Goal: Task Accomplishment & Management: Manage account settings

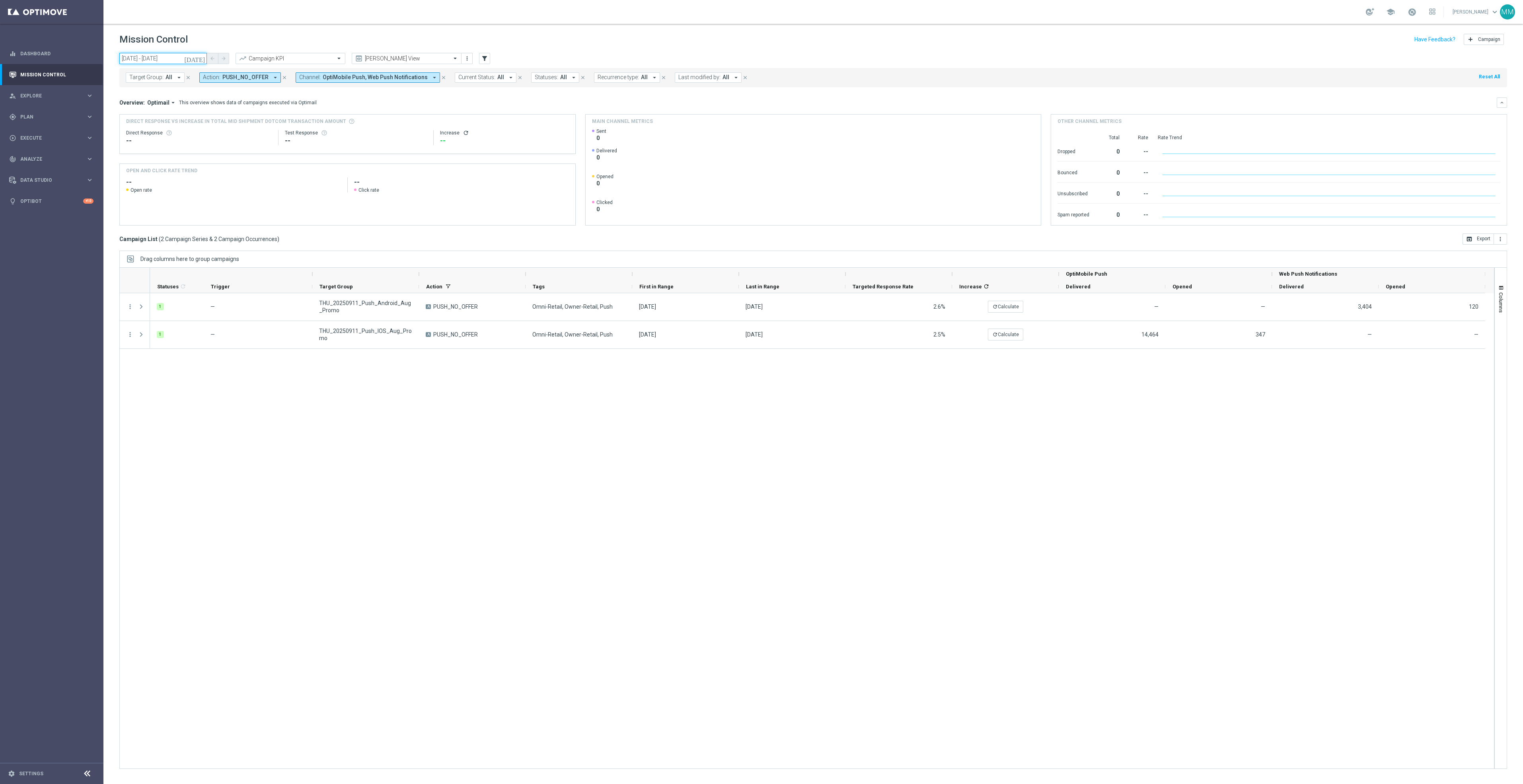
drag, startPoint x: 179, startPoint y: 55, endPoint x: 173, endPoint y: 61, distance: 8.5
click at [179, 55] on input "11 Sep 2025 - 11 Sep 2025" at bounding box center [163, 58] width 88 height 11
click at [153, 144] on span "23" at bounding box center [151, 142] width 13 height 13
click at [373, 59] on input "text" at bounding box center [398, 59] width 85 height 7
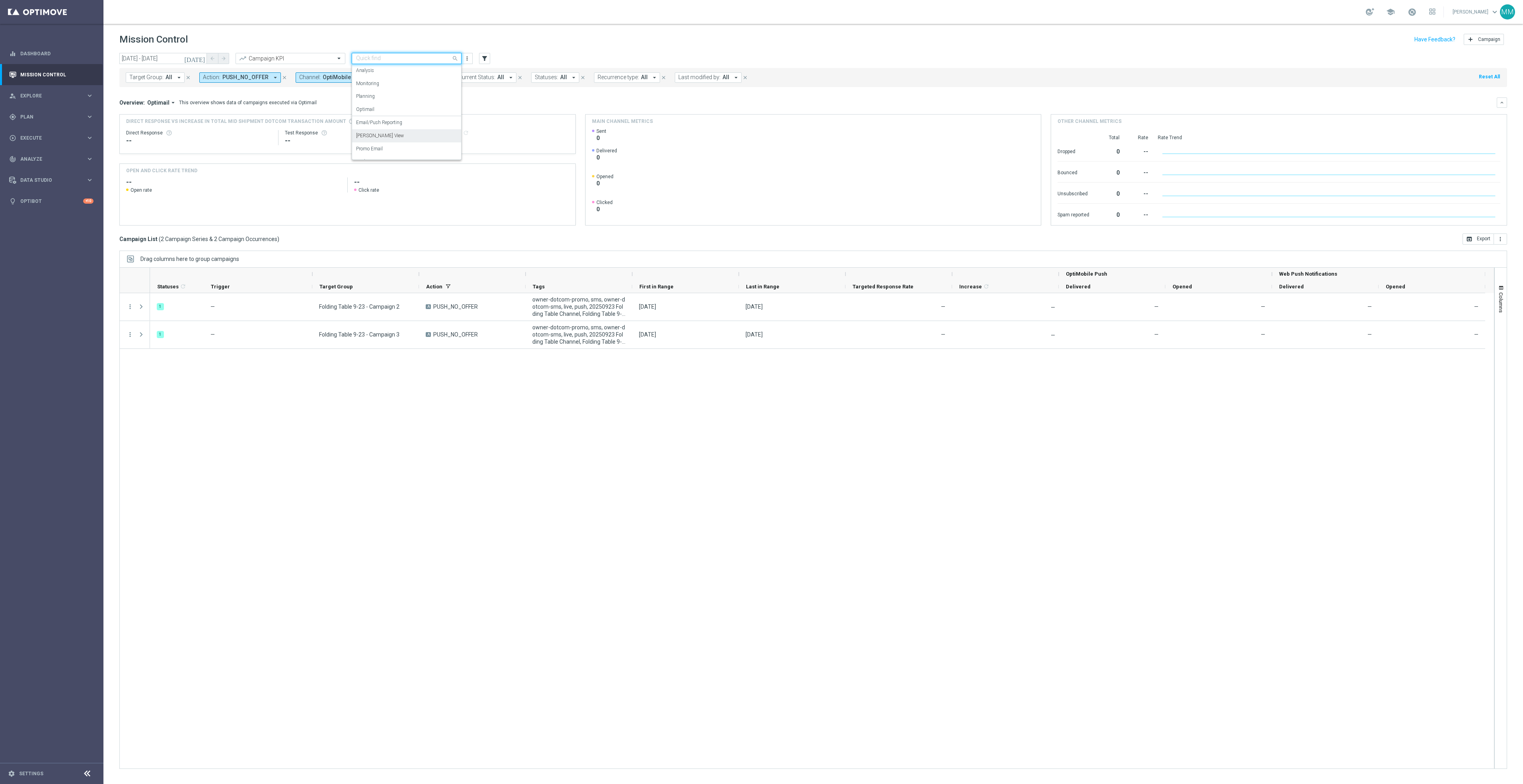
click at [404, 136] on div "Mary Push View" at bounding box center [406, 136] width 101 height 13
click at [289, 19] on div "school Mary Musialowski keyboard_arrow_down MM" at bounding box center [813, 11] width 1420 height 24
click at [184, 51] on header "Mission Control add Campaign" at bounding box center [813, 38] width 1420 height 29
click at [186, 56] on input "23 Sep 2025 - 23 Sep 2025" at bounding box center [163, 58] width 88 height 11
click at [228, 114] on span "14" at bounding box center [224, 116] width 13 height 13
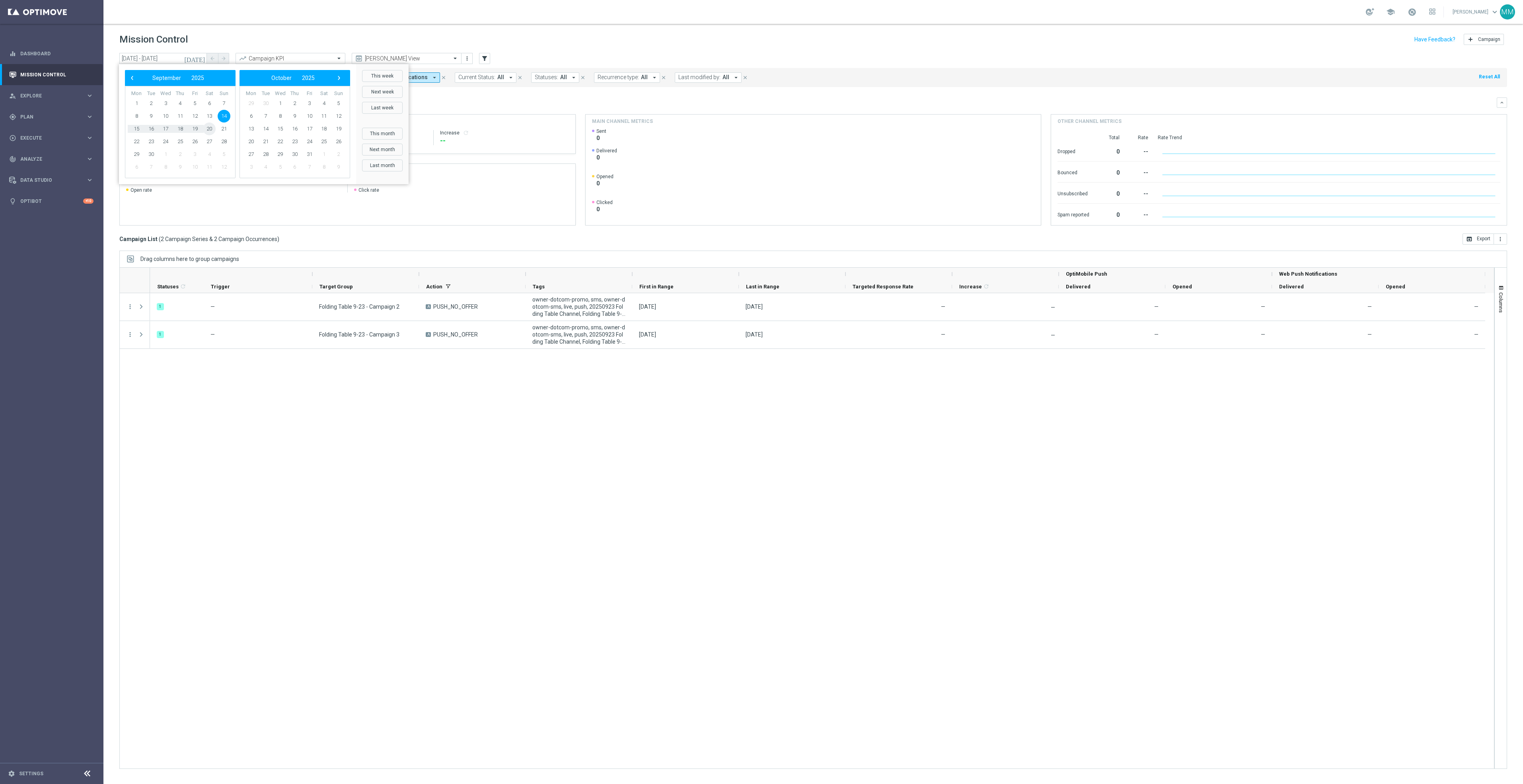
click at [211, 131] on span "20" at bounding box center [209, 129] width 13 height 13
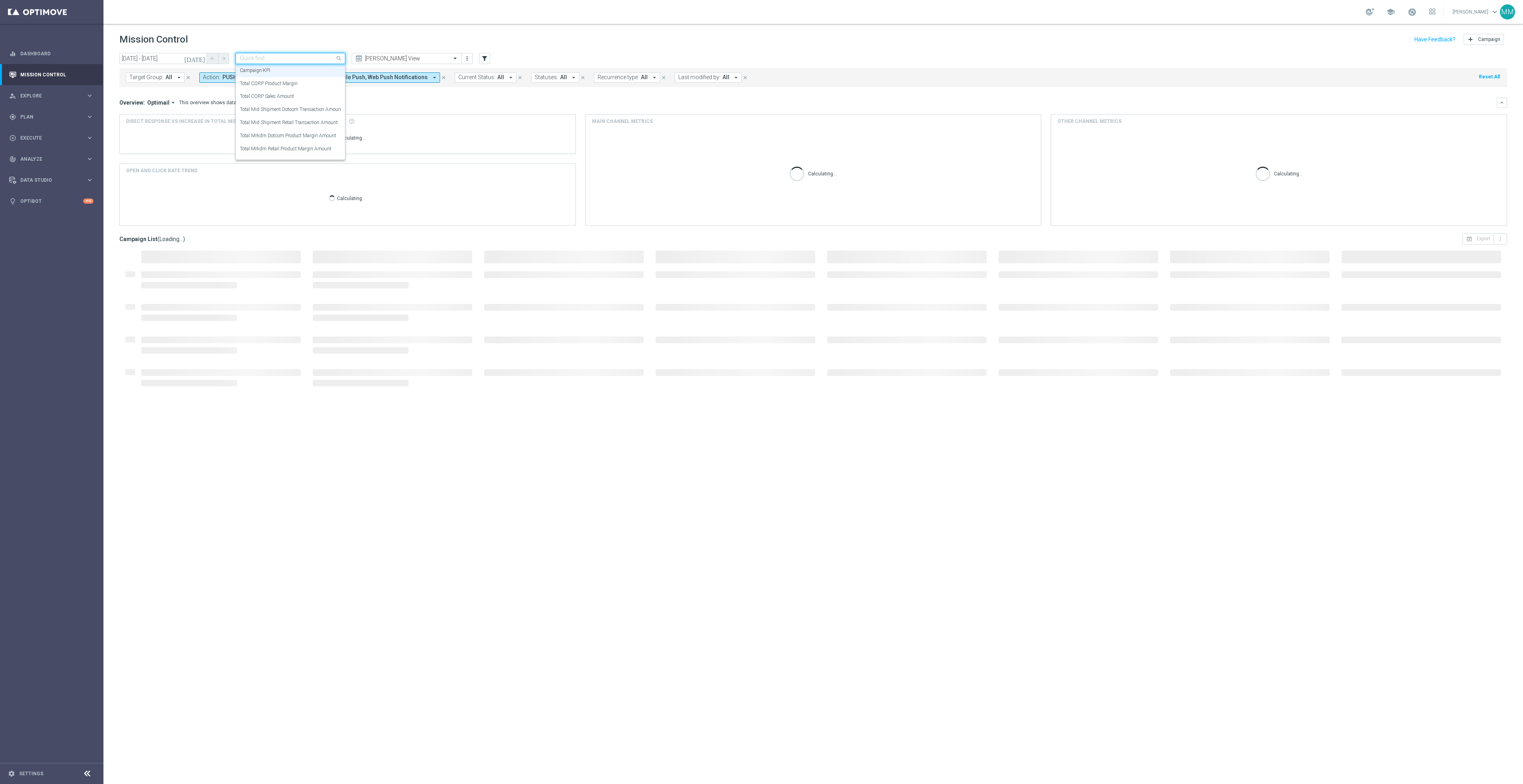
click at [292, 57] on input "text" at bounding box center [282, 59] width 85 height 7
click at [315, 111] on label "Total Mid Shipment Dotcom Transaction Amount" at bounding box center [291, 109] width 102 height 7
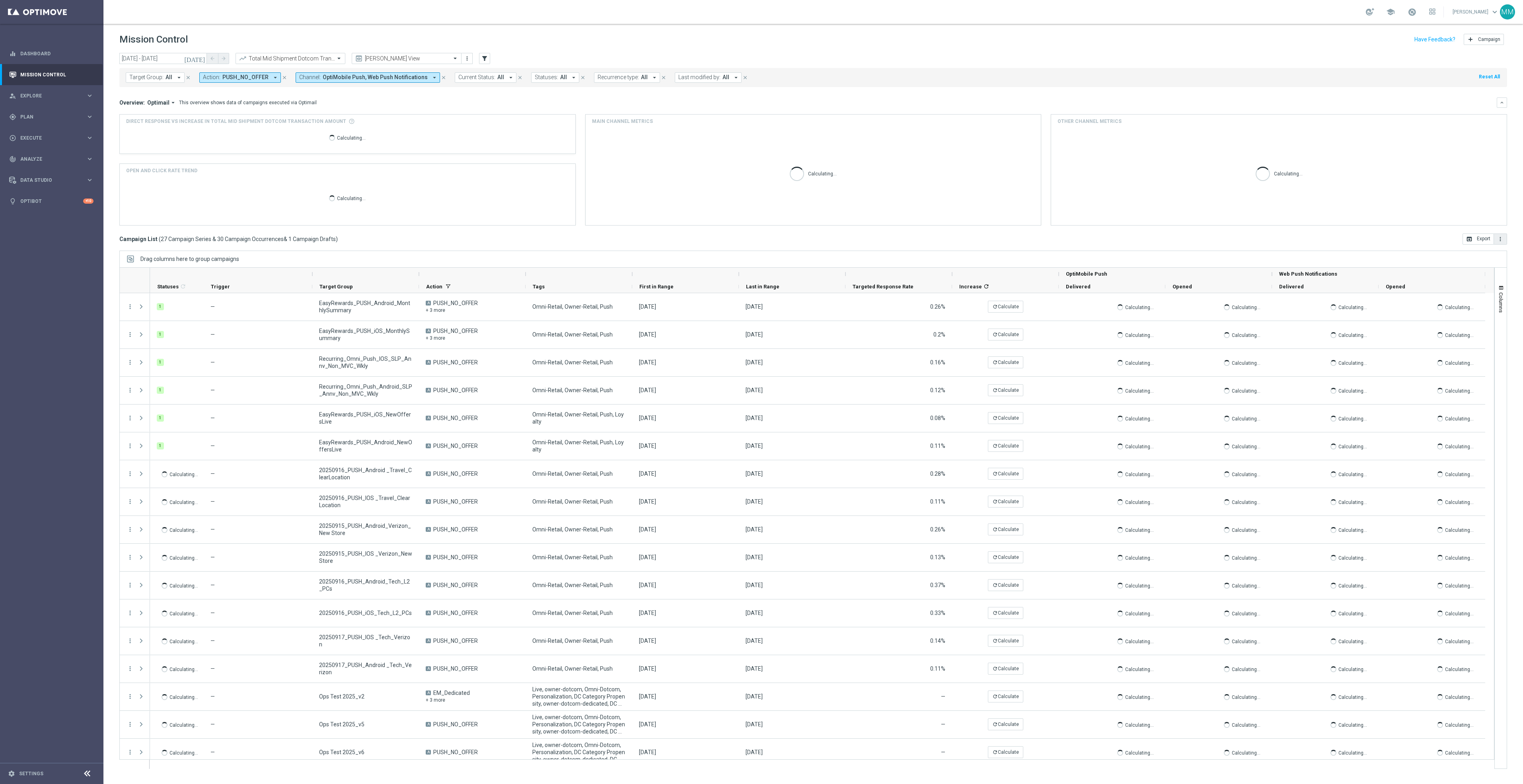
click at [1498, 241] on icon "more_vert" at bounding box center [1500, 239] width 6 height 6
click at [1477, 257] on li "Export with occurrences" at bounding box center [1475, 253] width 66 height 13
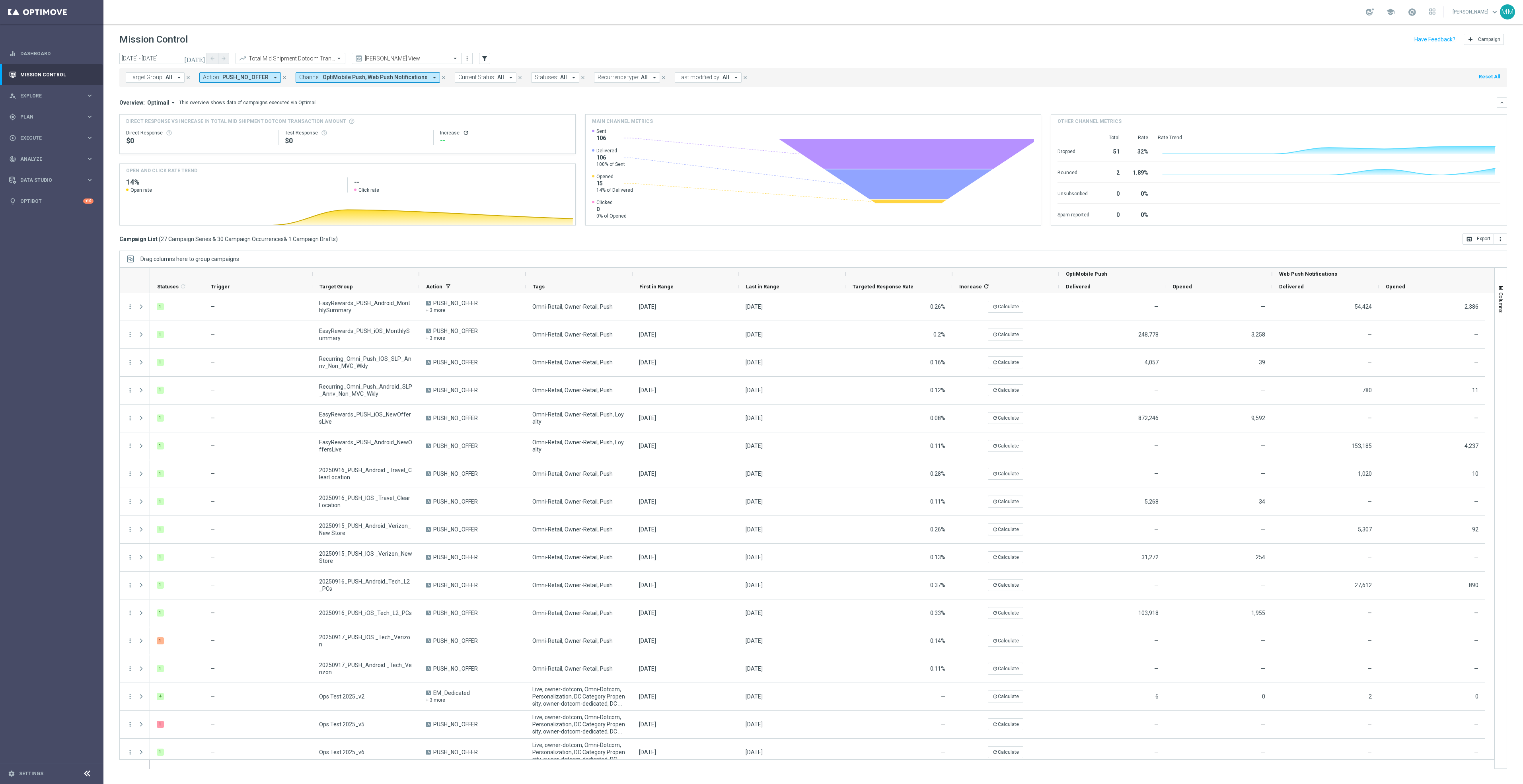
drag, startPoint x: 328, startPoint y: 35, endPoint x: 306, endPoint y: 48, distance: 25.6
click at [326, 35] on div "Mission Control add Campaign" at bounding box center [813, 39] width 1388 height 16
click at [304, 55] on input "text" at bounding box center [282, 59] width 85 height 7
click at [308, 133] on label "Total Mrkdm Dotcom Product Margin Amount" at bounding box center [288, 136] width 96 height 7
click at [1499, 242] on icon "more_vert" at bounding box center [1500, 239] width 6 height 6
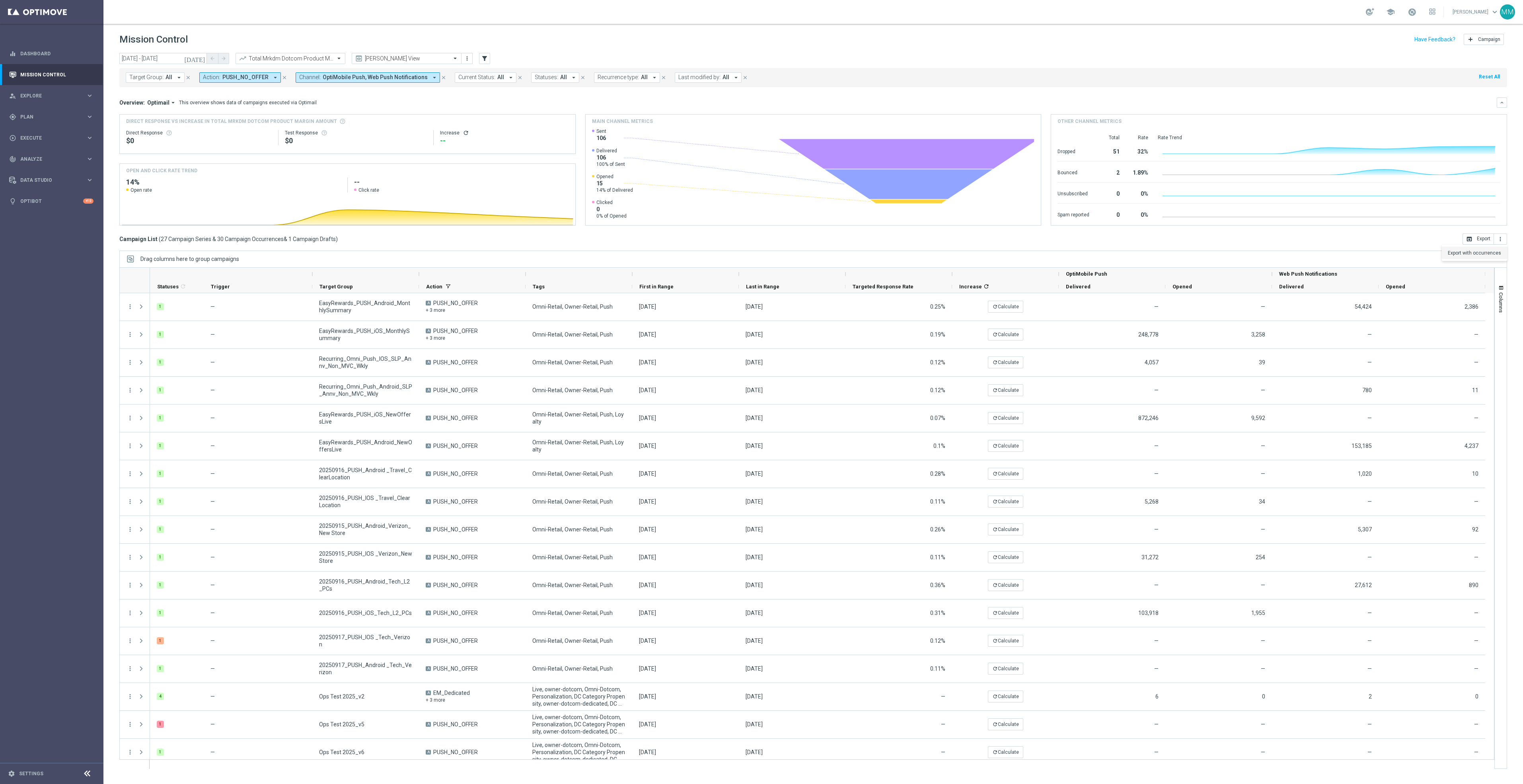
click at [1475, 256] on span "Export with occurrences" at bounding box center [1474, 253] width 53 height 5
click at [316, 57] on input "text" at bounding box center [282, 59] width 85 height 7
click at [310, 124] on label "Total Mid Shipment Retail Transaction Amount" at bounding box center [289, 122] width 98 height 7
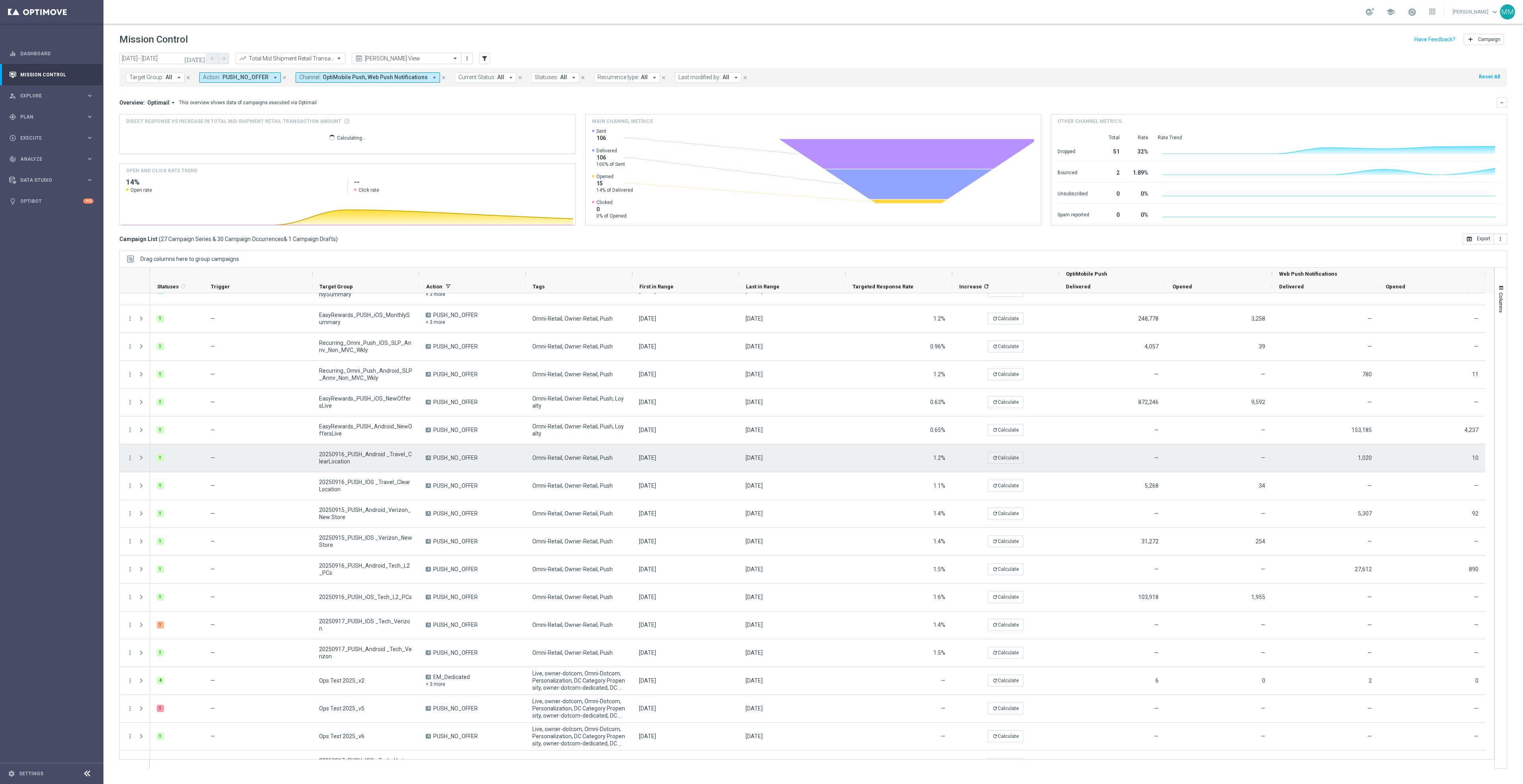
scroll to position [75, 0]
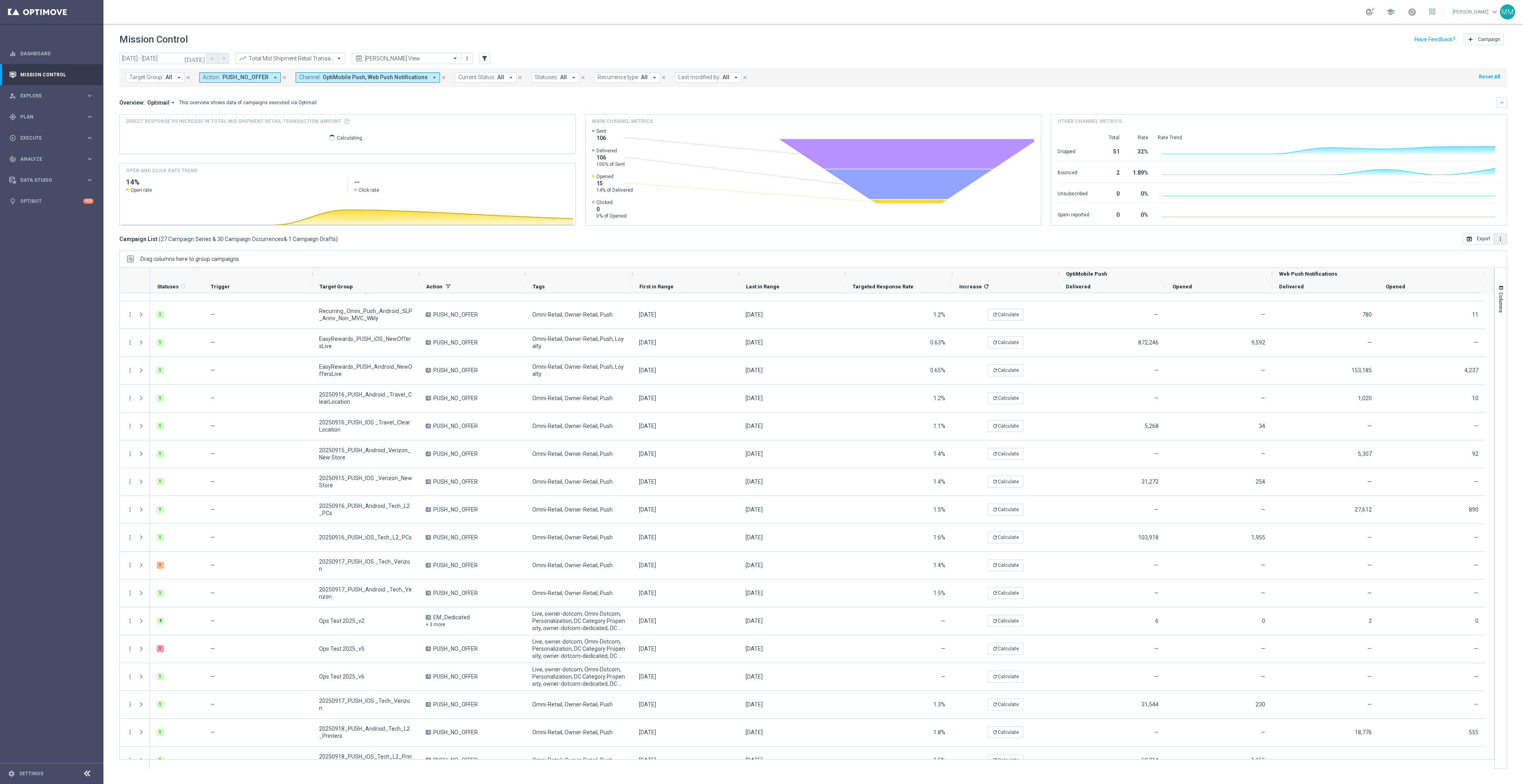
click at [1507, 242] on button "more_vert" at bounding box center [1500, 239] width 13 height 11
click at [1489, 256] on span "Export with occurrences" at bounding box center [1474, 253] width 53 height 5
click at [156, 59] on input "14 Sep 2025 - 20 Sep 2025" at bounding box center [163, 58] width 88 height 11
click at [138, 140] on span "22" at bounding box center [137, 142] width 13 height 13
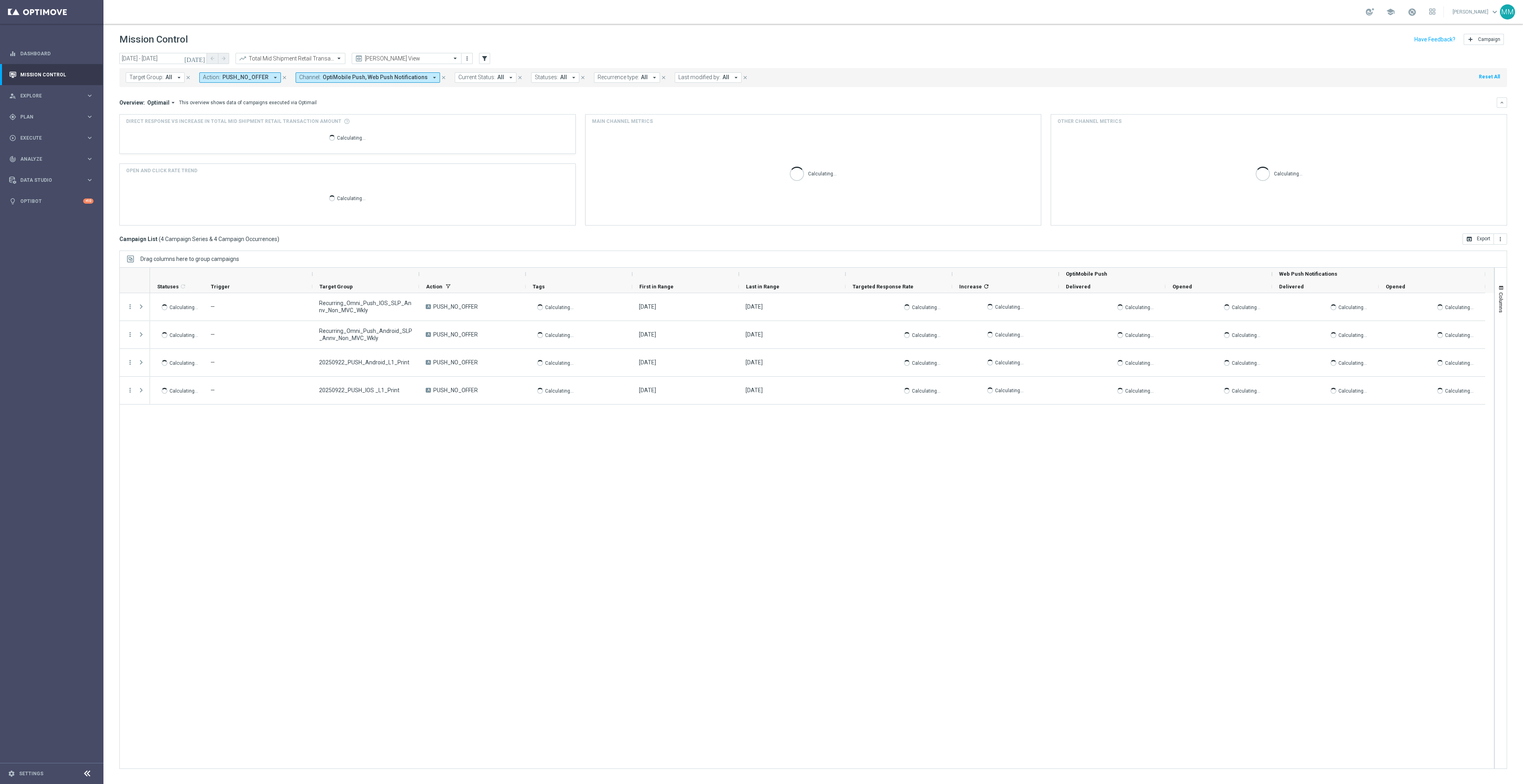
scroll to position [0, 0]
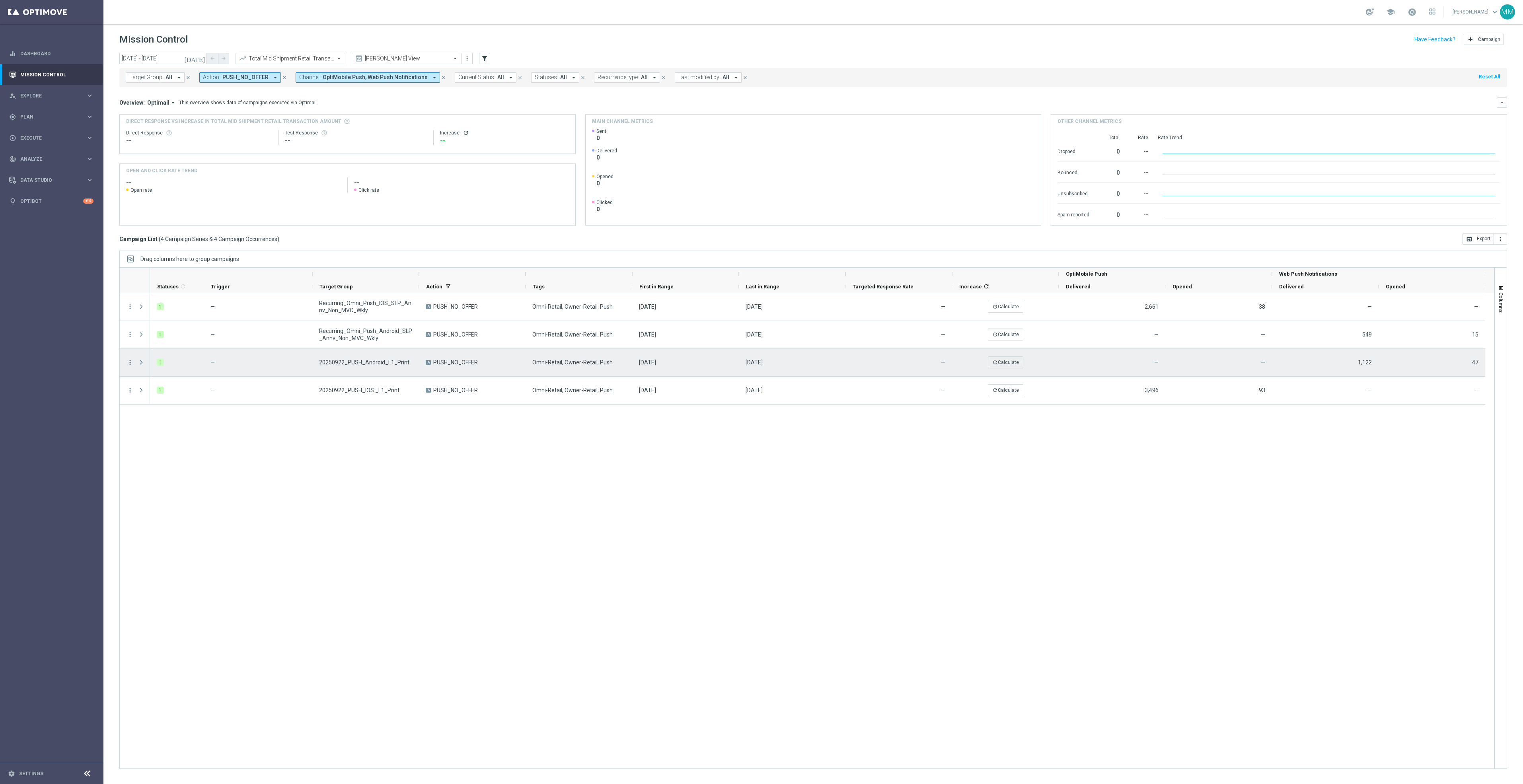
click at [130, 361] on icon "more_vert" at bounding box center [130, 362] width 7 height 7
click at [177, 424] on span "Duplicate and Edit" at bounding box center [166, 427] width 41 height 5
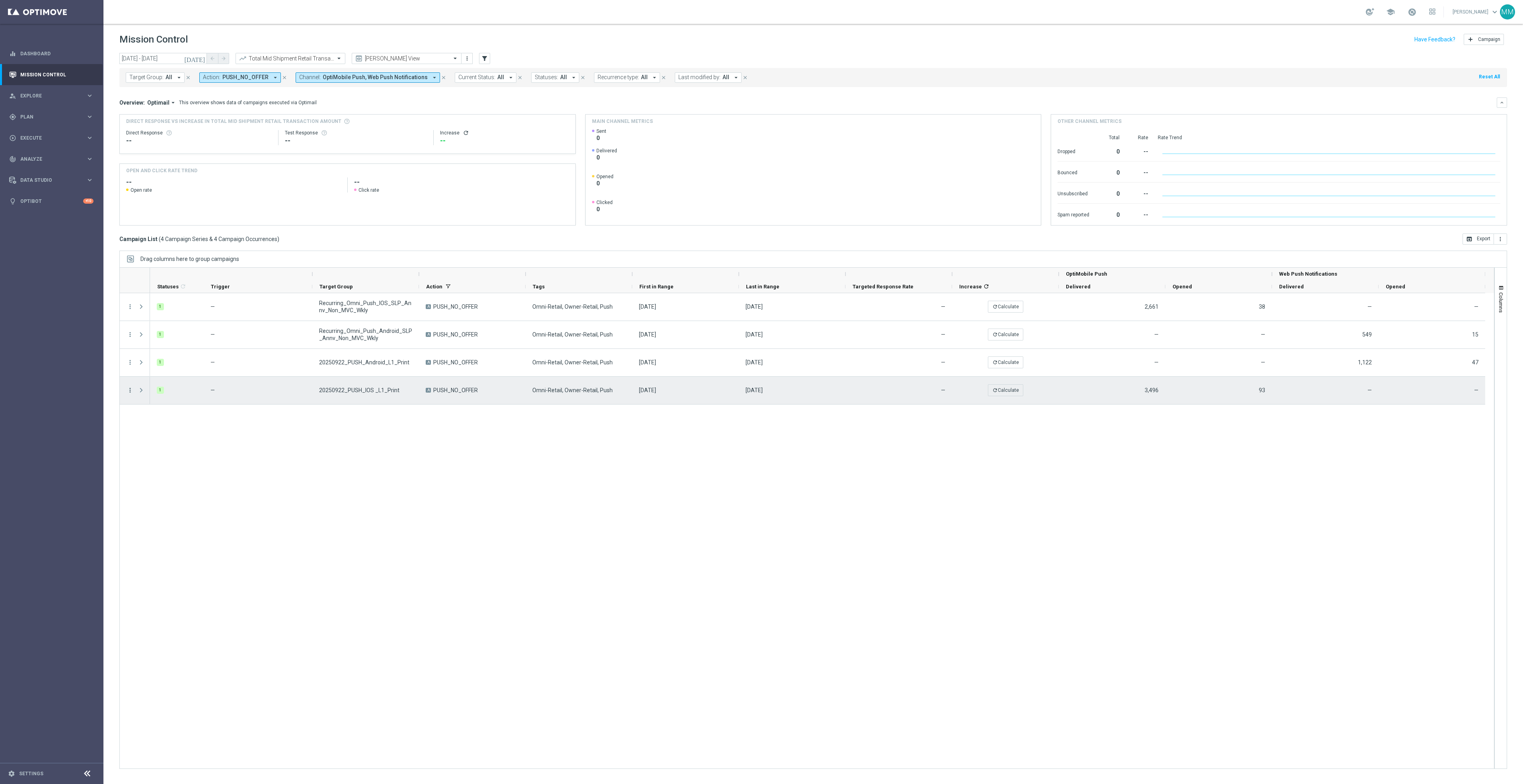
click at [130, 389] on icon "more_vert" at bounding box center [130, 390] width 7 height 7
click at [175, 456] on span "Duplicate and Edit" at bounding box center [166, 455] width 41 height 5
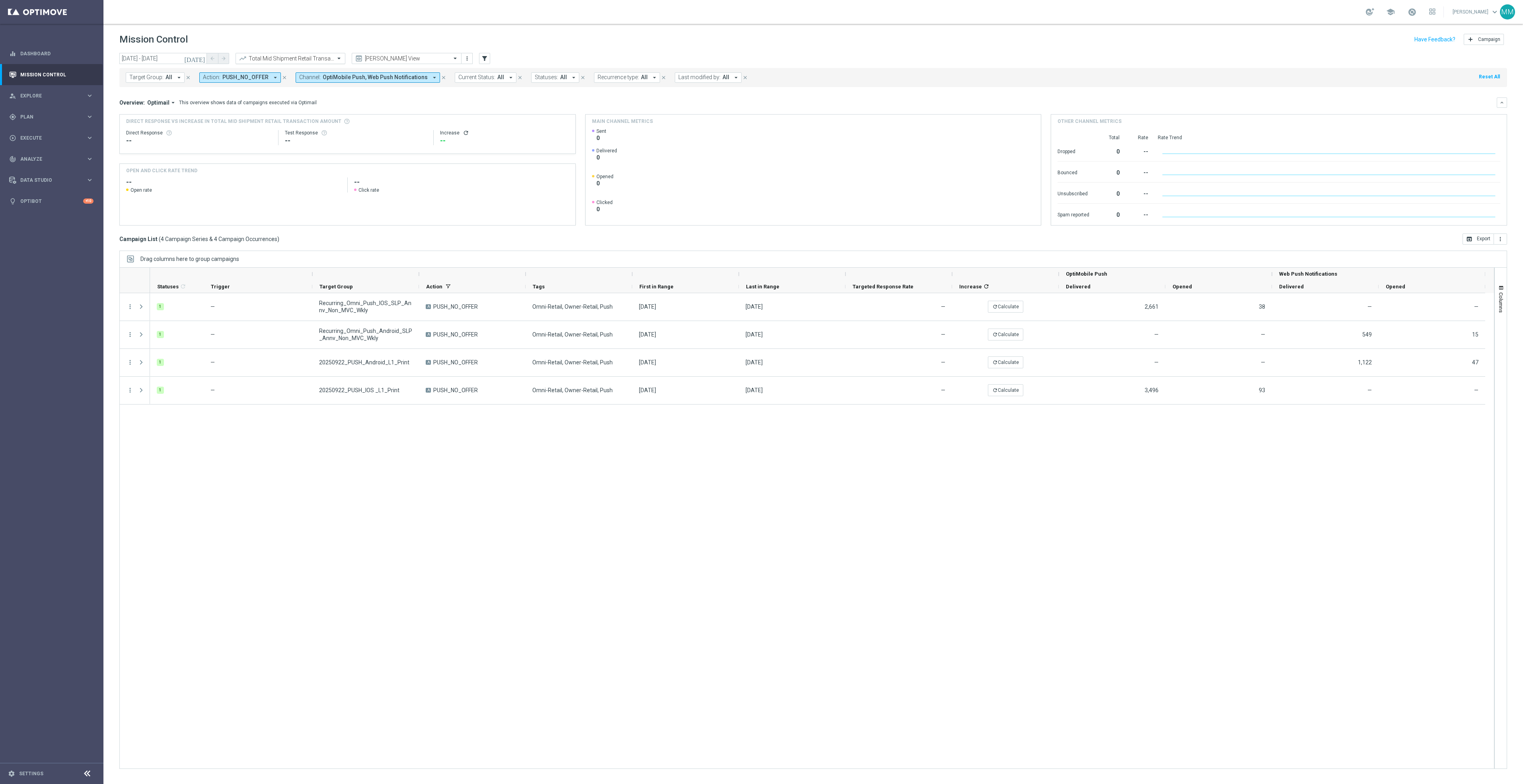
click at [305, 57] on input "text" at bounding box center [282, 59] width 85 height 7
click at [308, 149] on label "Total Mrkdm Retail Product Margin Amount" at bounding box center [285, 149] width 92 height 7
click at [197, 62] on input "22 Sep 2025 - 22 Sep 2025" at bounding box center [163, 58] width 88 height 11
click at [221, 121] on span "14" at bounding box center [224, 116] width 13 height 13
click at [208, 127] on span "20" at bounding box center [209, 129] width 13 height 13
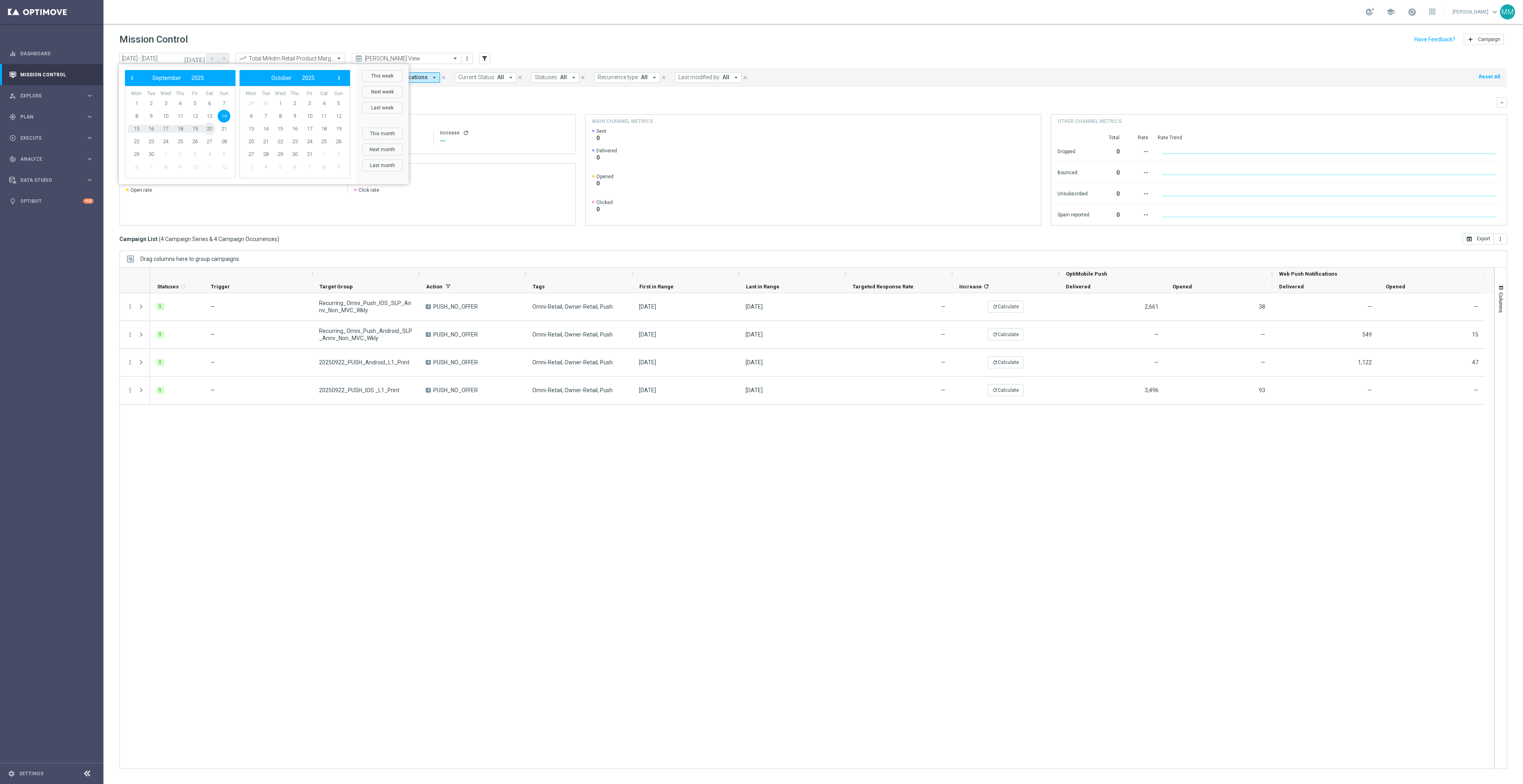
type input "14 Sep 2025 - 20 Sep 2025"
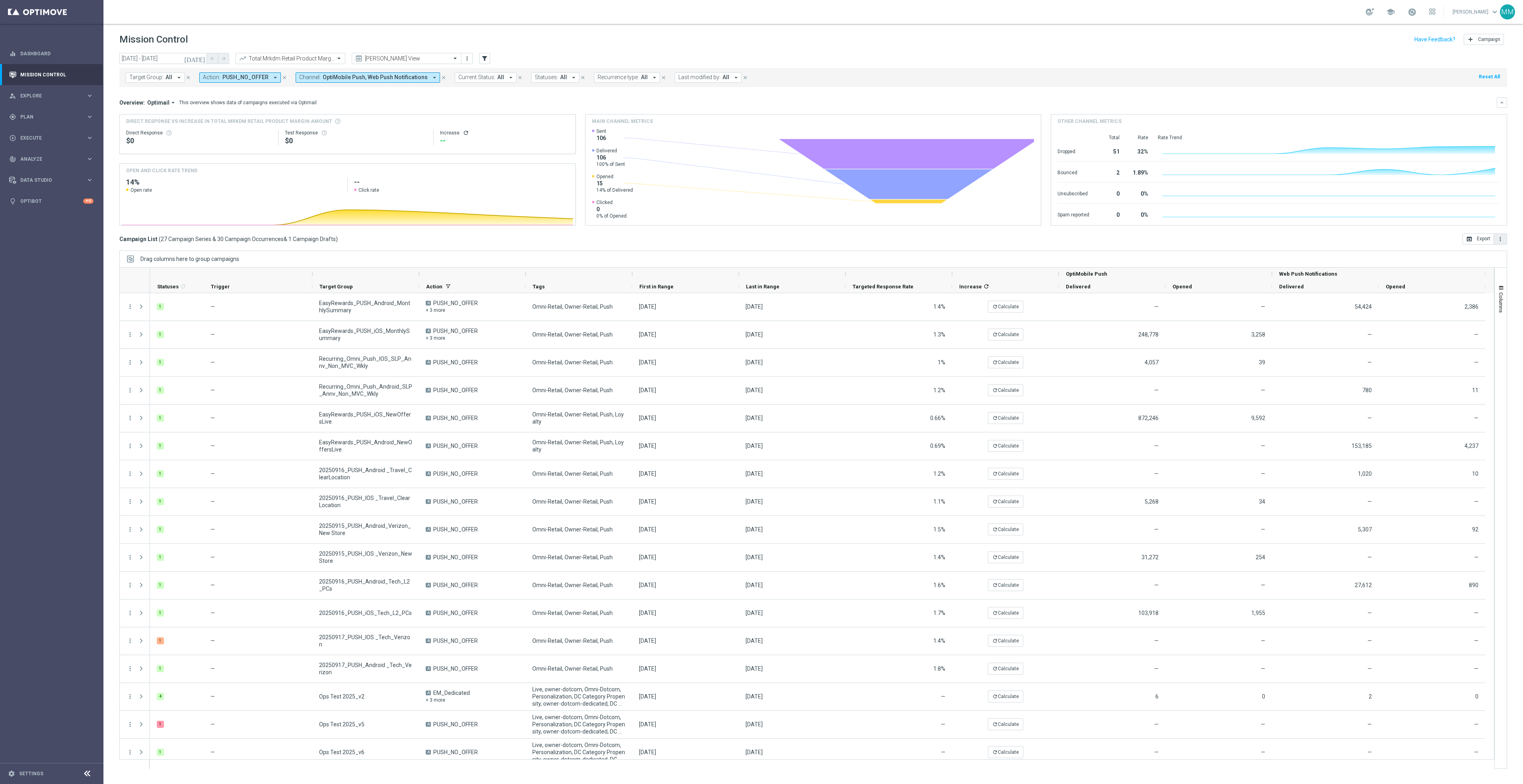
click at [1505, 242] on button "more_vert" at bounding box center [1500, 239] width 13 height 11
click at [1473, 258] on li "Export with occurrences" at bounding box center [1475, 253] width 66 height 13
drag, startPoint x: 510, startPoint y: 39, endPoint x: 501, endPoint y: 38, distance: 9.1
click at [510, 38] on div "Mission Control add Campaign" at bounding box center [813, 39] width 1388 height 16
click at [265, 56] on input "text" at bounding box center [282, 59] width 85 height 7
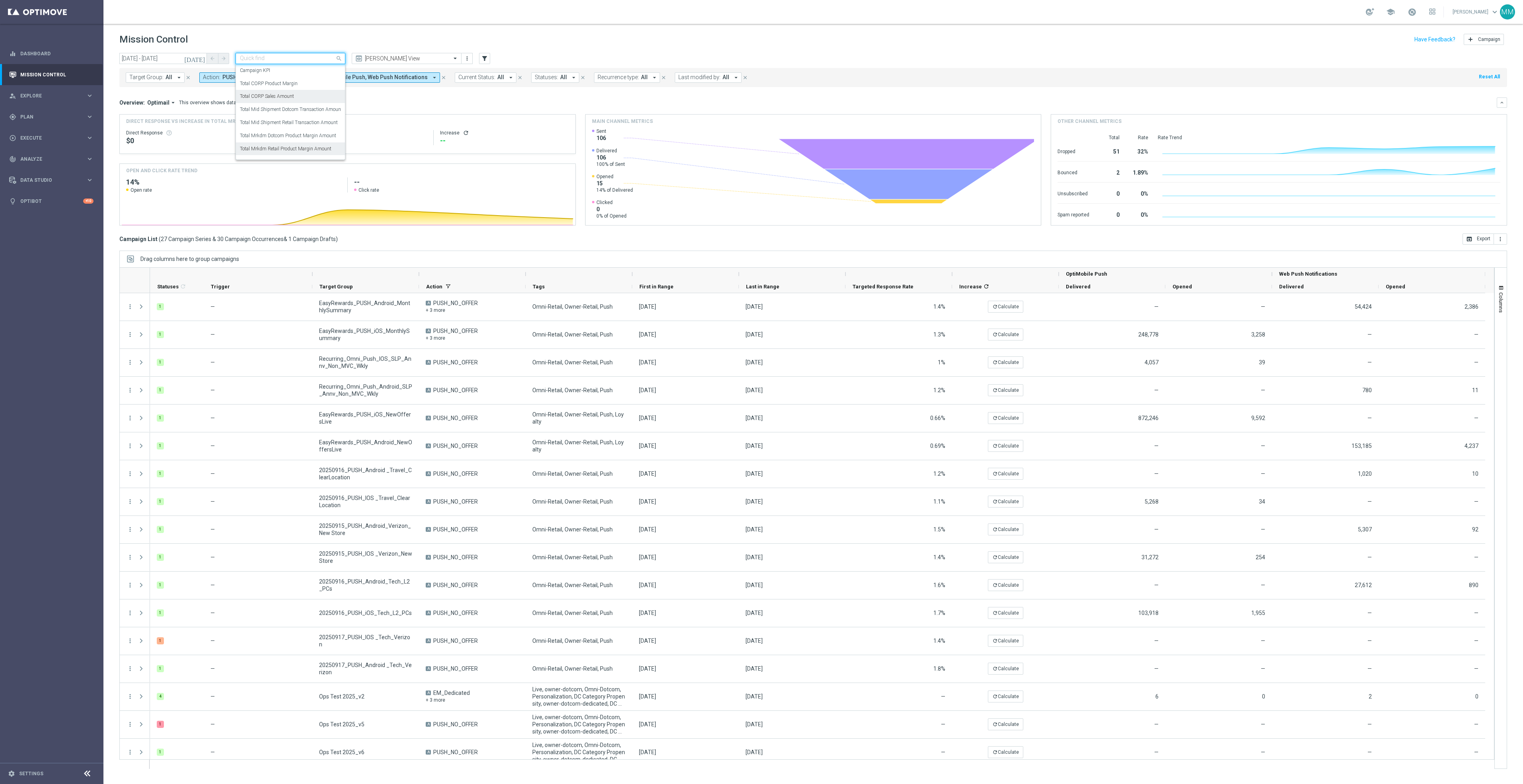
click at [291, 92] on div "Total CORP Sales Amount" at bounding box center [290, 96] width 101 height 13
click at [1500, 235] on button "more_vert" at bounding box center [1500, 239] width 13 height 11
click at [1482, 256] on span "Export with occurrences" at bounding box center [1474, 253] width 53 height 5
drag, startPoint x: 254, startPoint y: 57, endPoint x: 263, endPoint y: 63, distance: 10.8
click at [254, 57] on input "text" at bounding box center [282, 59] width 85 height 7
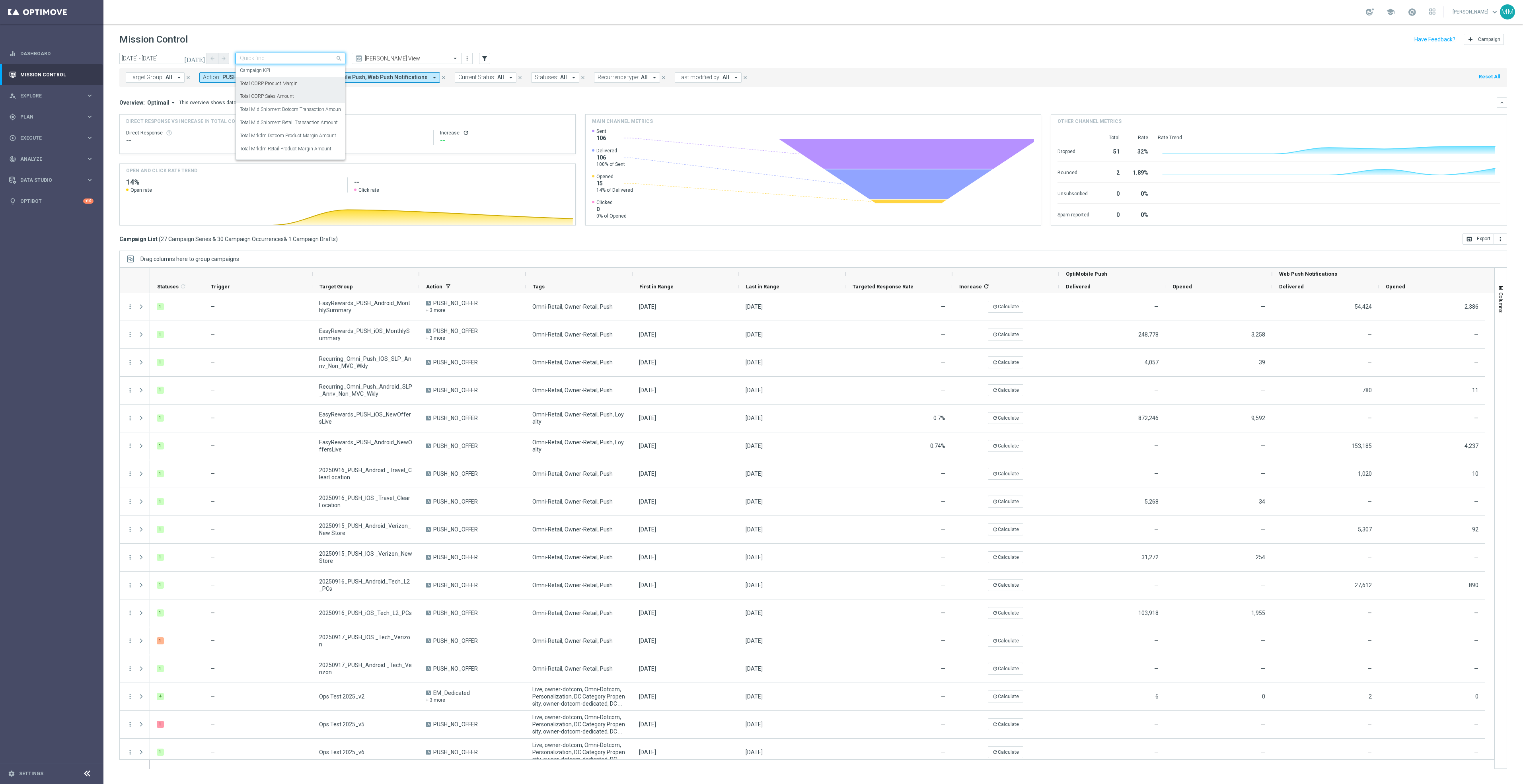
click at [303, 88] on div "Total CORP Product Margin" at bounding box center [290, 83] width 101 height 13
click at [1499, 240] on icon "more_vert" at bounding box center [1500, 239] width 6 height 6
click at [1480, 256] on span "Export with occurrences" at bounding box center [1474, 253] width 53 height 5
drag, startPoint x: 55, startPoint y: 178, endPoint x: 60, endPoint y: 179, distance: 5.1
click at [55, 178] on span "Data Studio" at bounding box center [53, 179] width 66 height 4
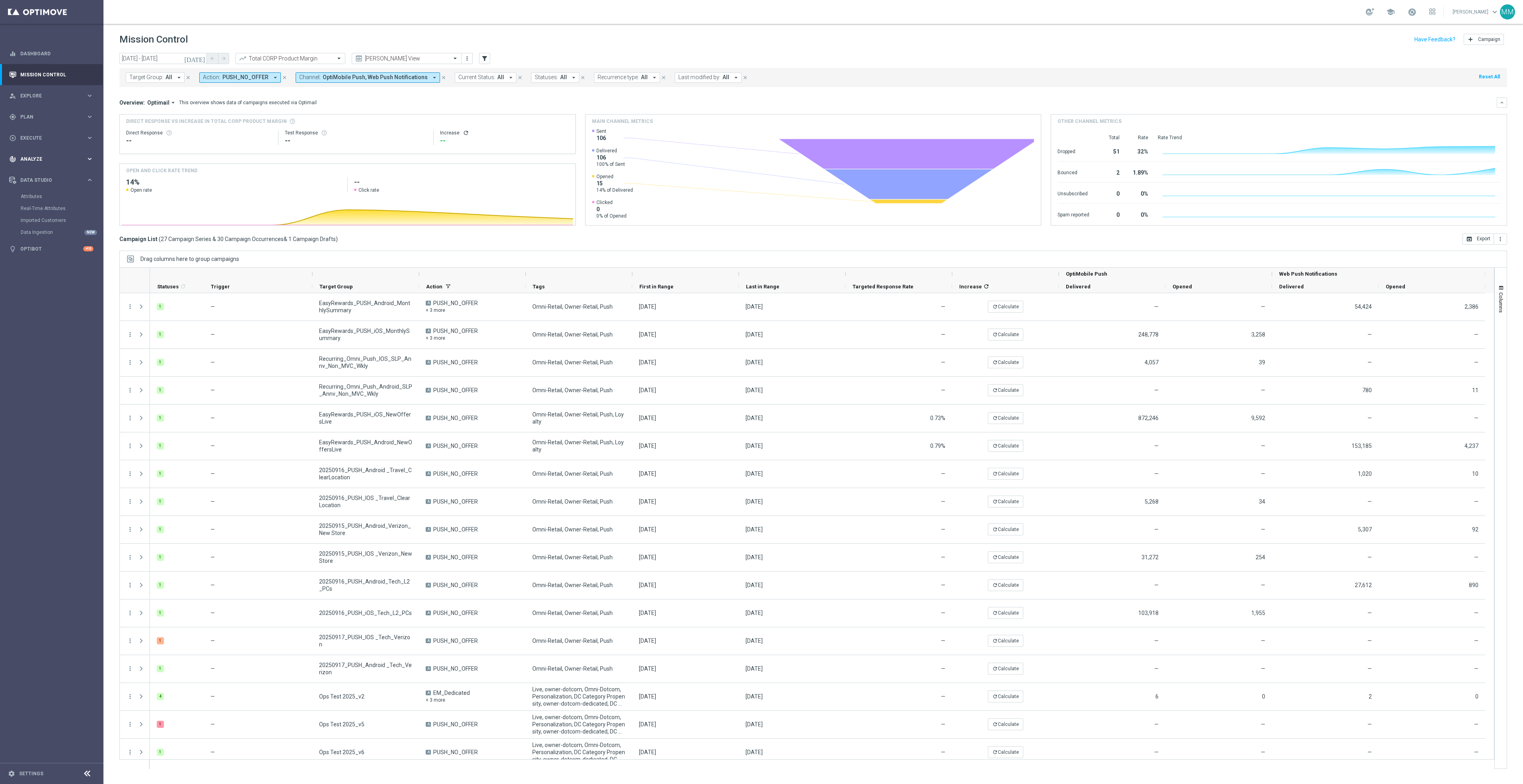
click at [49, 161] on span "Analyze" at bounding box center [53, 158] width 66 height 4
click at [50, 233] on span "BI Studio" at bounding box center [49, 234] width 57 height 4
click at [56, 283] on link "Push Baseline Matchback" at bounding box center [53, 283] width 58 height 6
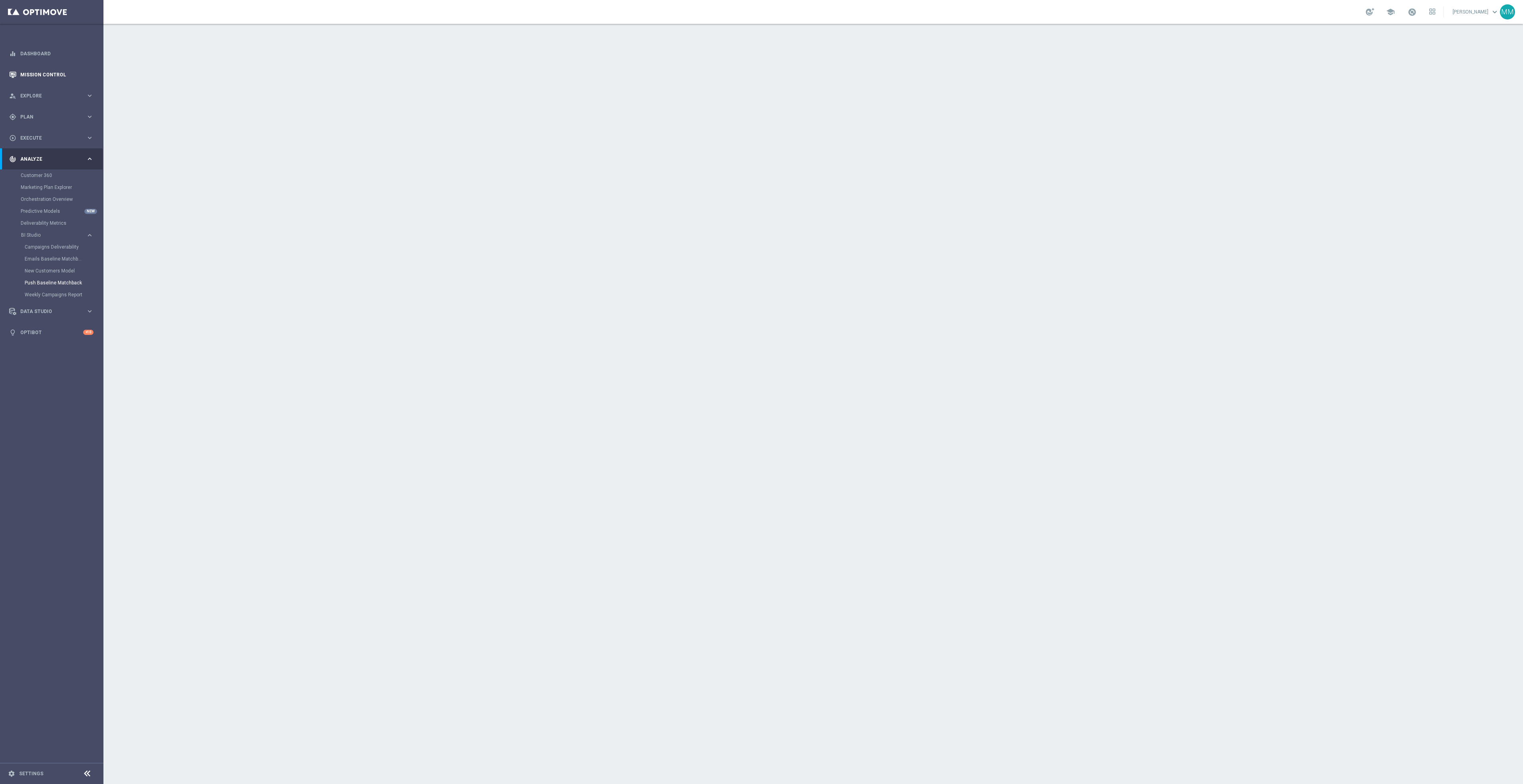
click at [39, 72] on link "Mission Control" at bounding box center [57, 74] width 74 height 21
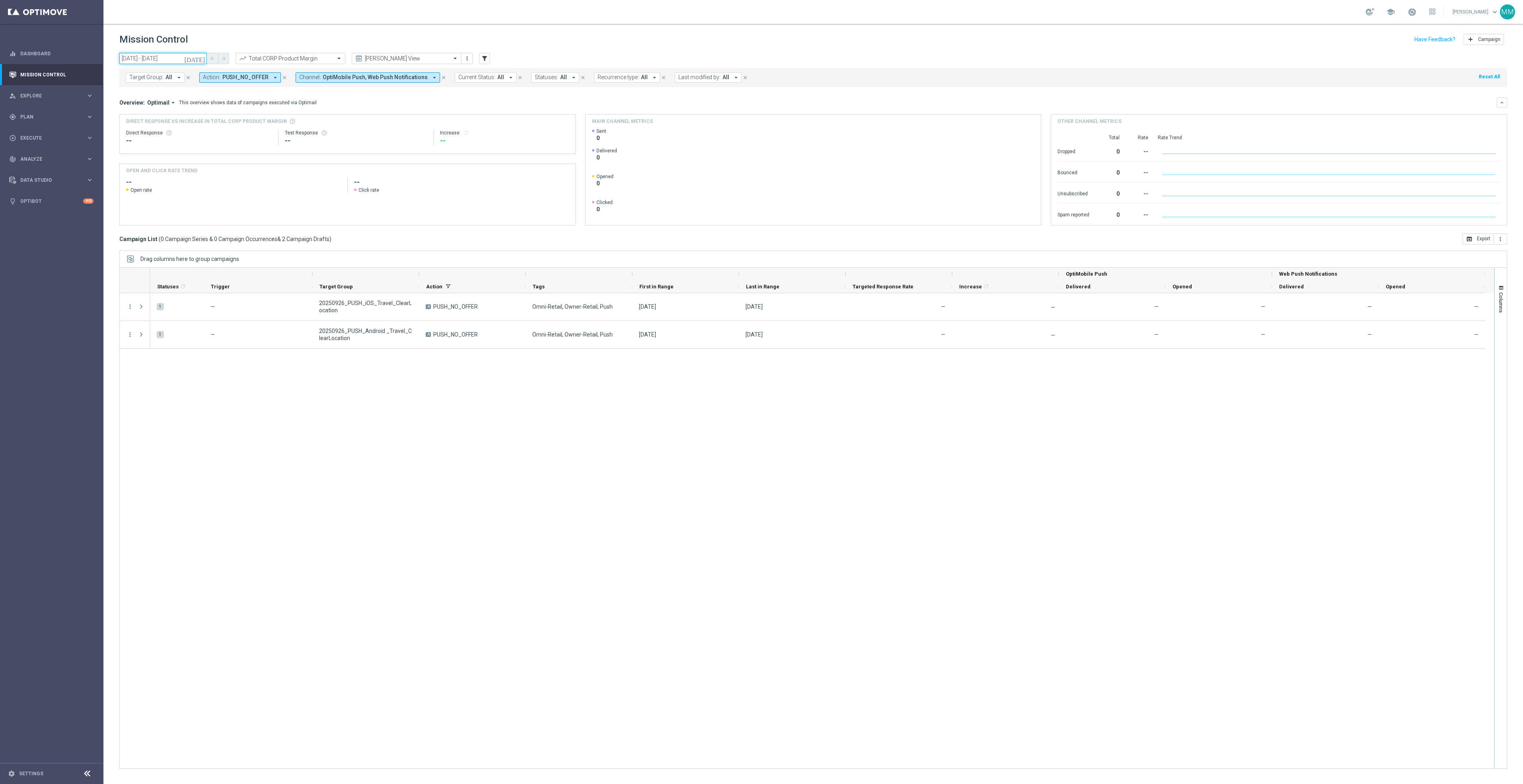
click at [171, 60] on input "26 Sep 2025 - 26 Sep 2025" at bounding box center [163, 58] width 88 height 11
click at [176, 142] on span "25" at bounding box center [180, 142] width 13 height 13
type input "25 Sep 2025 - 25 Sep 2025"
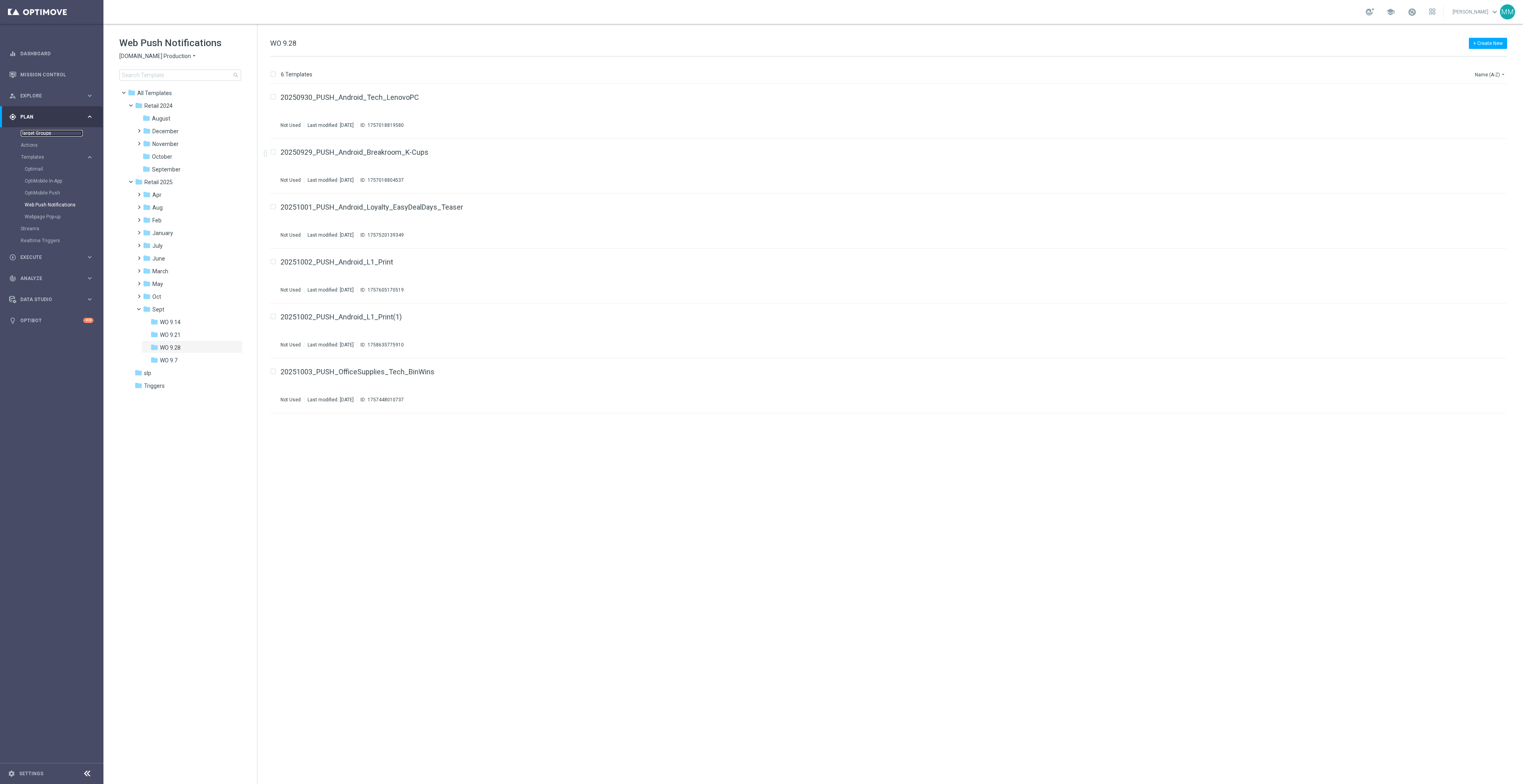
click at [45, 130] on link "Target Groups" at bounding box center [52, 133] width 62 height 6
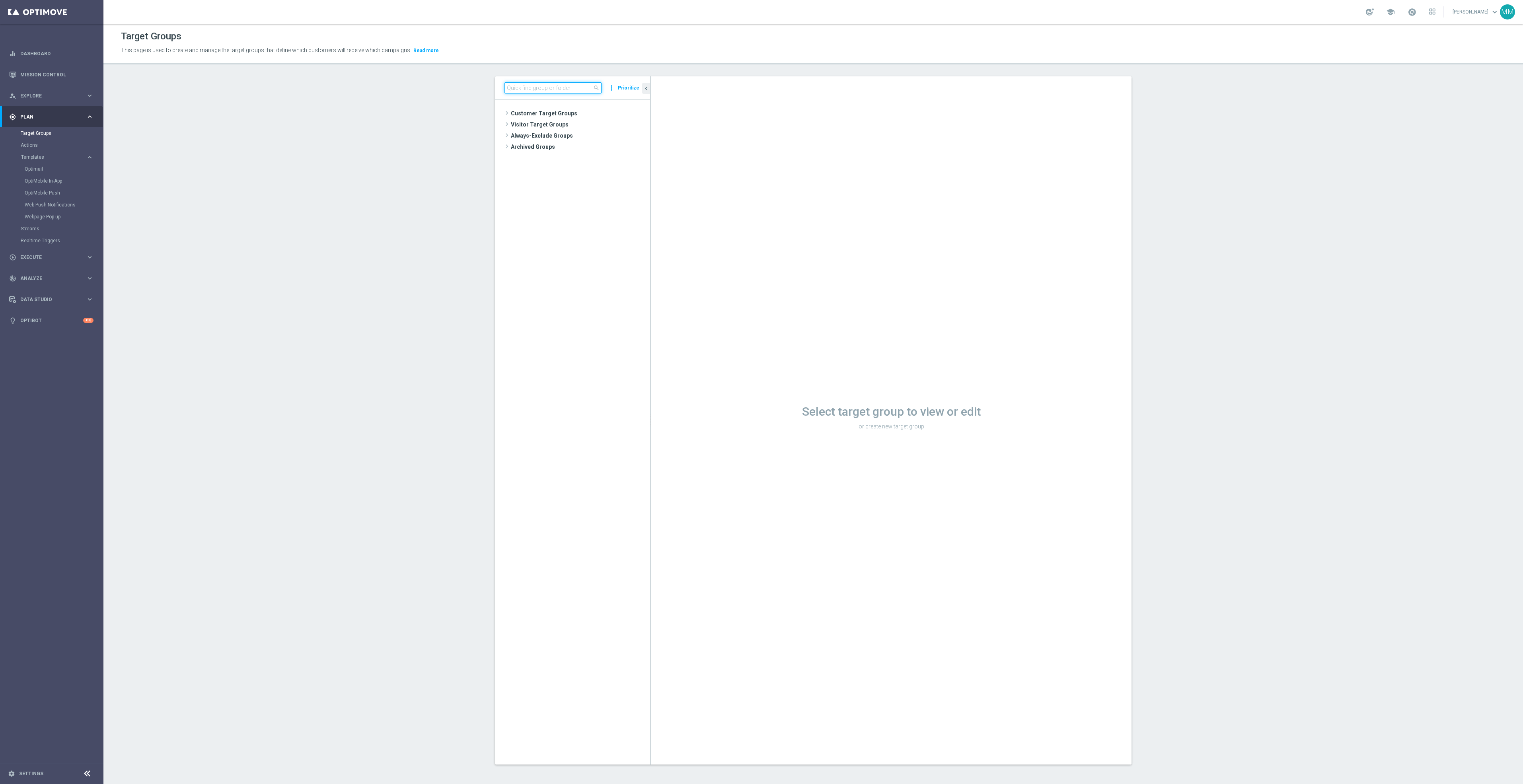
click at [565, 88] on input at bounding box center [552, 88] width 97 height 11
type input "20250923"
click at [600, 188] on div "insert_drive_file 20250923_PUSH_Android_Furniture_$49.99Tables" at bounding box center [583, 191] width 97 height 11
click at [600, 191] on span "20250923_PUSH_Android_Furniture_$49.99Tables" at bounding box center [588, 192] width 89 height 7
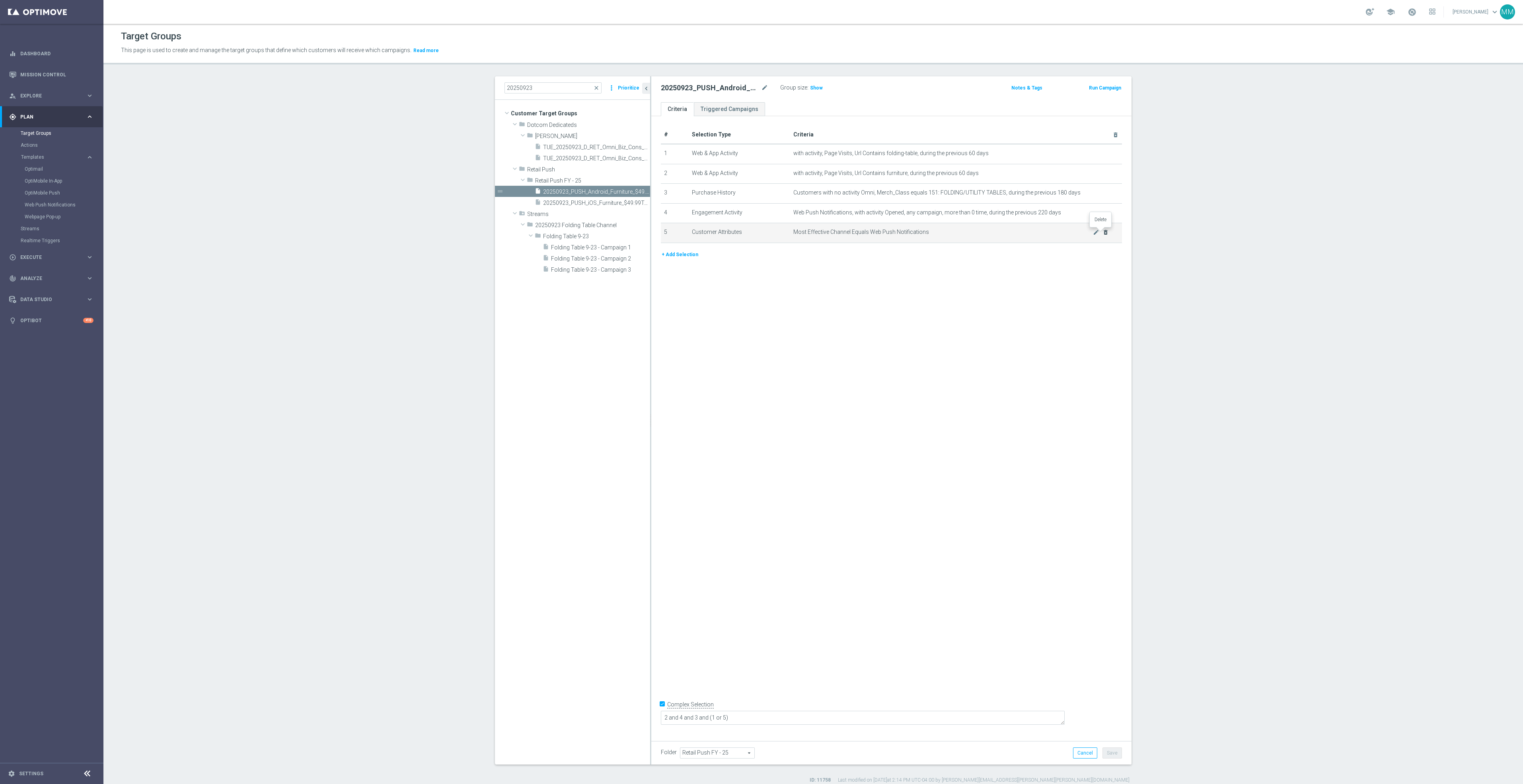
click at [1103, 233] on icon "delete_forever" at bounding box center [1105, 232] width 6 height 6
click at [670, 233] on button "+ Add Selection" at bounding box center [680, 234] width 39 height 9
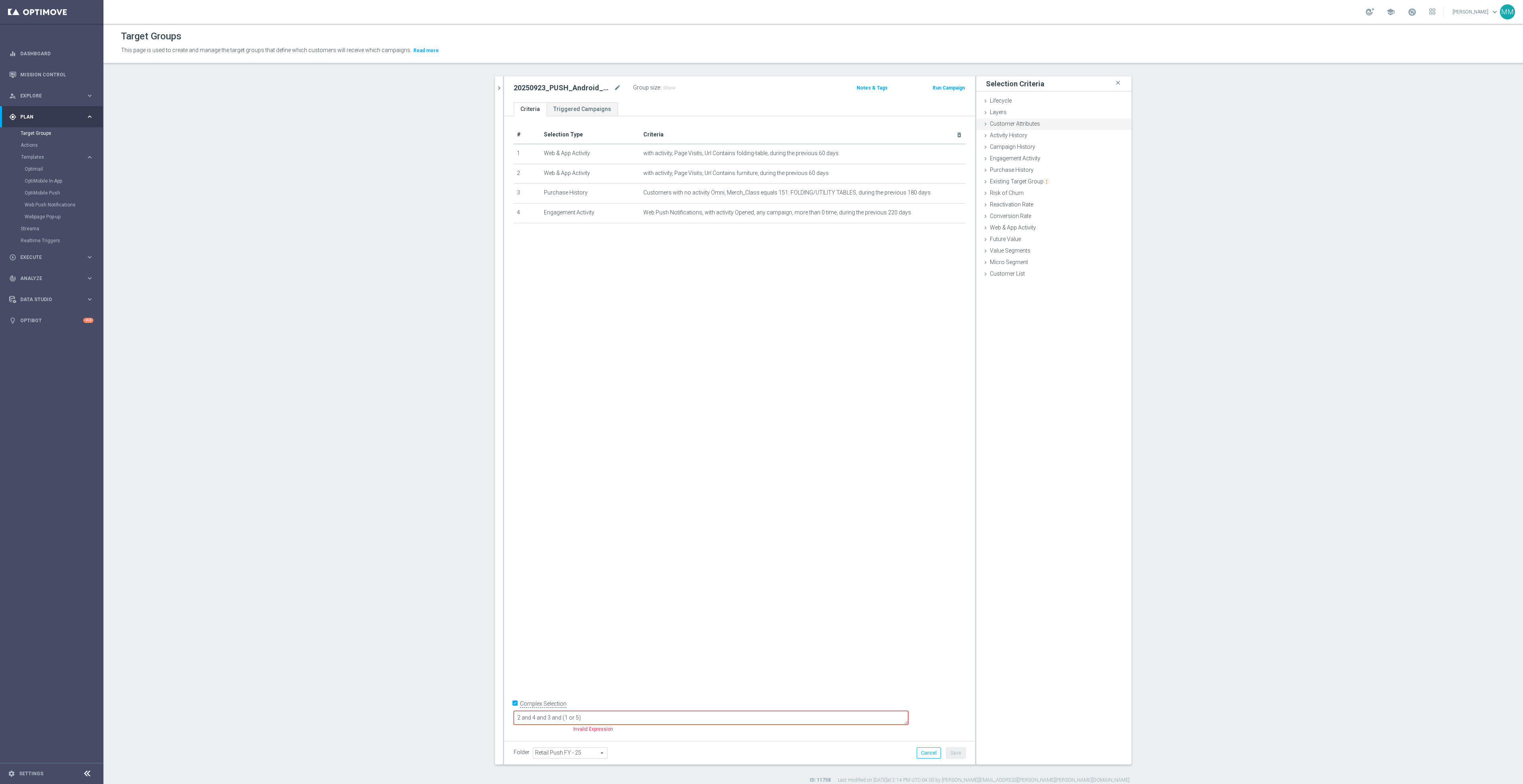
click at [1027, 126] on span "Customer Attributes" at bounding box center [1014, 123] width 50 height 6
click at [1069, 147] on span at bounding box center [1077, 146] width 83 height 10
click at [1071, 149] on input "search" at bounding box center [1077, 145] width 83 height 11
type input "reachab"
click at [1083, 180] on span "Reachable for Web Push" at bounding box center [1074, 178] width 69 height 6
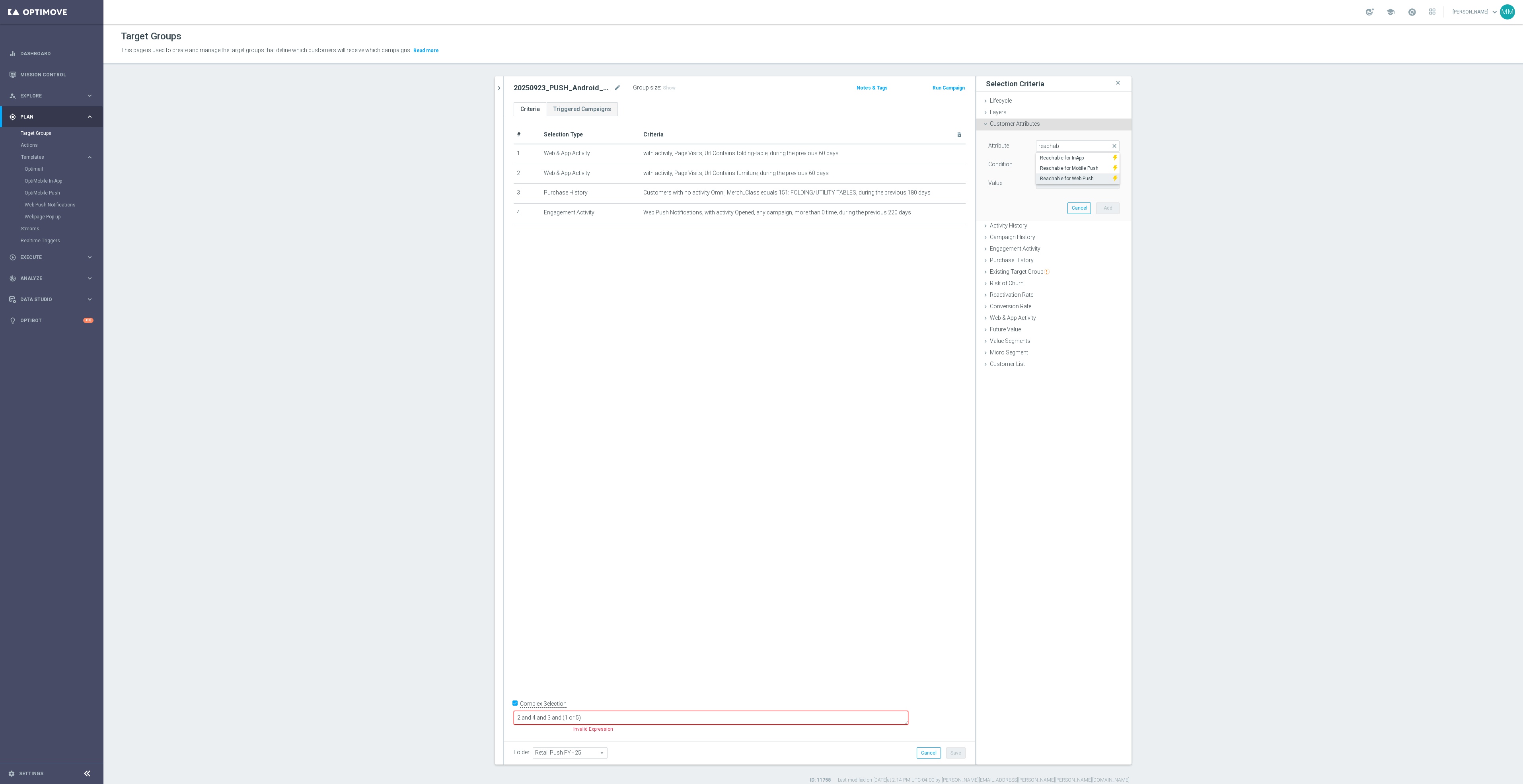
type input "Reachable for Web Push"
type input "Equals"
click at [1085, 187] on span at bounding box center [1077, 184] width 83 height 10
click at [1066, 208] on span "true" at bounding box center [1077, 205] width 75 height 6
type input "true"
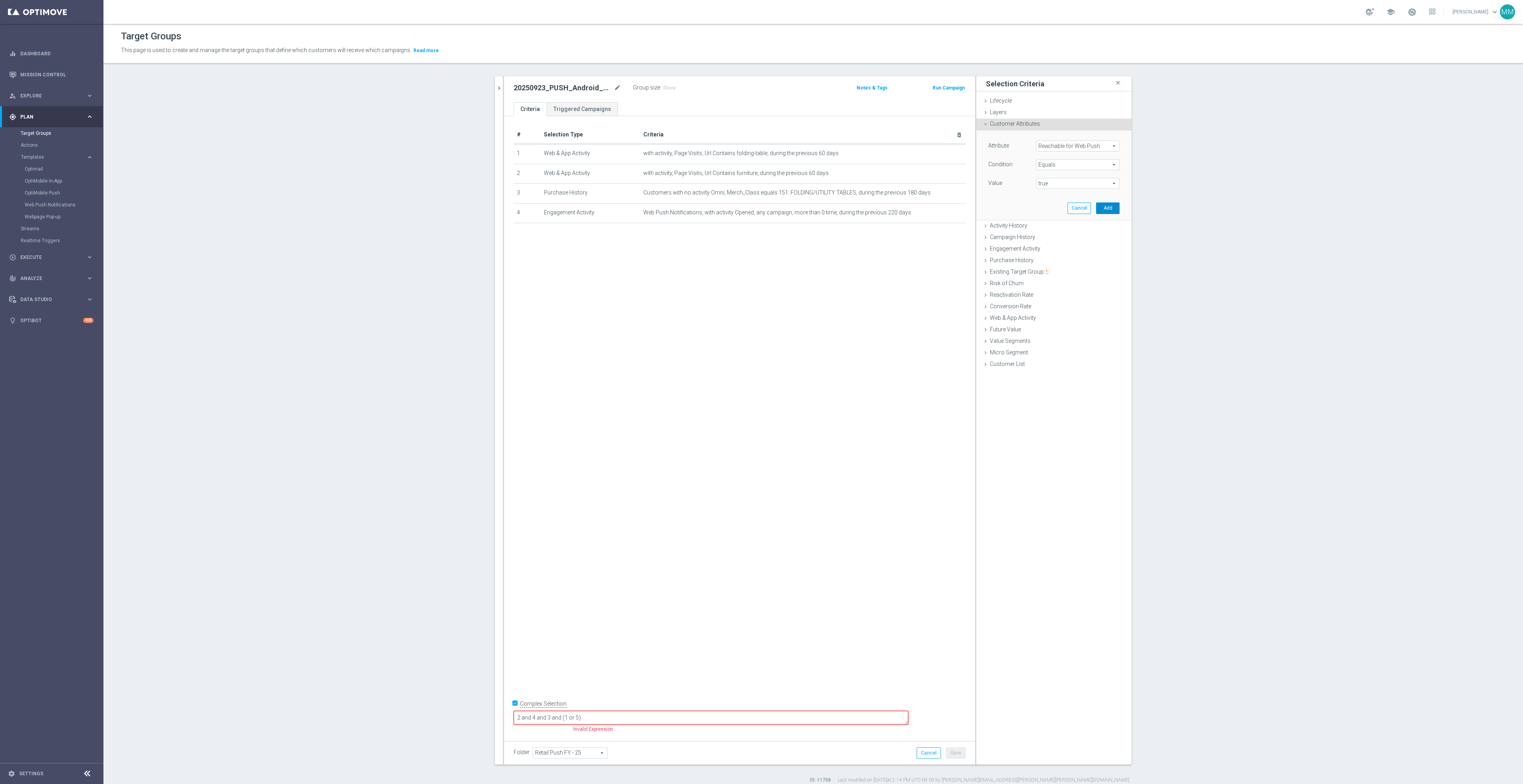
click at [1105, 206] on button "Add" at bounding box center [1107, 207] width 24 height 11
click at [666, 718] on textarea "2 and 4 and 3 and (1 or 5)" at bounding box center [711, 718] width 395 height 14
drag, startPoint x: 666, startPoint y: 718, endPoint x: 523, endPoint y: 722, distance: 143.1
click at [523, 722] on form "Complex Selection 2 and 4 and 3 and (1 or 5) Invalid Expression" at bounding box center [740, 716] width 452 height 38
click at [584, 720] on textarea at bounding box center [711, 718] width 395 height 14
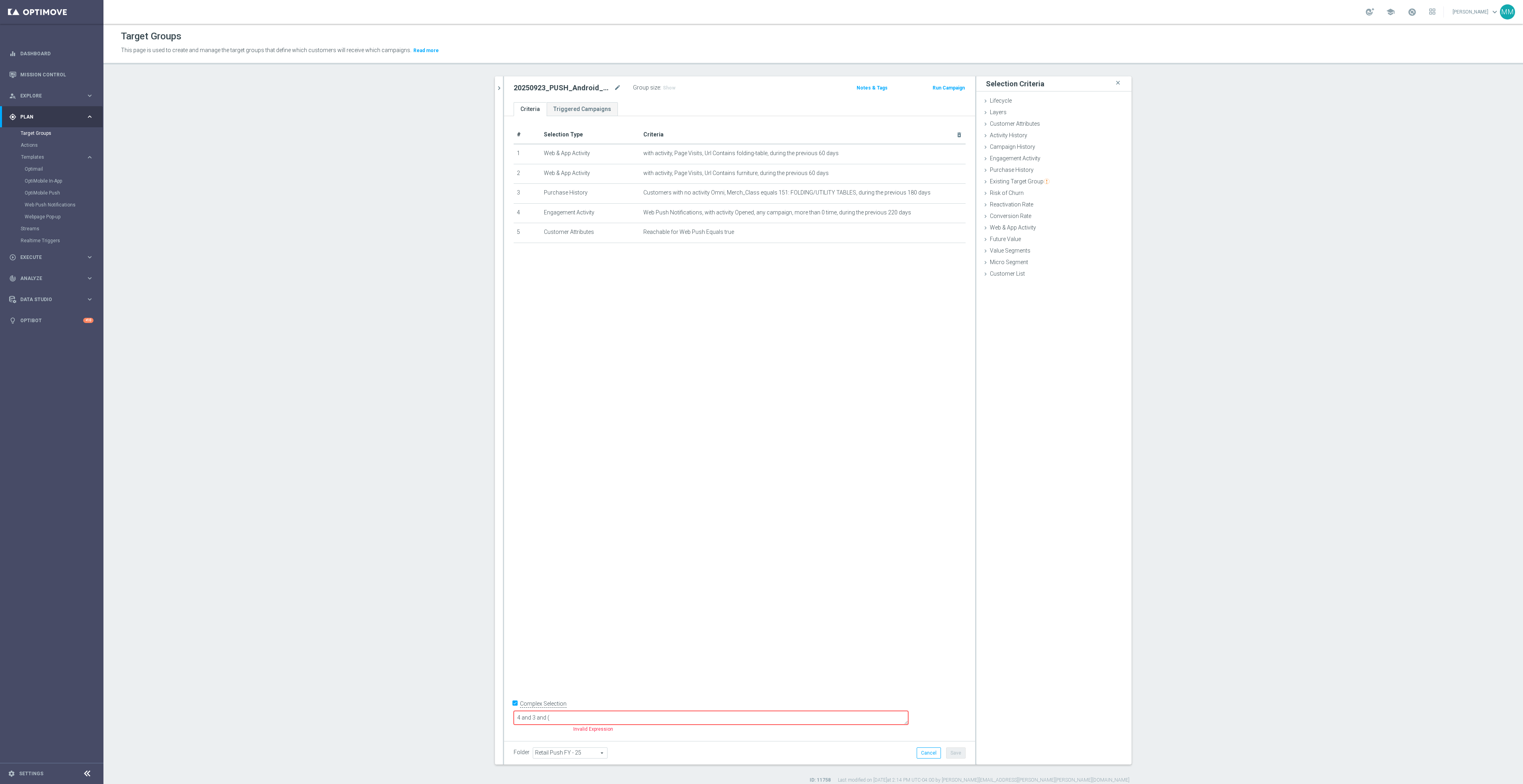
click at [569, 718] on textarea "4 and 3 and (" at bounding box center [711, 718] width 395 height 14
click at [627, 715] on textarea "5 and 4 and 3 and (" at bounding box center [711, 718] width 395 height 14
click at [708, 437] on div "# Selection Type Criteria delete_forever 1 Web & App Activity with activity, Pa…" at bounding box center [740, 425] width 471 height 619
click at [958, 753] on button "Save" at bounding box center [956, 752] width 19 height 11
click at [666, 91] on span "Show" at bounding box center [669, 88] width 13 height 5
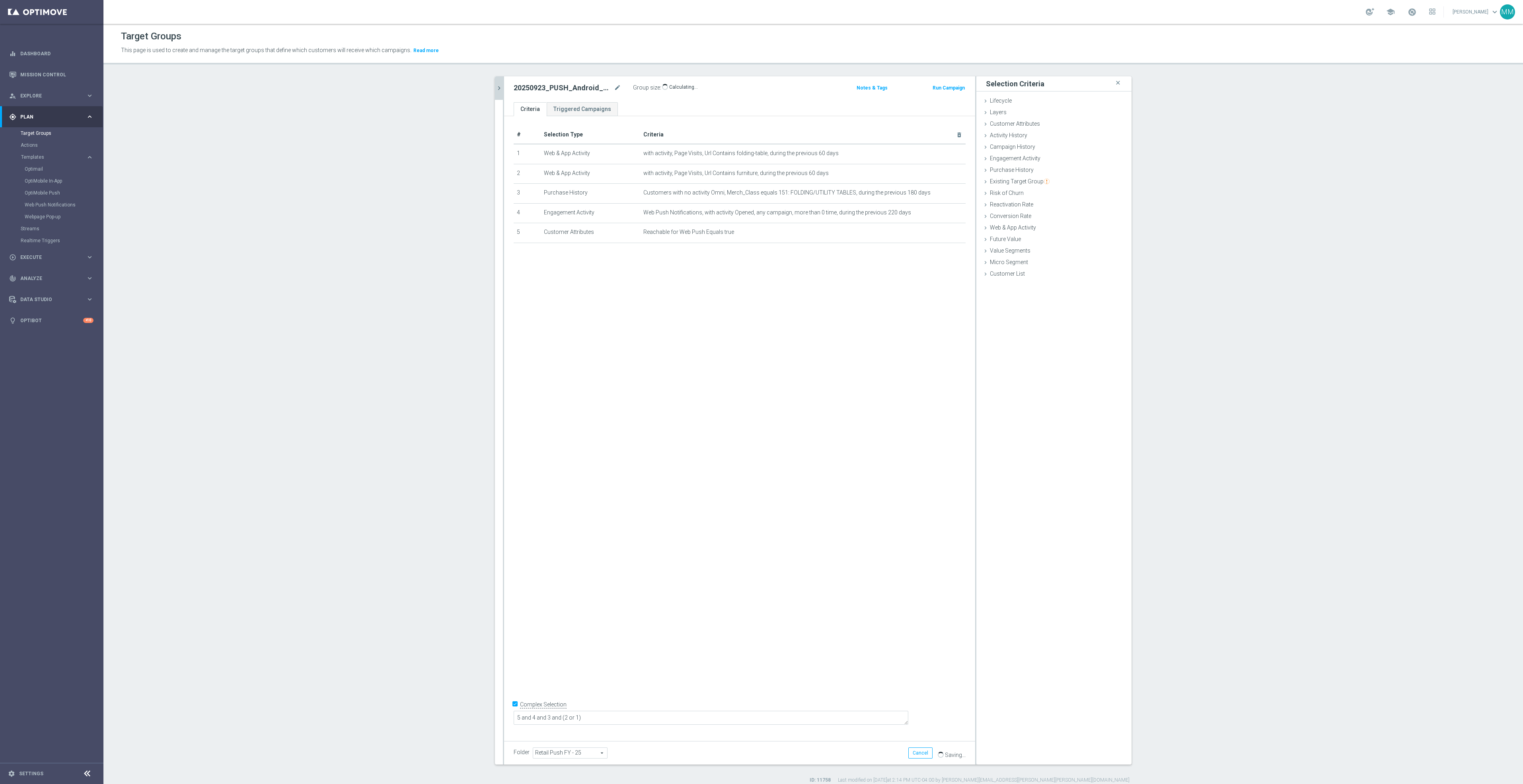
click at [495, 91] on icon "chevron_right" at bounding box center [499, 88] width 8 height 8
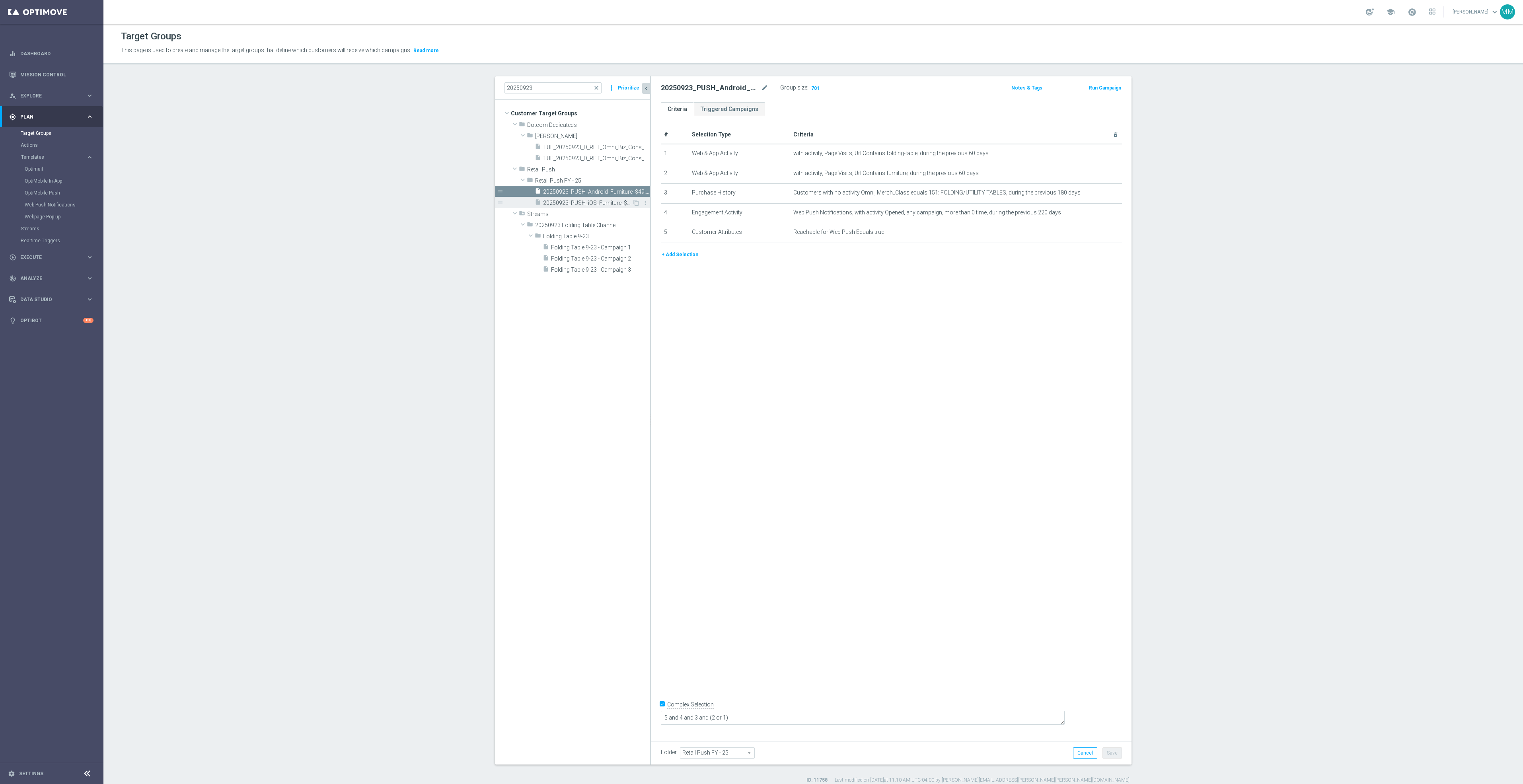
drag, startPoint x: 600, startPoint y: 204, endPoint x: 615, endPoint y: 213, distance: 17.5
click at [600, 204] on span "20250923_PUSH_iOS_Furniture_$49.99Tables" at bounding box center [597, 203] width 107 height 7
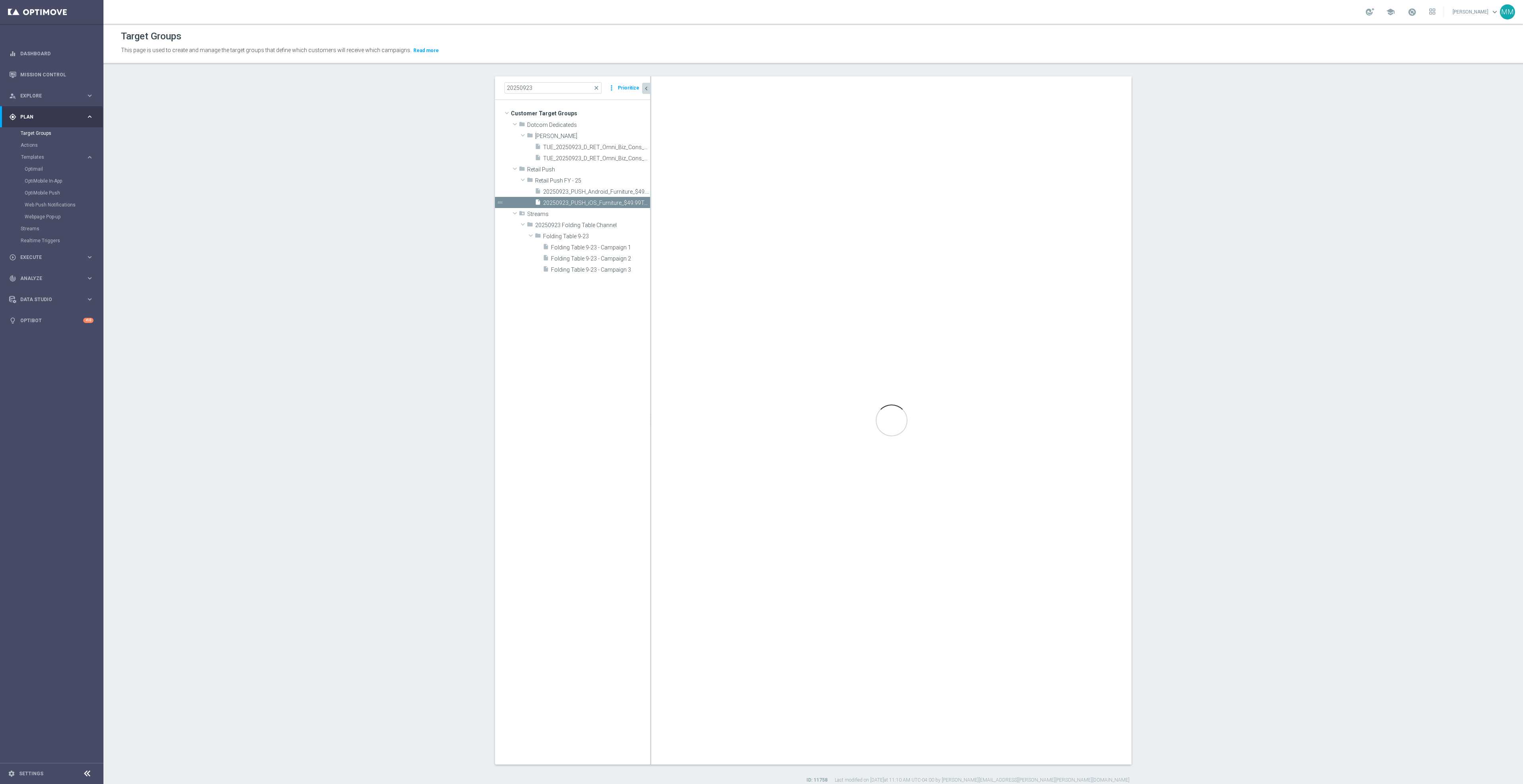
type textarea "2 and 4 and 3 and (1 or 5)"
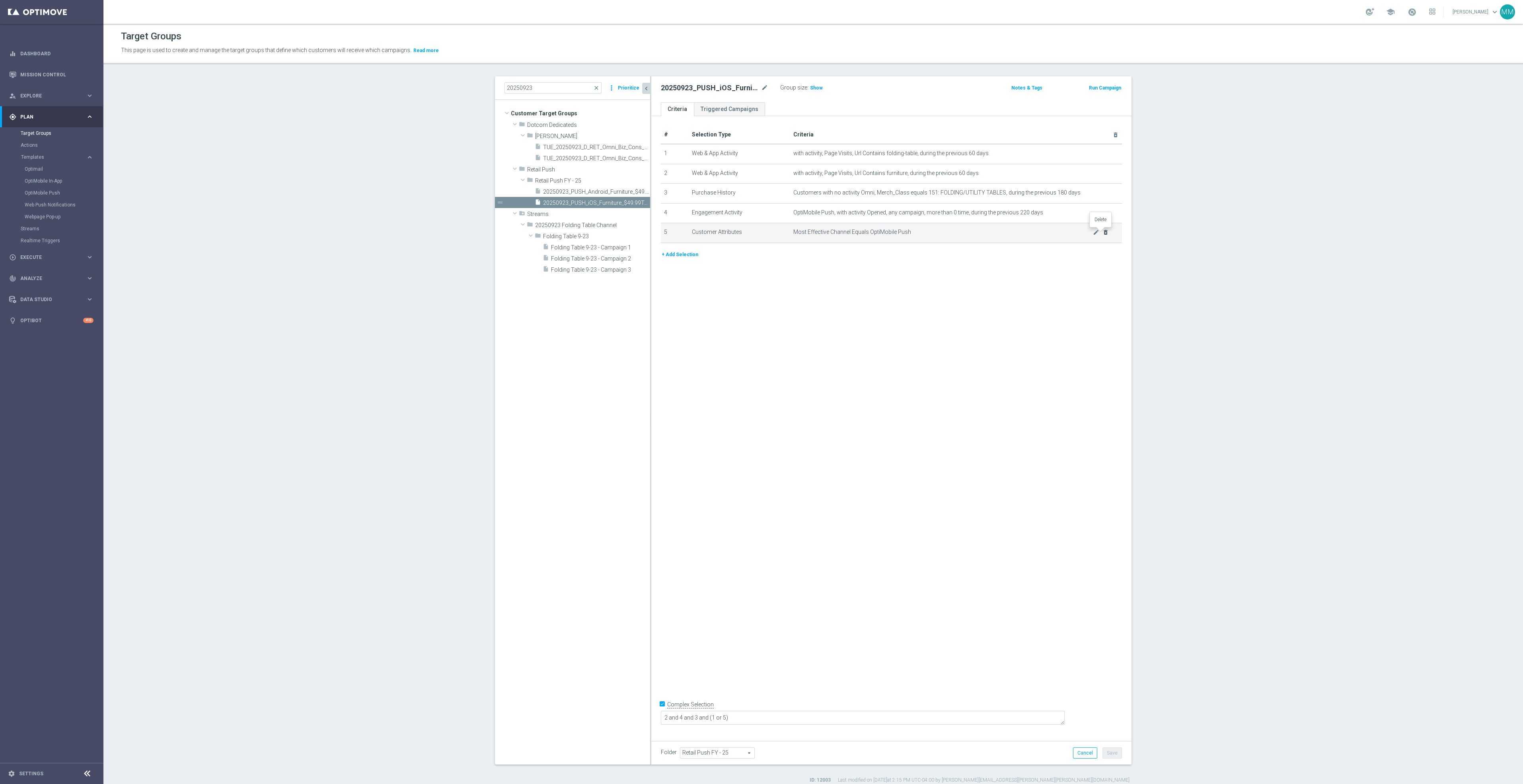
click at [1103, 233] on icon "delete_forever" at bounding box center [1105, 232] width 6 height 6
click at [664, 234] on button "+ Add Selection" at bounding box center [680, 234] width 39 height 9
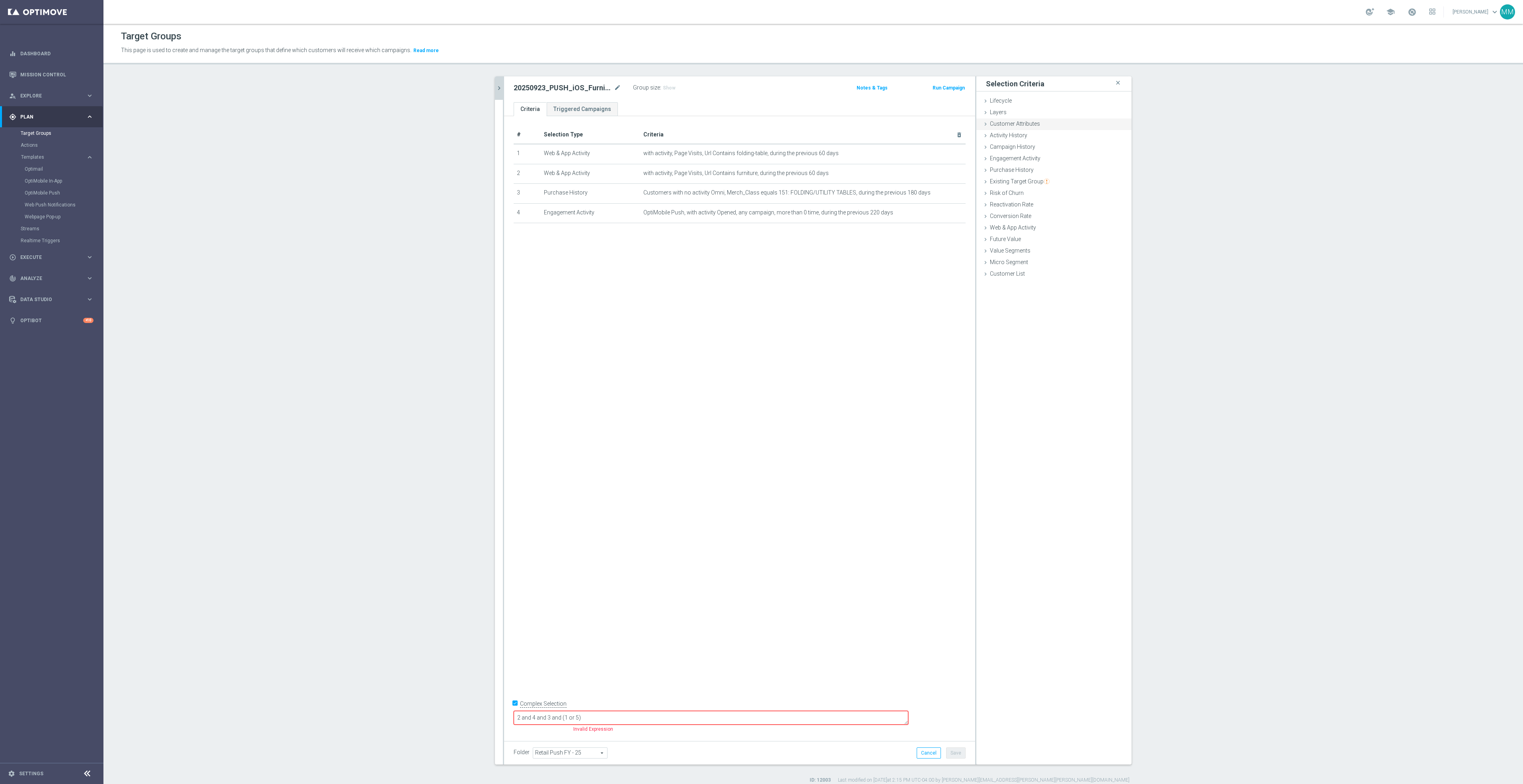
click at [1034, 125] on span "Customer Attributes" at bounding box center [1014, 123] width 50 height 6
click at [1064, 144] on span at bounding box center [1077, 146] width 83 height 10
click at [1064, 145] on input "search" at bounding box center [1077, 145] width 83 height 11
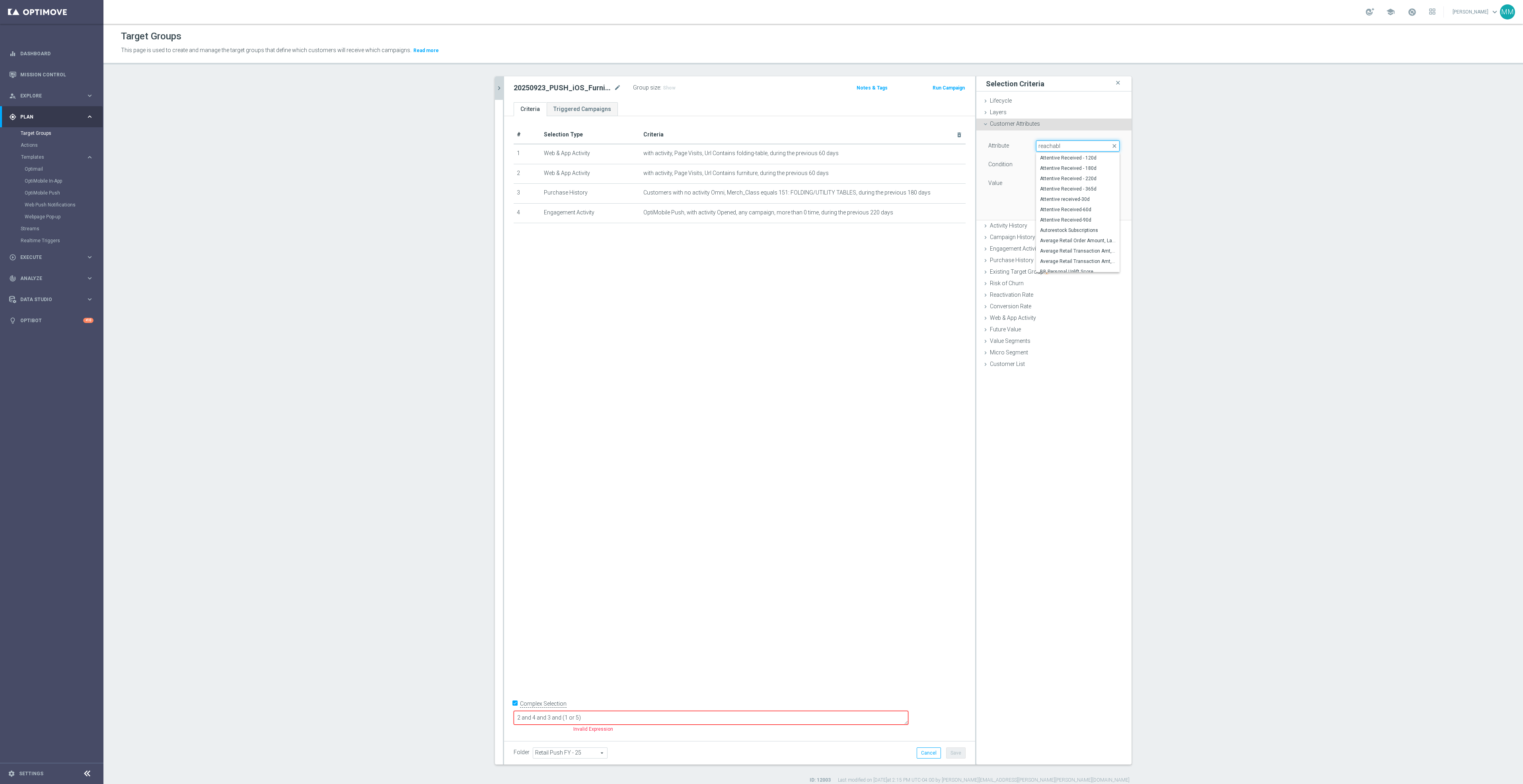
type input "reachable"
click at [1083, 171] on span "Reachable for Mobile Push" at bounding box center [1074, 168] width 69 height 6
type input "Reachable for Mobile Push"
type input "Equals"
click at [1074, 180] on span at bounding box center [1077, 184] width 83 height 10
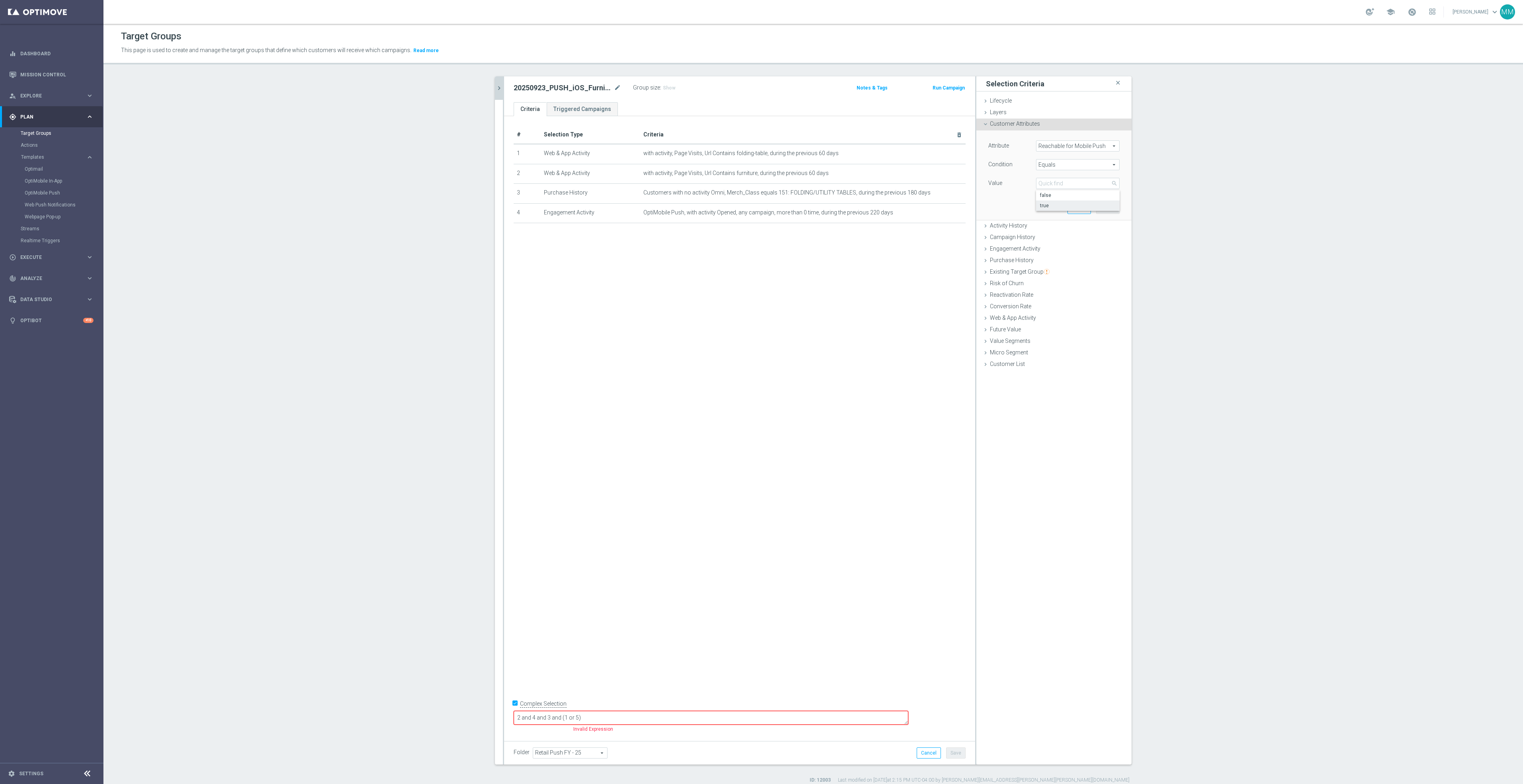
click at [1059, 206] on span "true" at bounding box center [1077, 205] width 75 height 6
type input "true"
click at [1096, 204] on button "Add" at bounding box center [1107, 207] width 24 height 11
click at [913, 560] on div "# Selection Type Criteria delete_forever 1 Web & App Activity with activity, Pa…" at bounding box center [740, 425] width 471 height 619
click at [663, 724] on textarea "2 and 4 and 3 and (1 or 5)" at bounding box center [711, 718] width 395 height 14
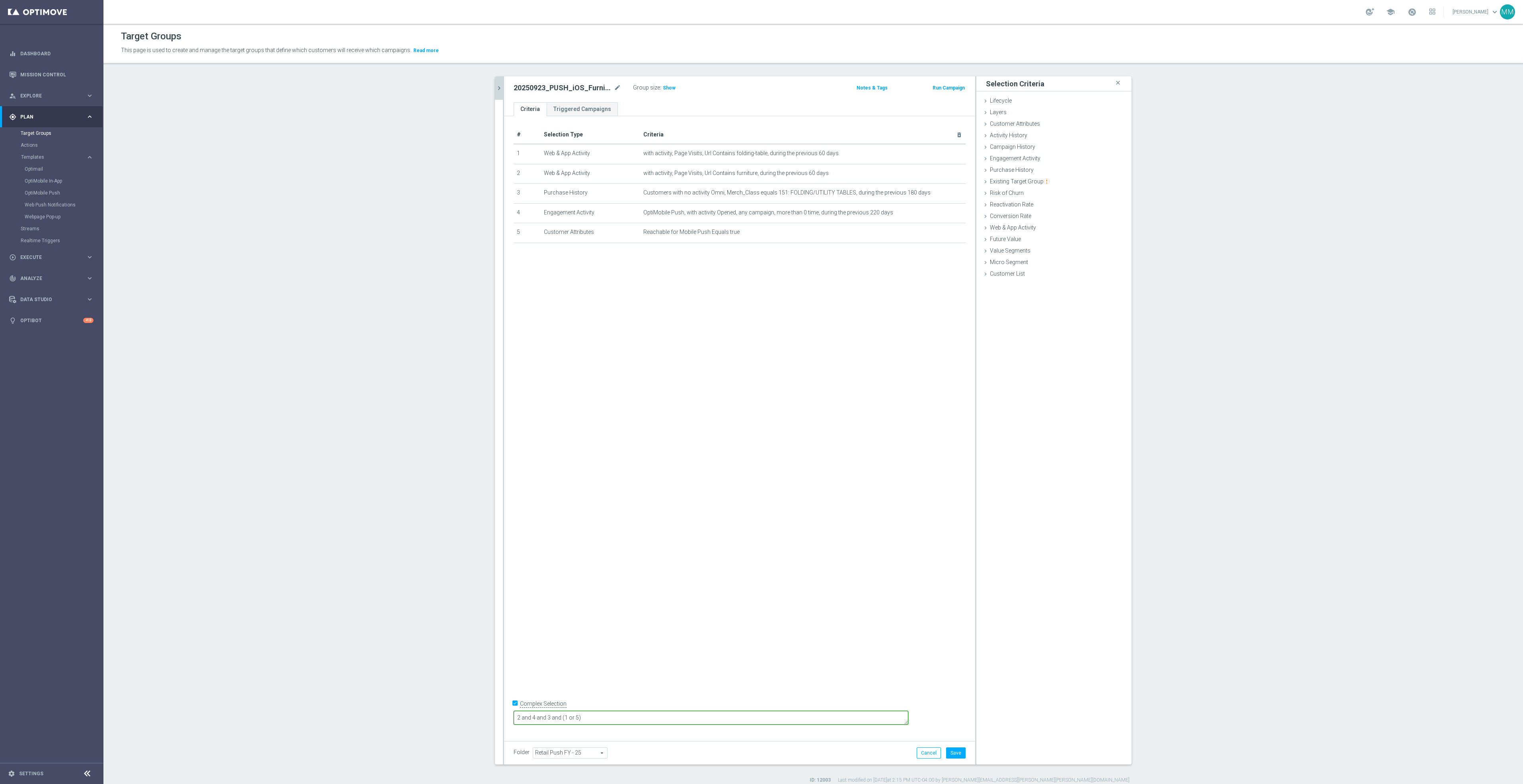
drag, startPoint x: 677, startPoint y: 721, endPoint x: 544, endPoint y: 720, distance: 133.0
click at [544, 720] on form "Complex Selection 2 and 4 and 3 and (1 or 5) Invalid Expression" at bounding box center [740, 716] width 452 height 38
type textarea "5 and 4 and 3 and (1 or 2)"
click at [951, 757] on button "Save" at bounding box center [956, 752] width 19 height 11
click at [663, 88] on span "Show" at bounding box center [669, 88] width 13 height 5
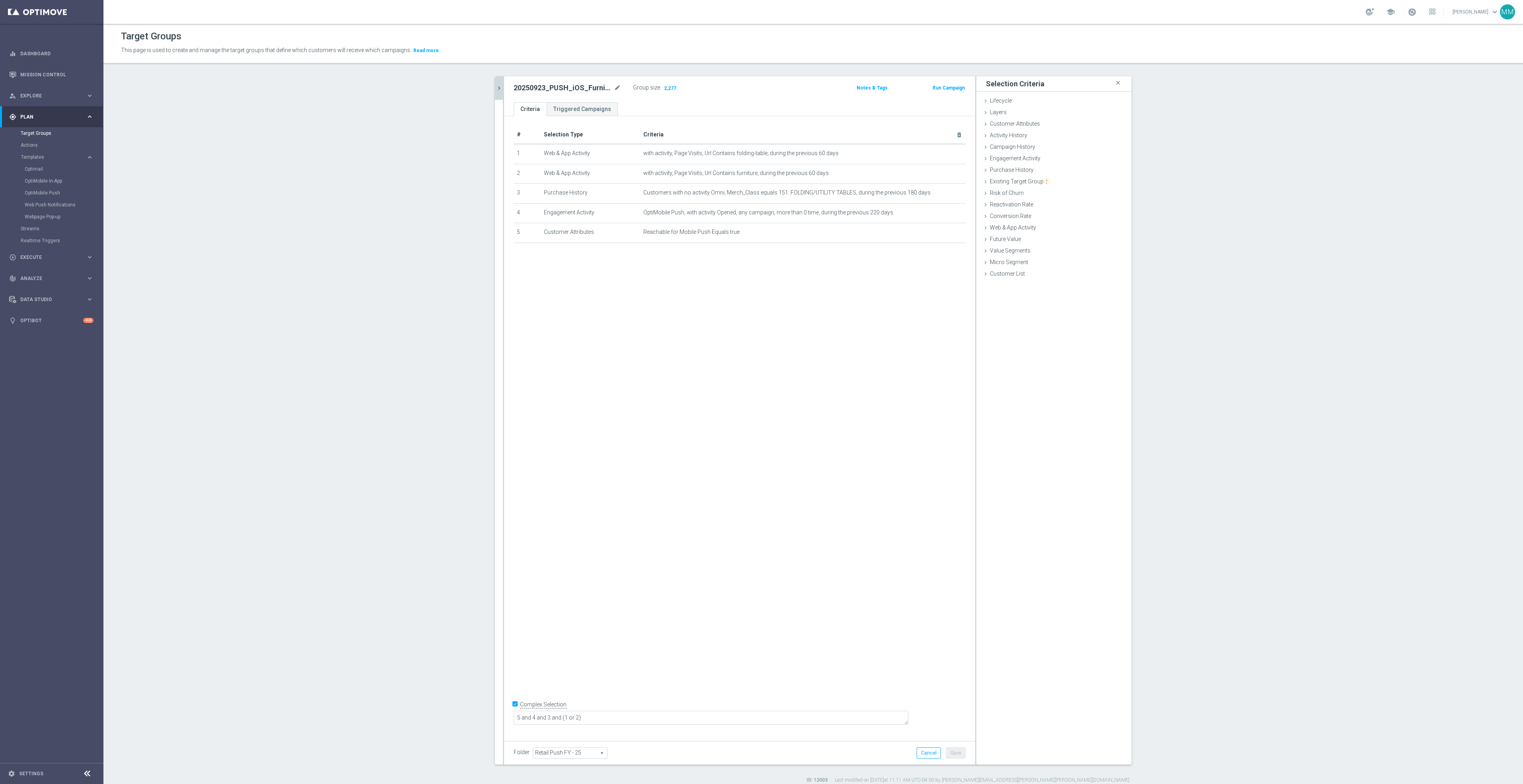
click at [495, 88] on button "chevron_right" at bounding box center [499, 88] width 8 height 24
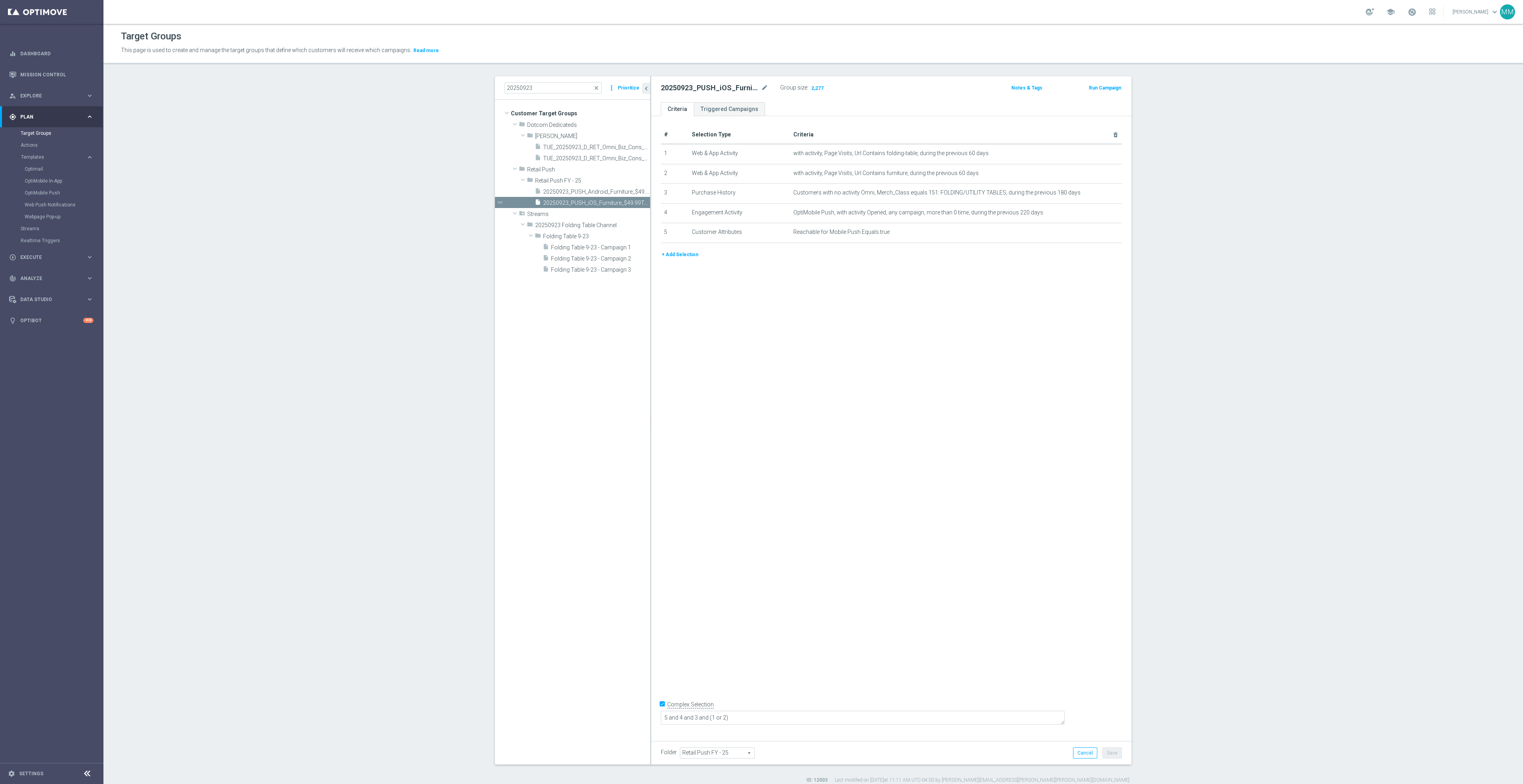
click at [676, 254] on button "+ Add Selection" at bounding box center [680, 255] width 39 height 9
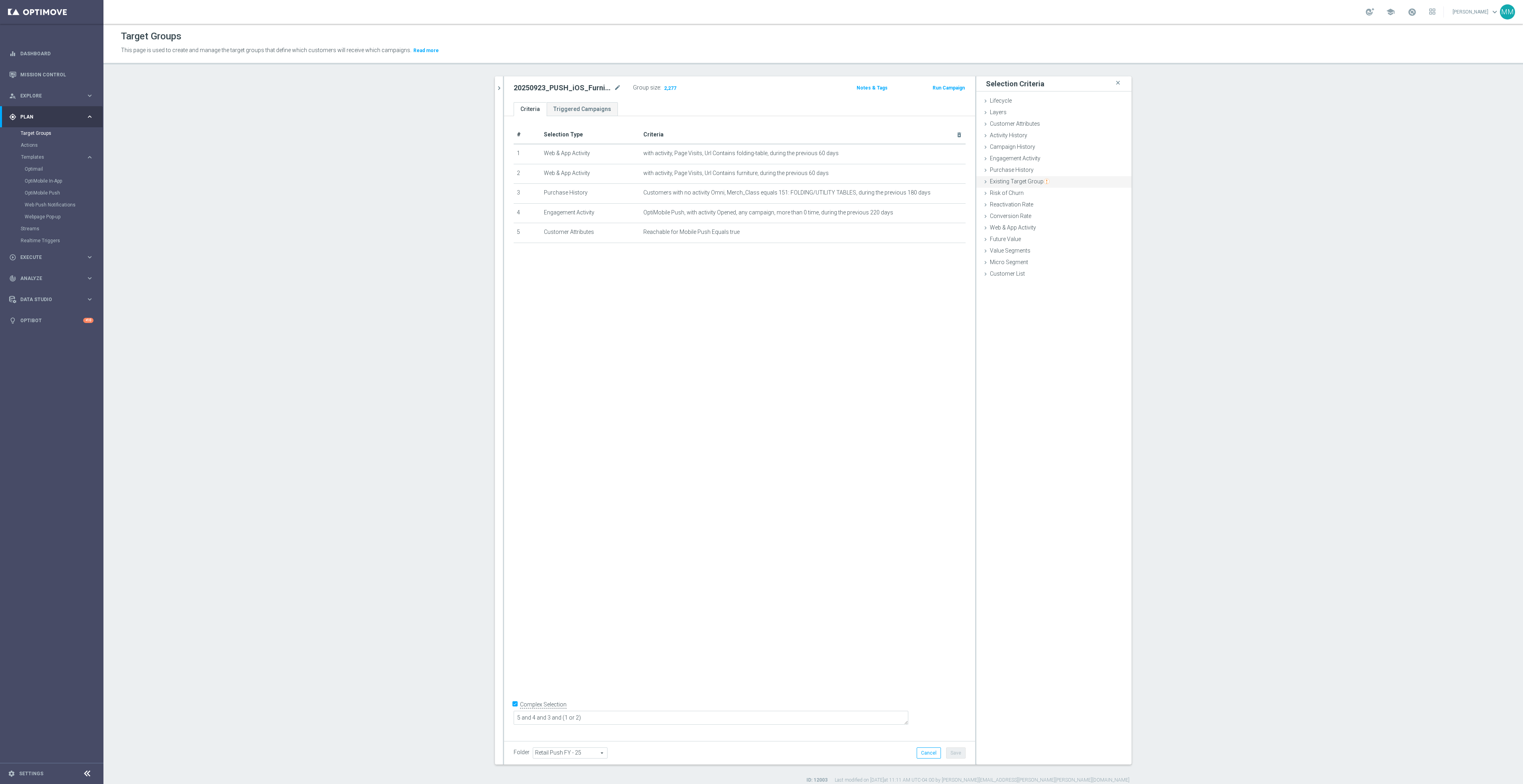
click at [1036, 184] on span "Existing Target Group" at bounding box center [1020, 181] width 60 height 6
click at [1066, 216] on label "not included in" at bounding box center [1063, 214] width 39 height 7
click at [1042, 216] on input "not included in" at bounding box center [1039, 214] width 5 height 5
radio input "true"
click at [1052, 233] on span at bounding box center [1077, 233] width 83 height 10
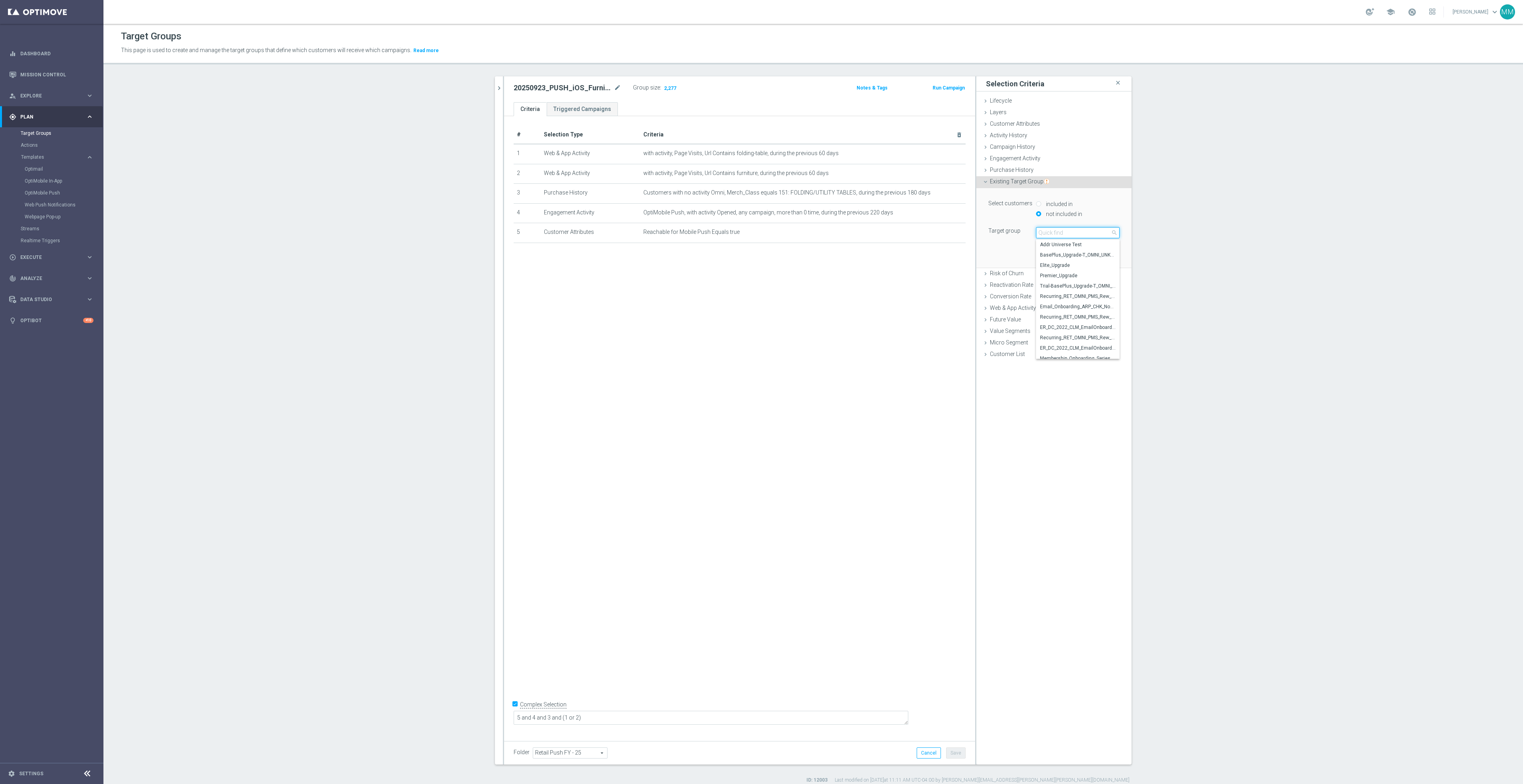
click at [1056, 234] on input "search" at bounding box center [1077, 233] width 83 height 11
type input "sms audi"
click at [1059, 245] on span "Full SMS audience" at bounding box center [1077, 244] width 75 height 6
type input "Full SMS audience"
click at [1103, 256] on button "Add" at bounding box center [1107, 256] width 24 height 11
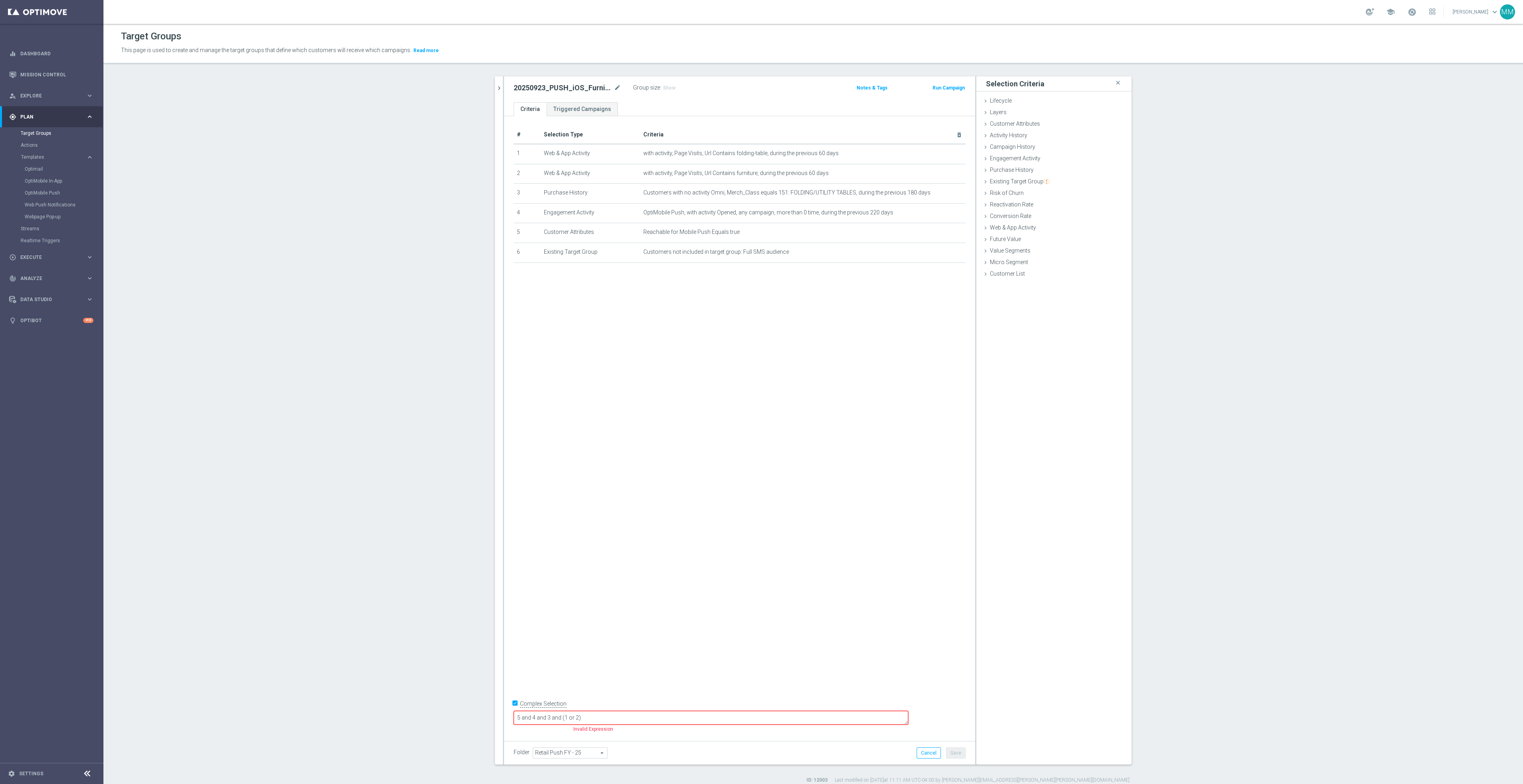
click at [789, 365] on div "# Selection Type Criteria delete_forever 1 Web & App Activity with activity, Pa…" at bounding box center [740, 425] width 471 height 619
click at [614, 721] on textarea "5 and 4 and 3 and (1 or 2)" at bounding box center [711, 718] width 395 height 14
click at [951, 752] on button "Save" at bounding box center [956, 752] width 19 height 11
click at [663, 90] on span "Show" at bounding box center [669, 88] width 13 height 5
click at [496, 85] on icon "chevron_right" at bounding box center [499, 88] width 8 height 8
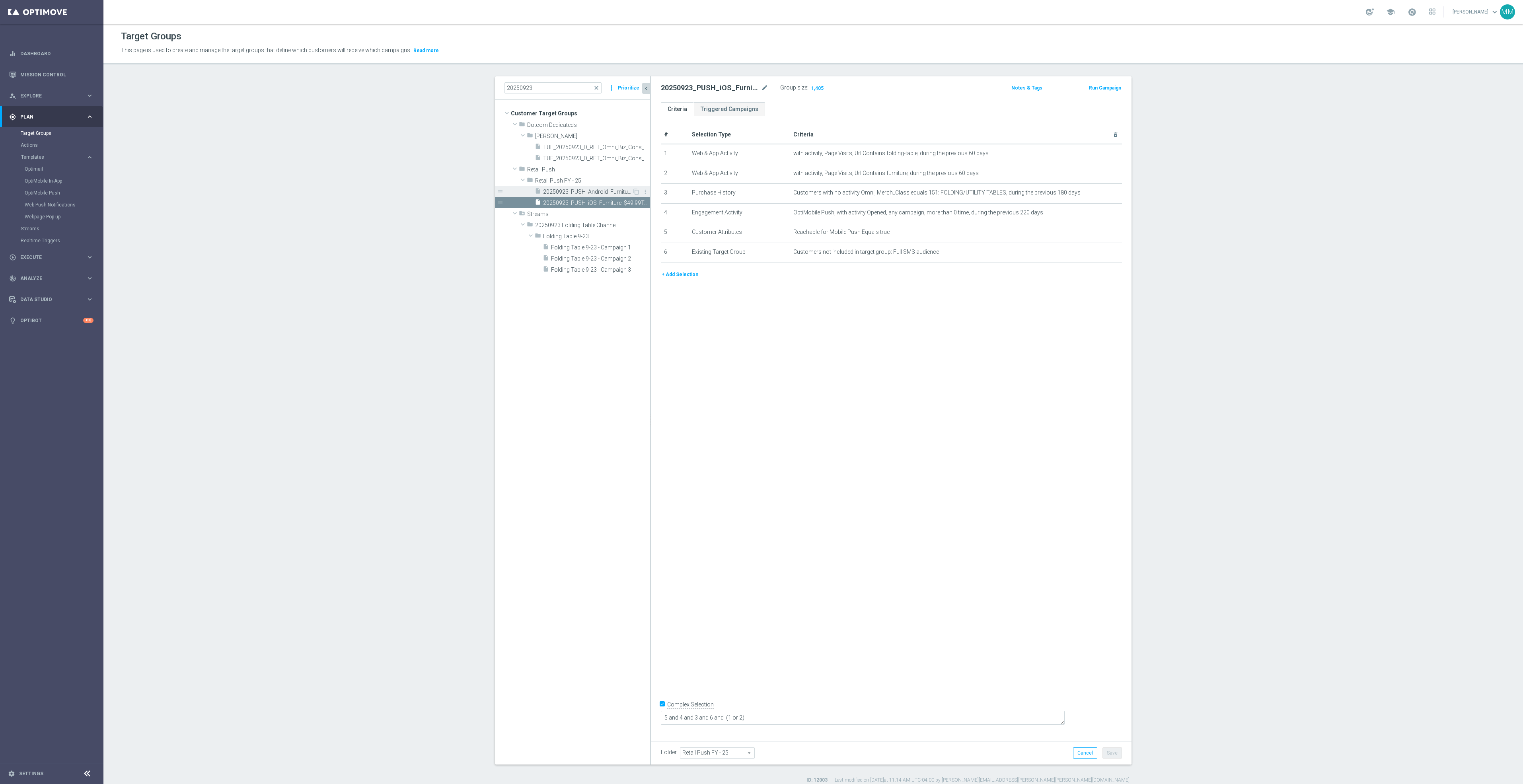
click at [591, 188] on div "insert_drive_file 20250923_PUSH_Android_Furniture_$49.99Tables" at bounding box center [583, 191] width 97 height 11
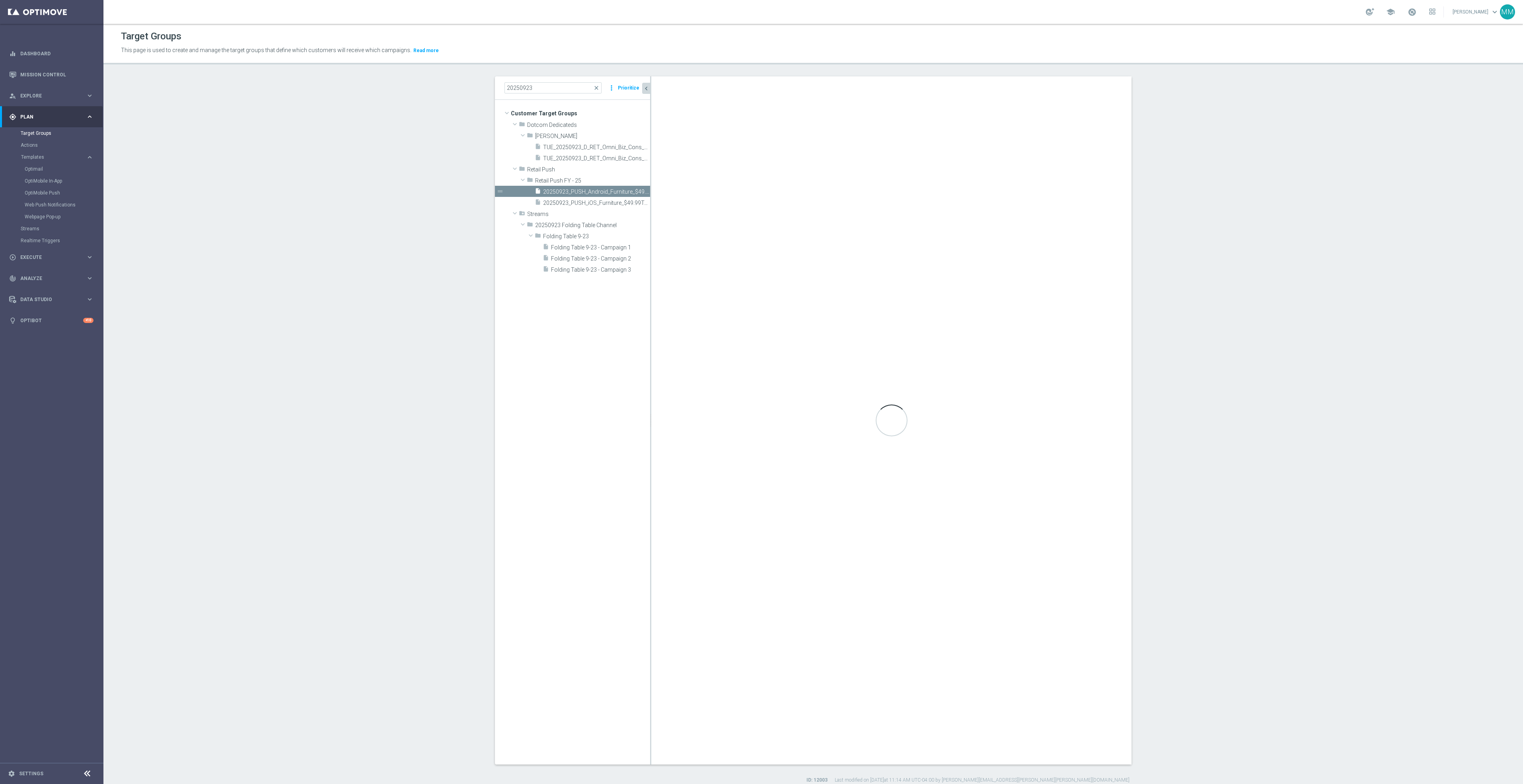
type textarea "5 and 4 and 3 and (2 or 1)"
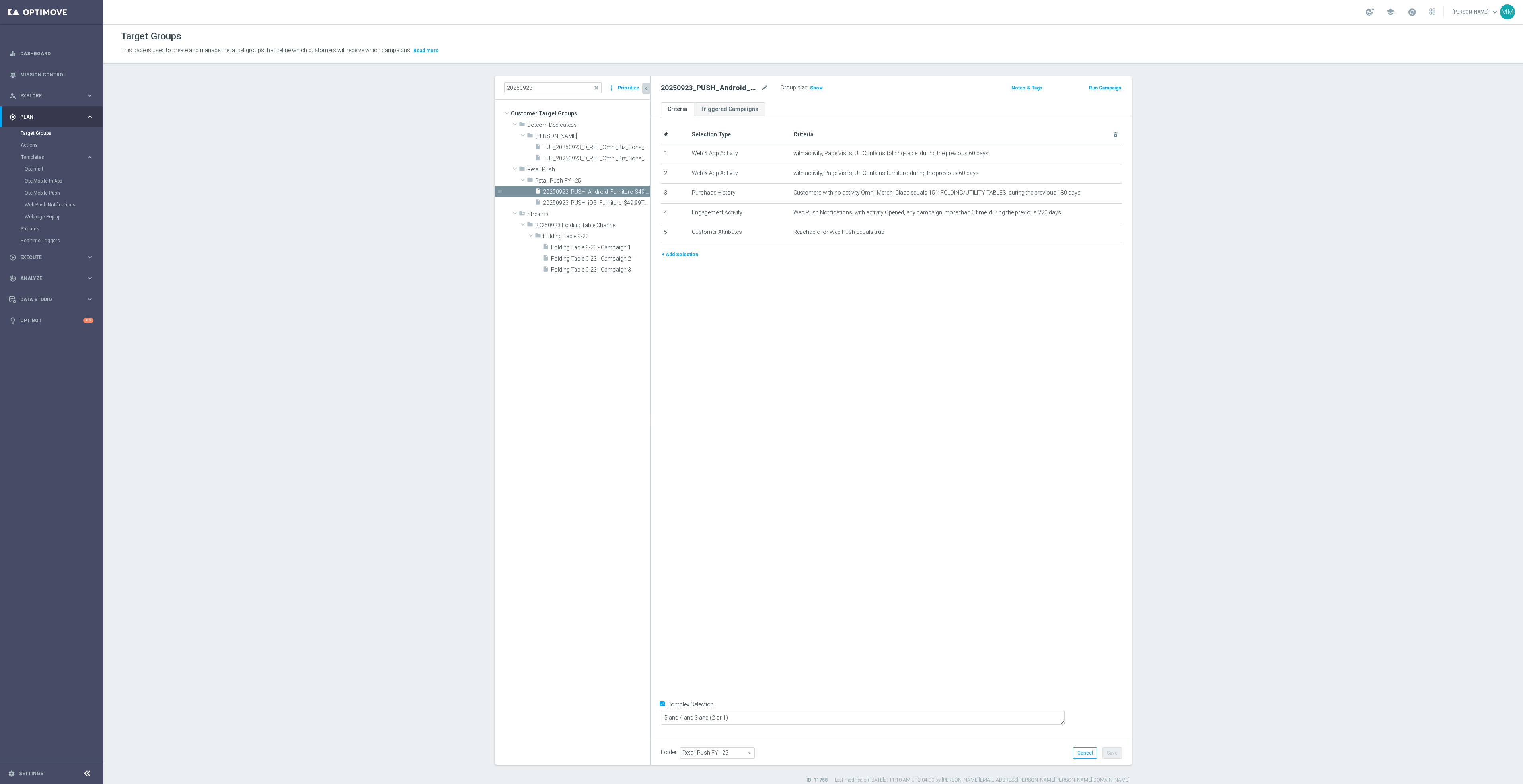
click at [666, 254] on button "+ Add Selection" at bounding box center [680, 255] width 39 height 9
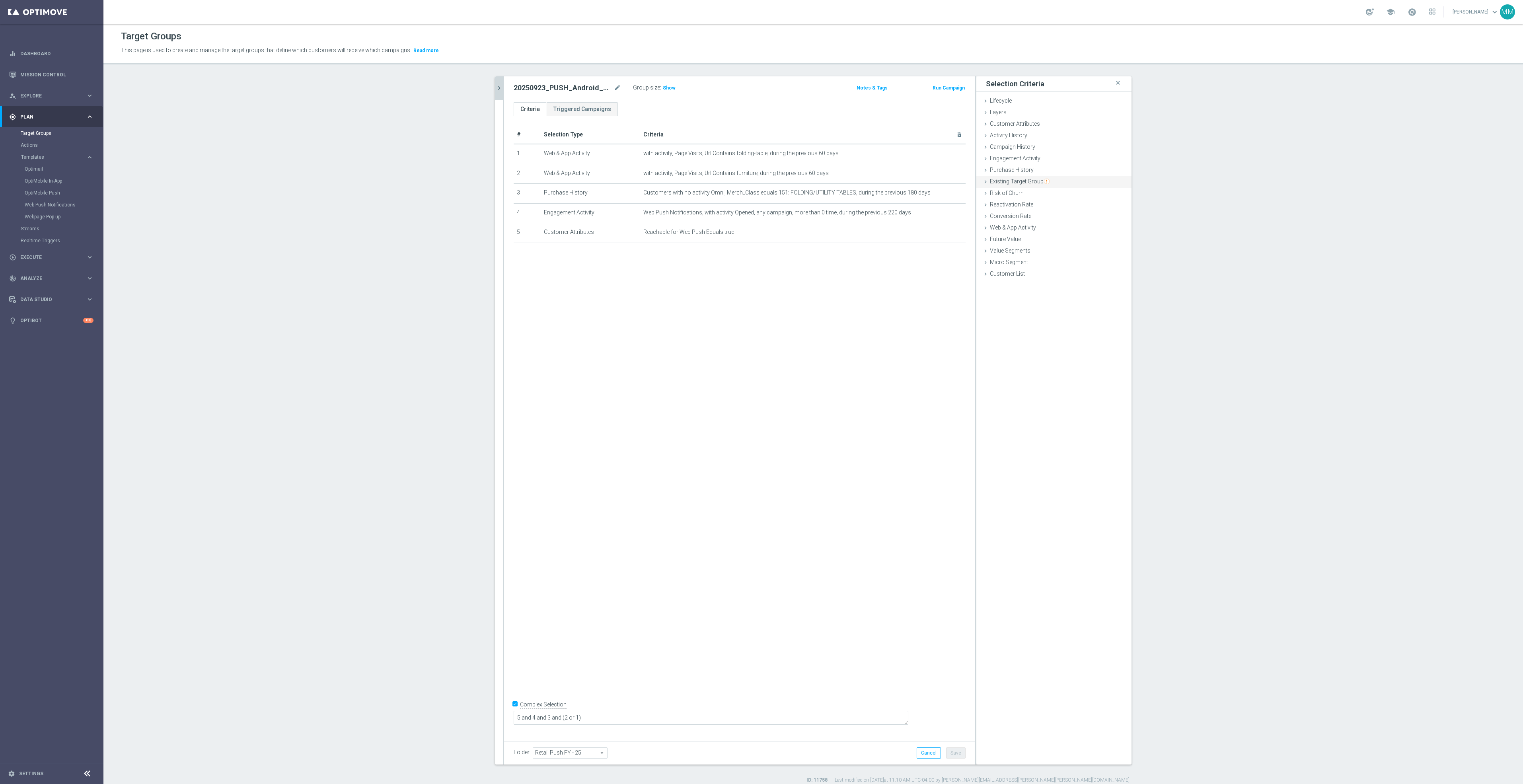
click at [1030, 180] on span "Existing Target Group" at bounding box center [1020, 181] width 60 height 6
click at [1056, 214] on label "not included in" at bounding box center [1063, 214] width 39 height 7
click at [1042, 214] on input "not included in" at bounding box center [1039, 214] width 5 height 5
radio input "true"
click at [1056, 239] on div "Select customers included in not included in Target group Select arrow_drop_dow…" at bounding box center [1054, 228] width 144 height 79
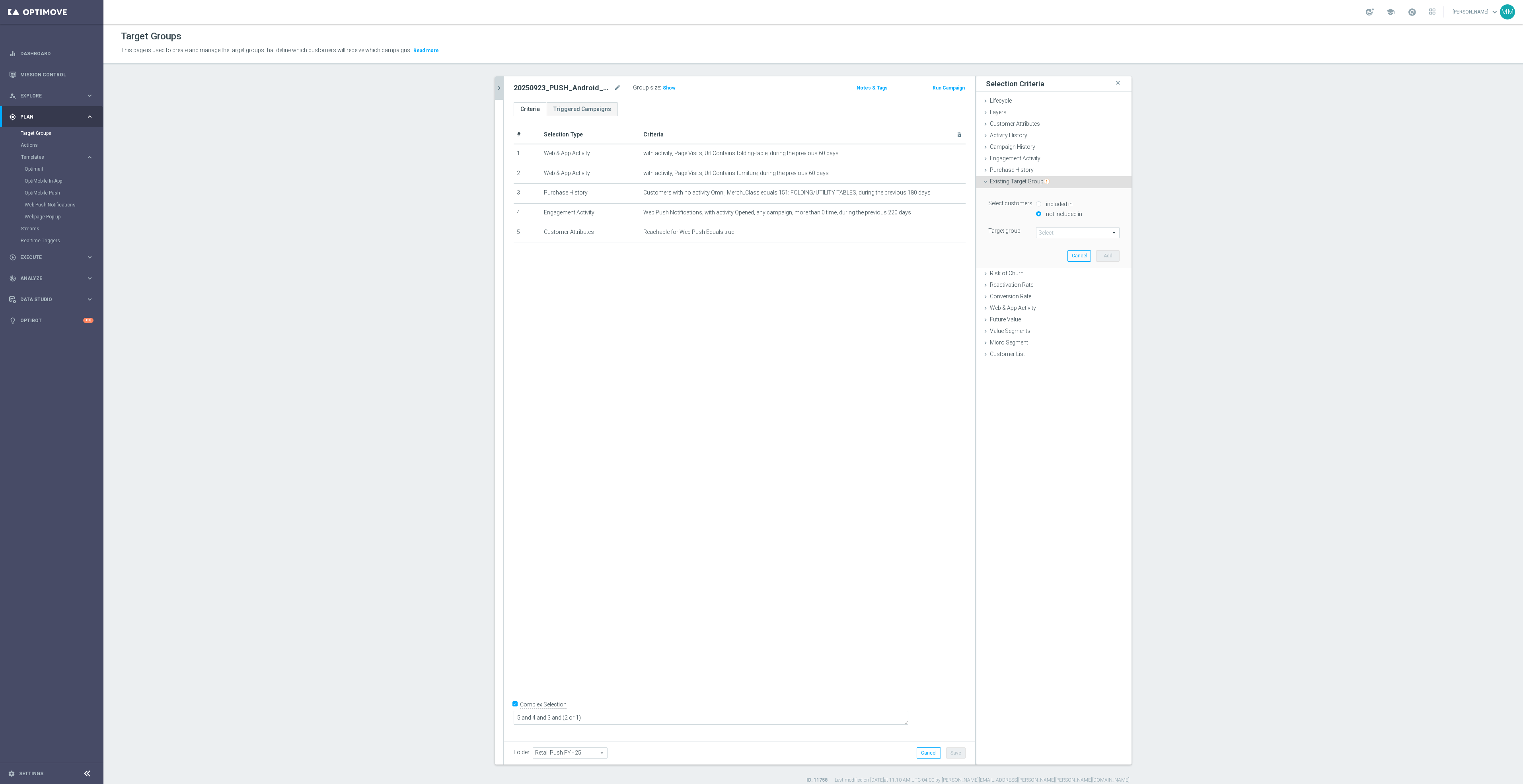
click at [1061, 233] on span at bounding box center [1077, 233] width 83 height 10
click at [1061, 233] on input "search" at bounding box center [1077, 233] width 83 height 11
type input "sms audi"
click at [1065, 246] on span "Full SMS audience" at bounding box center [1077, 244] width 75 height 6
type input "Full SMS audience"
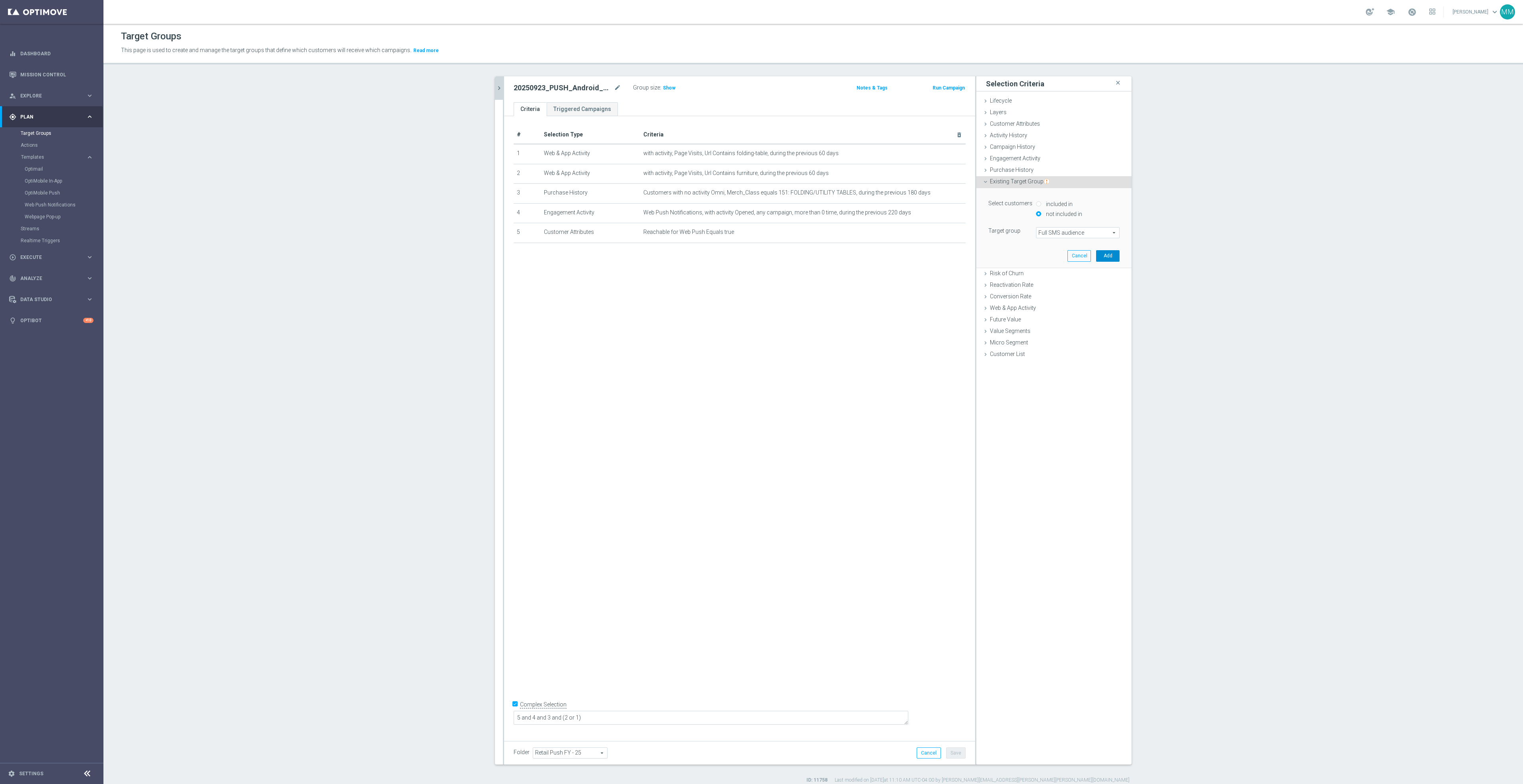
click at [1109, 254] on button "Add" at bounding box center [1107, 256] width 24 height 11
click at [614, 719] on textarea "5 and 4 and 3 and (2 or 1)" at bounding box center [711, 718] width 395 height 14
click at [951, 747] on button "Save" at bounding box center [956, 752] width 19 height 11
click at [663, 88] on span "Show" at bounding box center [669, 88] width 13 height 5
click at [947, 251] on icon "delete_forever" at bounding box center [950, 252] width 6 height 6
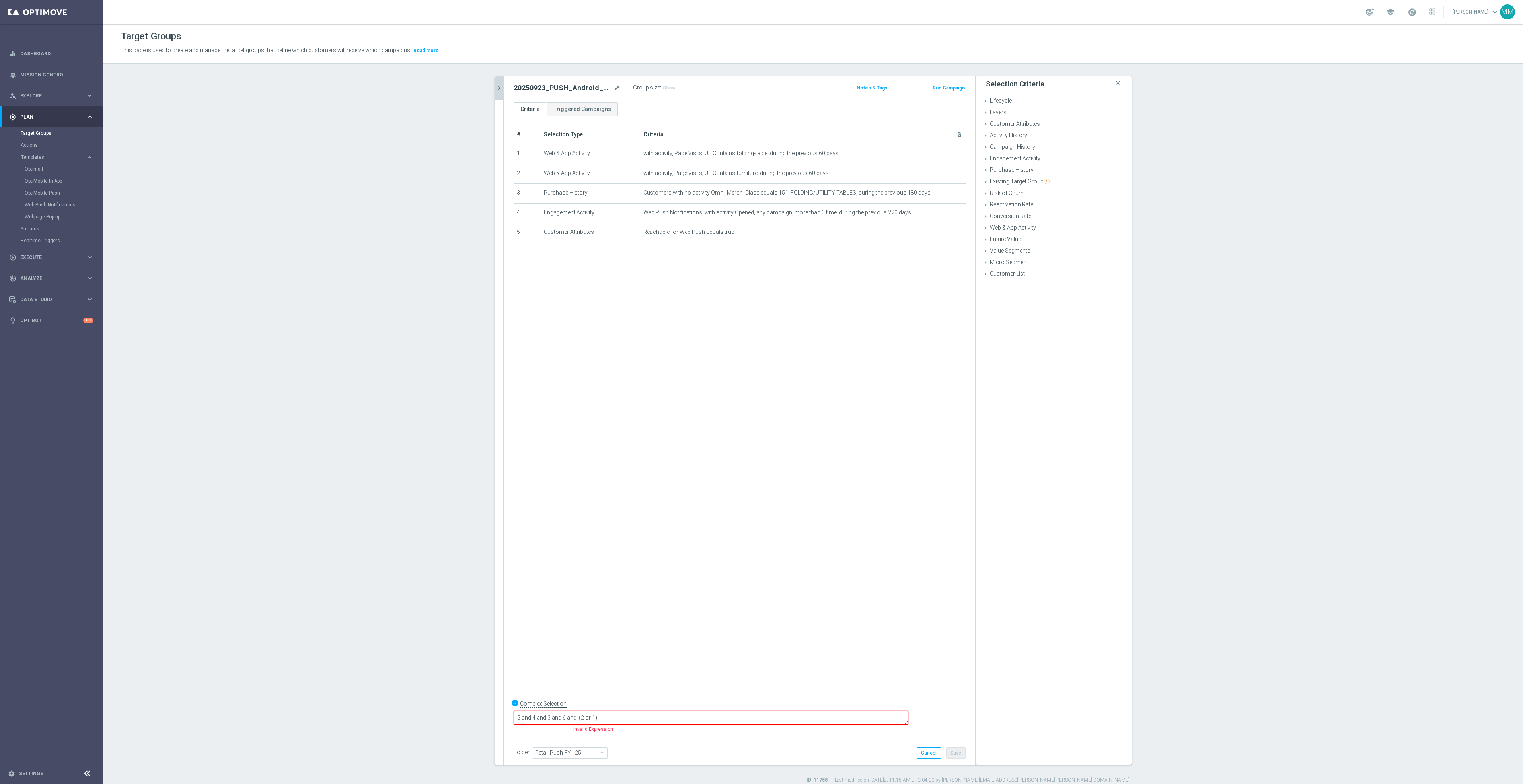
drag, startPoint x: 629, startPoint y: 718, endPoint x: 616, endPoint y: 718, distance: 13.0
click at [616, 718] on textarea "5 and 4 and 3 and 6 and (2 or 1)" at bounding box center [711, 718] width 395 height 14
click at [958, 747] on button "Save" at bounding box center [956, 752] width 19 height 11
click at [496, 88] on icon "chevron_right" at bounding box center [499, 88] width 8 height 8
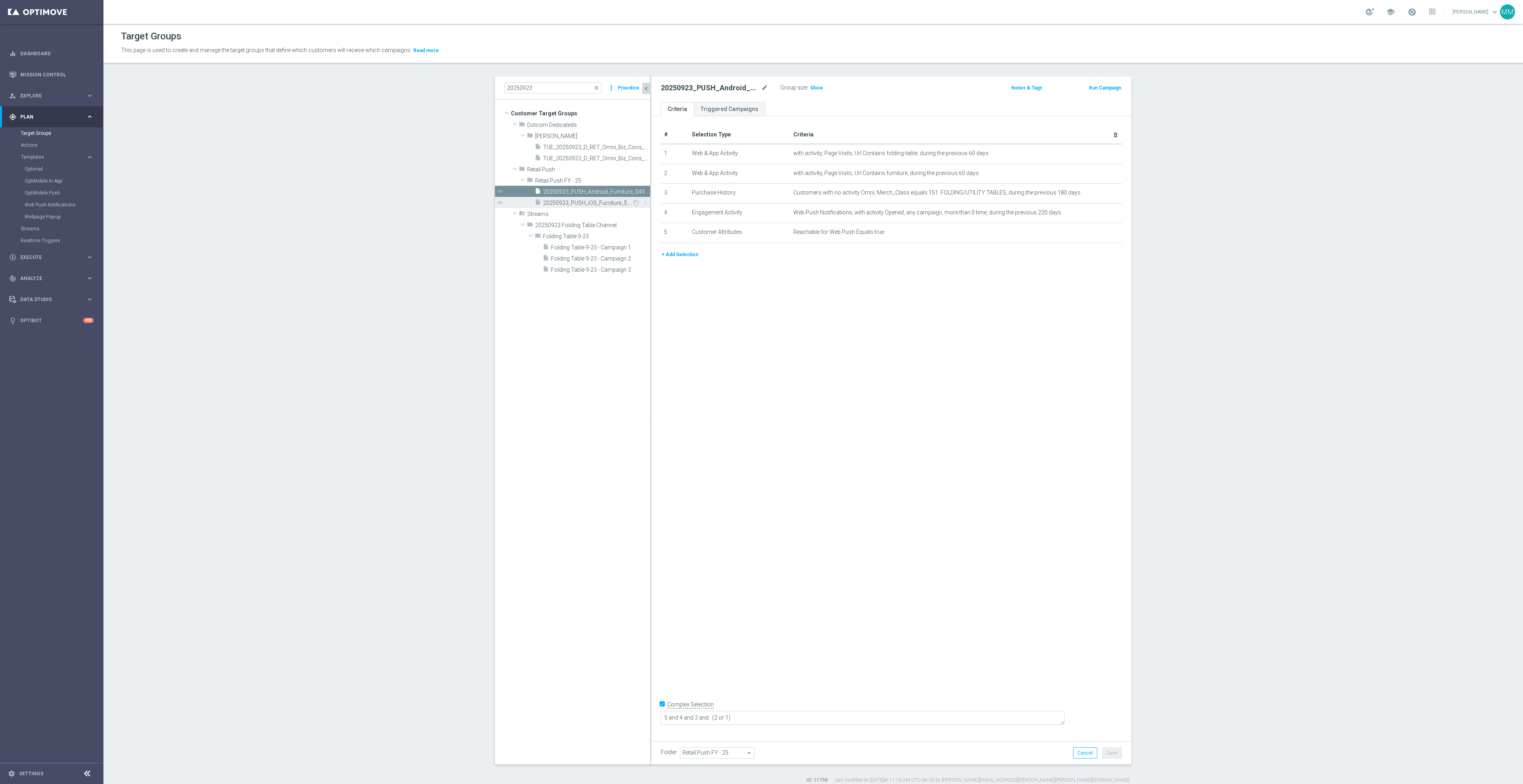
click at [567, 205] on span "20250923_PUSH_iOS_Furniture_$49.99Tables" at bounding box center [588, 203] width 89 height 7
drag, startPoint x: 1100, startPoint y: 254, endPoint x: 1072, endPoint y: 312, distance: 64.4
click at [1103, 254] on icon "delete_forever" at bounding box center [1105, 252] width 6 height 6
drag, startPoint x: 766, startPoint y: 718, endPoint x: 751, endPoint y: 718, distance: 15.0
click at [751, 718] on textarea "5 and 4 and 3 and 6 and (1 or 2)" at bounding box center [862, 718] width 404 height 14
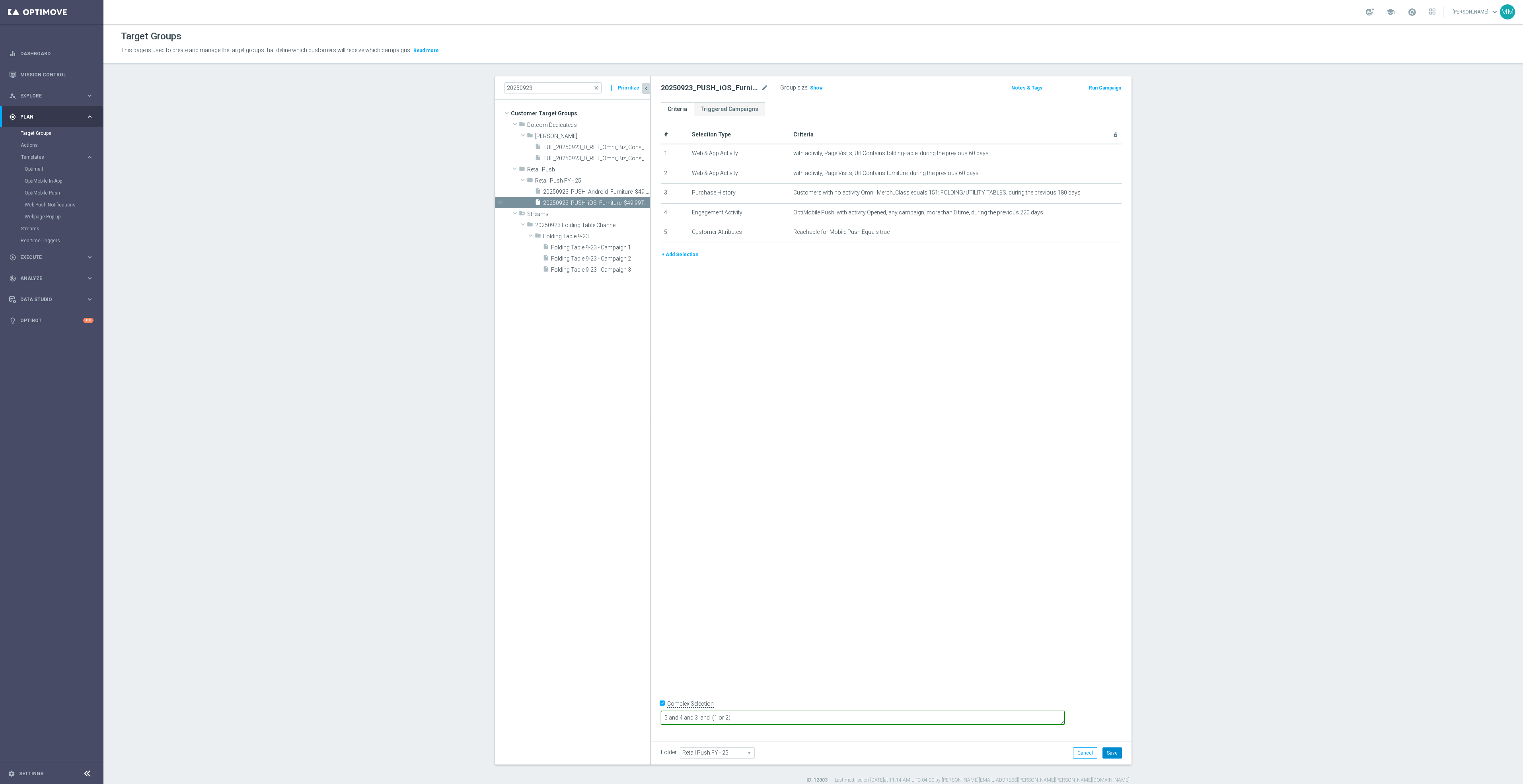
type textarea "5 and 4 and 3 and (1 or 2)"
click at [1118, 752] on button "Save" at bounding box center [1112, 752] width 19 height 11
click at [57, 74] on link "Mission Control" at bounding box center [57, 74] width 74 height 21
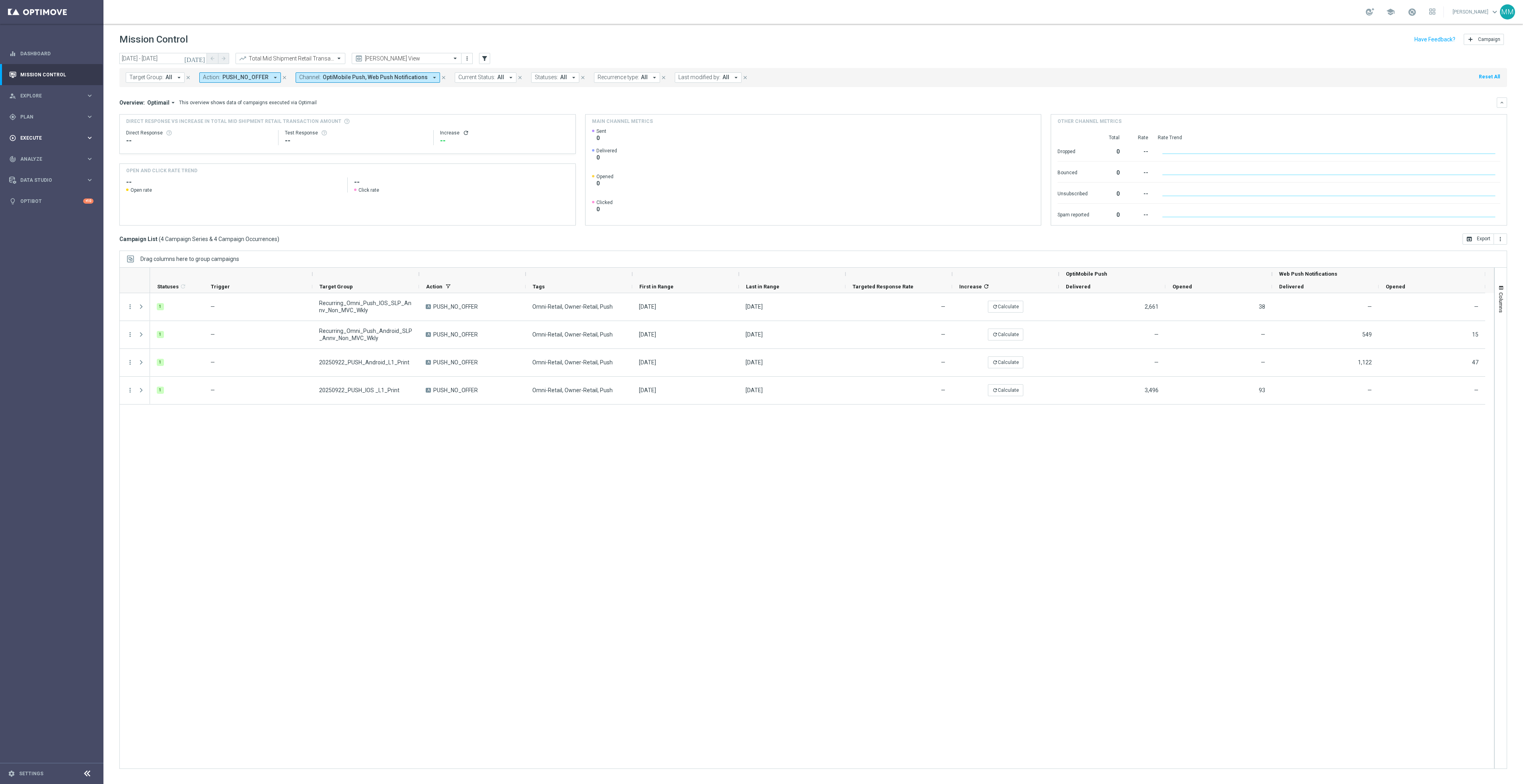
click at [42, 136] on span "Execute" at bounding box center [53, 137] width 66 height 4
click at [56, 122] on div "gps_fixed Plan keyboard_arrow_right" at bounding box center [51, 116] width 102 height 21
click at [51, 193] on link "OptiMobile Push" at bounding box center [53, 192] width 58 height 6
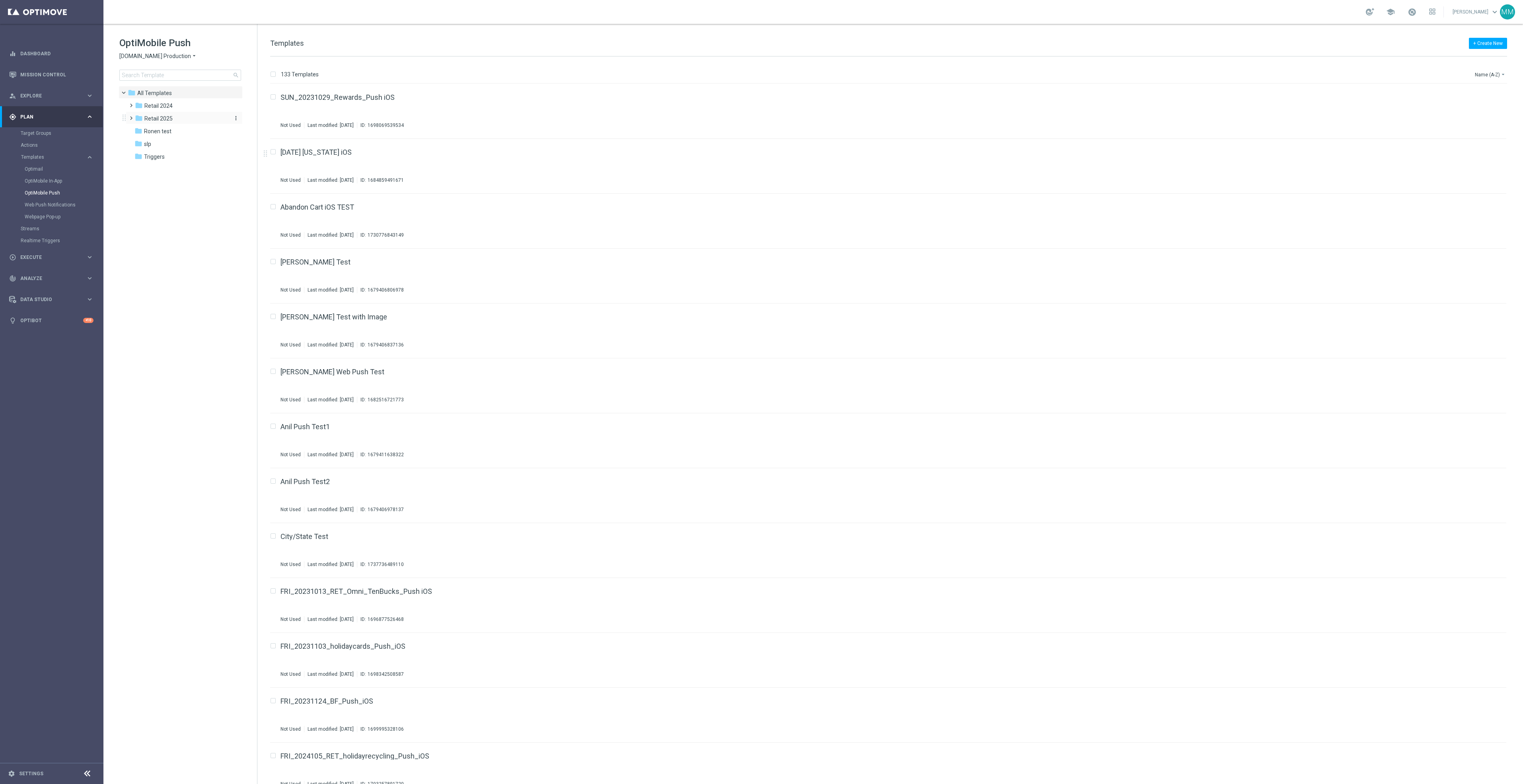
click at [179, 119] on div "folder Retail 2025" at bounding box center [180, 118] width 92 height 9
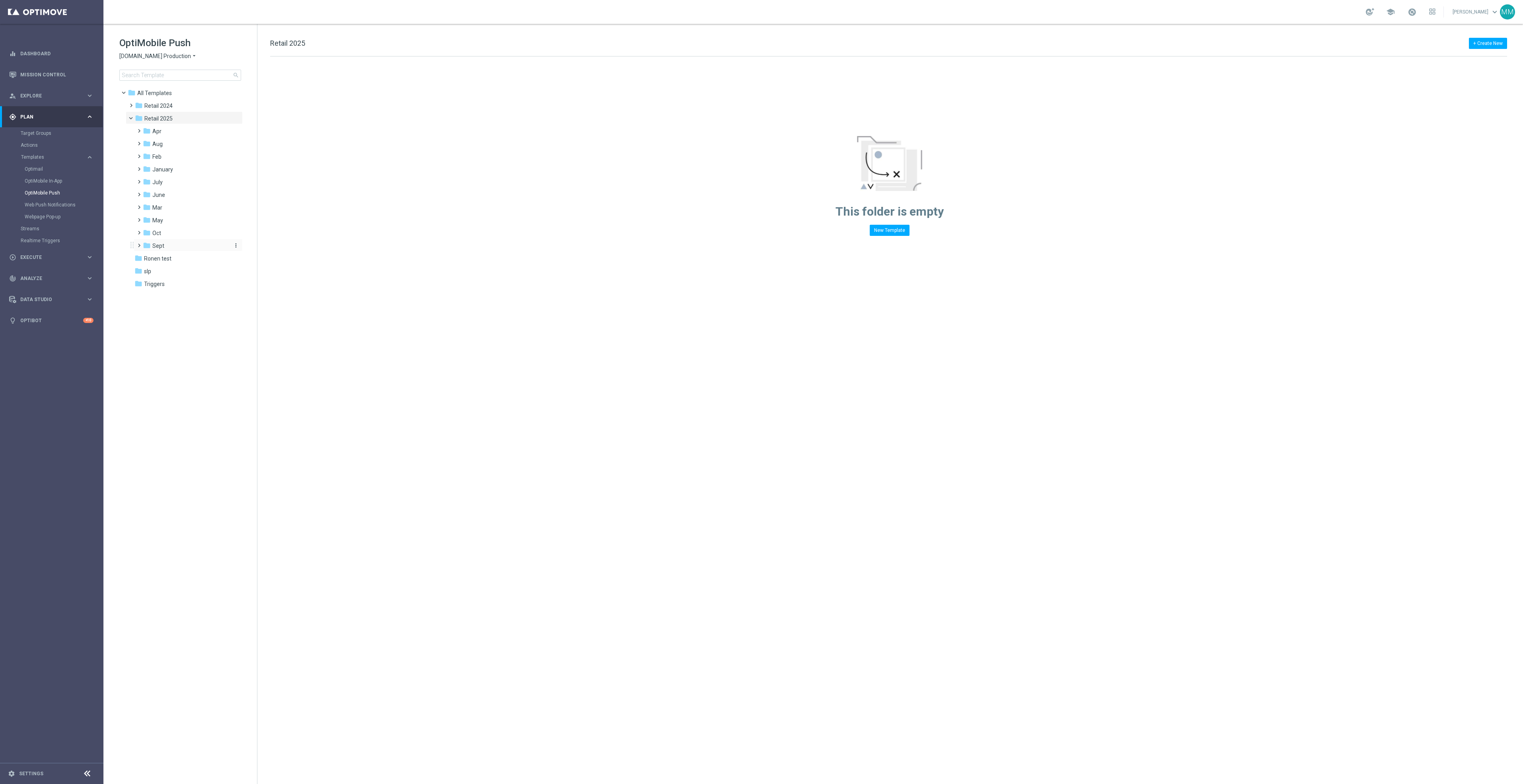
click at [174, 247] on div "folder Sept" at bounding box center [185, 246] width 85 height 9
click at [196, 272] on div "folder WO 9.21" at bounding box center [190, 271] width 79 height 9
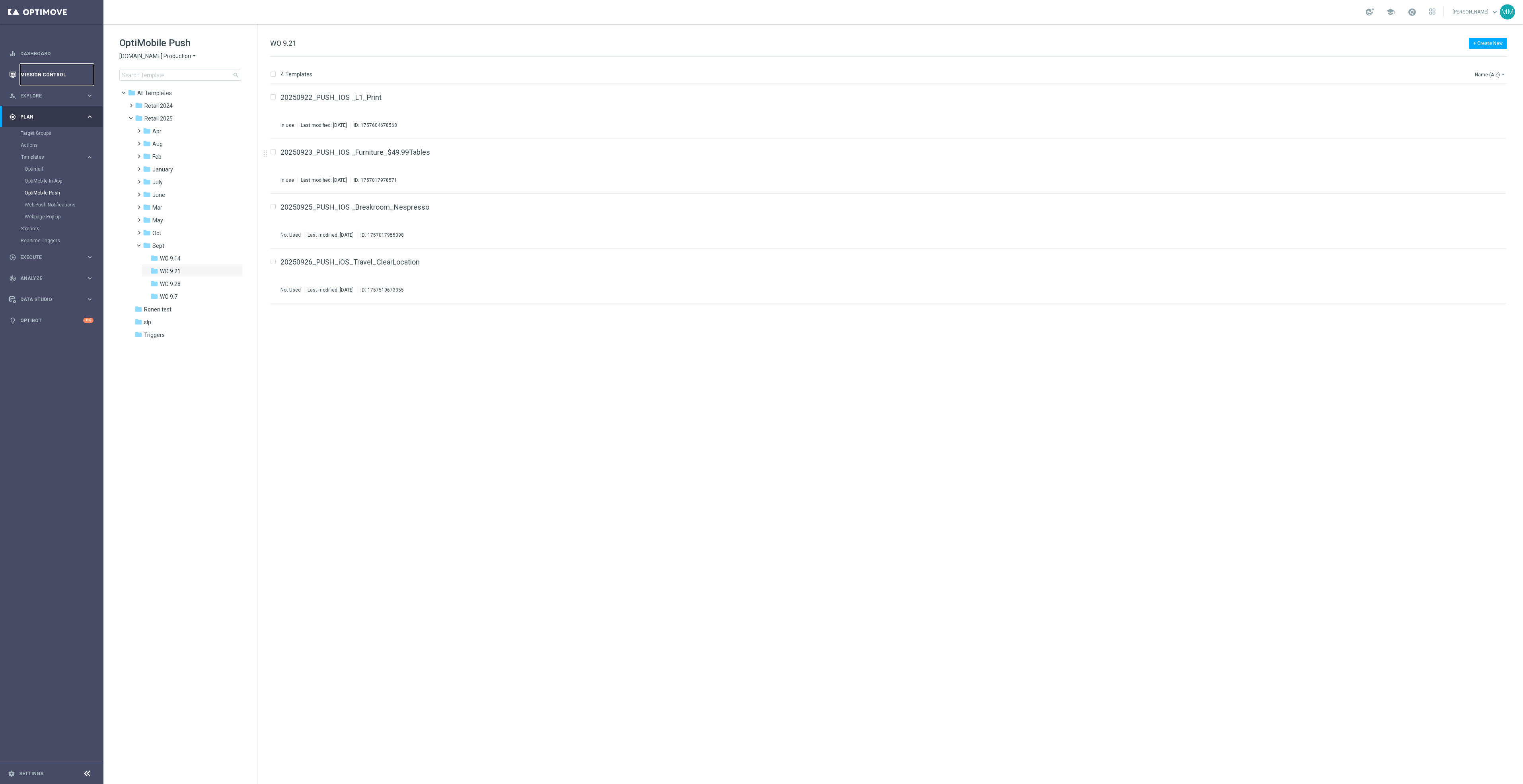
click at [49, 74] on link "Mission Control" at bounding box center [57, 74] width 74 height 21
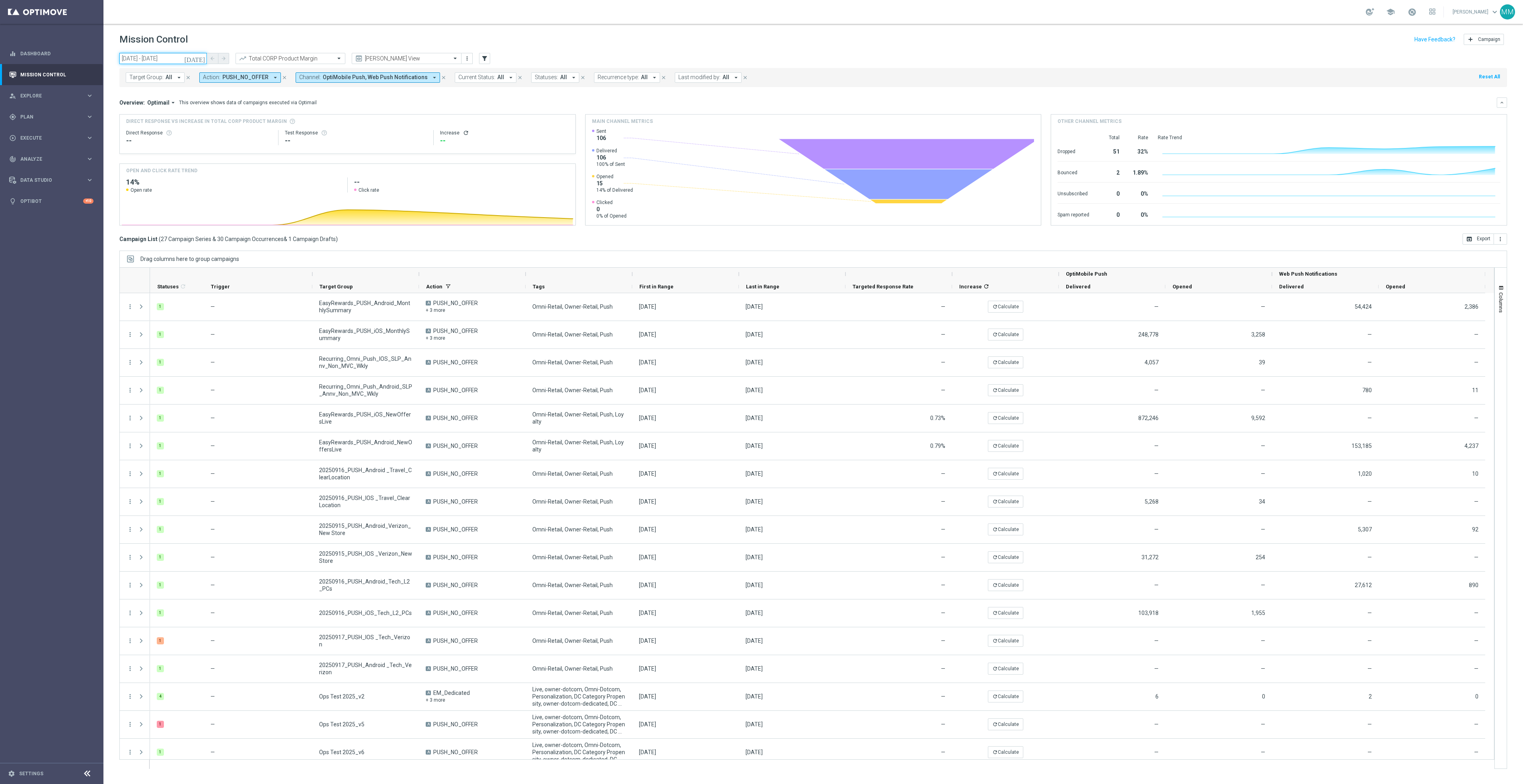
click at [194, 52] on input "14 Sep 2025 - 20 Sep 2025" at bounding box center [163, 58] width 88 height 11
click at [167, 130] on span "17" at bounding box center [165, 129] width 13 height 13
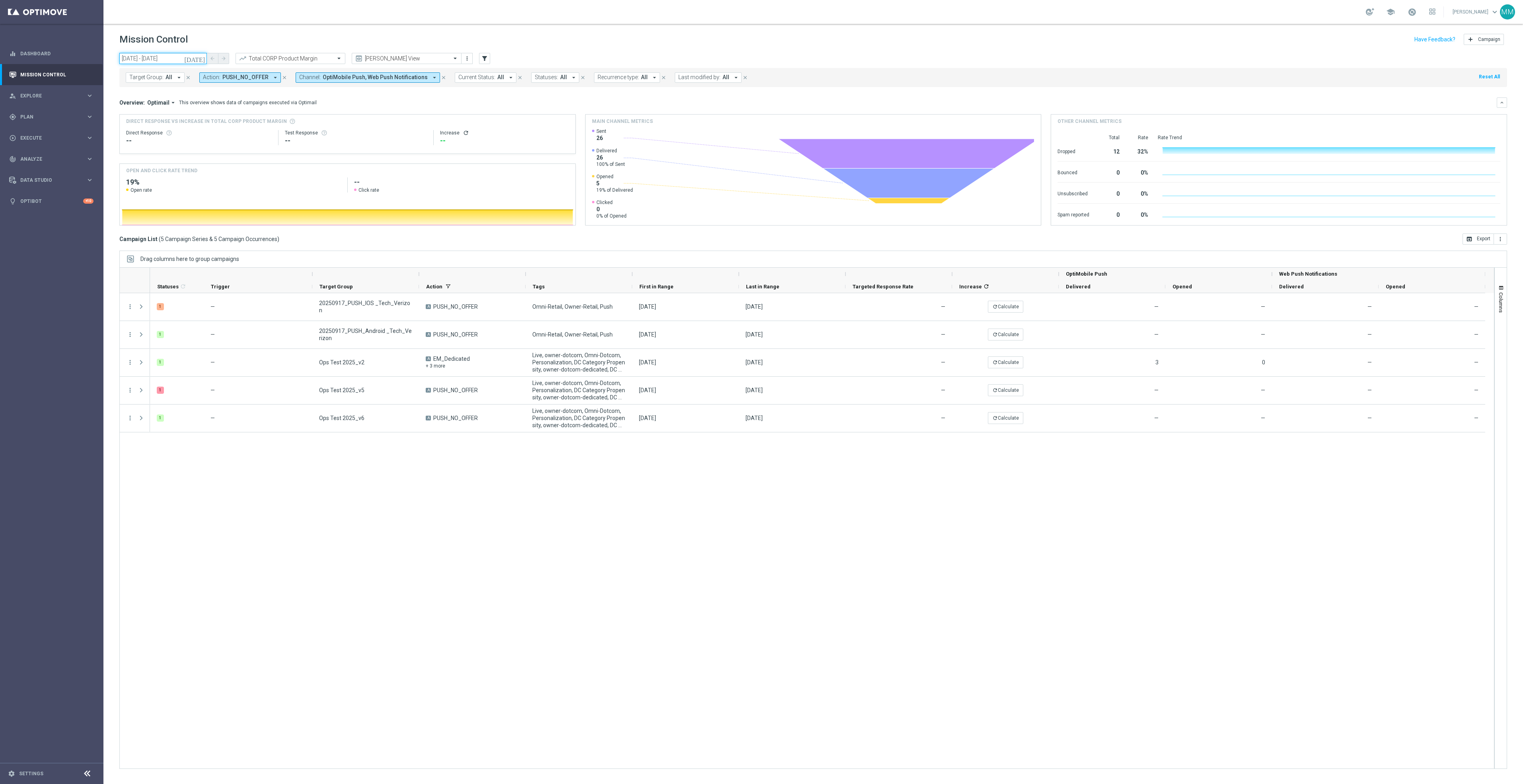
click at [196, 56] on input "17 Sep 2025 - 17 Sep 2025" at bounding box center [163, 58] width 88 height 11
click at [198, 144] on span "26" at bounding box center [194, 142] width 13 height 13
type input "26 Sep 2025 - 26 Sep 2025"
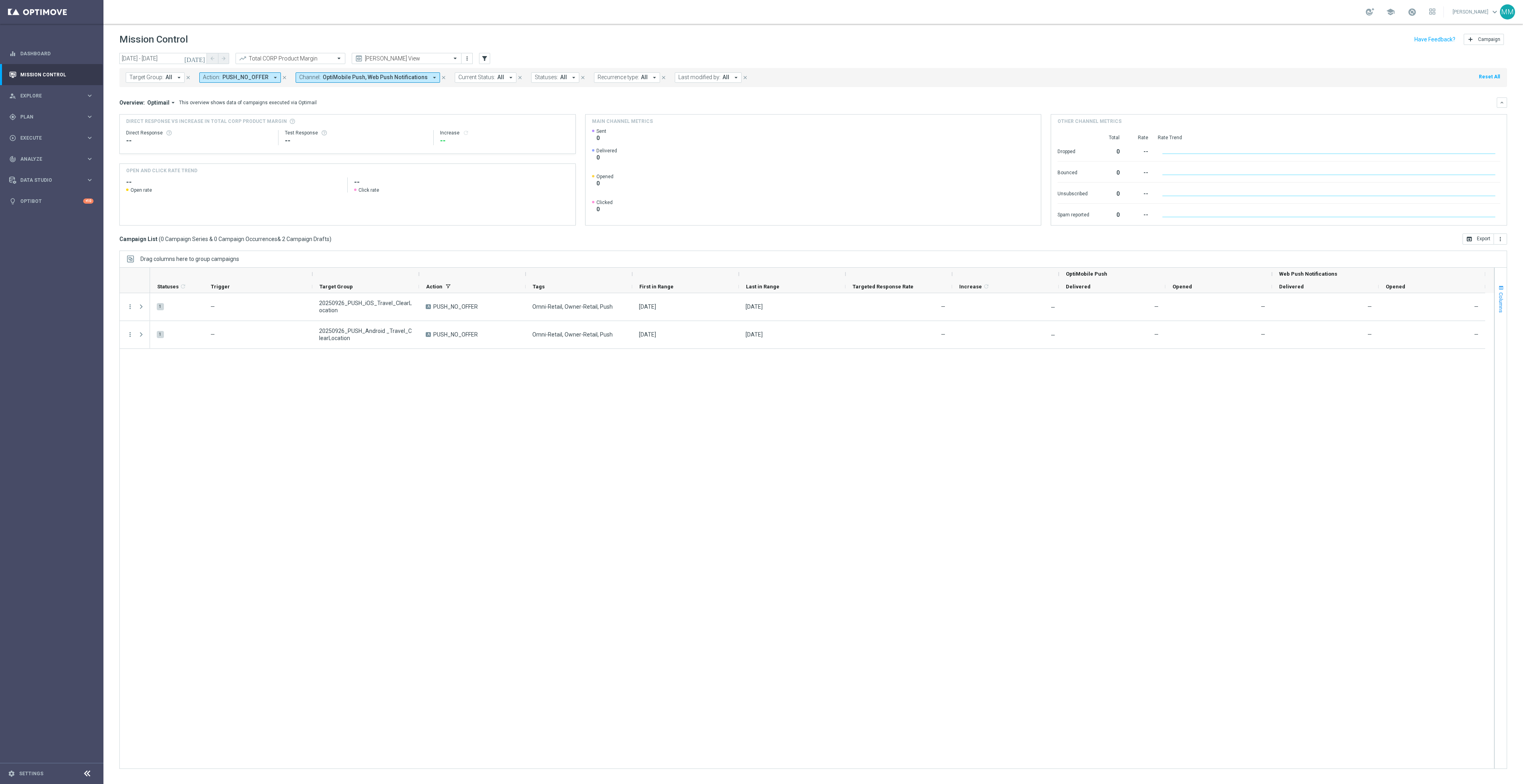
click at [1505, 293] on button "Columns" at bounding box center [1501, 298] width 12 height 43
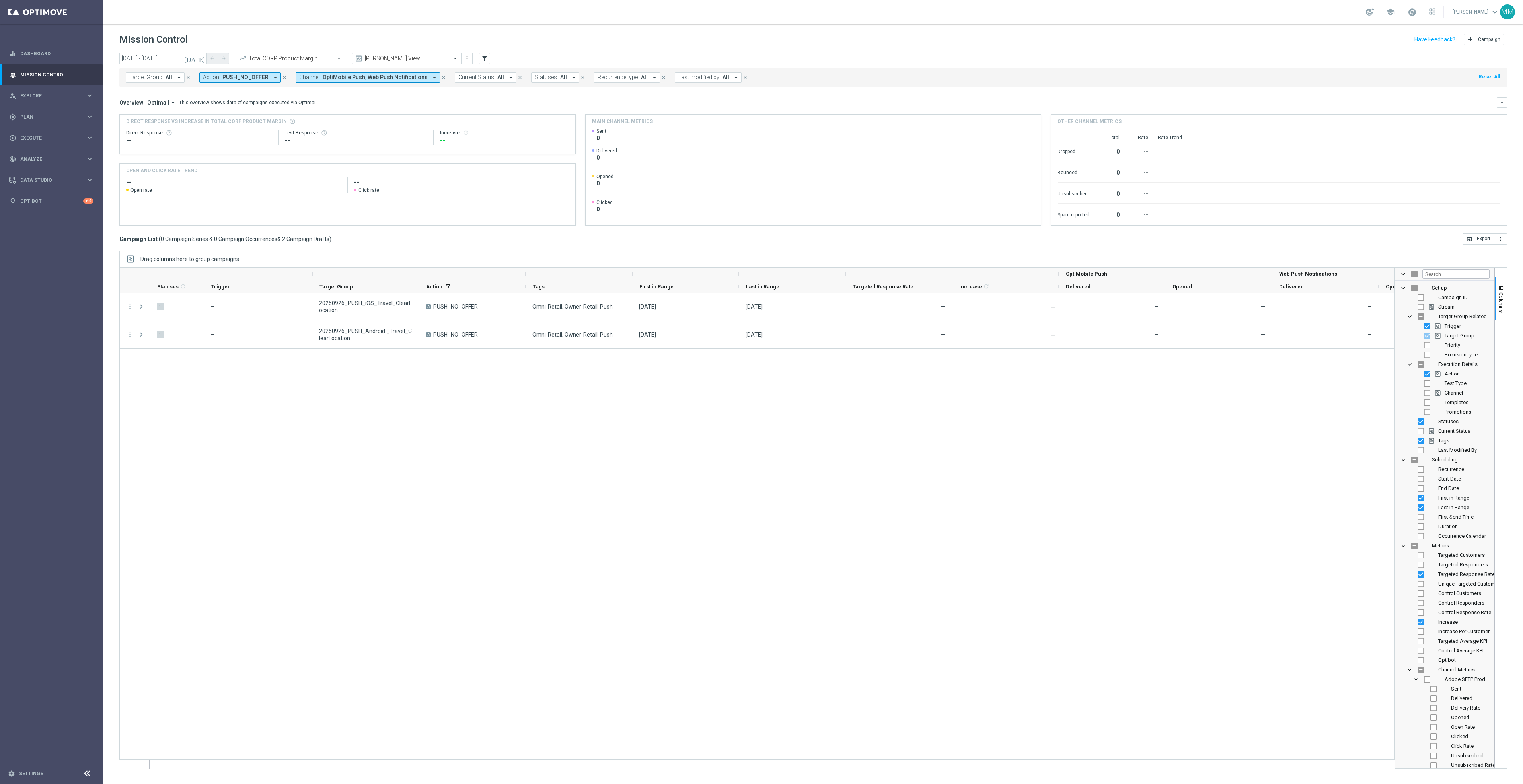
click at [1454, 405] on span "Templates" at bounding box center [1456, 402] width 24 height 6
checkbox input "true"
click at [1505, 304] on button "Columns" at bounding box center [1501, 298] width 12 height 43
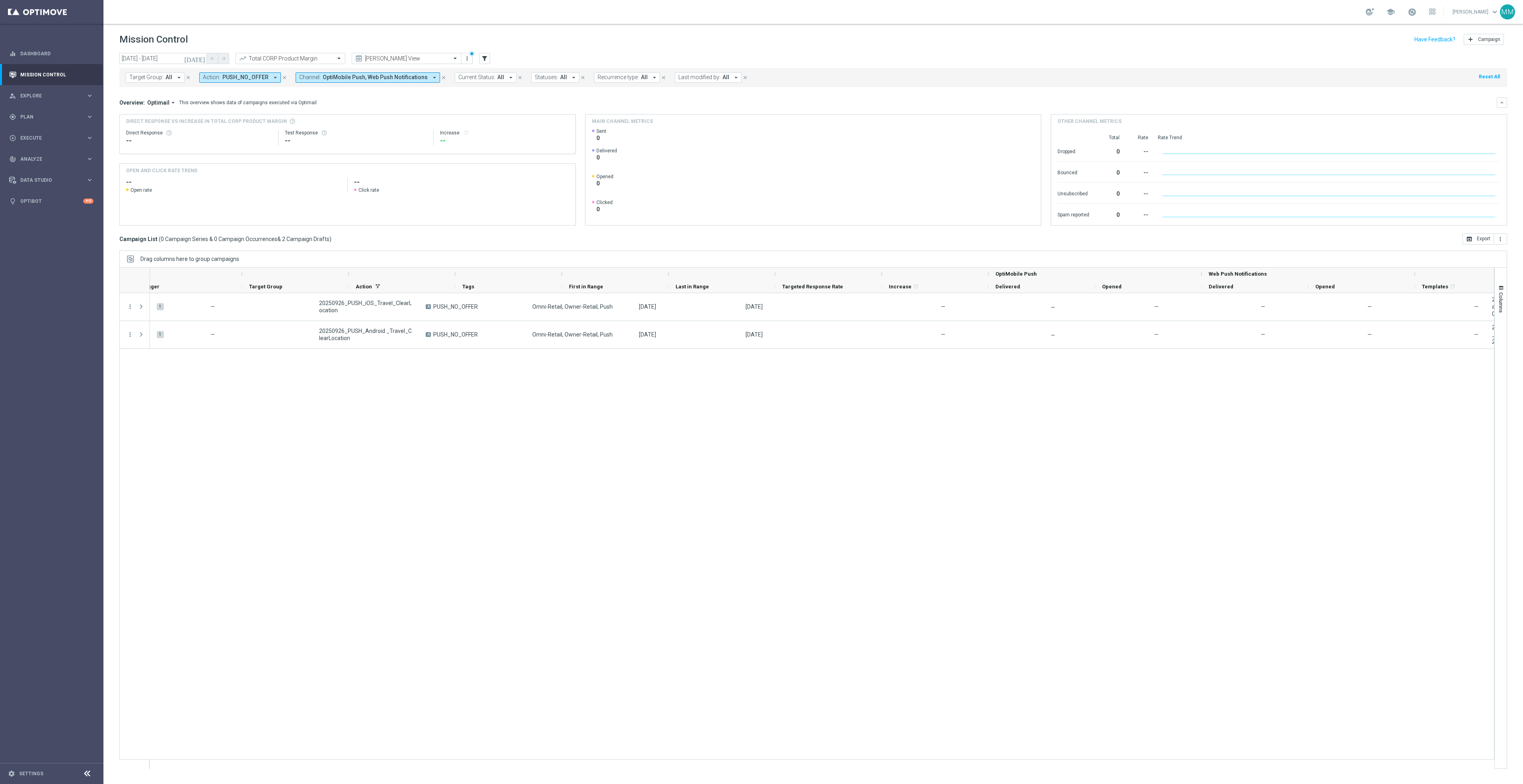
scroll to position [0, 70]
drag, startPoint x: 62, startPoint y: 445, endPoint x: 428, endPoint y: 398, distance: 369.0
click at [442, 408] on div "1 — 20250926_PUSH_iOS_Travel_ClearLocation A PUSH_NO_OFFER Omni-Retail, Owner-R…" at bounding box center [822, 530] width 1344 height 475
click at [55, 122] on div "gps_fixed Plan keyboard_arrow_right" at bounding box center [51, 116] width 102 height 21
click at [36, 136] on link "Target Groups" at bounding box center [52, 133] width 62 height 6
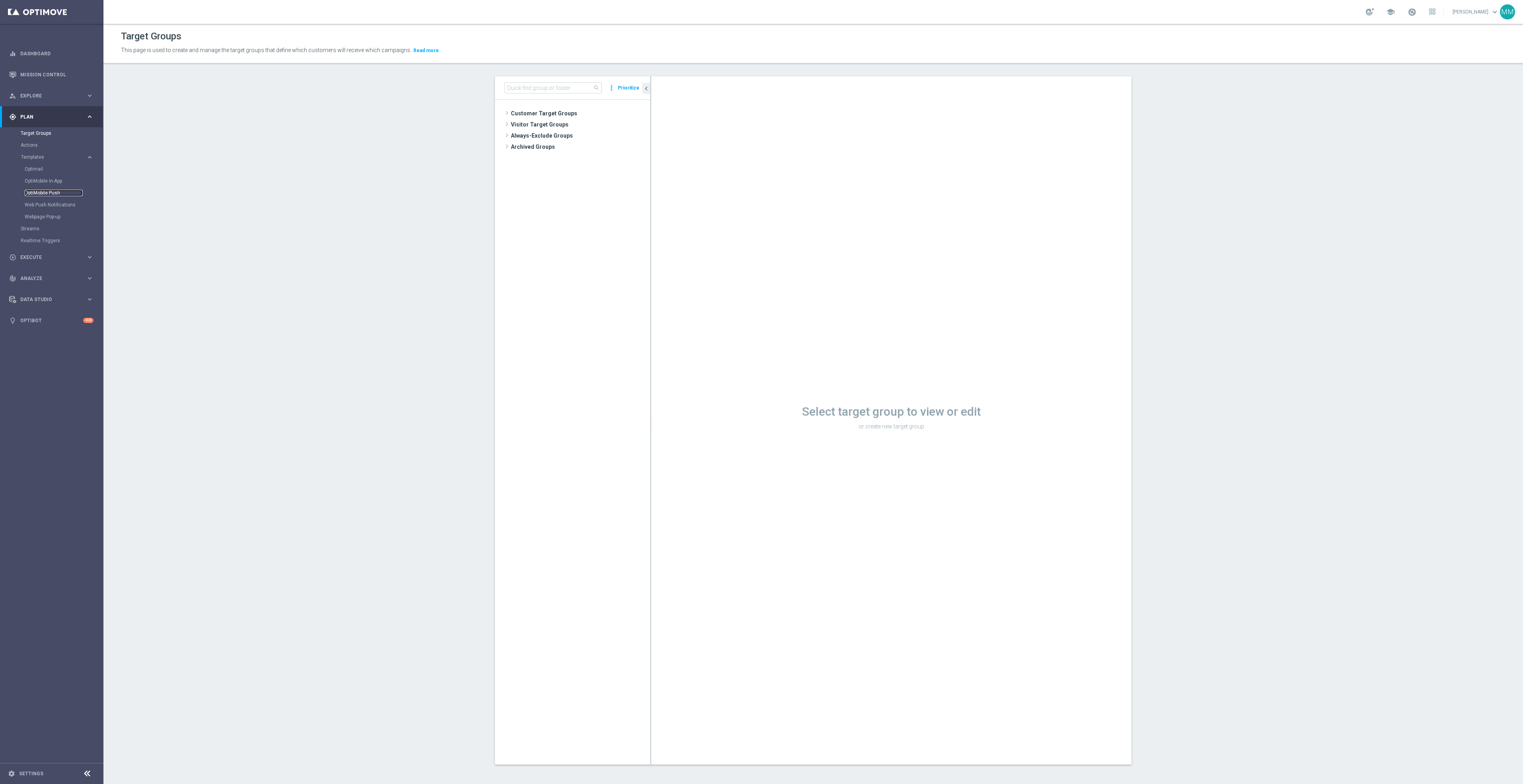
click at [58, 190] on link "OptiMobile Push" at bounding box center [53, 192] width 58 height 6
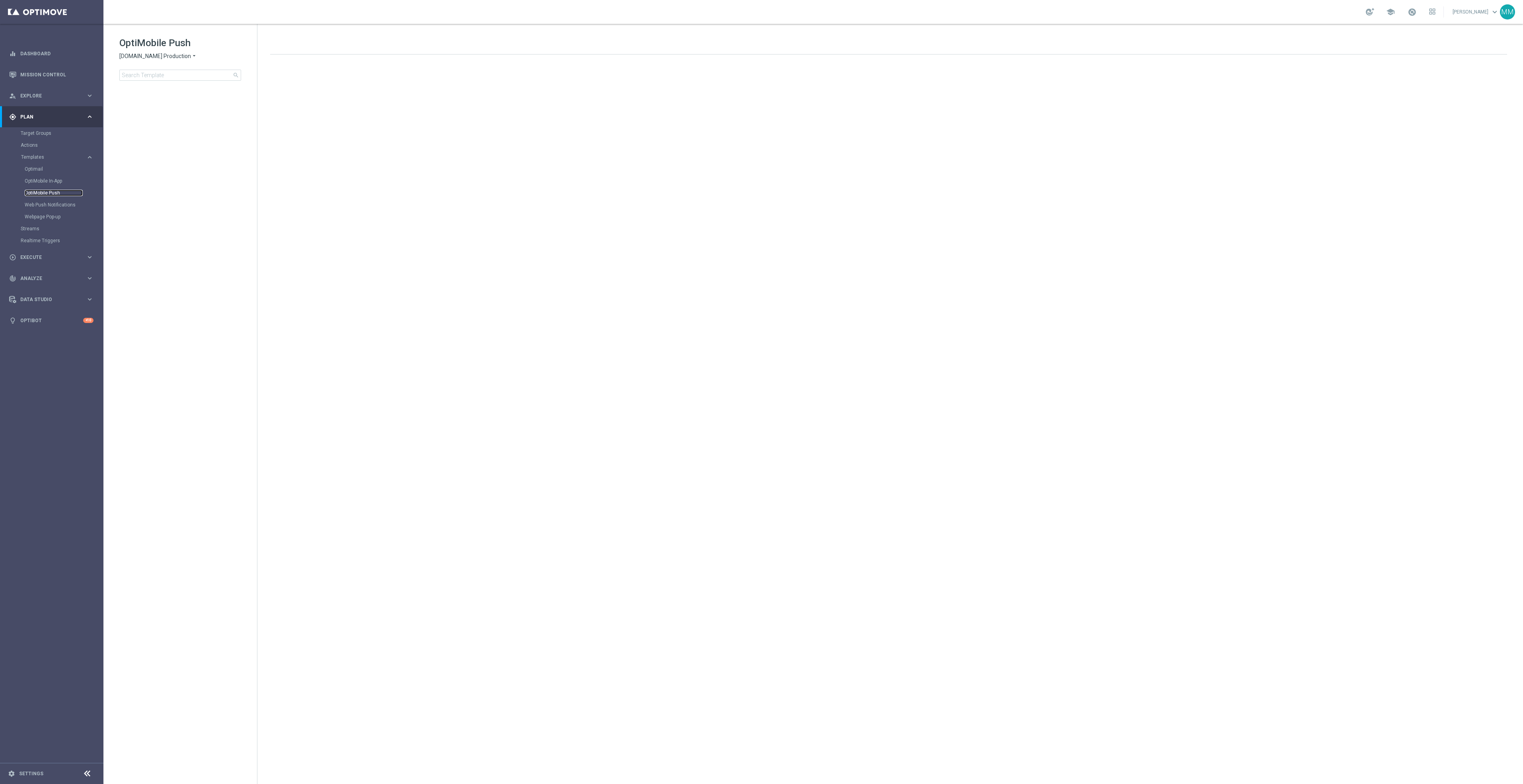
click at [53, 192] on link "OptiMobile Push" at bounding box center [53, 192] width 58 height 6
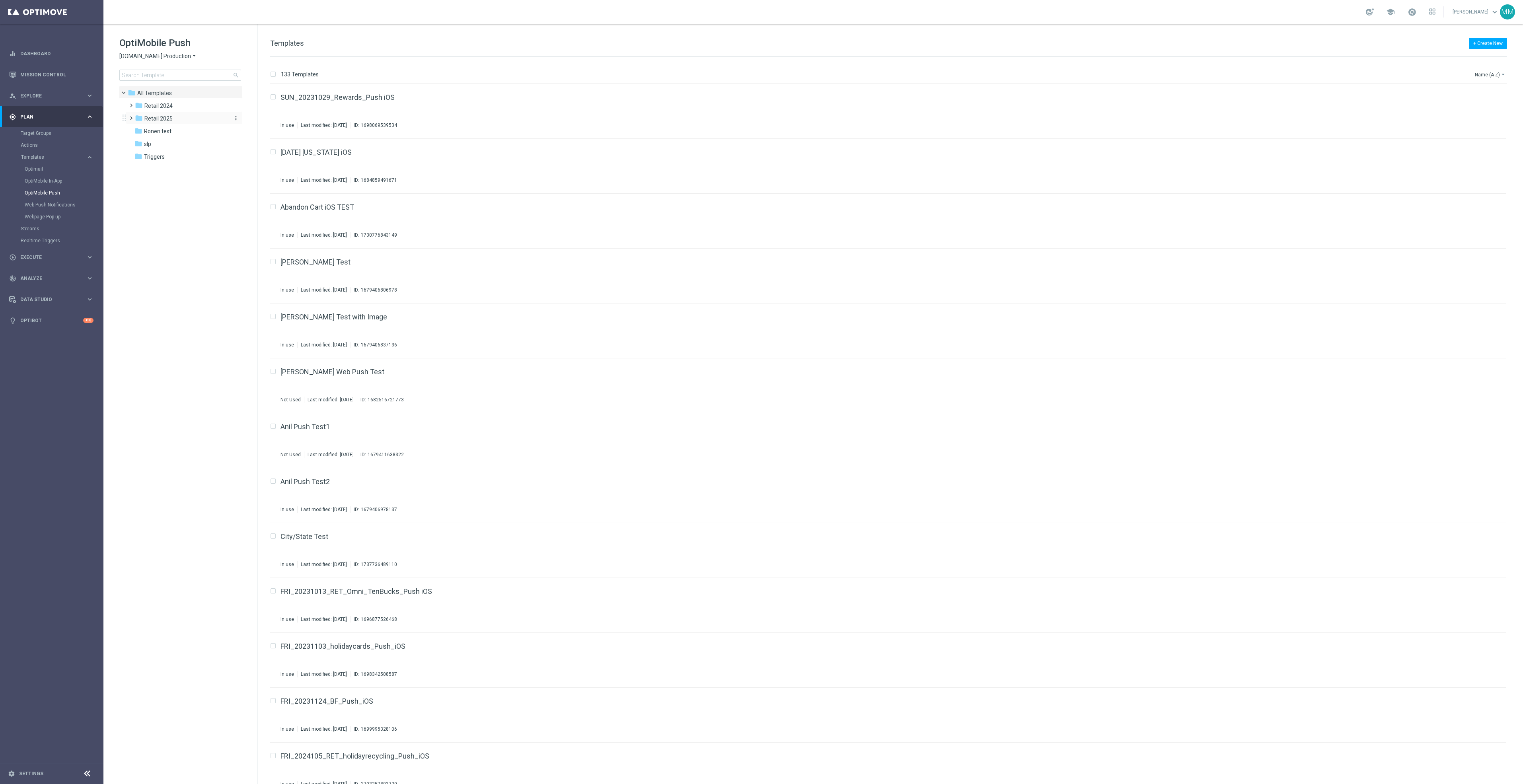
click at [175, 115] on div "folder Retail 2025" at bounding box center [180, 118] width 92 height 9
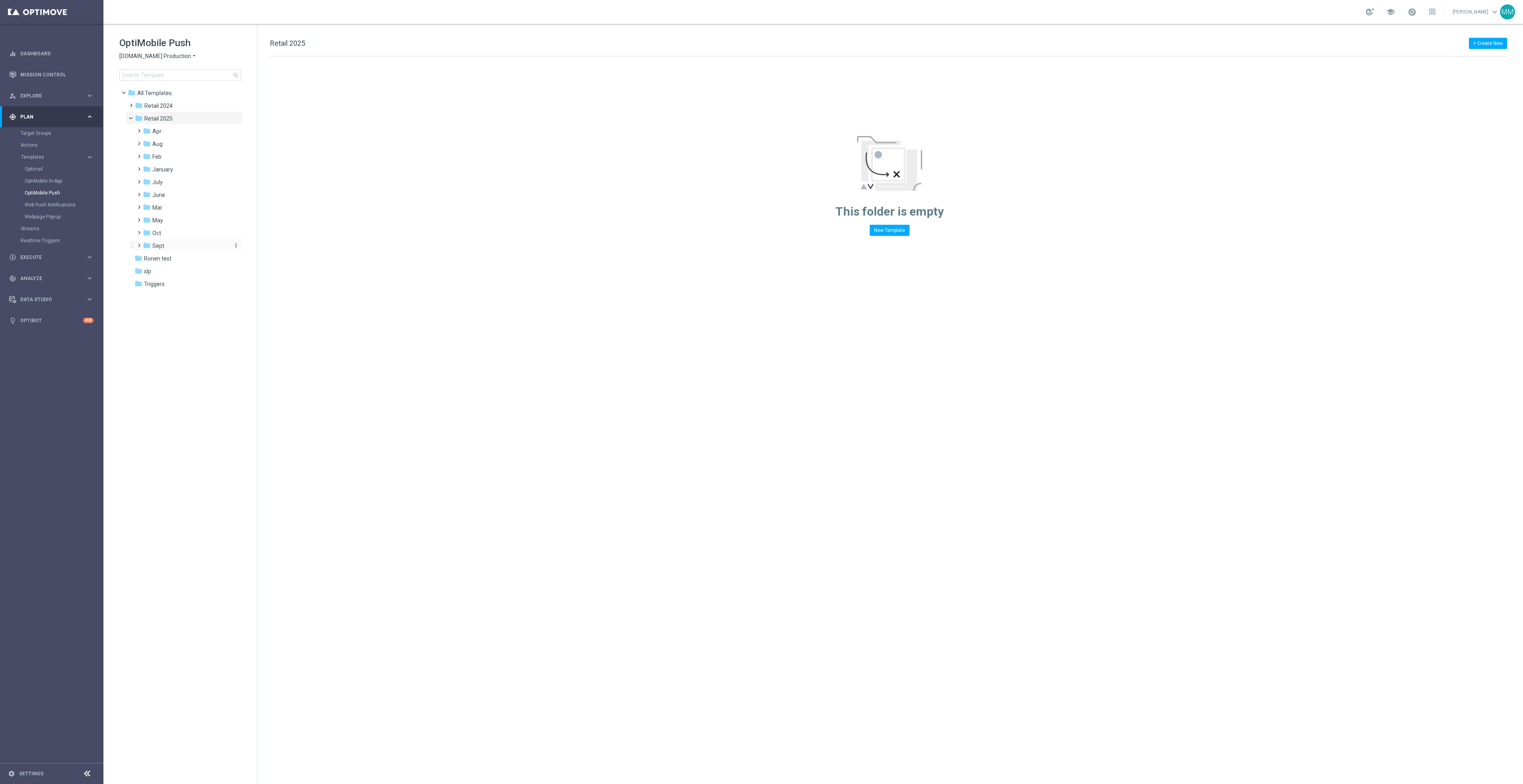
click at [162, 245] on span "Sept" at bounding box center [158, 246] width 12 height 7
click at [193, 276] on div "folder WO 9.28 more_vert" at bounding box center [192, 283] width 101 height 13
click at [196, 271] on div "folder WO 9.21" at bounding box center [190, 271] width 79 height 9
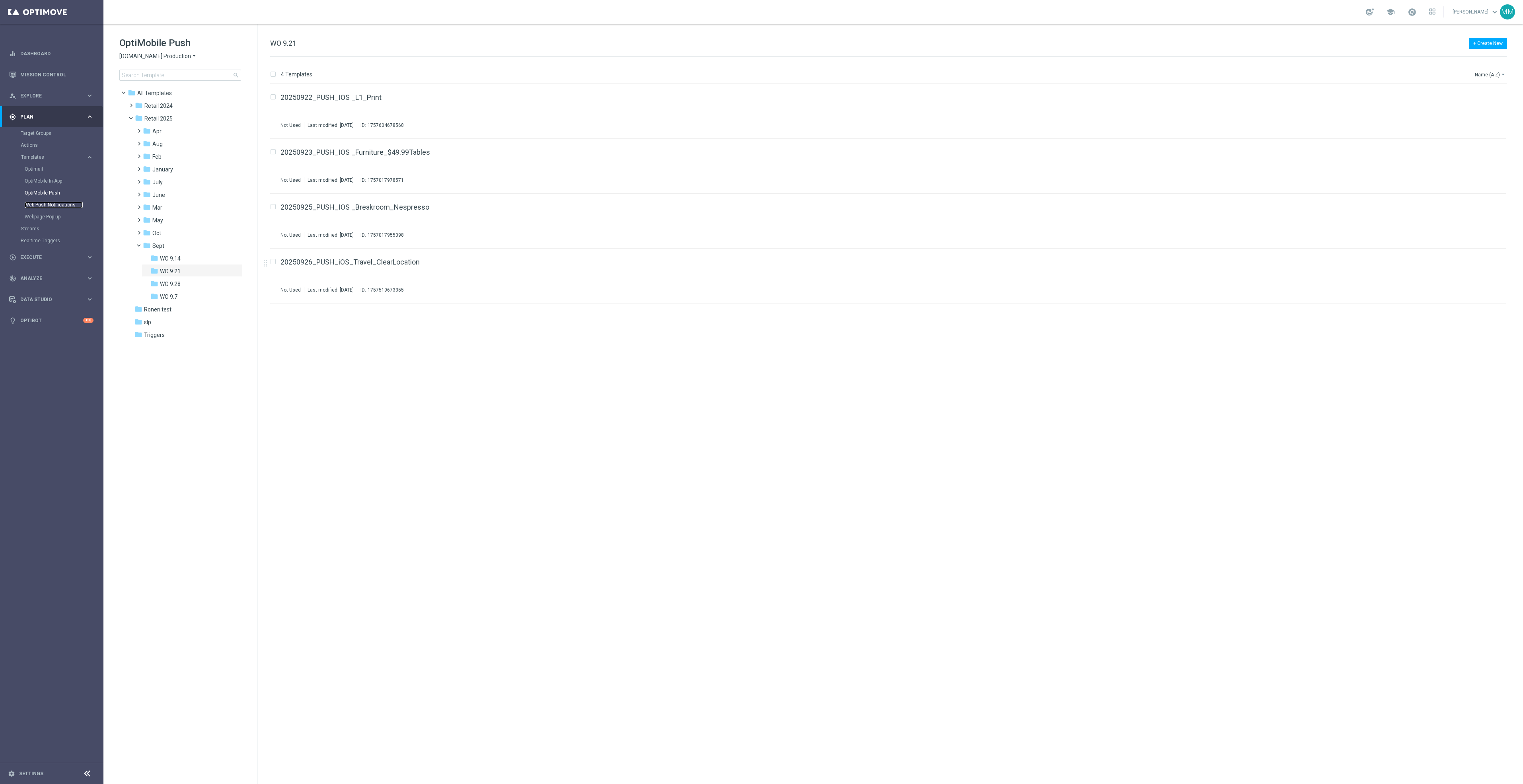
click at [57, 205] on link "Web Push Notifications" at bounding box center [53, 204] width 58 height 6
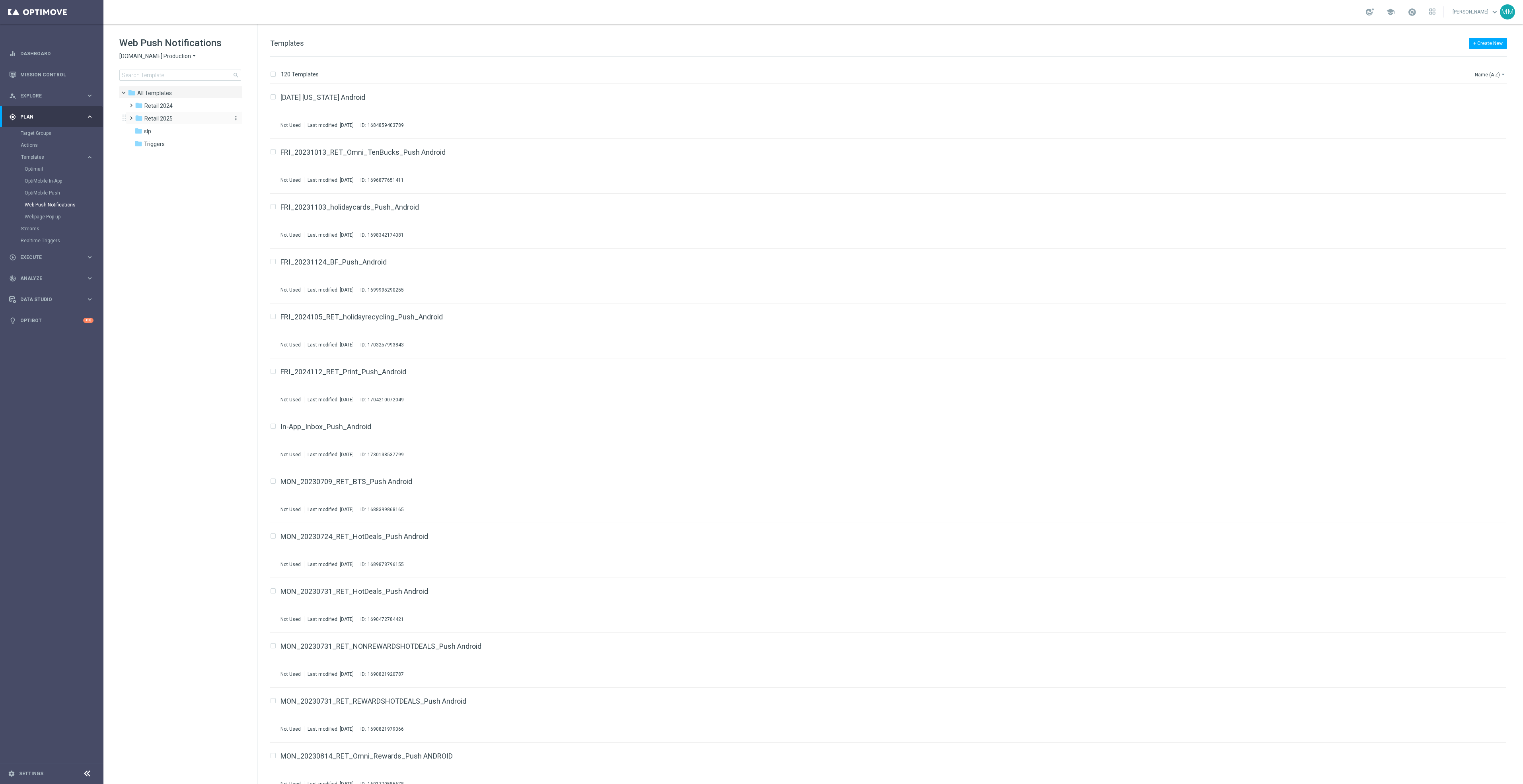
click at [159, 122] on div "folder Retail 2025" at bounding box center [180, 118] width 92 height 9
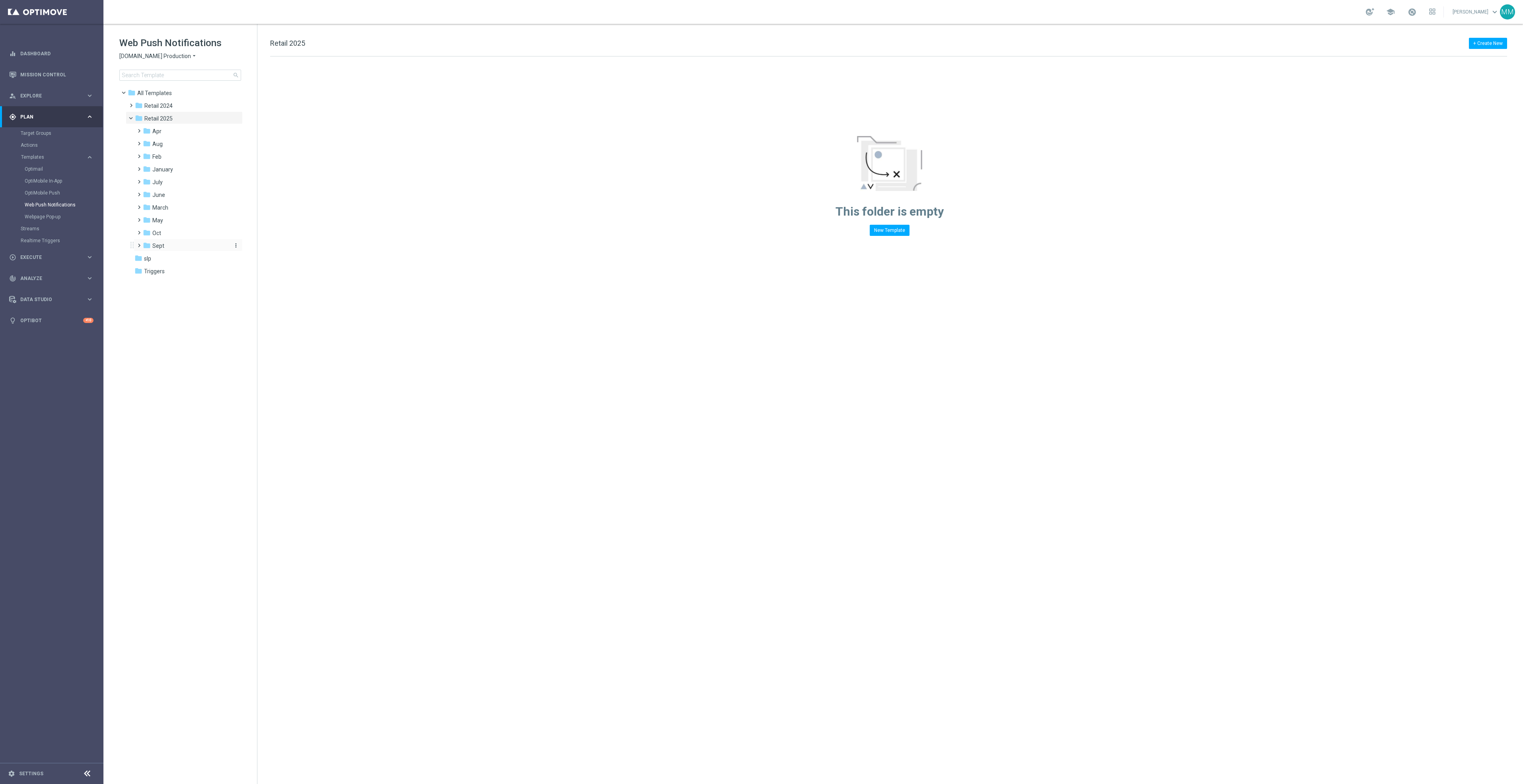
click at [172, 242] on div "folder Sept" at bounding box center [185, 246] width 85 height 9
drag, startPoint x: 207, startPoint y: 269, endPoint x: 263, endPoint y: 302, distance: 65.0
click at [208, 269] on div "folder WO 9.21" at bounding box center [190, 271] width 79 height 9
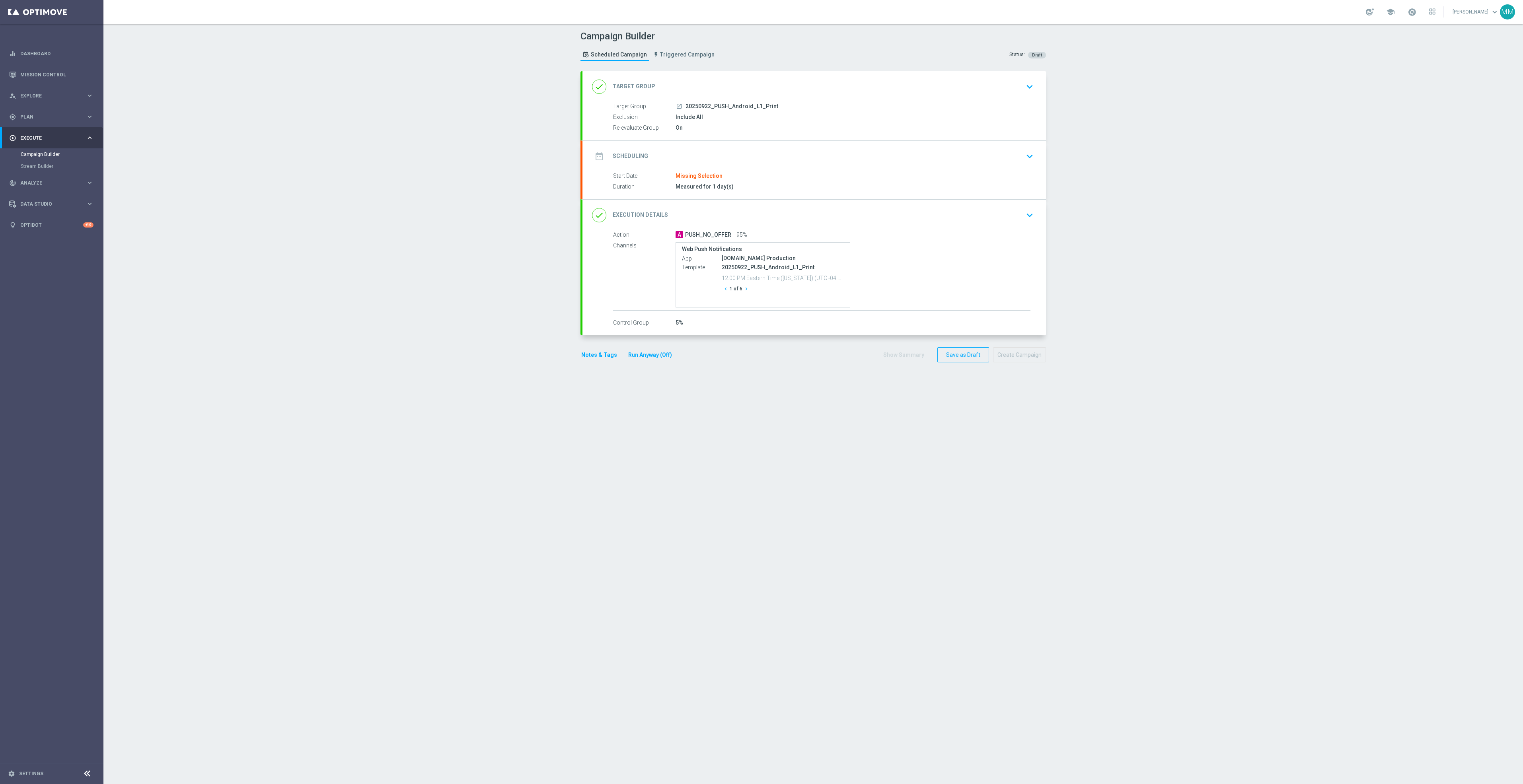
click at [784, 94] on div "done Target Group keyboard_arrow_down" at bounding box center [814, 86] width 445 height 15
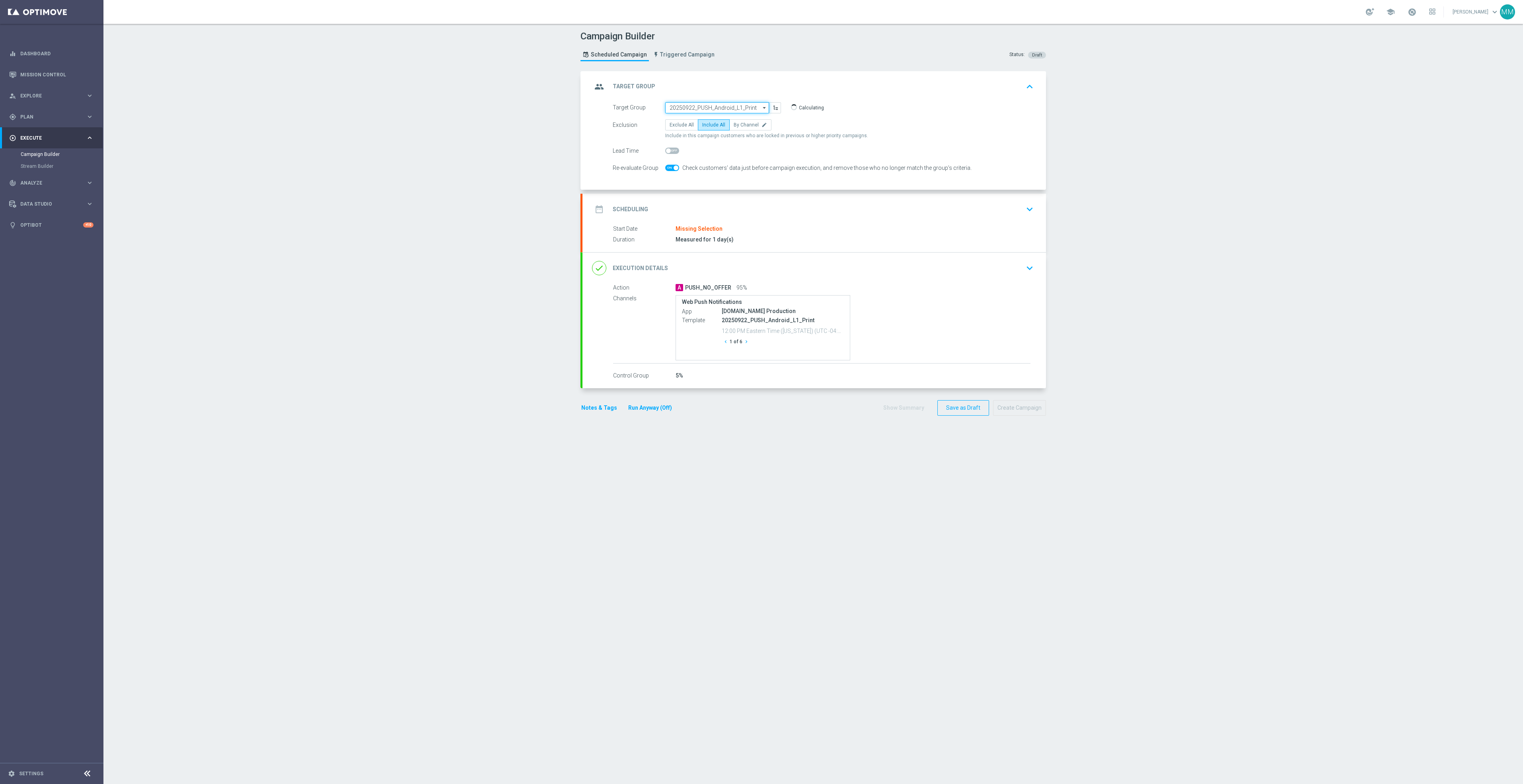
click at [721, 106] on input "20250922_PUSH_Android_L1_Print" at bounding box center [717, 108] width 104 height 11
paste input "20250923_PUSH_Android_Furniture_$49.99Tables"
click at [715, 119] on div "20250923_PUSH_Android_Furniture_$49.99Tables" at bounding box center [718, 122] width 96 height 14
type input "20250923_PUSH_Android_Furniture_$49.99Tables"
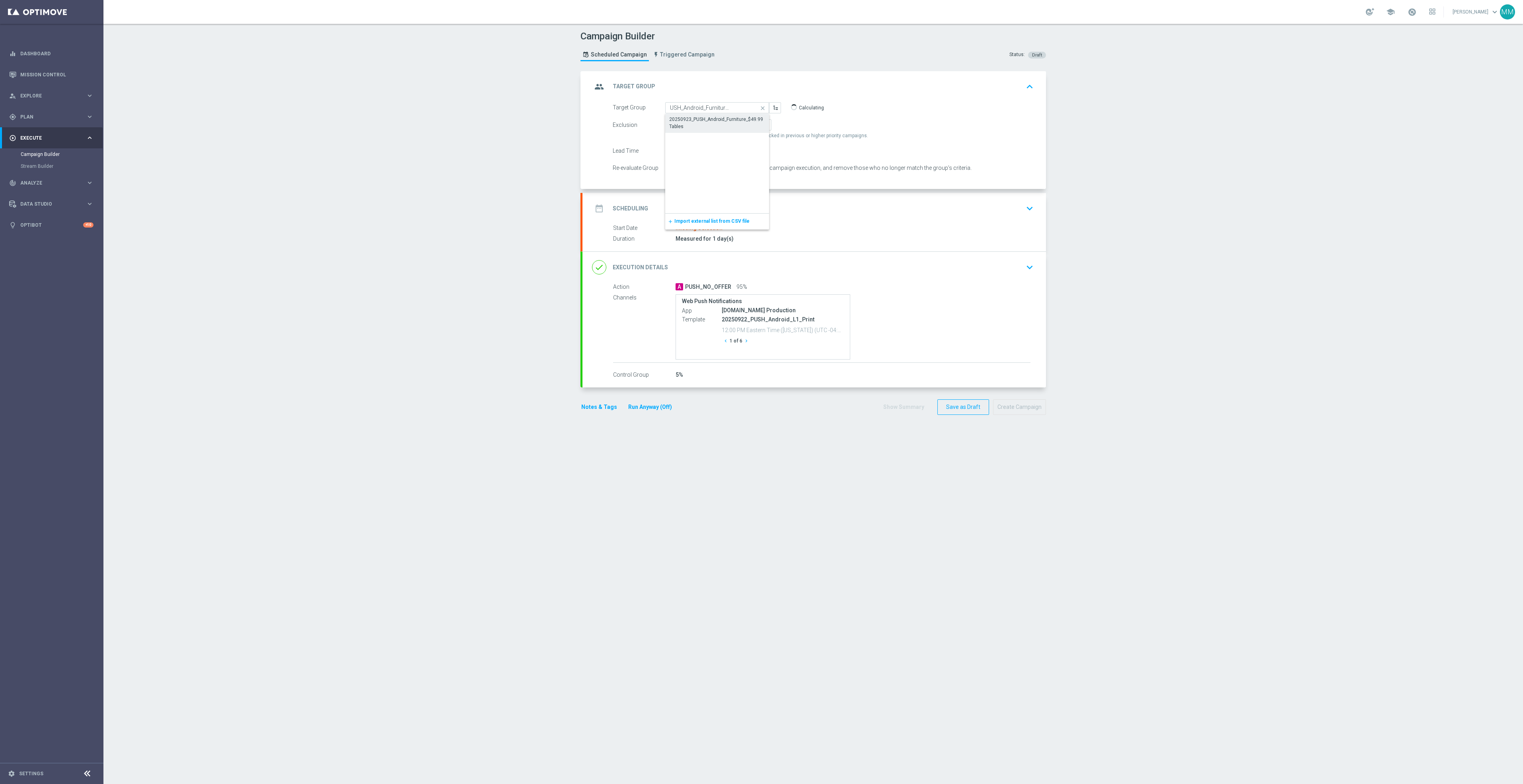
scroll to position [0, 0]
click at [783, 219] on div "date_range Scheduling keyboard_arrow_down" at bounding box center [815, 207] width 464 height 31
click at [692, 180] on input at bounding box center [723, 180] width 116 height 11
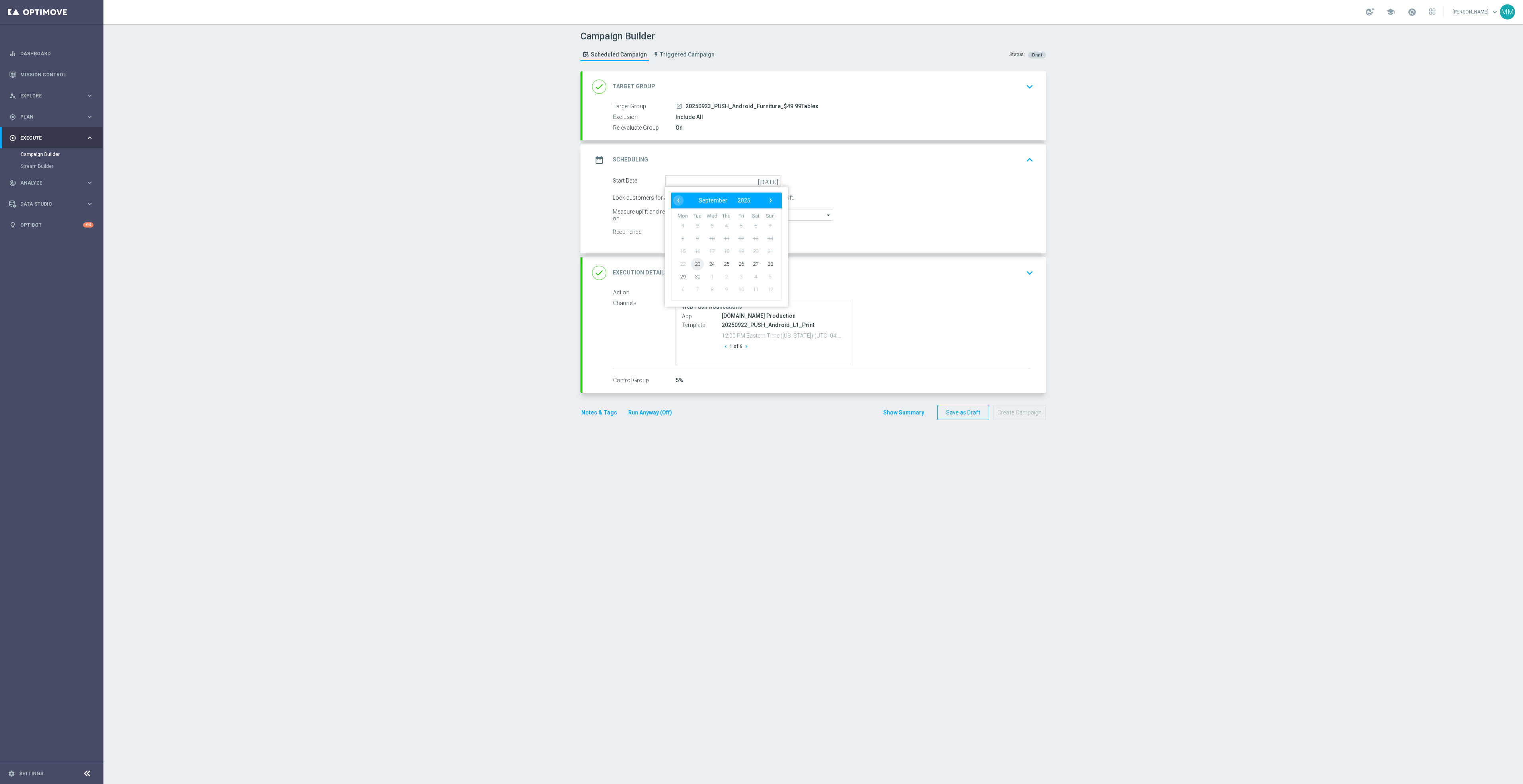
click at [697, 262] on span "23" at bounding box center [698, 263] width 13 height 13
type input "[DATE]"
click at [949, 276] on div "done Execution Details keyboard_arrow_down" at bounding box center [814, 272] width 445 height 15
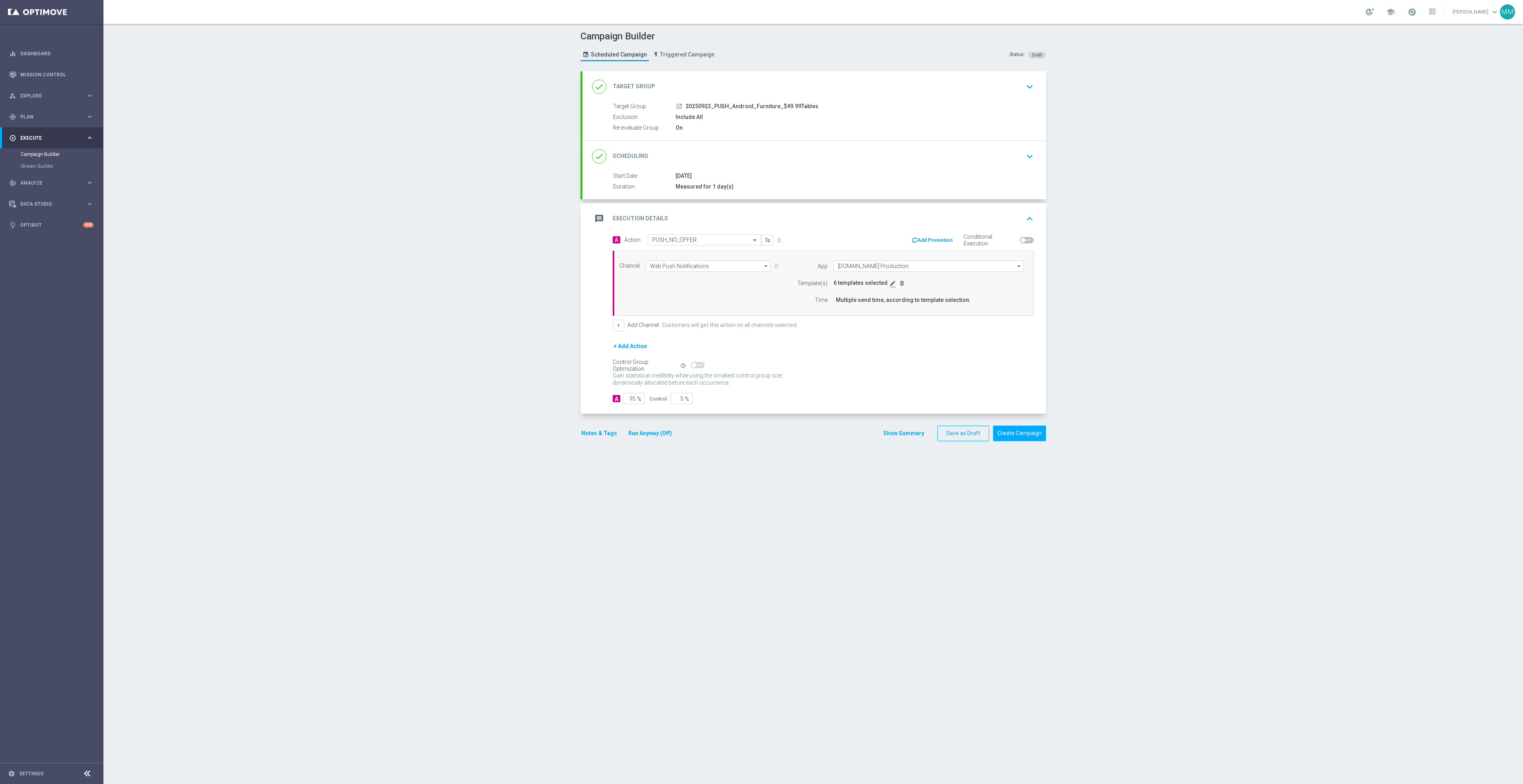
click at [890, 284] on icon "edit" at bounding box center [893, 283] width 6 height 6
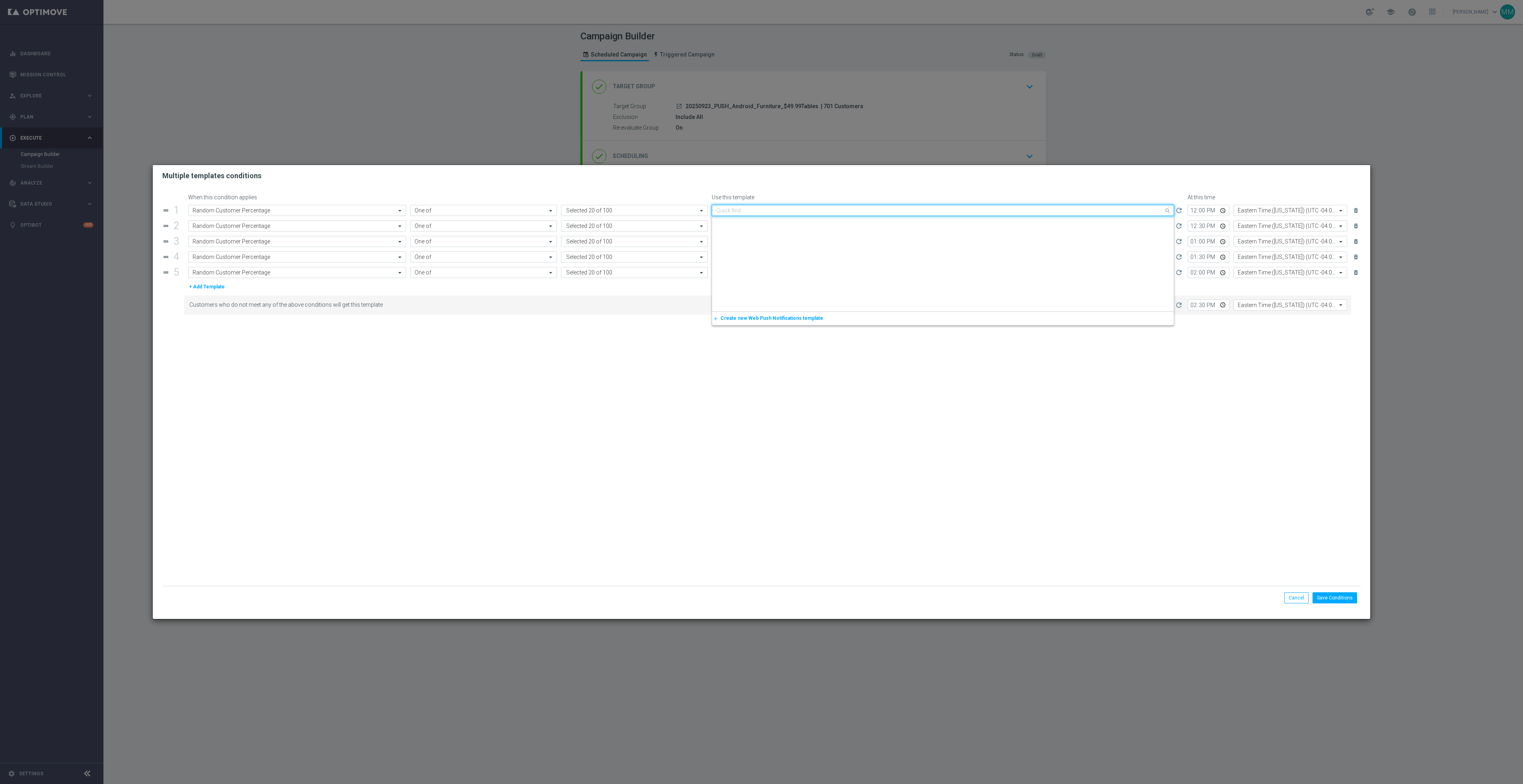
click at [789, 209] on input "text" at bounding box center [935, 211] width 438 height 7
paste input "20250923_PUSH_Android_Furniture_$49.99Tables"
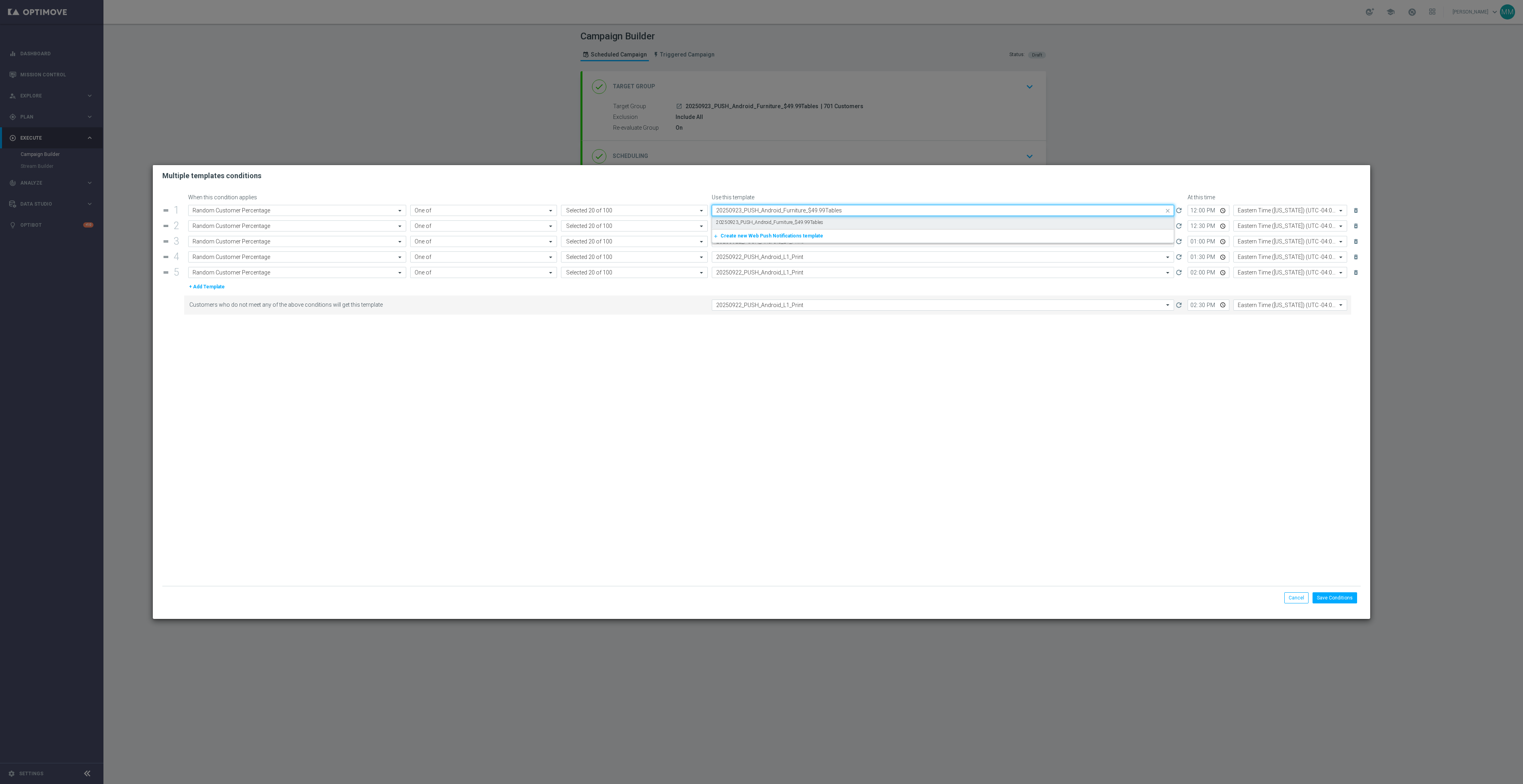
click at [782, 224] on label "20250923_PUSH_Android_Furniture_$49.99Tables" at bounding box center [769, 222] width 107 height 7
type input "20250923_PUSH_Android_Furniture_$49.99Tables"
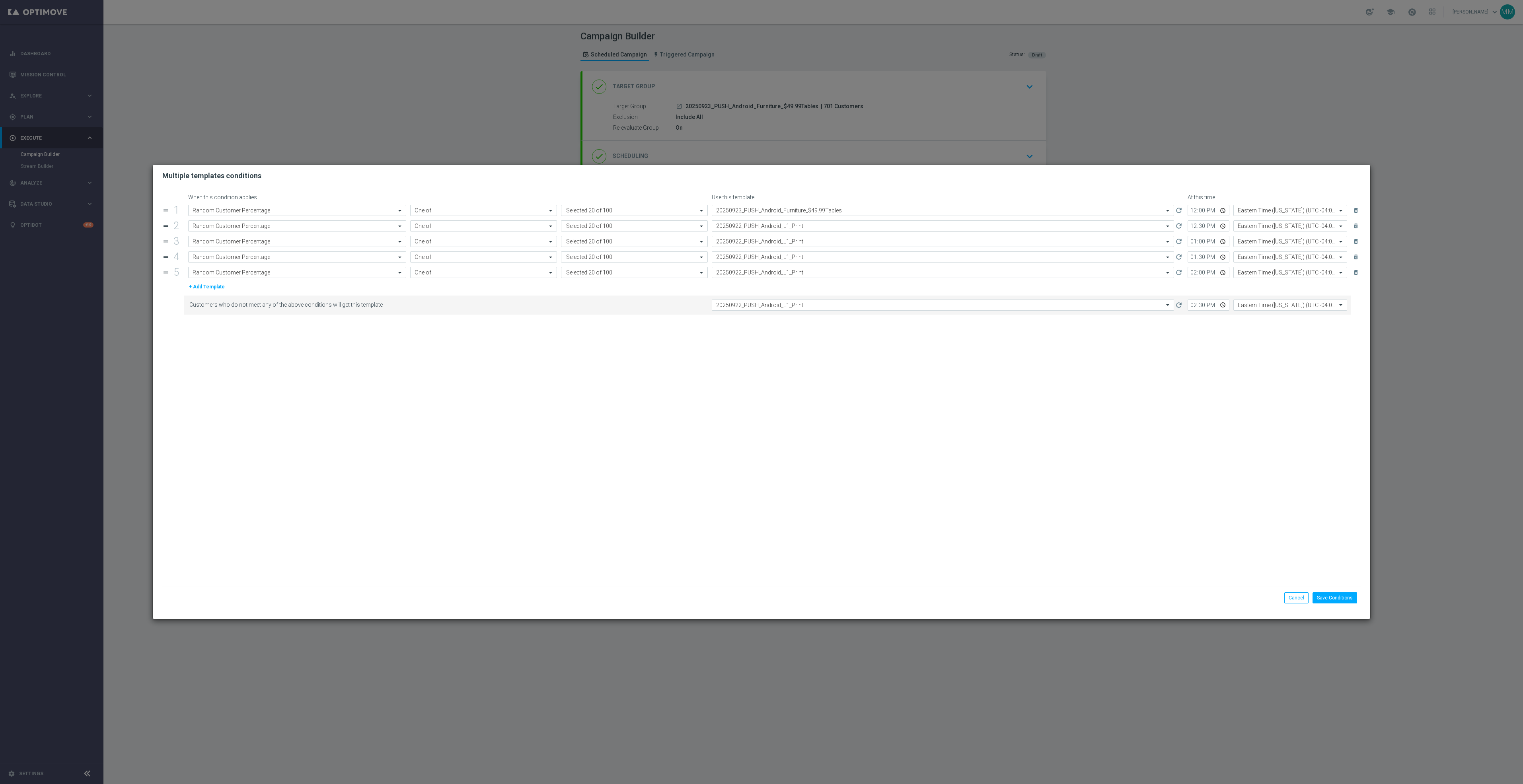
click at [782, 231] on div "Select template 20250922_PUSH_Android_L1_Print" at bounding box center [943, 226] width 462 height 11
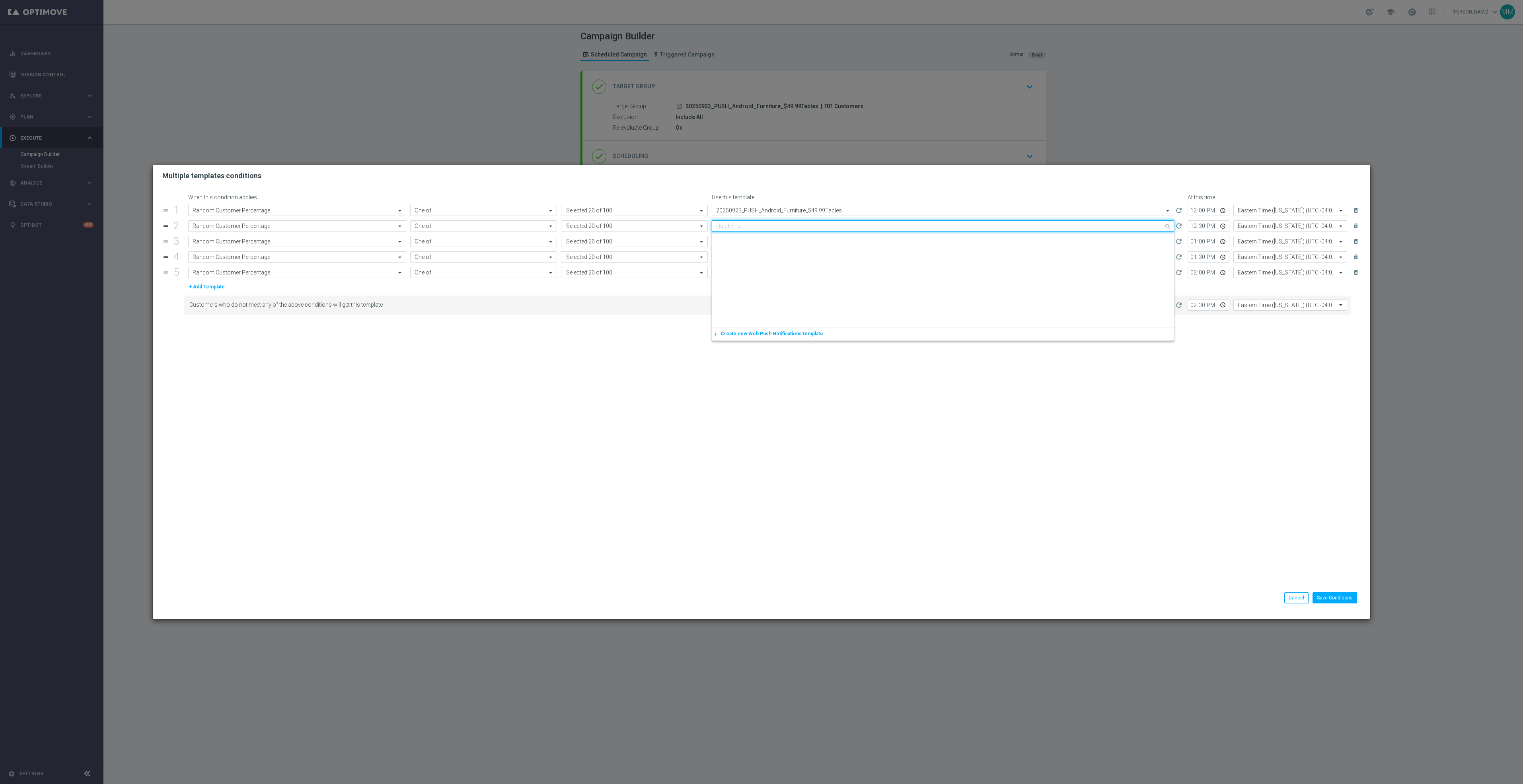
paste input "20250923_PUSH_Android_Furniture_$49.99Tables"
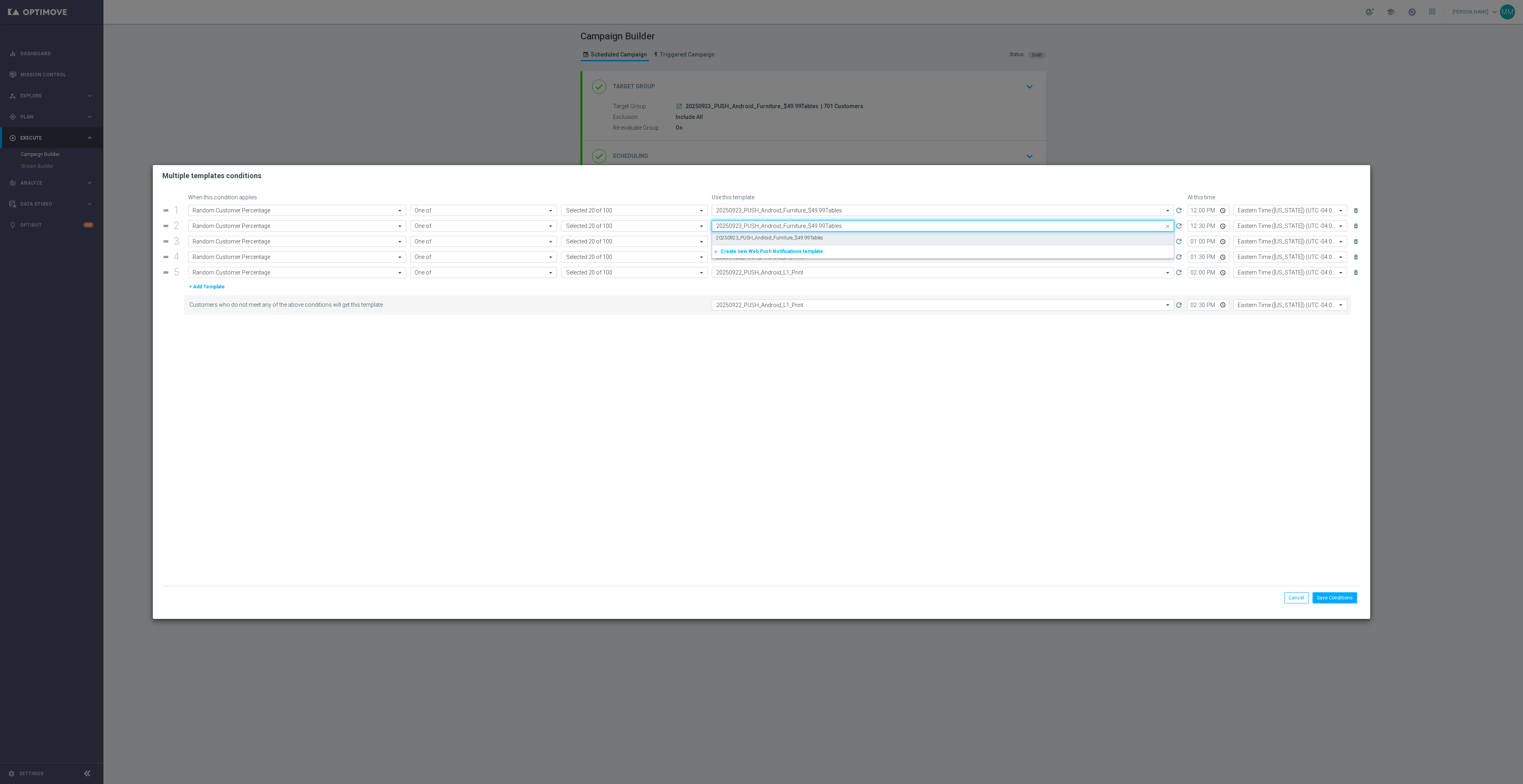
click at [780, 241] on label "20250923_PUSH_Android_Furniture_$49.99Tables" at bounding box center [769, 238] width 107 height 7
type input "20250923_PUSH_Android_Furniture_$49.99Tables"
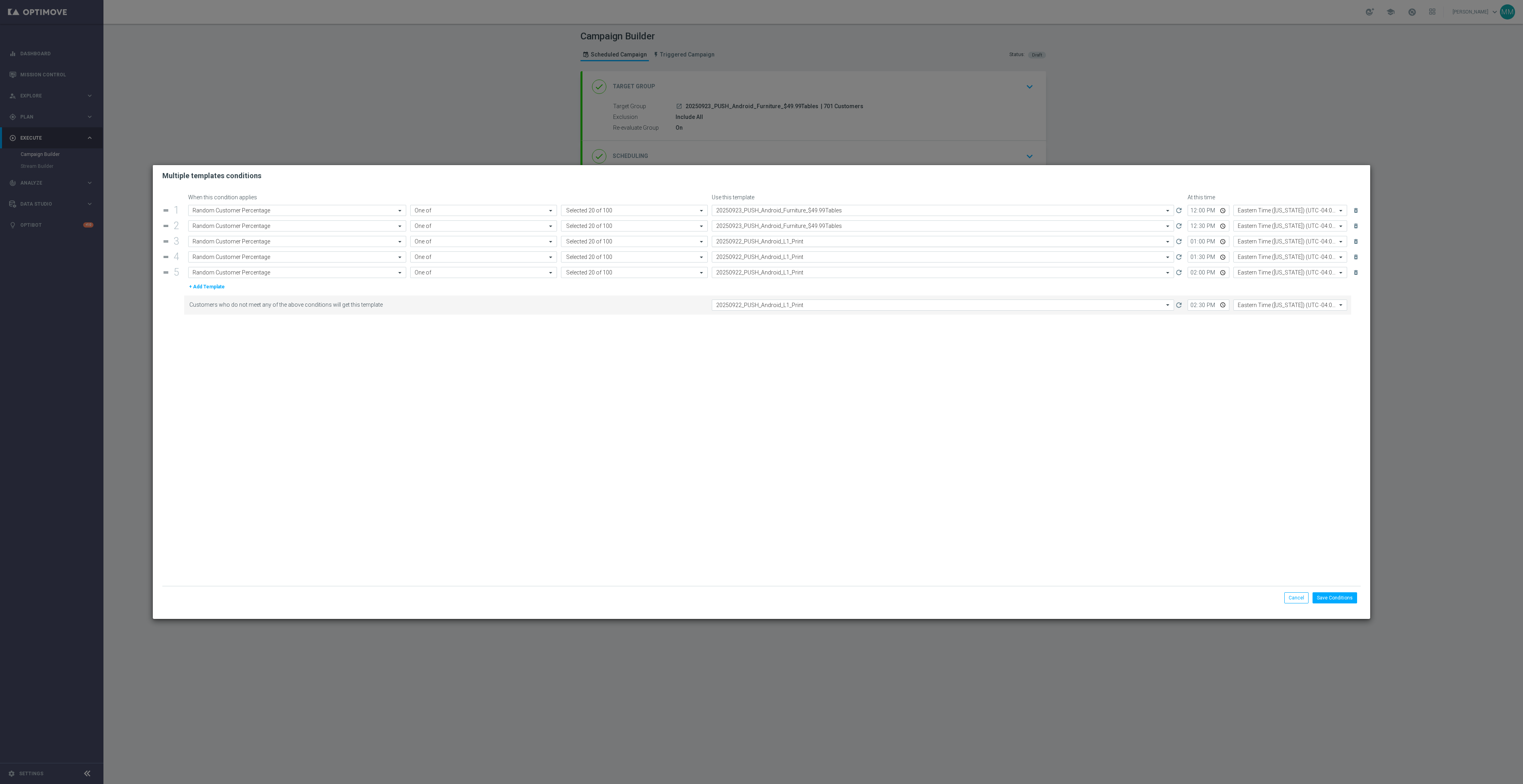
click at [780, 242] on input "text" at bounding box center [935, 242] width 438 height 7
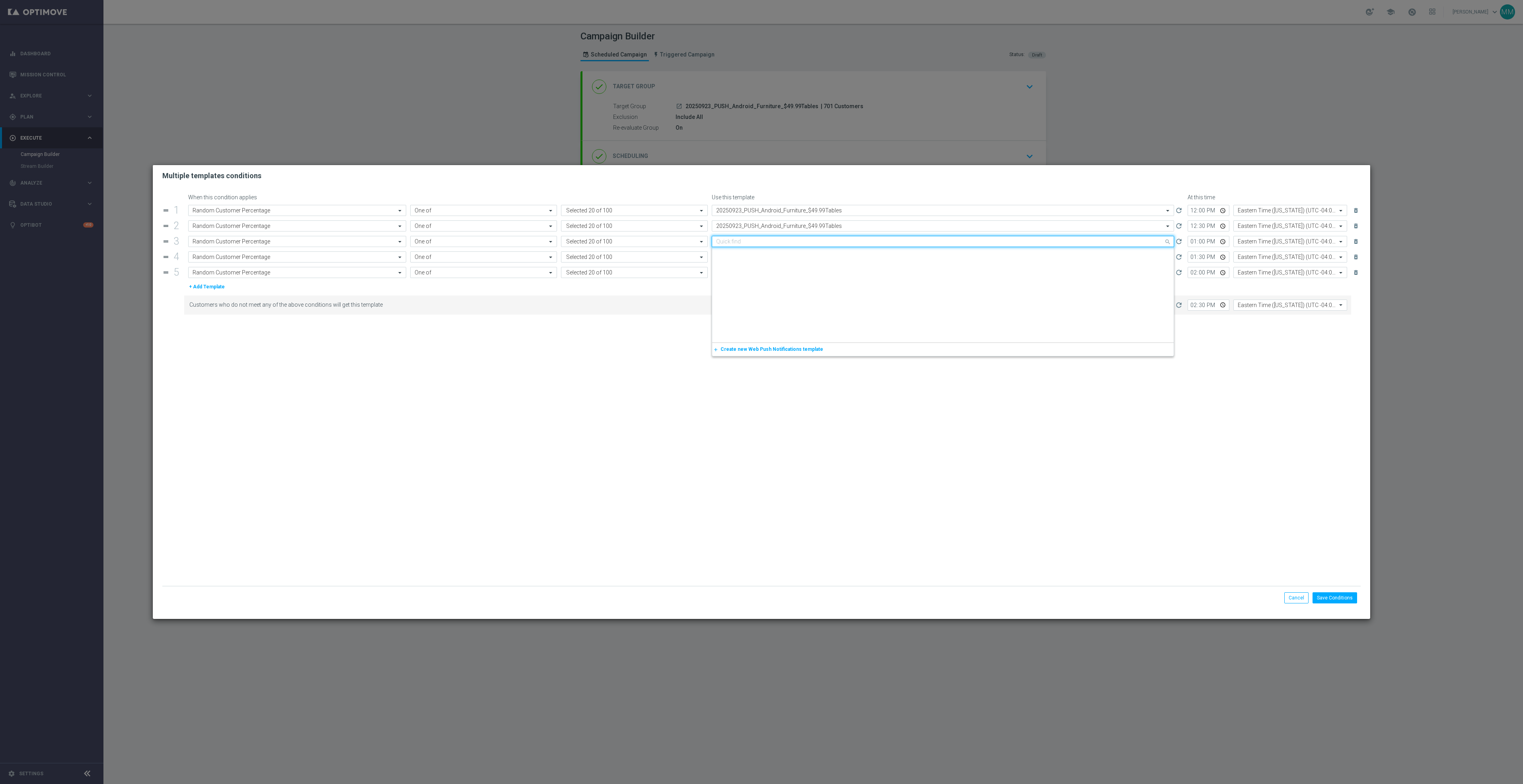
paste input "20250923_PUSH_Android_Furniture_$49.99Tables"
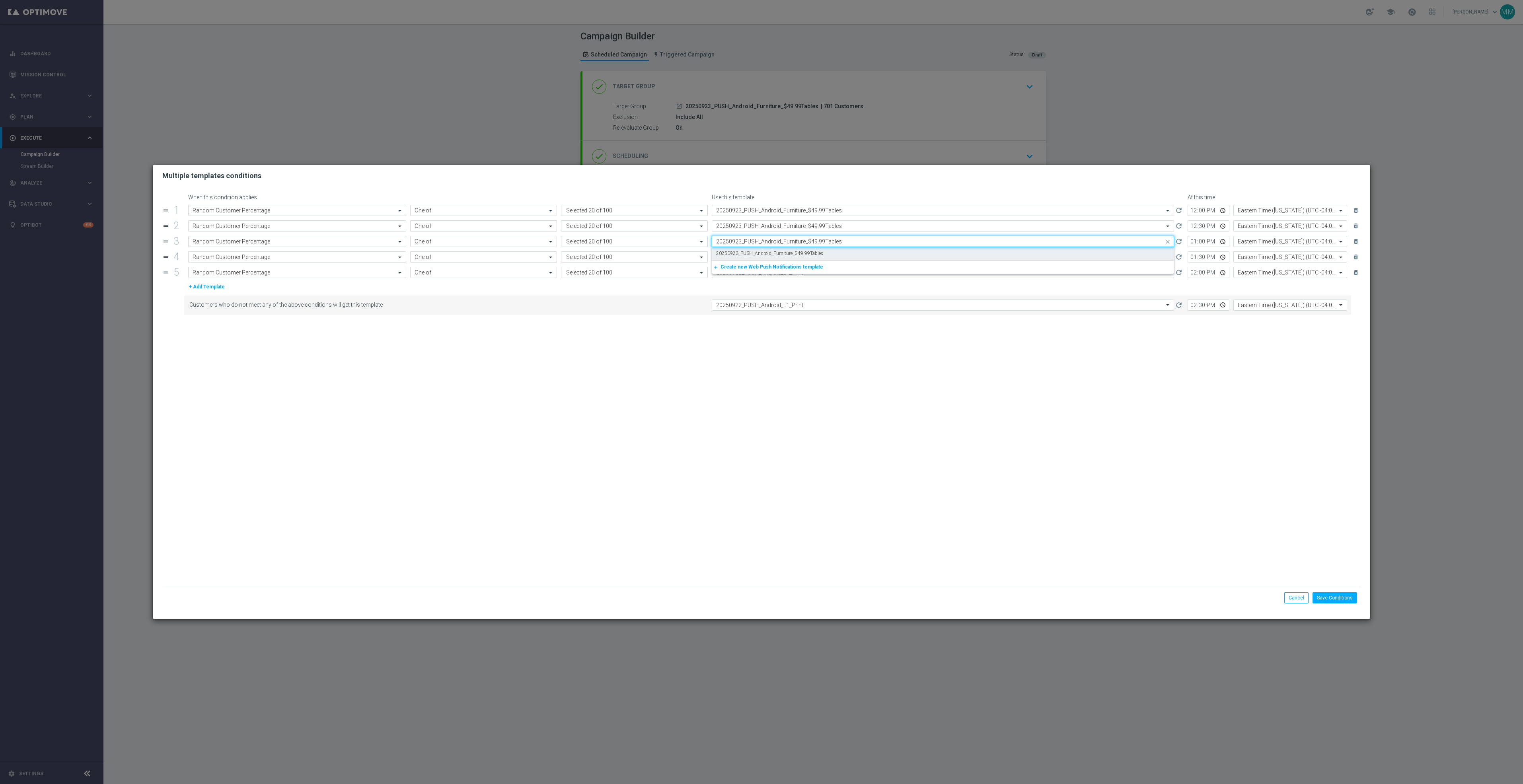
click at [779, 251] on label "20250923_PUSH_Android_Furniture_$49.99Tables" at bounding box center [769, 254] width 107 height 7
type input "20250923_PUSH_Android_Furniture_$49.99Tables"
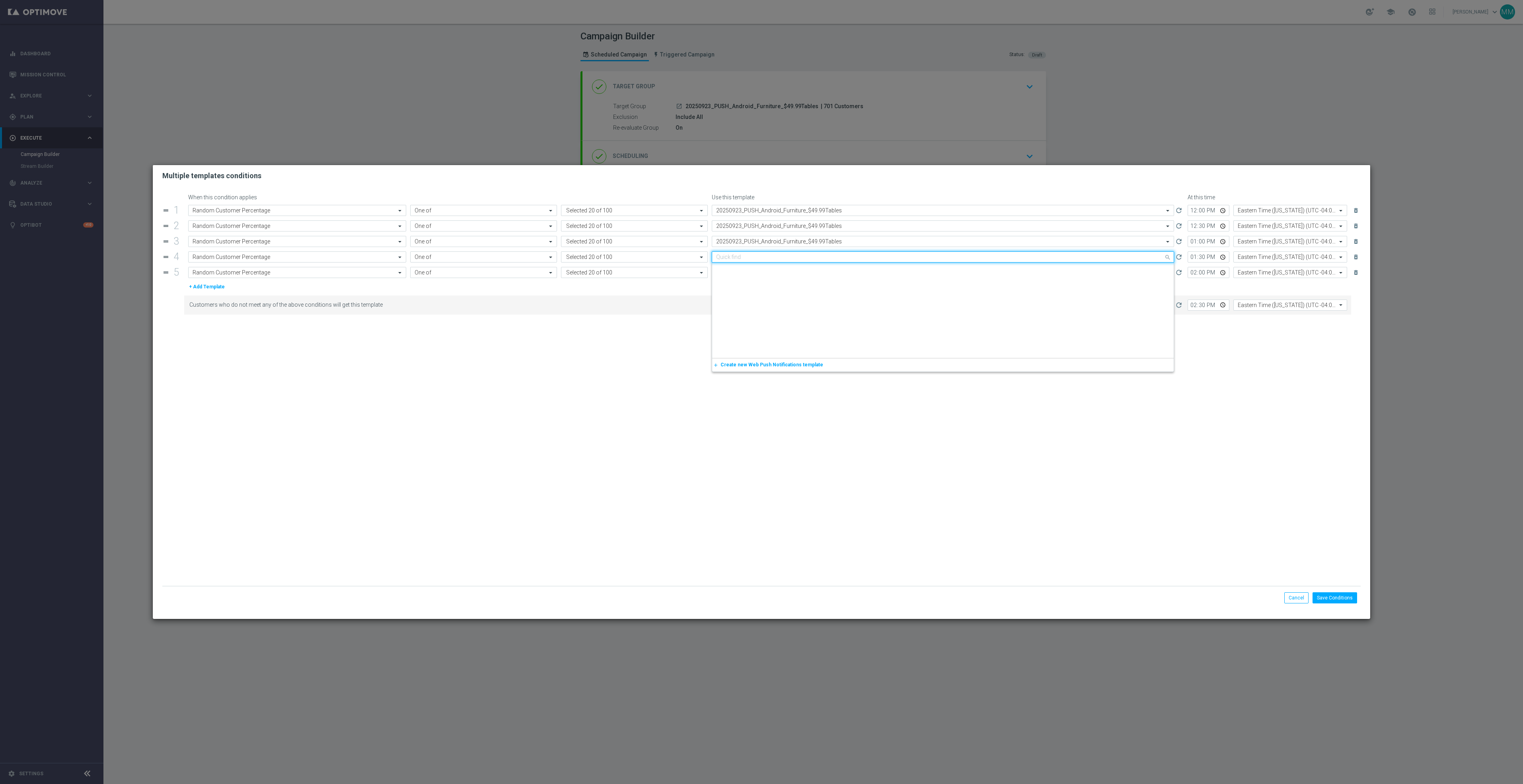
click at [779, 255] on div "Quick find 20250922_PUSH_Android_L1_Print" at bounding box center [938, 257] width 452 height 7
paste input "20250923_PUSH_Android_Furniture_$49.99Tables"
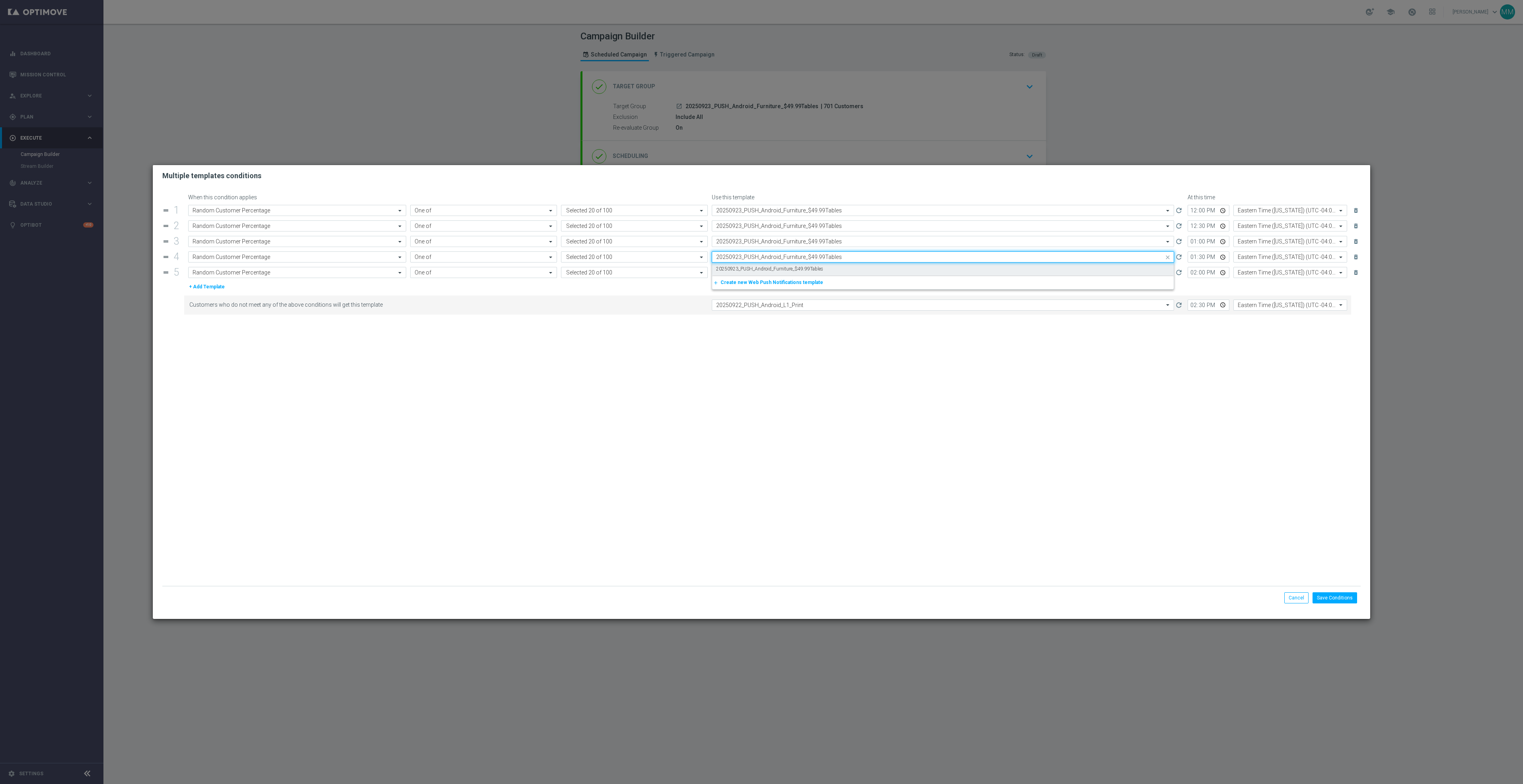
scroll to position [0, 0]
click at [780, 272] on label "20250923_PUSH_Android_Furniture_$49.99Tables" at bounding box center [769, 270] width 107 height 7
type input "20250923_PUSH_Android_Furniture_$49.99Tables"
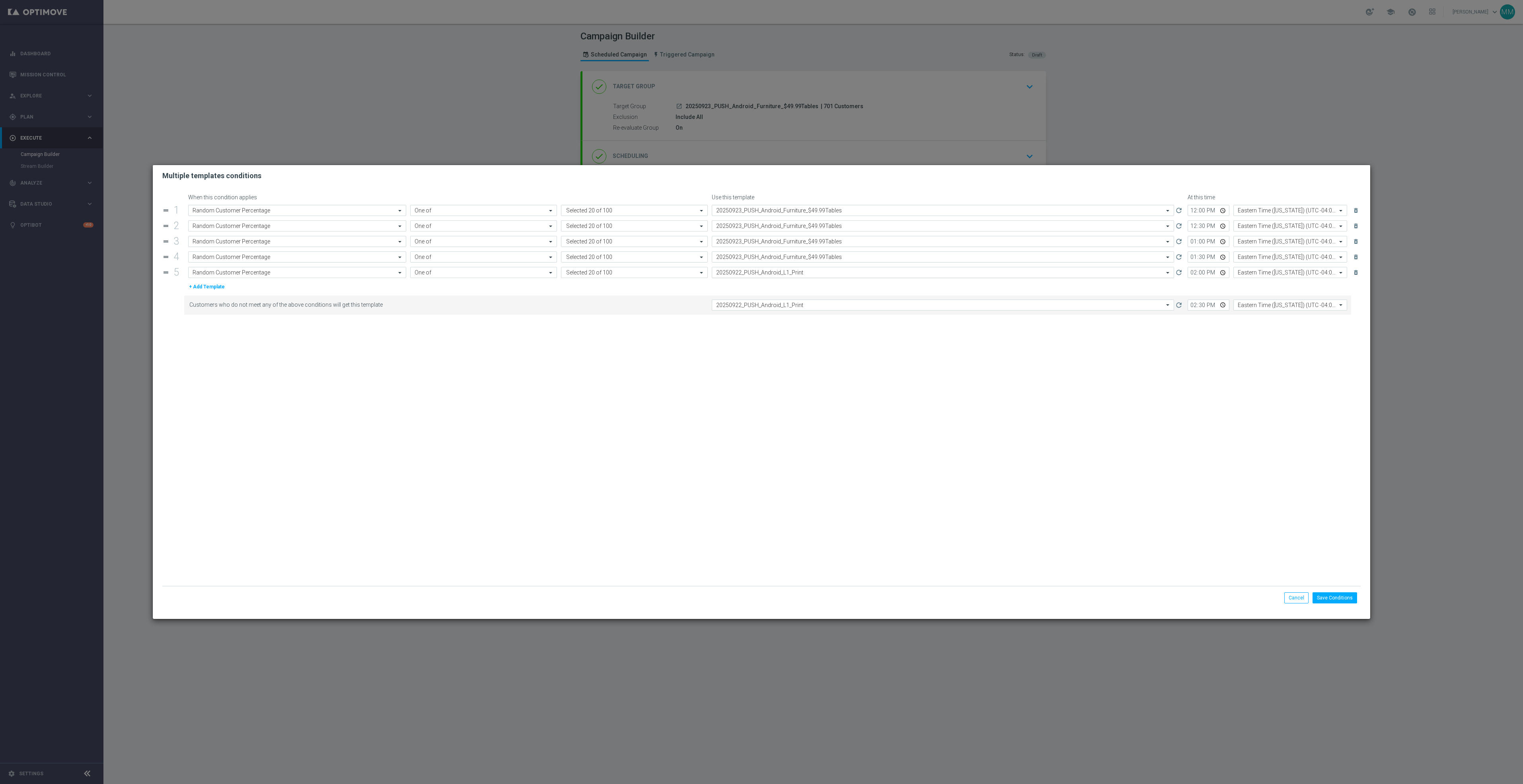
click at [777, 276] on input "text" at bounding box center [935, 273] width 438 height 7
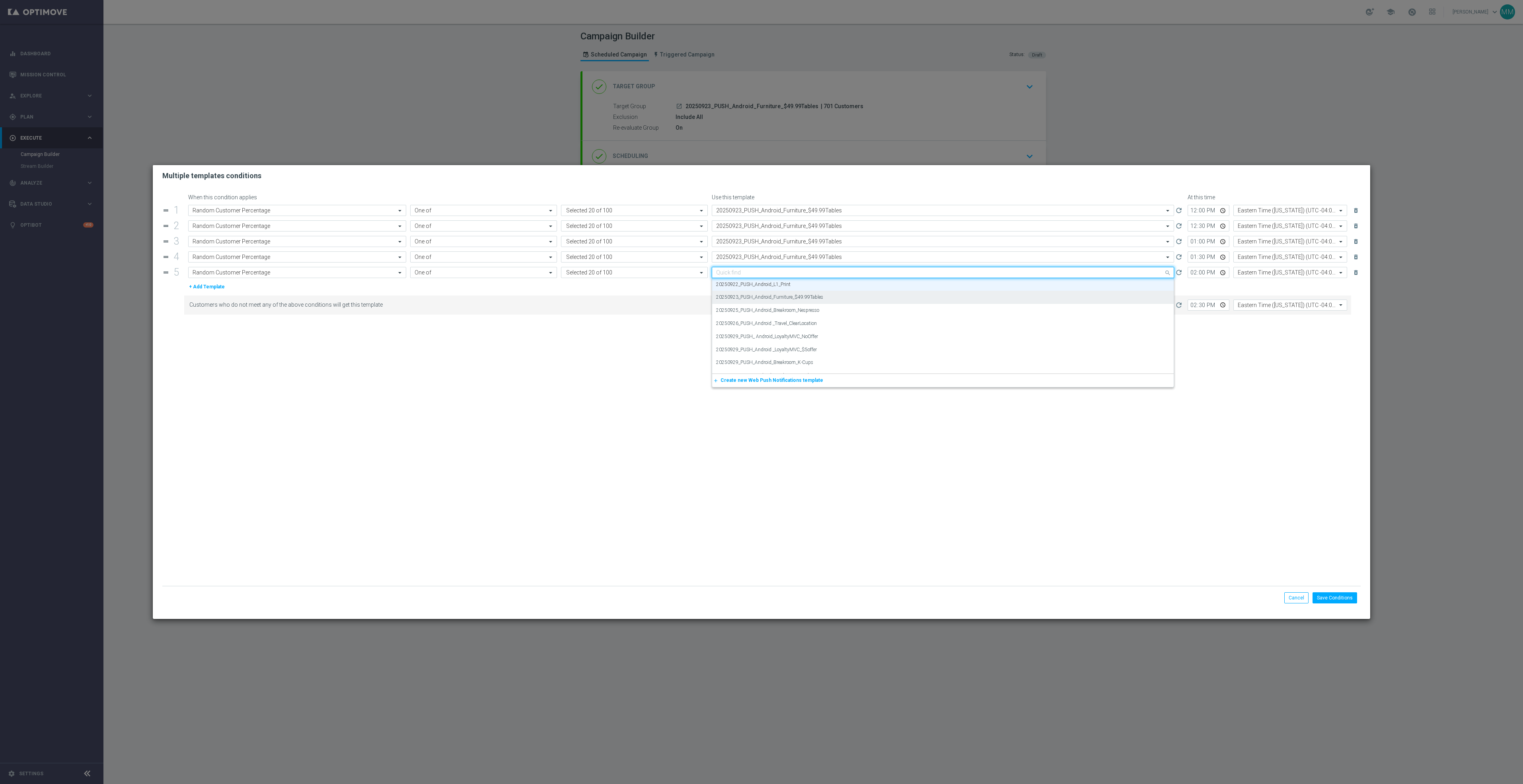
paste input "20250923_PUSH_Android_Furniture_$49.99Tables"
click at [783, 291] on div "20250923_PUSH_Android_Furniture_$49.99Tables" at bounding box center [943, 284] width 453 height 13
type input "20250923_PUSH_Android_Furniture_$49.99Tables"
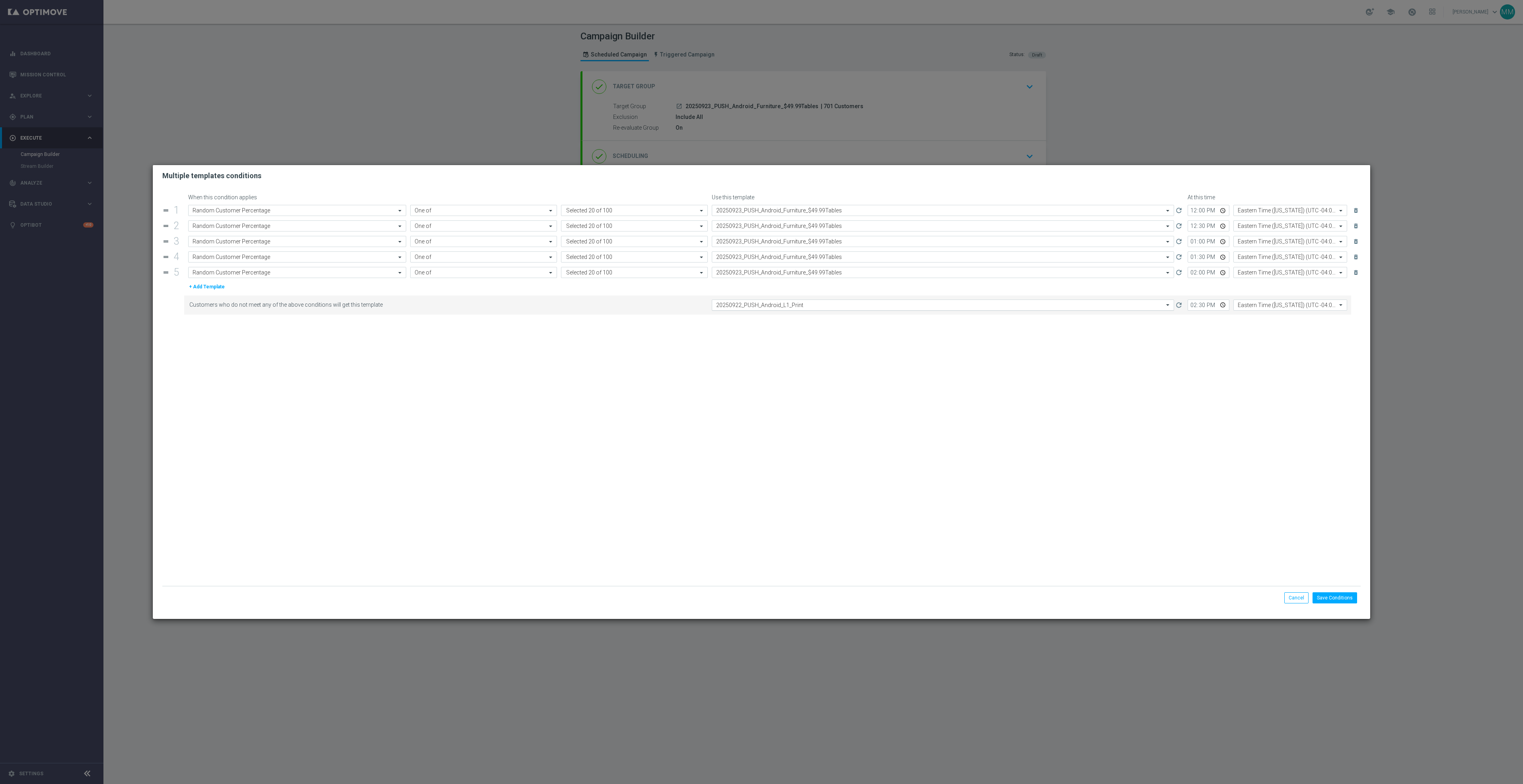
click at [775, 304] on input "text" at bounding box center [935, 305] width 438 height 7
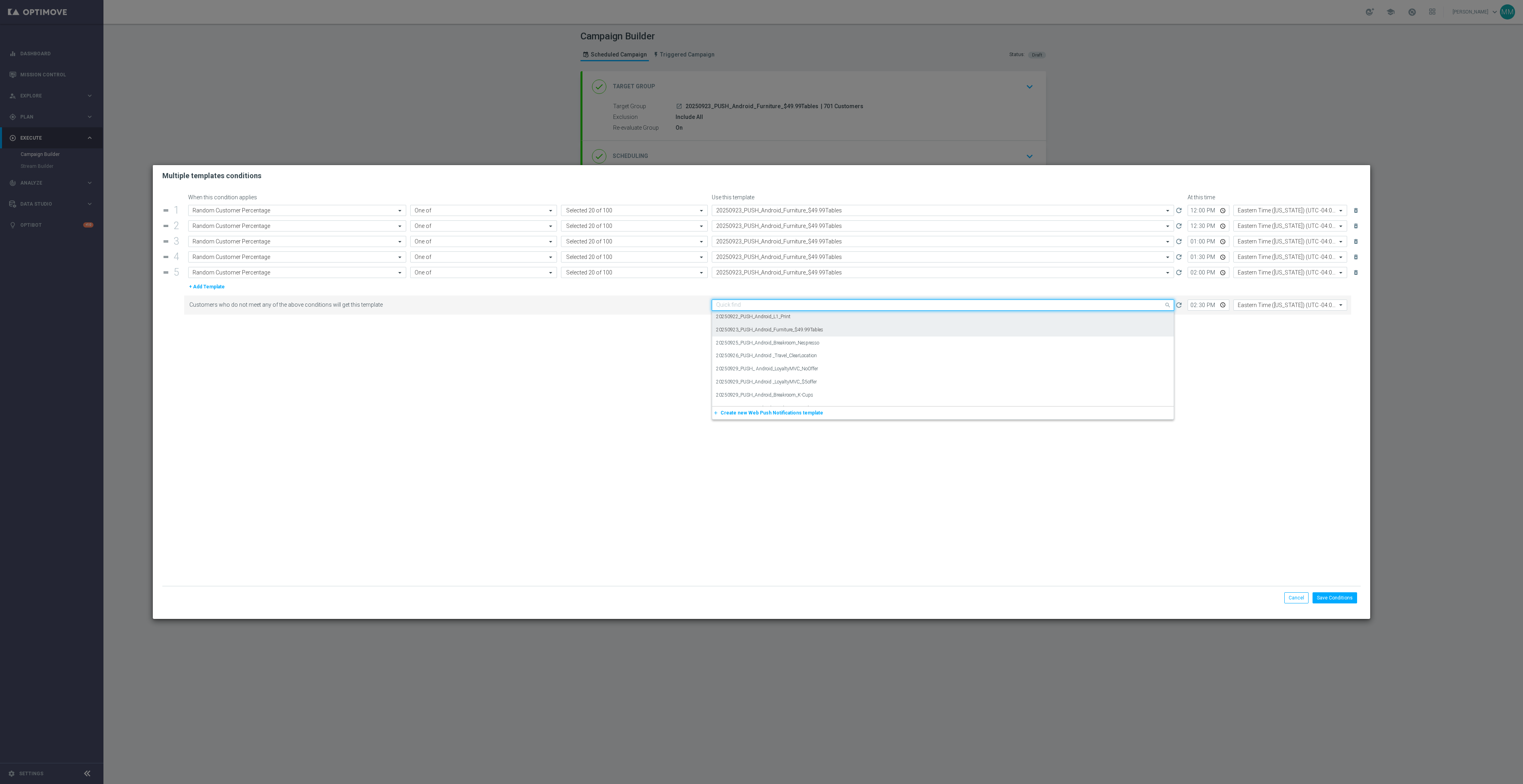
paste input "20250923_PUSH_Android_Furniture_$49.99Tables"
click at [792, 320] on label "20250923_PUSH_Android_Furniture_$49.99Tables" at bounding box center [769, 318] width 107 height 7
type input "20250923_PUSH_Android_Furniture_$49.99Tables"
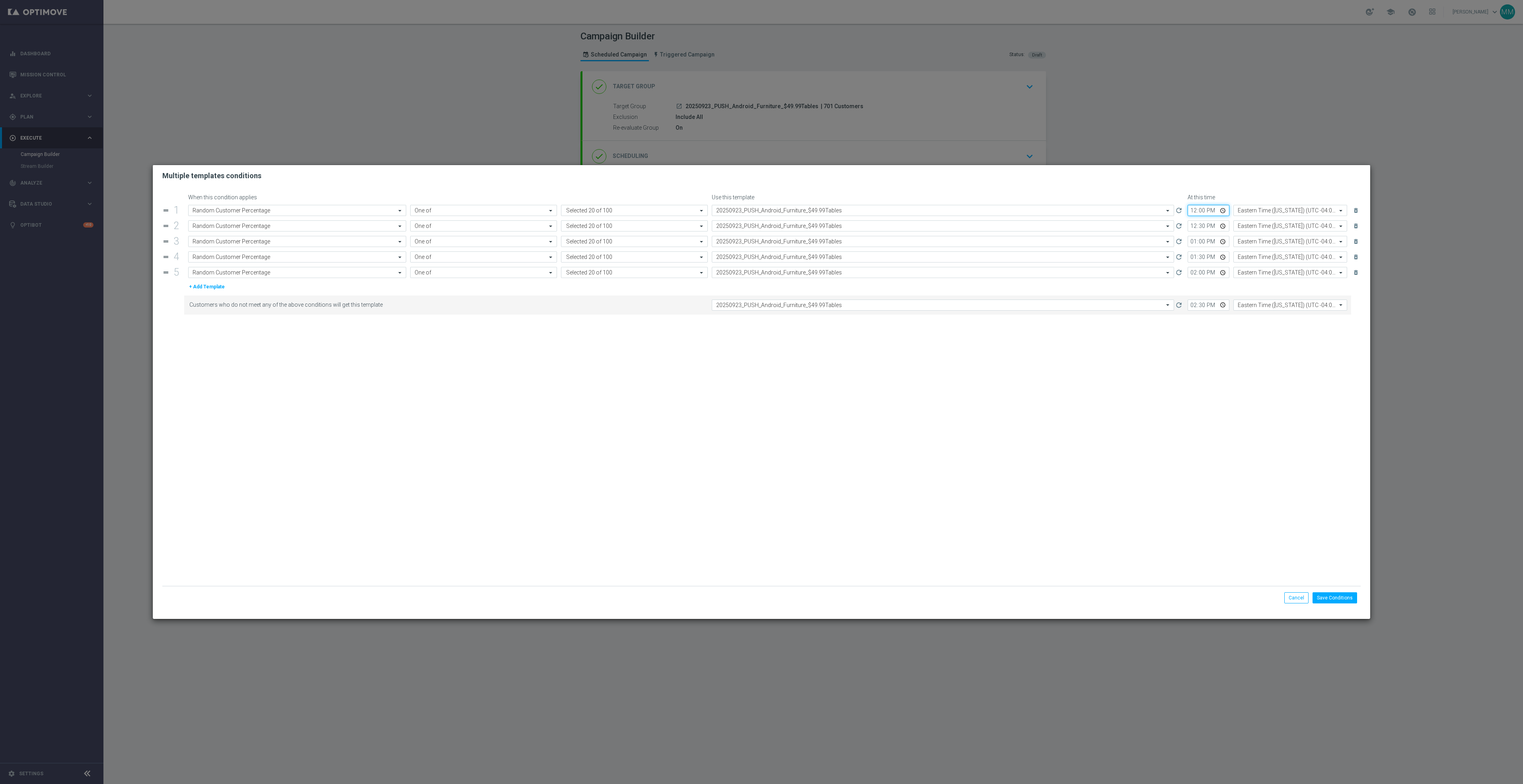
click at [1222, 212] on input "12:00" at bounding box center [1209, 210] width 42 height 11
type input "12:15"
click at [1199, 413] on form "When this condition applies Use this template At this time drag_handle 1 Attrib…" at bounding box center [761, 390] width 1198 height 392
click at [1344, 600] on button "Save Conditions" at bounding box center [1335, 598] width 45 height 11
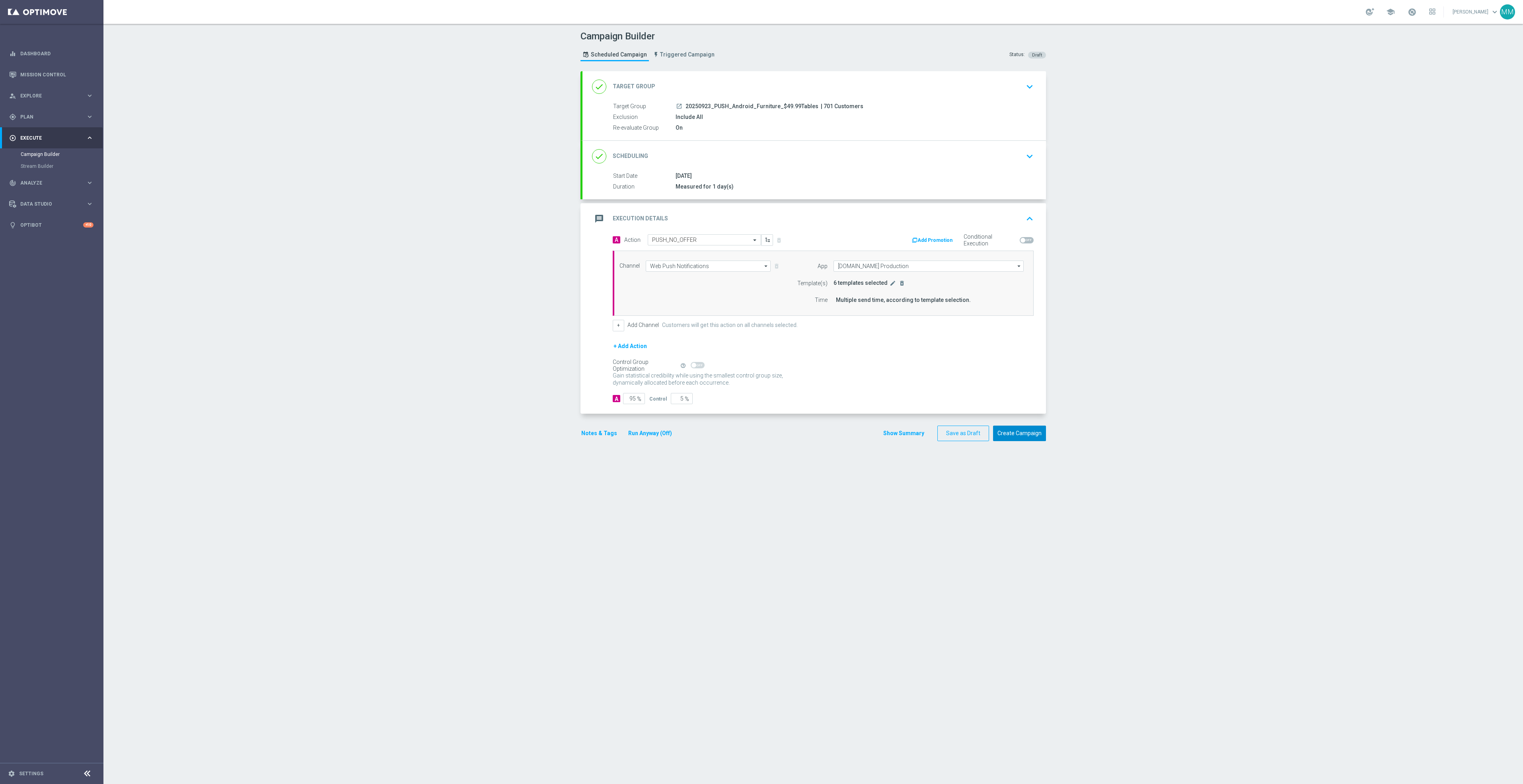
click at [1015, 437] on button "Create Campaign" at bounding box center [1020, 433] width 53 height 16
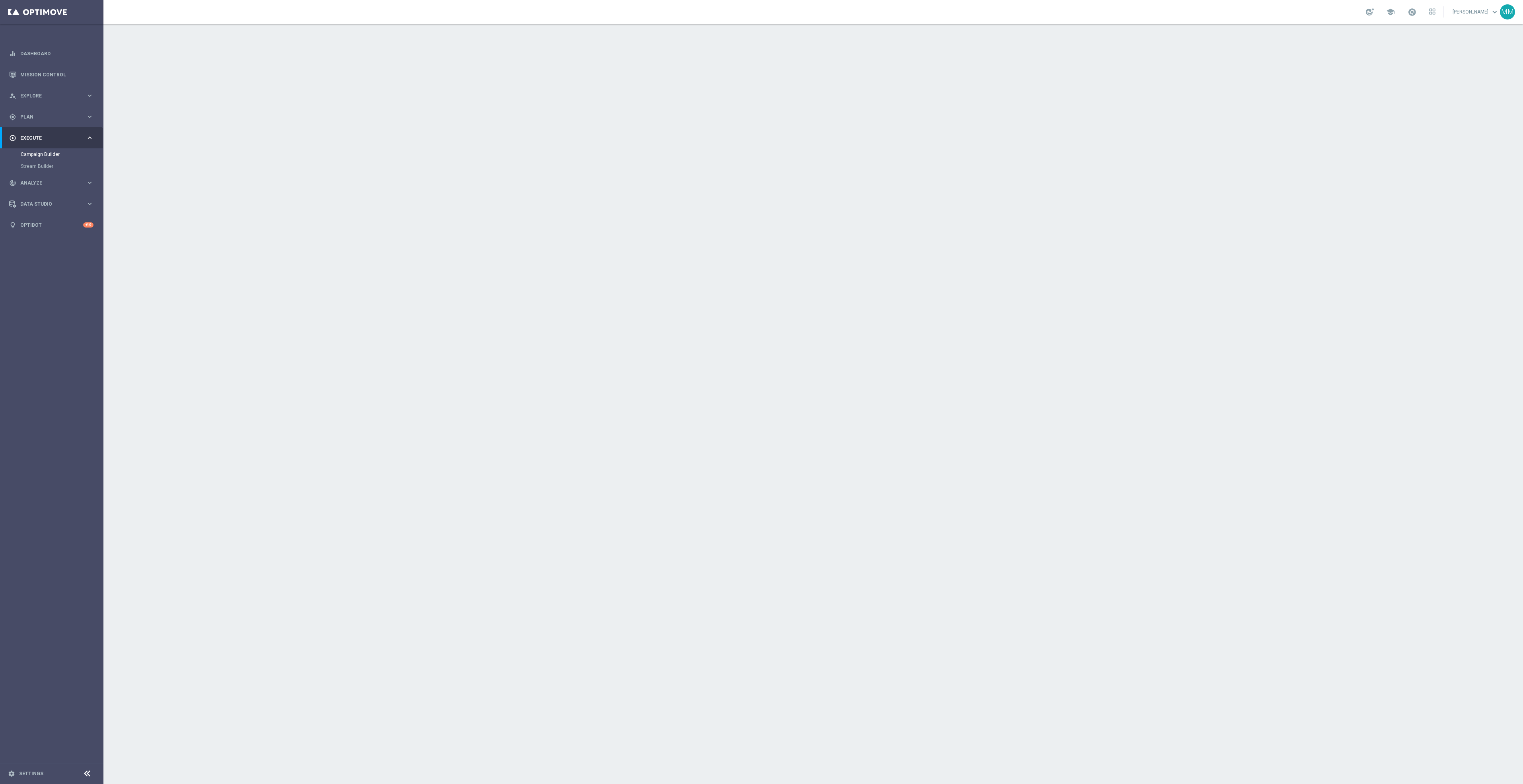
drag, startPoint x: 832, startPoint y: 108, endPoint x: 780, endPoint y: 108, distance: 52.0
click at [832, 108] on div "launch 20250922_PUSH_IOS _L1_Print | 3,727 Customers" at bounding box center [853, 106] width 355 height 8
click at [723, 108] on span "20250922_PUSH_IOS _L1_Print" at bounding box center [726, 107] width 81 height 7
click at [700, 96] on div "done Target Group keyboard_arrow_down" at bounding box center [815, 86] width 464 height 31
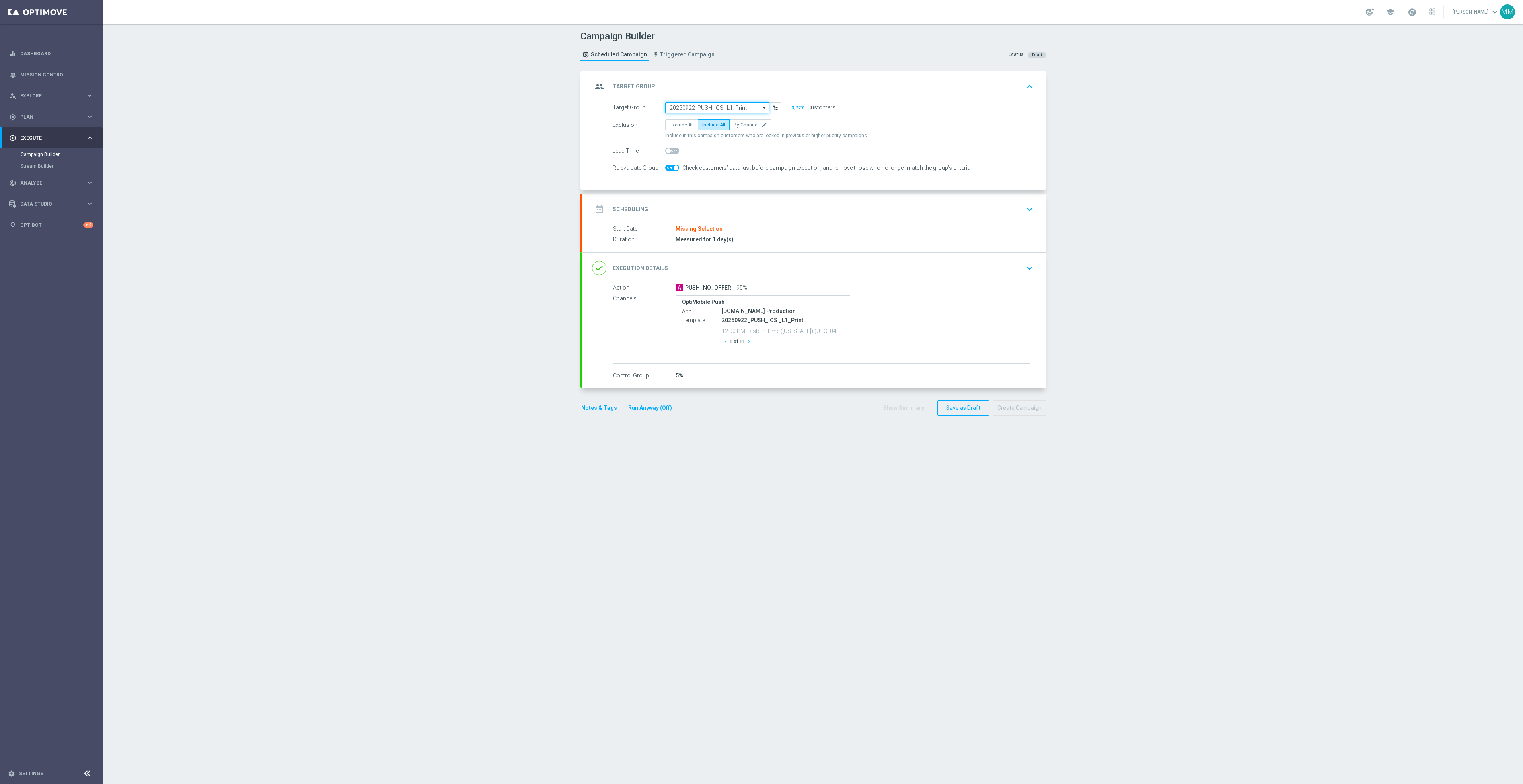
click at [669, 107] on input "20250922_PUSH_IOS _L1_Print" at bounding box center [717, 108] width 104 height 11
paste input "20250923_PUSH_IOS _Furniture_$49.99Tables"
click at [705, 119] on div "20250923_PUSH_iOS_Furniture_$49.99Tables" at bounding box center [717, 123] width 95 height 14
type input "20250923_PUSH_iOS_Furniture_$49.99Tables"
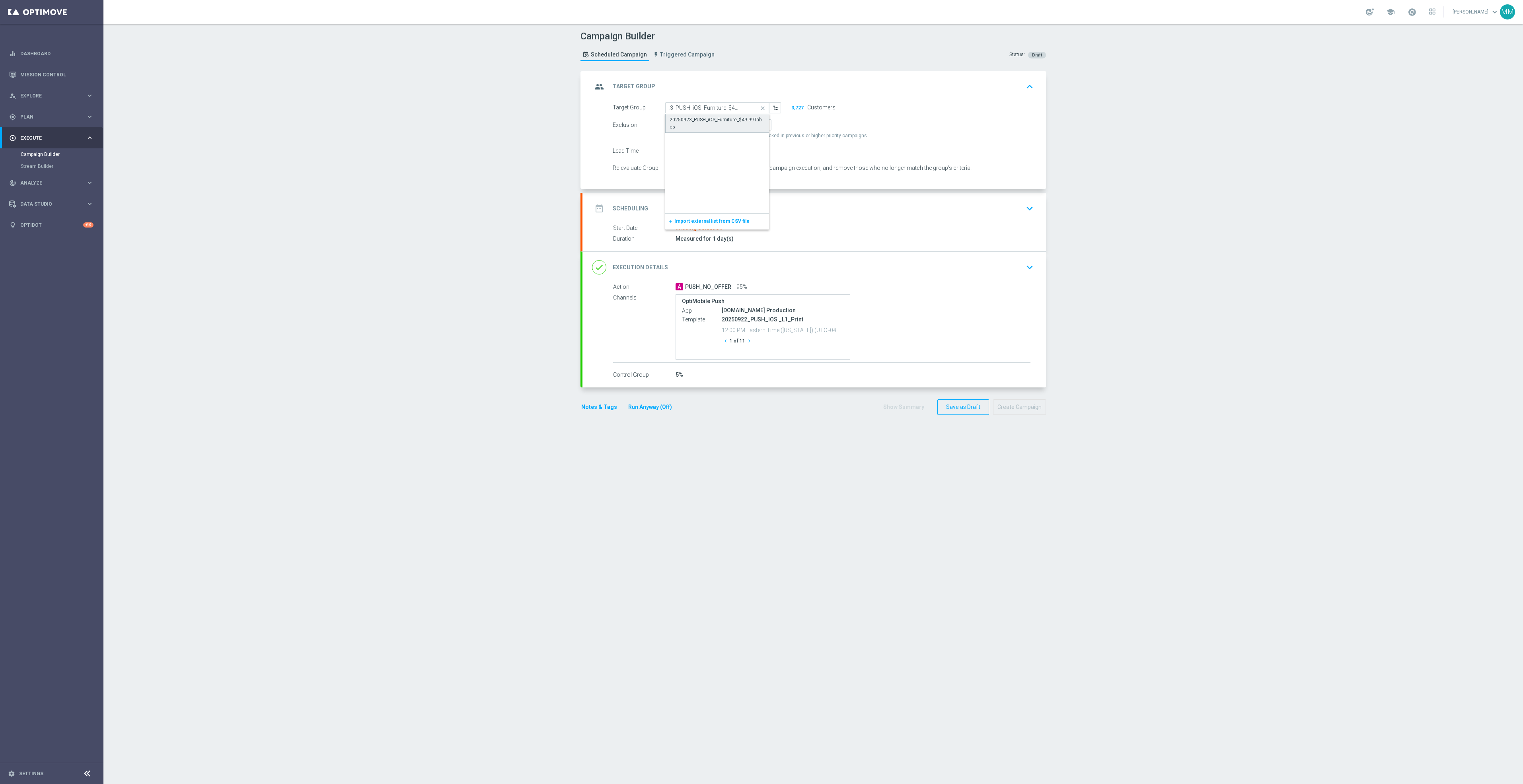
scroll to position [0, 0]
click at [872, 216] on div "date_range Scheduling keyboard_arrow_down" at bounding box center [814, 208] width 445 height 15
click at [711, 184] on input at bounding box center [723, 180] width 116 height 11
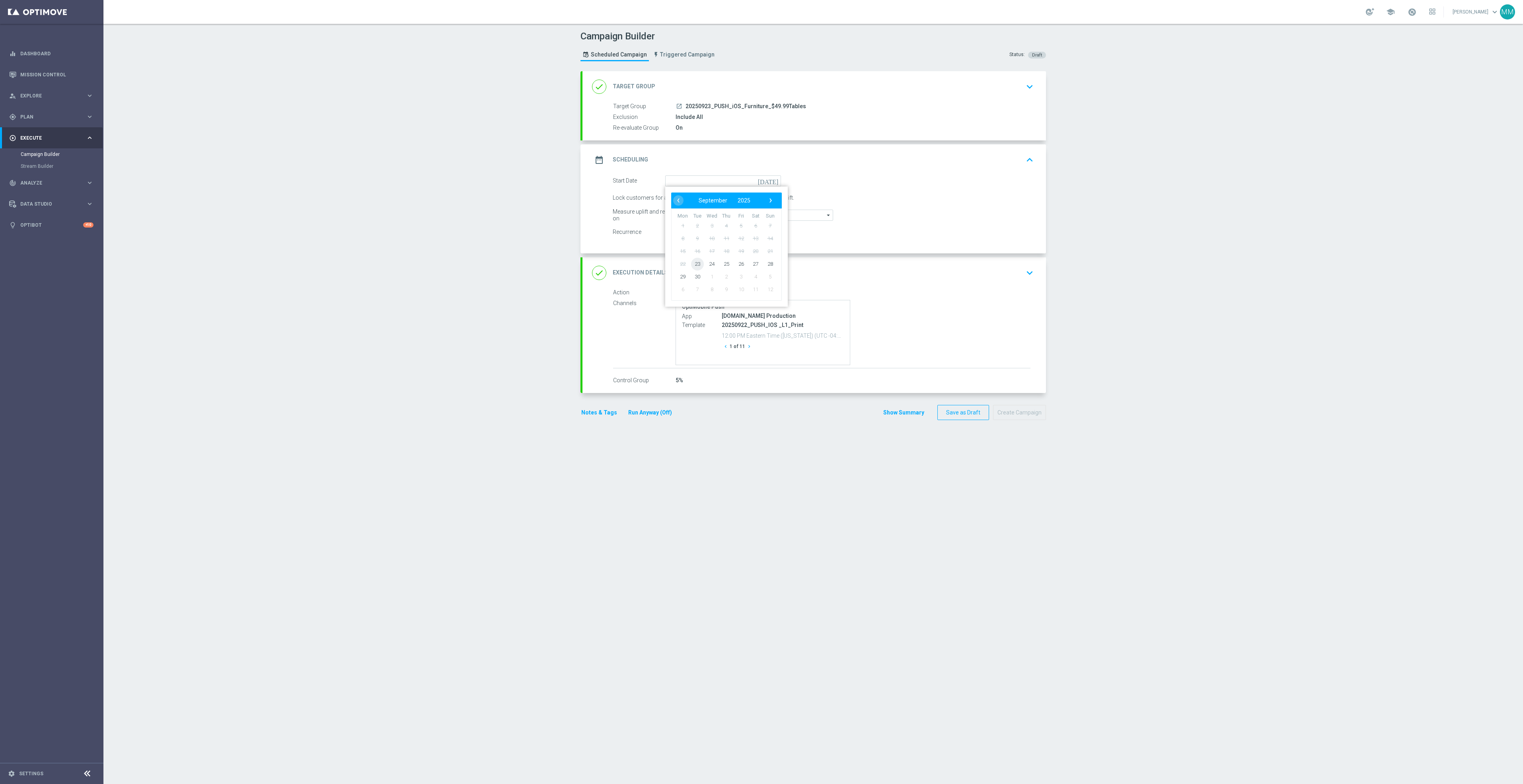
click at [693, 264] on span "23" at bounding box center [698, 263] width 13 height 13
type input "[DATE]"
click at [1000, 281] on div "done Execution Details keyboard_arrow_down" at bounding box center [814, 272] width 445 height 15
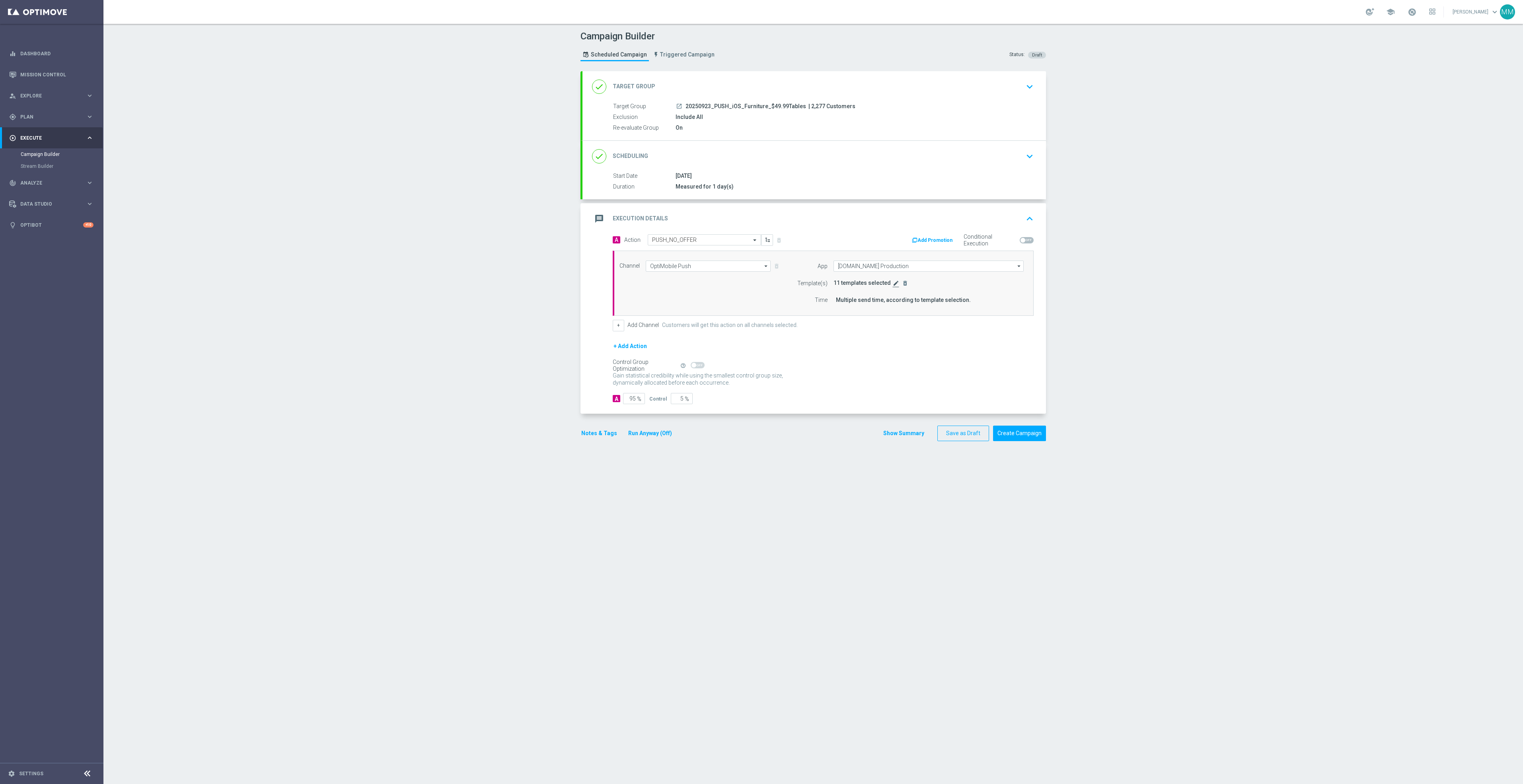
click at [893, 285] on icon "edit" at bounding box center [895, 283] width 6 height 6
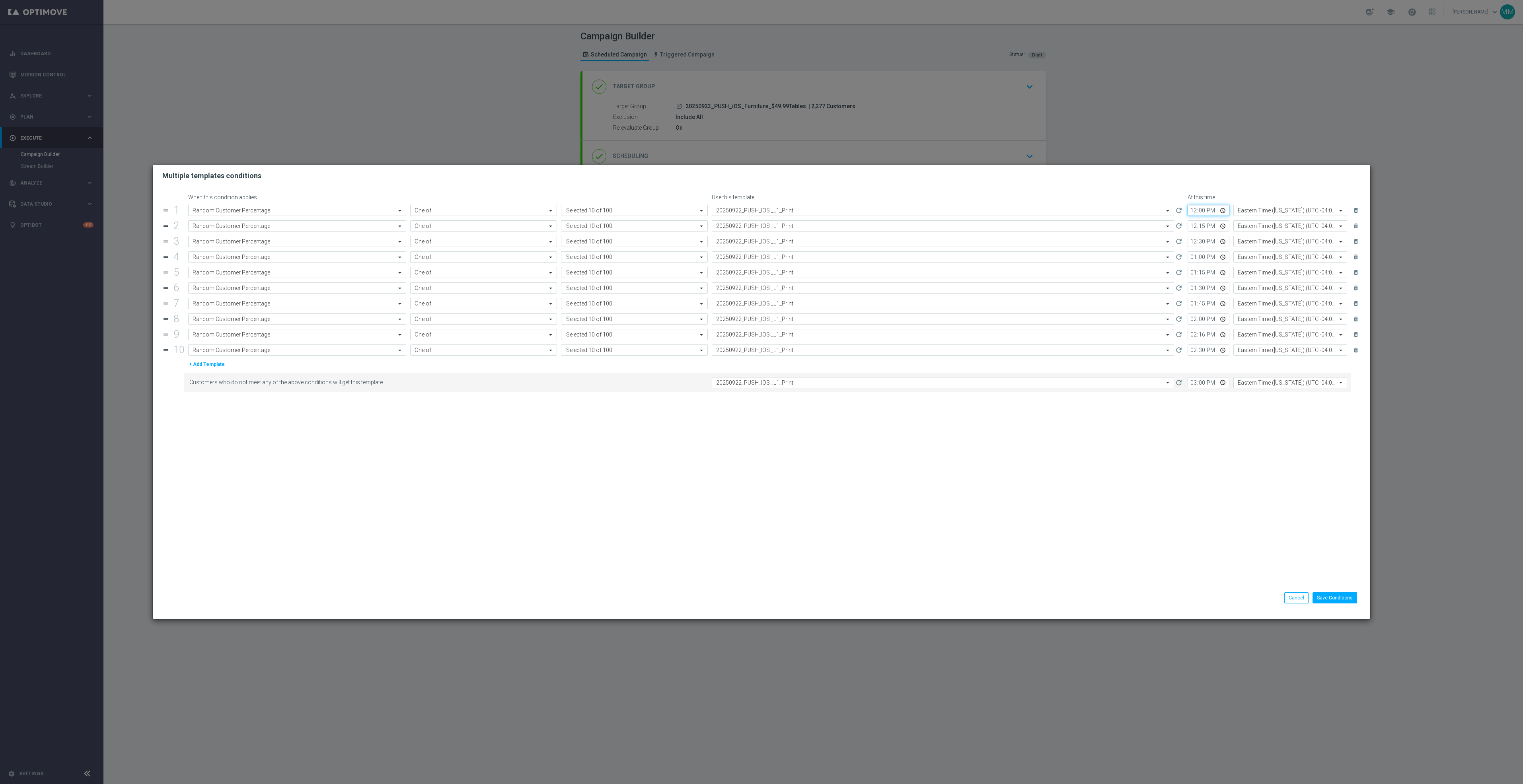
click at [1220, 206] on input "12:00" at bounding box center [1209, 210] width 42 height 11
type input "12:14"
click at [764, 208] on input "text" at bounding box center [935, 211] width 438 height 7
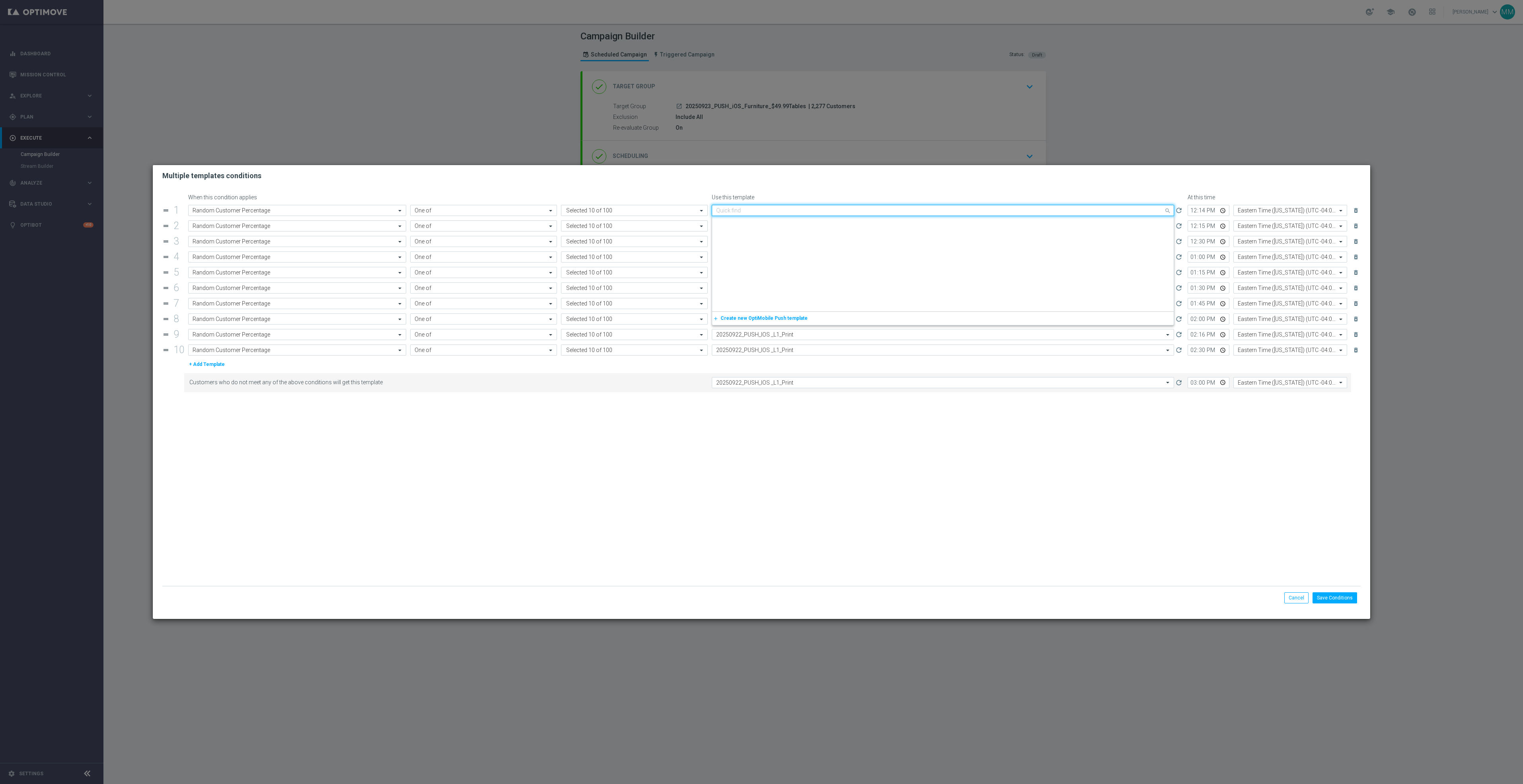
scroll to position [1102, 0]
paste input "20250923_PUSH_IOS _Furniture_$49.99Tables"
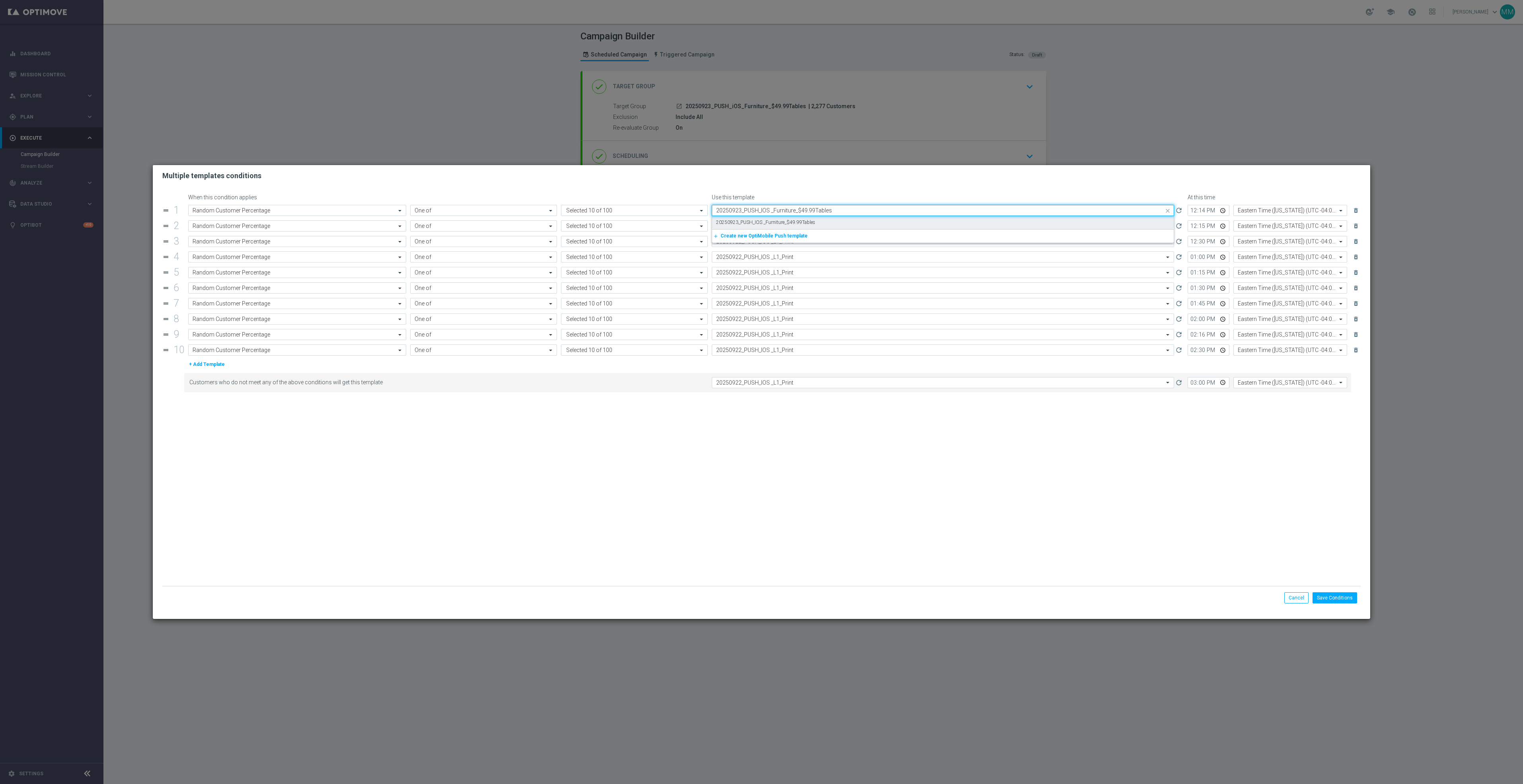
scroll to position [0, 0]
click at [778, 223] on label "20250923_PUSH_IOS _Furniture_$49.99Tables" at bounding box center [765, 222] width 99 height 7
type input "20250923_PUSH_IOS _Furniture_$49.99Tables"
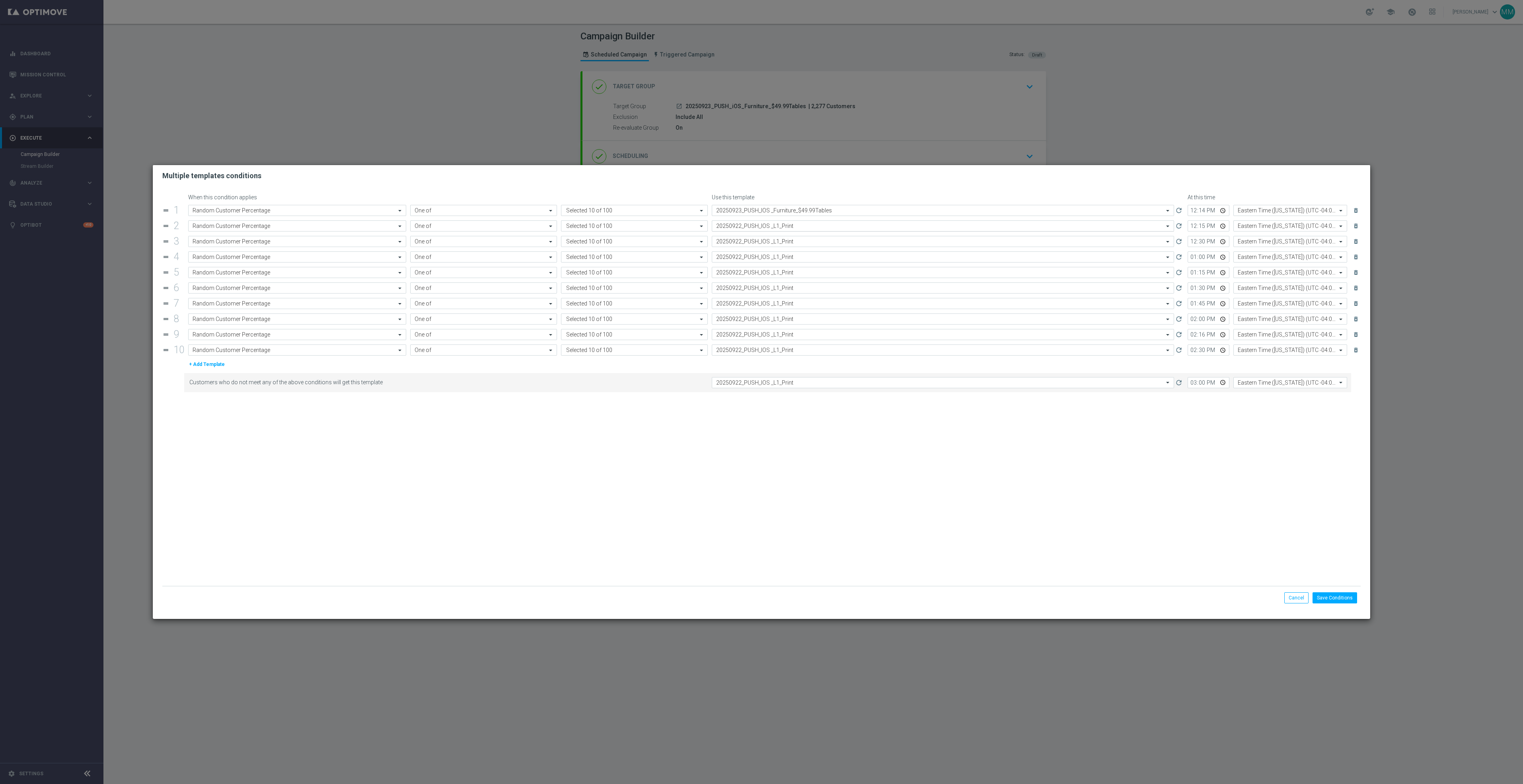
click at [780, 226] on input "text" at bounding box center [935, 227] width 438 height 7
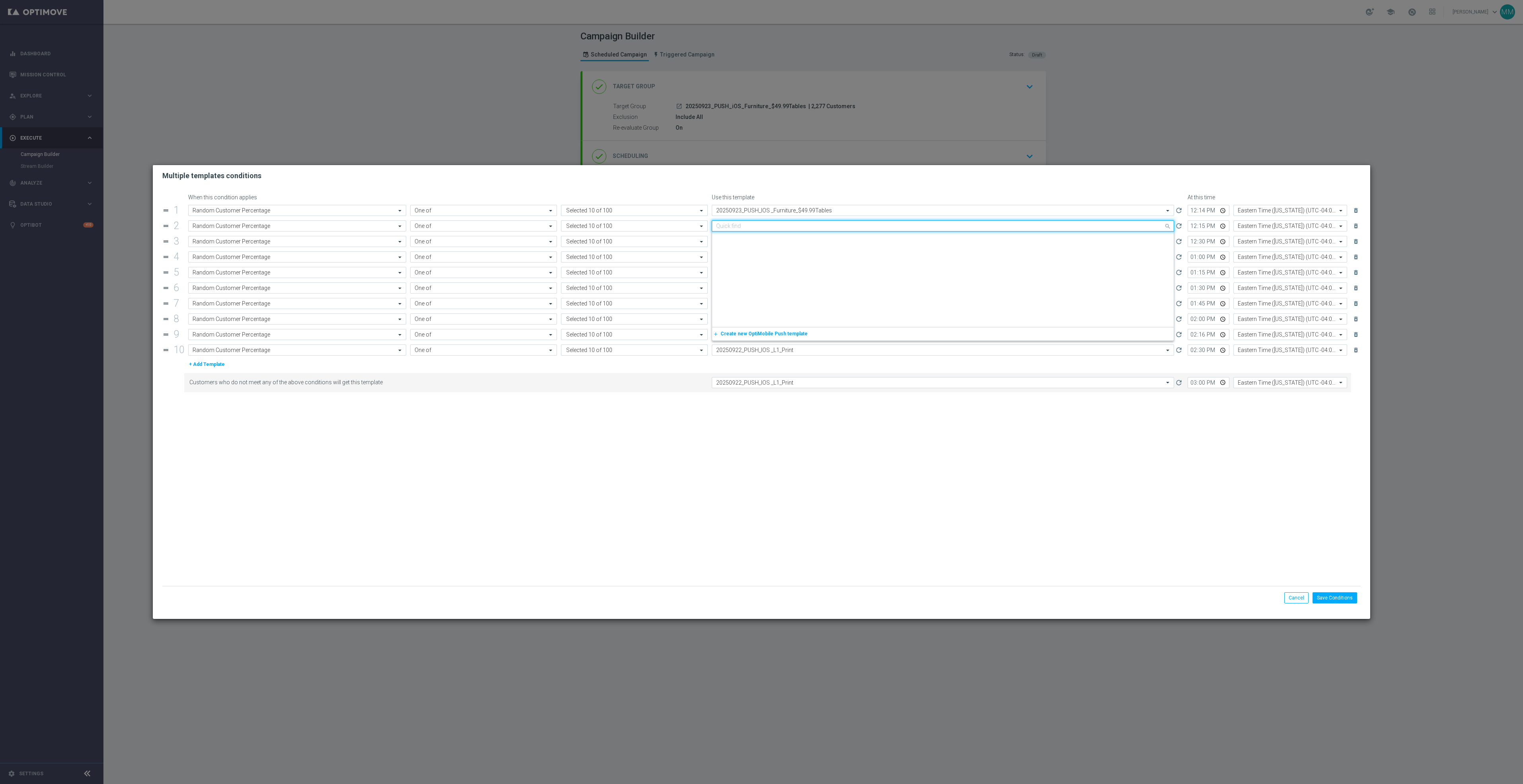
paste input "20250923_PUSH_IOS _Furniture_$49.99Tables"
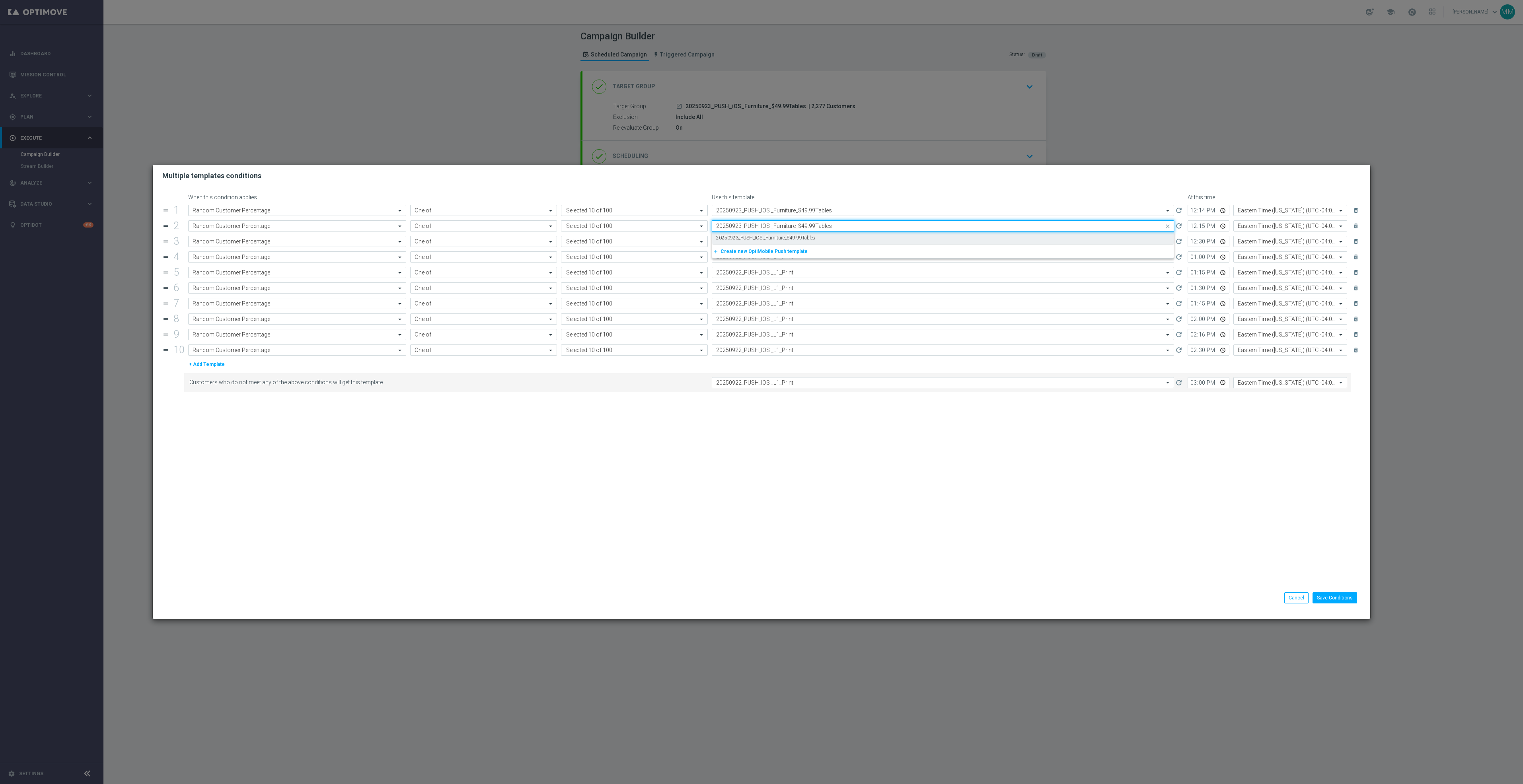
click at [779, 236] on label "20250923_PUSH_IOS _Furniture_$49.99Tables" at bounding box center [765, 238] width 99 height 7
type input "20250923_PUSH_IOS _Furniture_$49.99Tables"
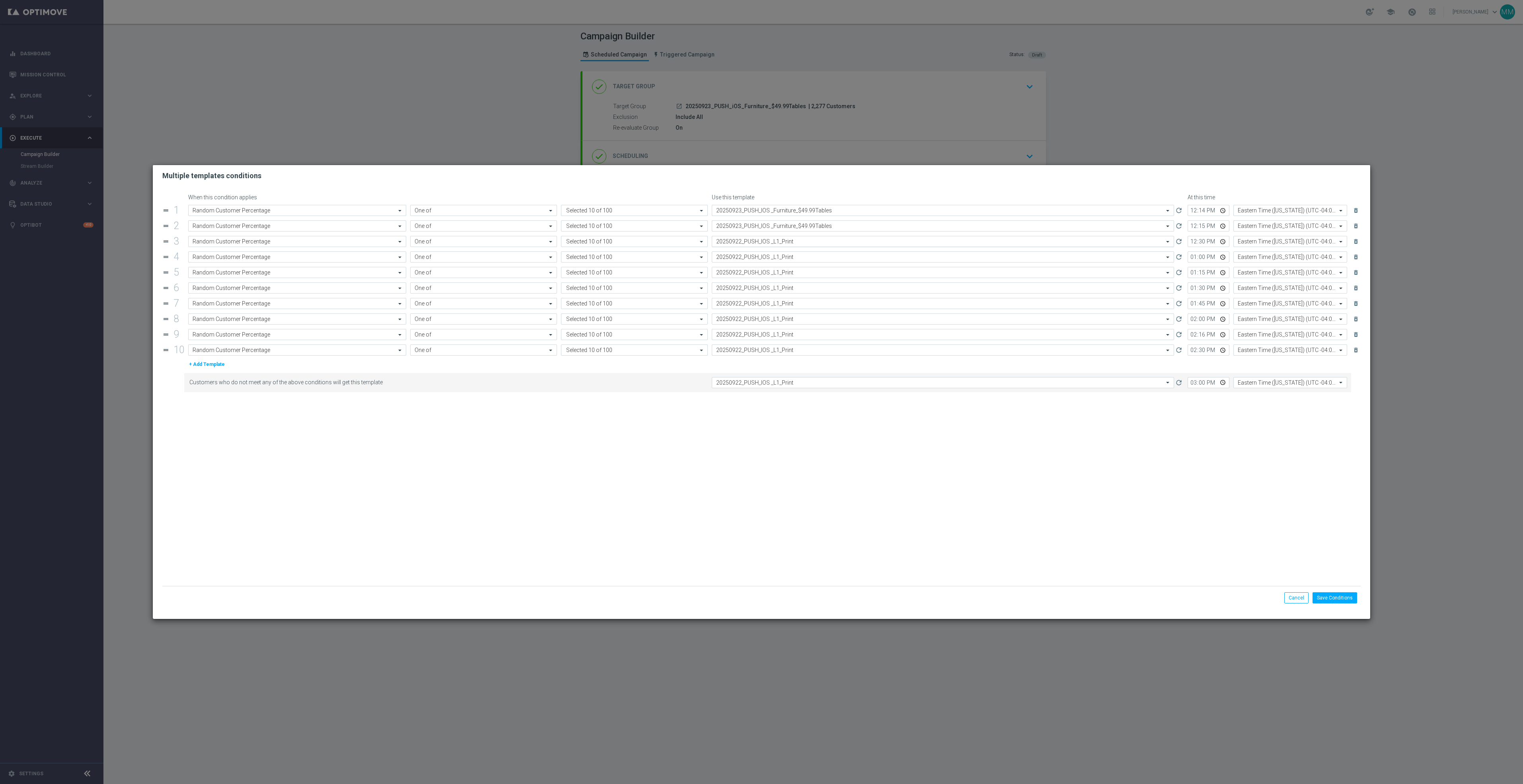
click at [779, 241] on input "text" at bounding box center [935, 242] width 438 height 7
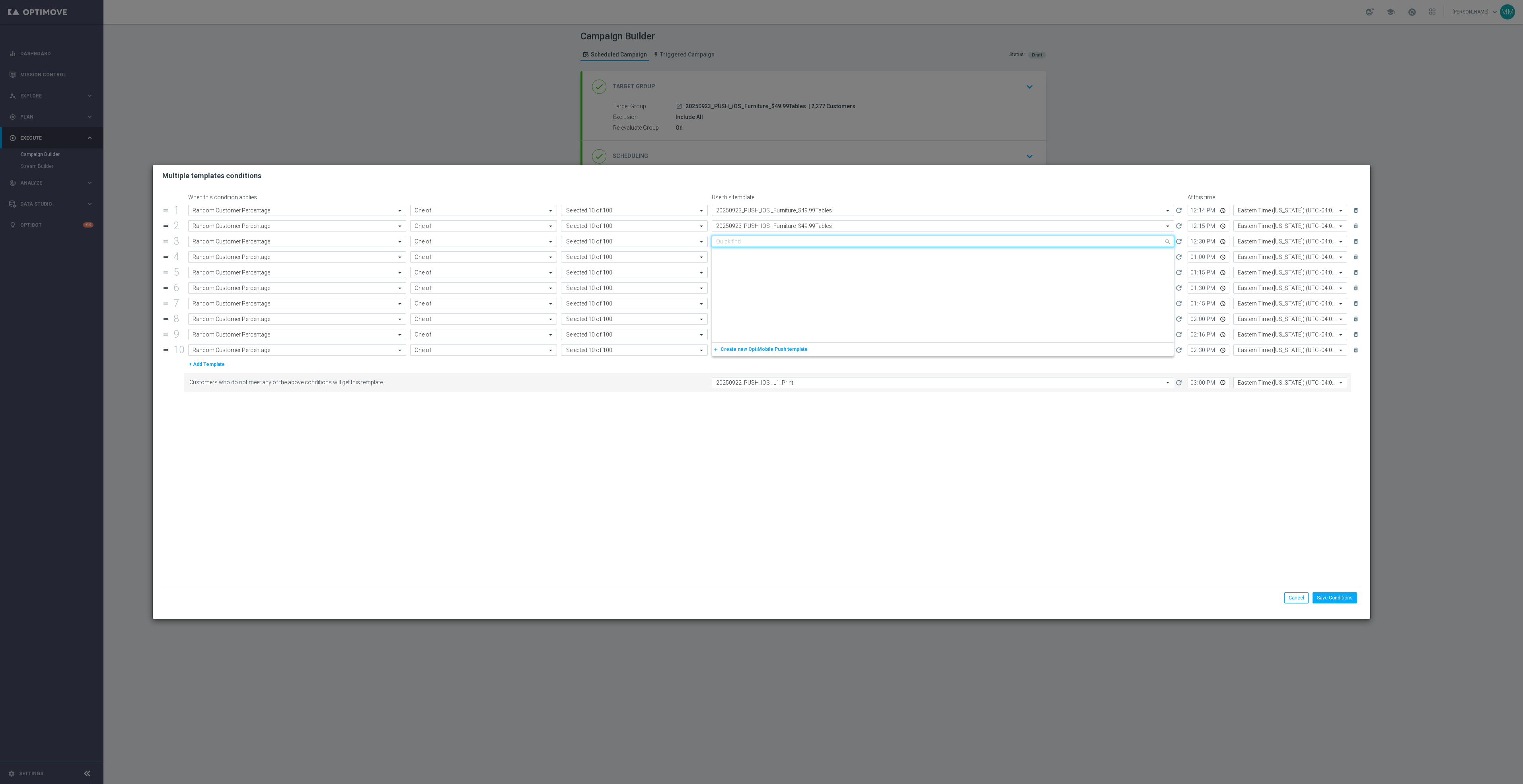
paste input "20250923_PUSH_IOS _Furniture_$49.99Tables"
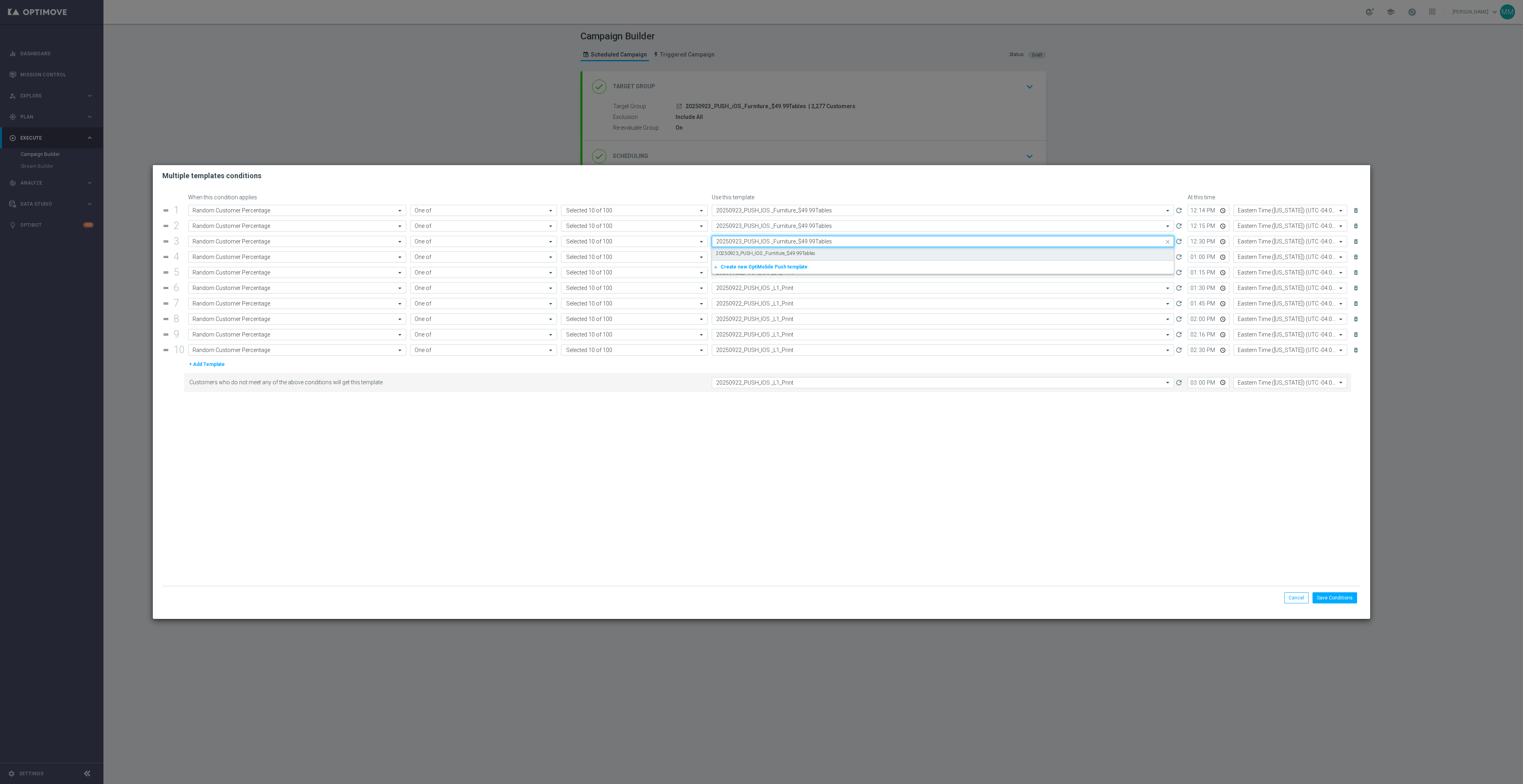
click at [781, 250] on label "20250923_PUSH_IOS _Furniture_$49.99Tables" at bounding box center [765, 254] width 99 height 7
type input "20250923_PUSH_IOS _Furniture_$49.99Tables"
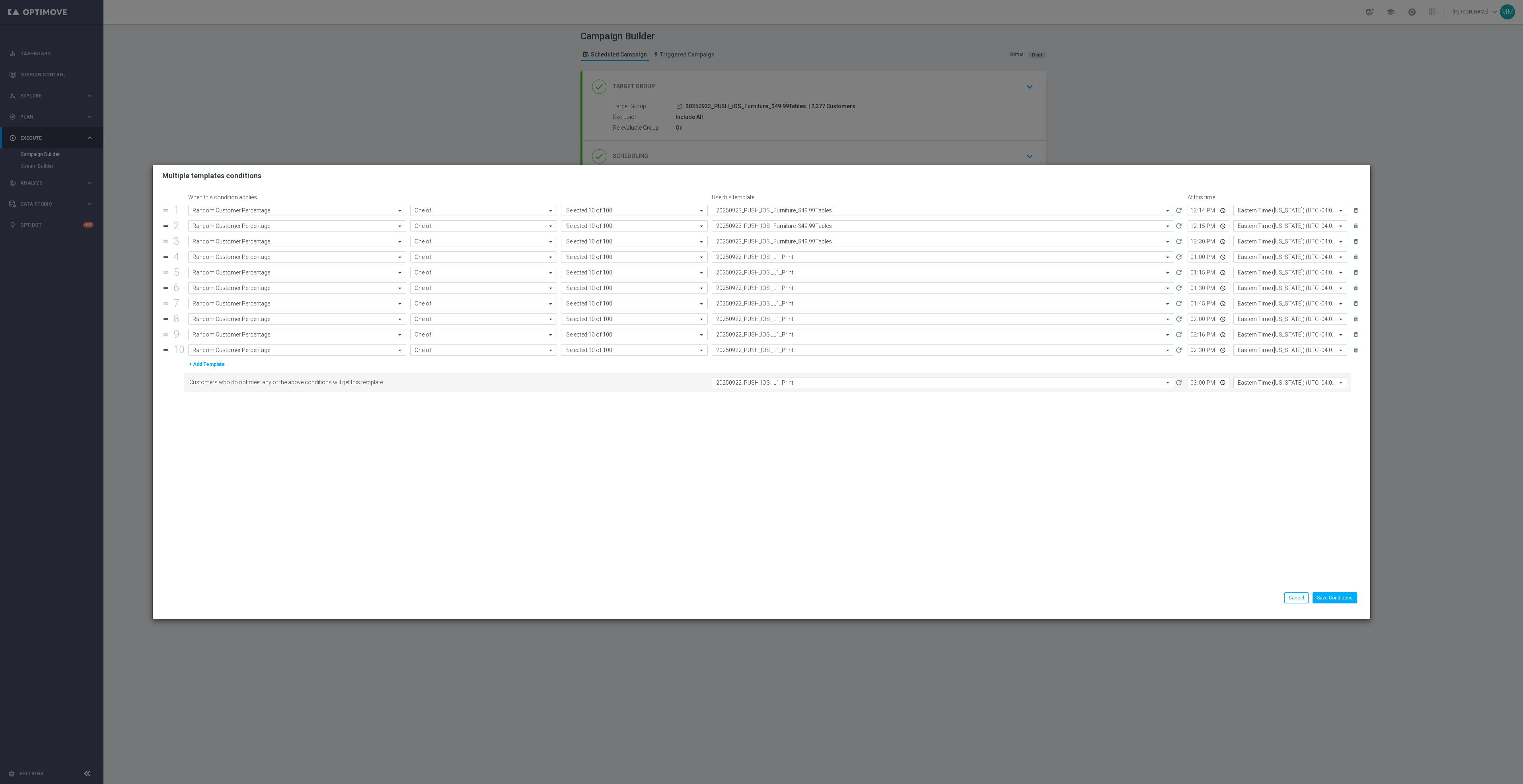
click at [782, 257] on input "text" at bounding box center [935, 257] width 438 height 7
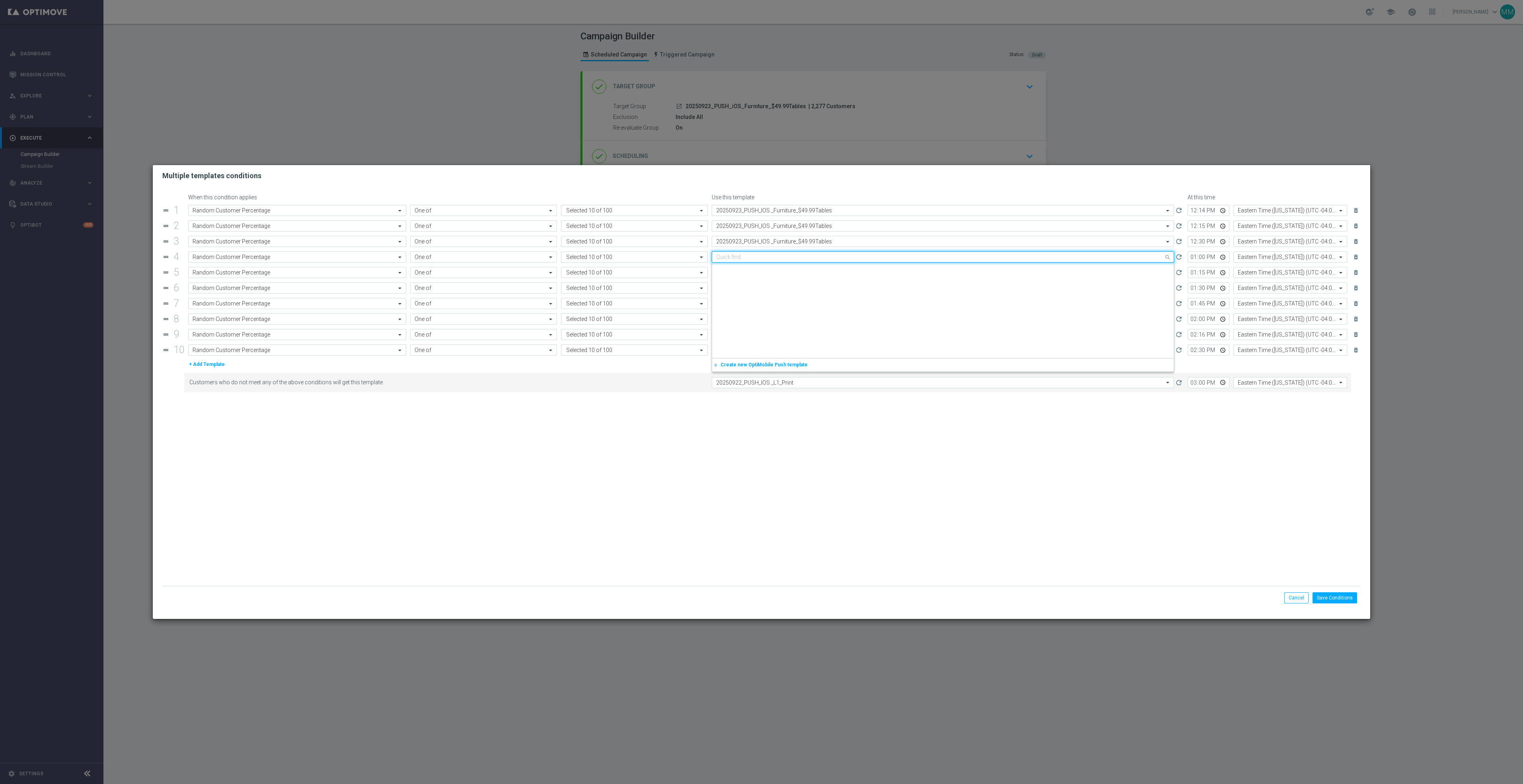
paste input "20250923_PUSH_IOS _Furniture_$49.99Tables"
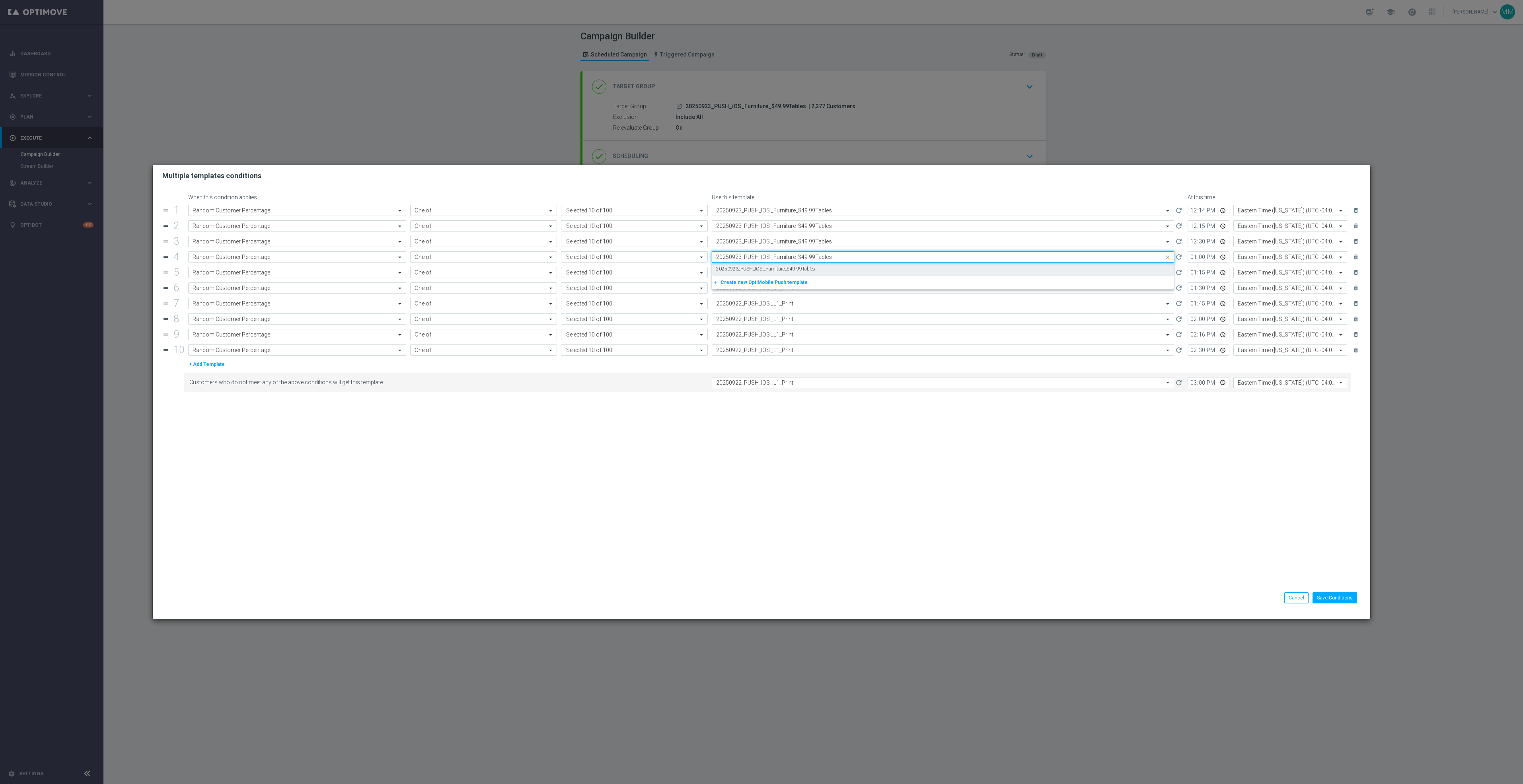
drag, startPoint x: 784, startPoint y: 270, endPoint x: 784, endPoint y: 274, distance: 4.0
click at [784, 270] on label "20250923_PUSH_IOS _Furniture_$49.99Tables" at bounding box center [765, 270] width 99 height 7
type input "20250923_PUSH_IOS _Furniture_$49.99Tables"
click at [785, 276] on input "text" at bounding box center [935, 273] width 438 height 7
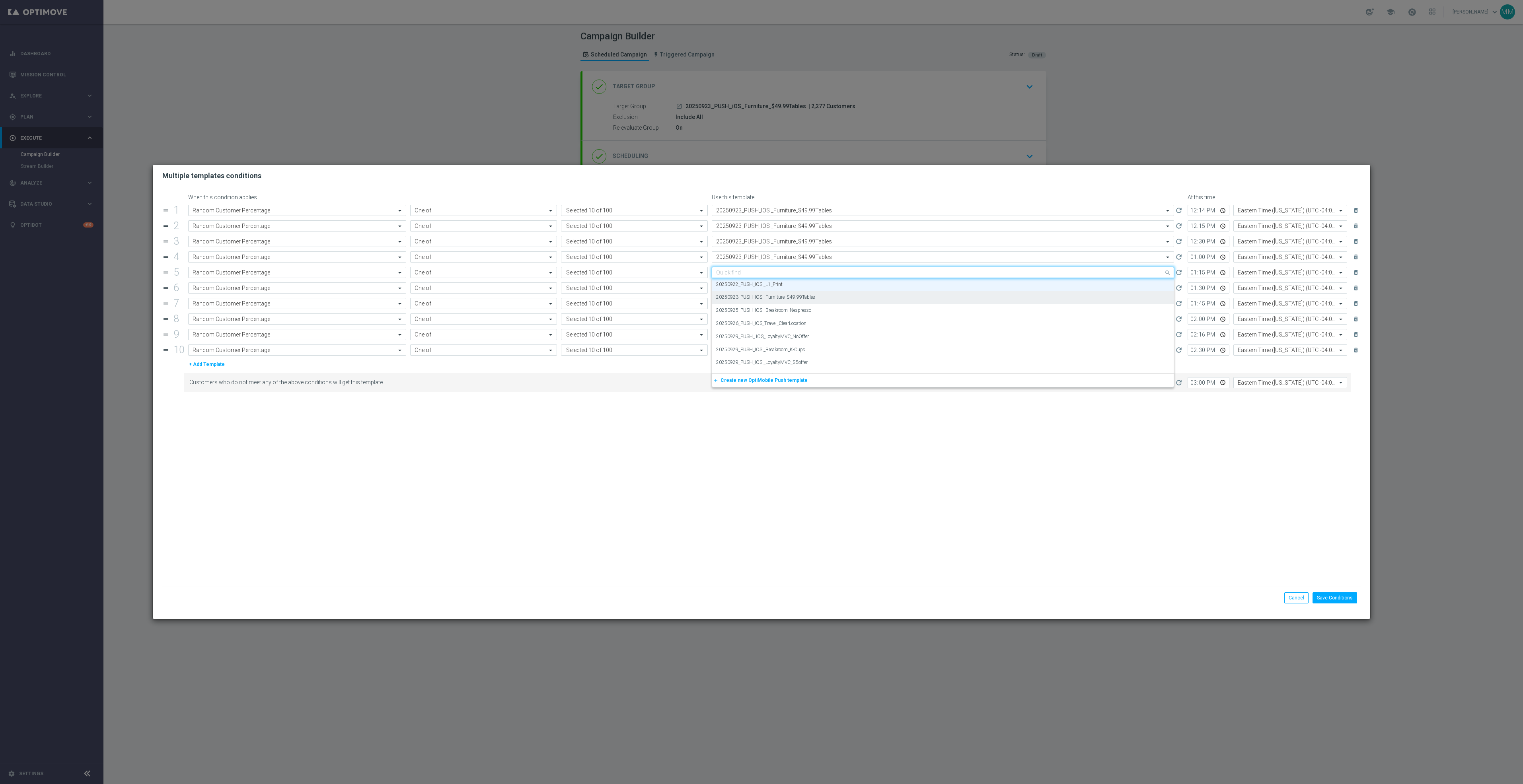
paste input "20250923_PUSH_IOS _Furniture_$49.99Tables"
drag, startPoint x: 788, startPoint y: 285, endPoint x: 789, endPoint y: 290, distance: 5.1
click at [789, 285] on label "20250923_PUSH_IOS _Furniture_$49.99Tables" at bounding box center [765, 284] width 99 height 7
type input "20250923_PUSH_IOS _Furniture_$49.99Tables"
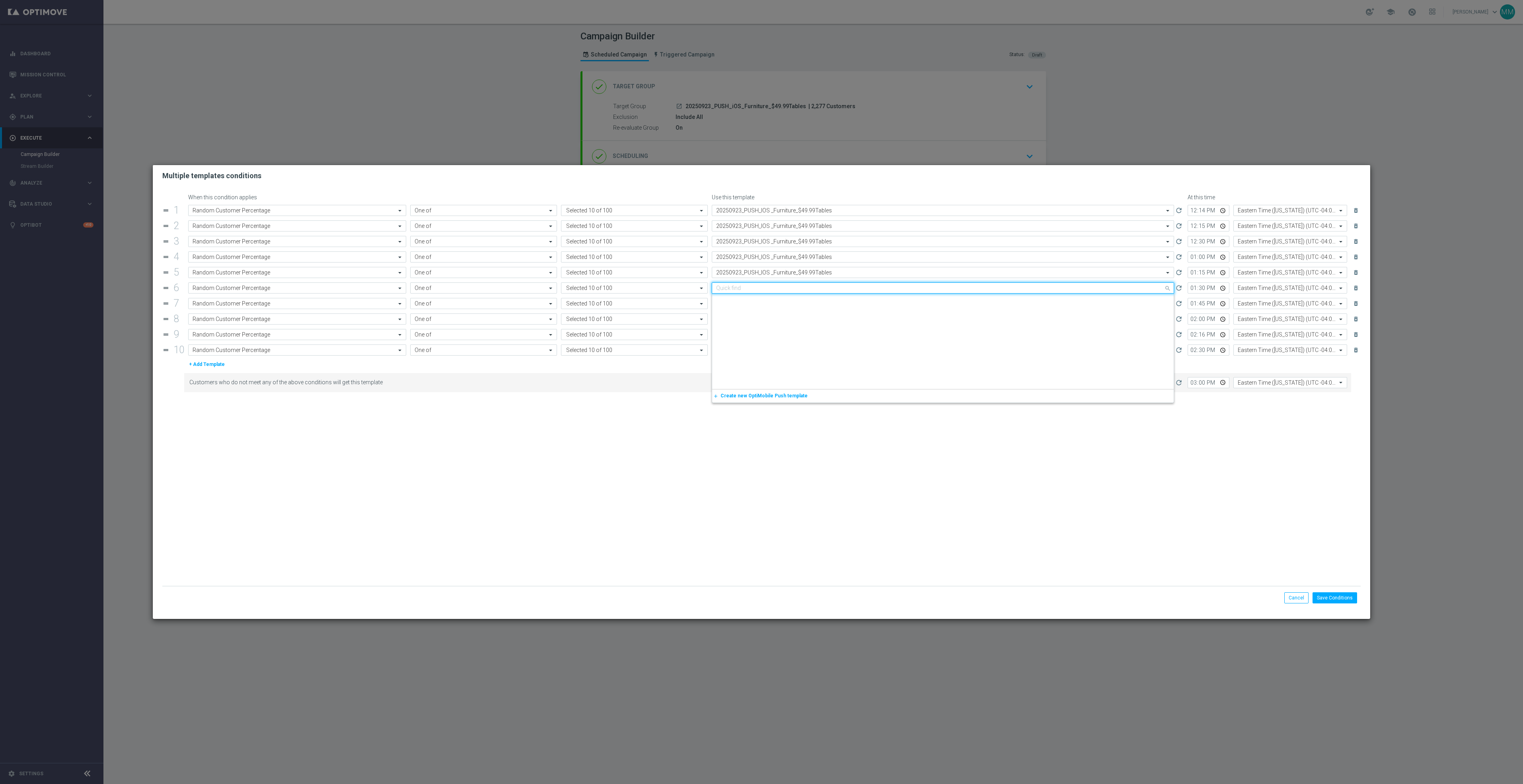
click at [791, 294] on div "Quick find 20250922_PUSH_IOS _L1_Print" at bounding box center [943, 288] width 462 height 11
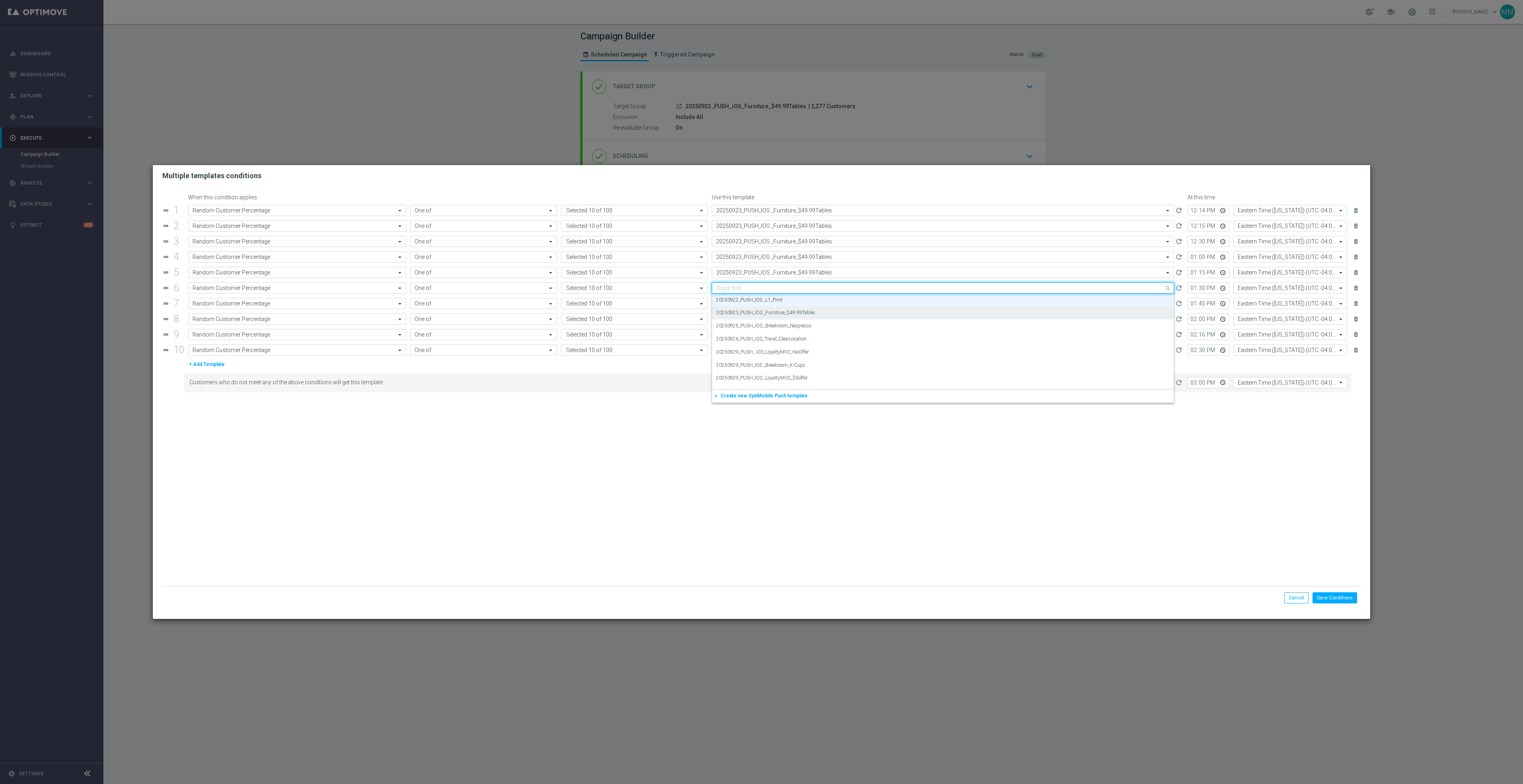
paste input "20250923_PUSH_IOS _Furniture_$49.99Tables"
click at [792, 301] on label "20250923_PUSH_IOS _Furniture_$49.99Tables" at bounding box center [765, 300] width 99 height 7
type input "20250923_PUSH_IOS _Furniture_$49.99Tables"
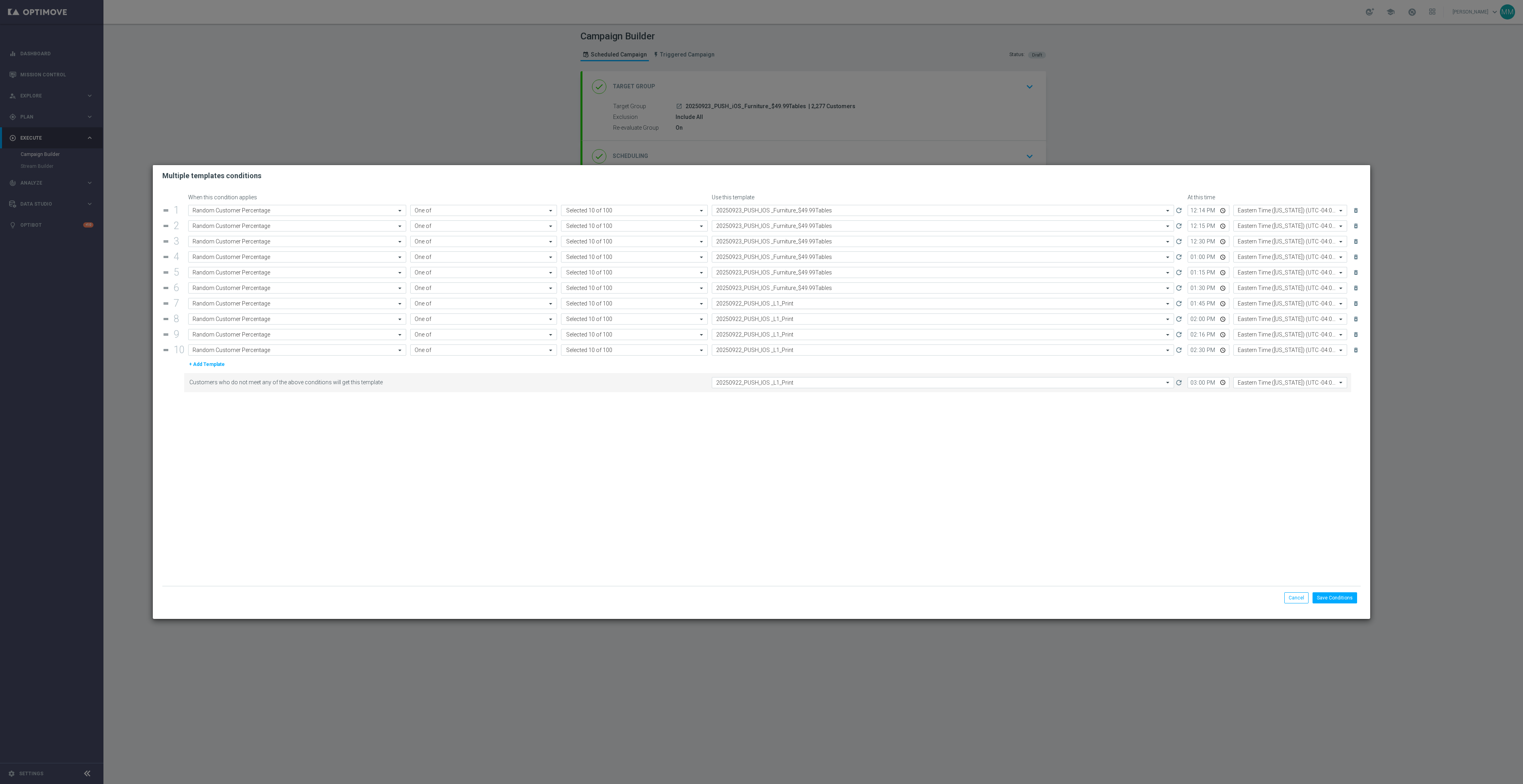
click at [793, 303] on input "text" at bounding box center [935, 304] width 438 height 7
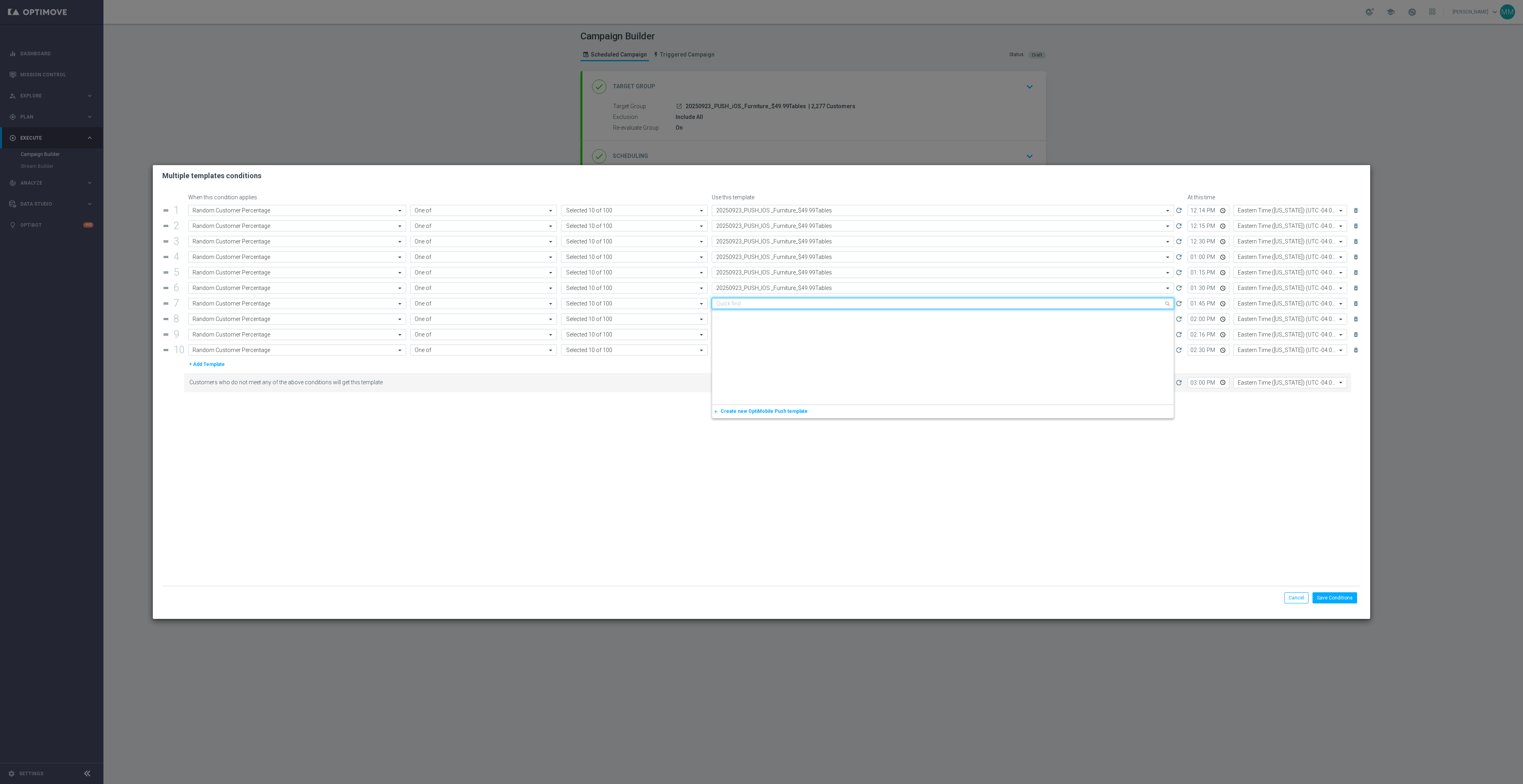
paste input "20250923_PUSH_IOS _Furniture_$49.99Tables"
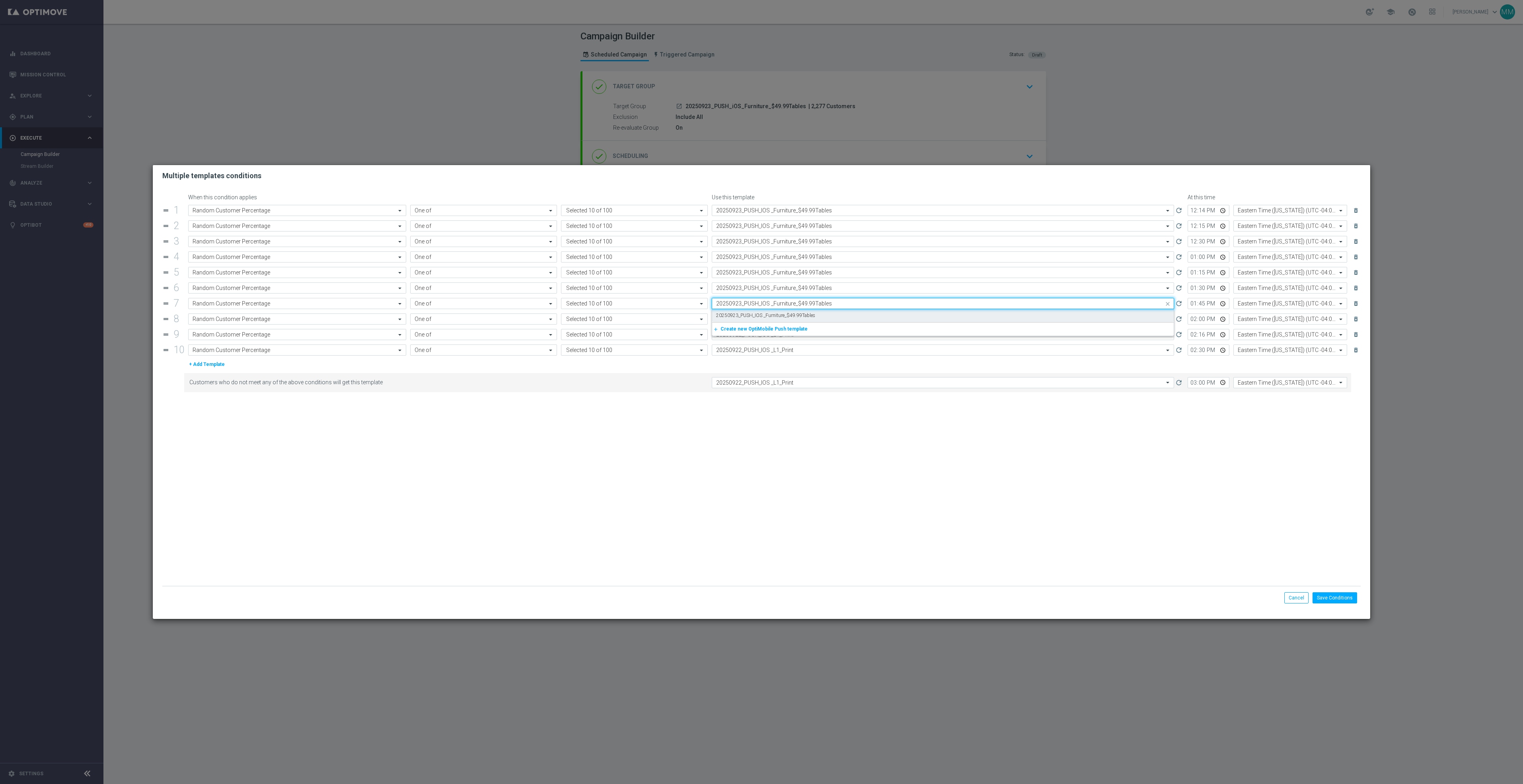
click at [796, 314] on label "20250923_PUSH_IOS _Furniture_$49.99Tables" at bounding box center [765, 316] width 99 height 7
type input "20250923_PUSH_IOS _Furniture_$49.99Tables"
click at [796, 323] on input "text" at bounding box center [935, 319] width 438 height 7
paste input "20250923_PUSH_IOS _Furniture_$49.99Tables"
click at [797, 334] on label "20250923_PUSH_IOS _Furniture_$49.99Tables" at bounding box center [765, 332] width 99 height 7
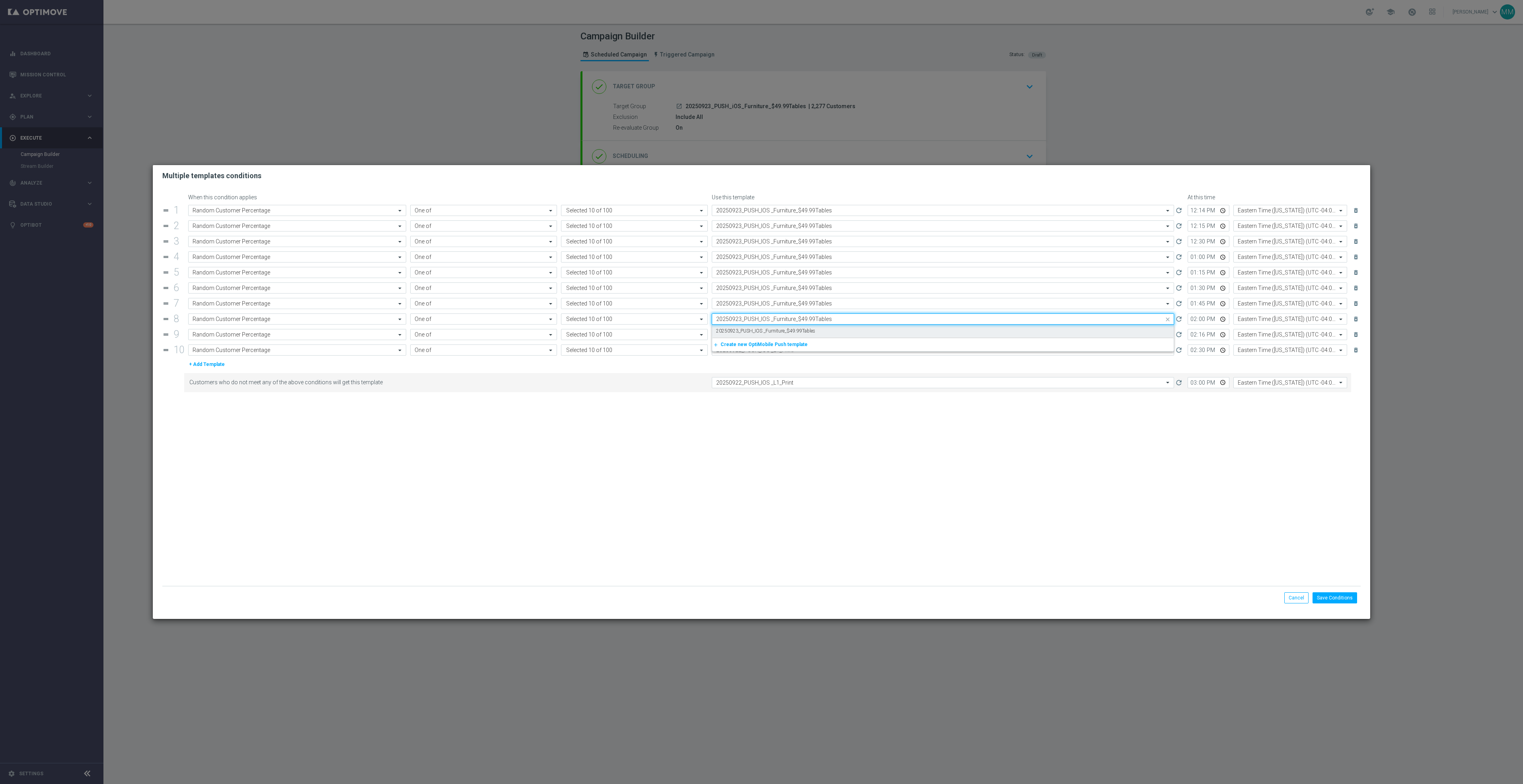
type input "20250923_PUSH_IOS _Furniture_$49.99Tables"
click at [797, 338] on input "text" at bounding box center [935, 335] width 438 height 7
paste input "20250923_PUSH_IOS _Furniture_$49.99Tables"
click at [797, 347] on label "20250923_PUSH_IOS _Furniture_$49.99Tables" at bounding box center [765, 346] width 99 height 7
type input "20250923_PUSH_IOS _Furniture_$49.99Tables"
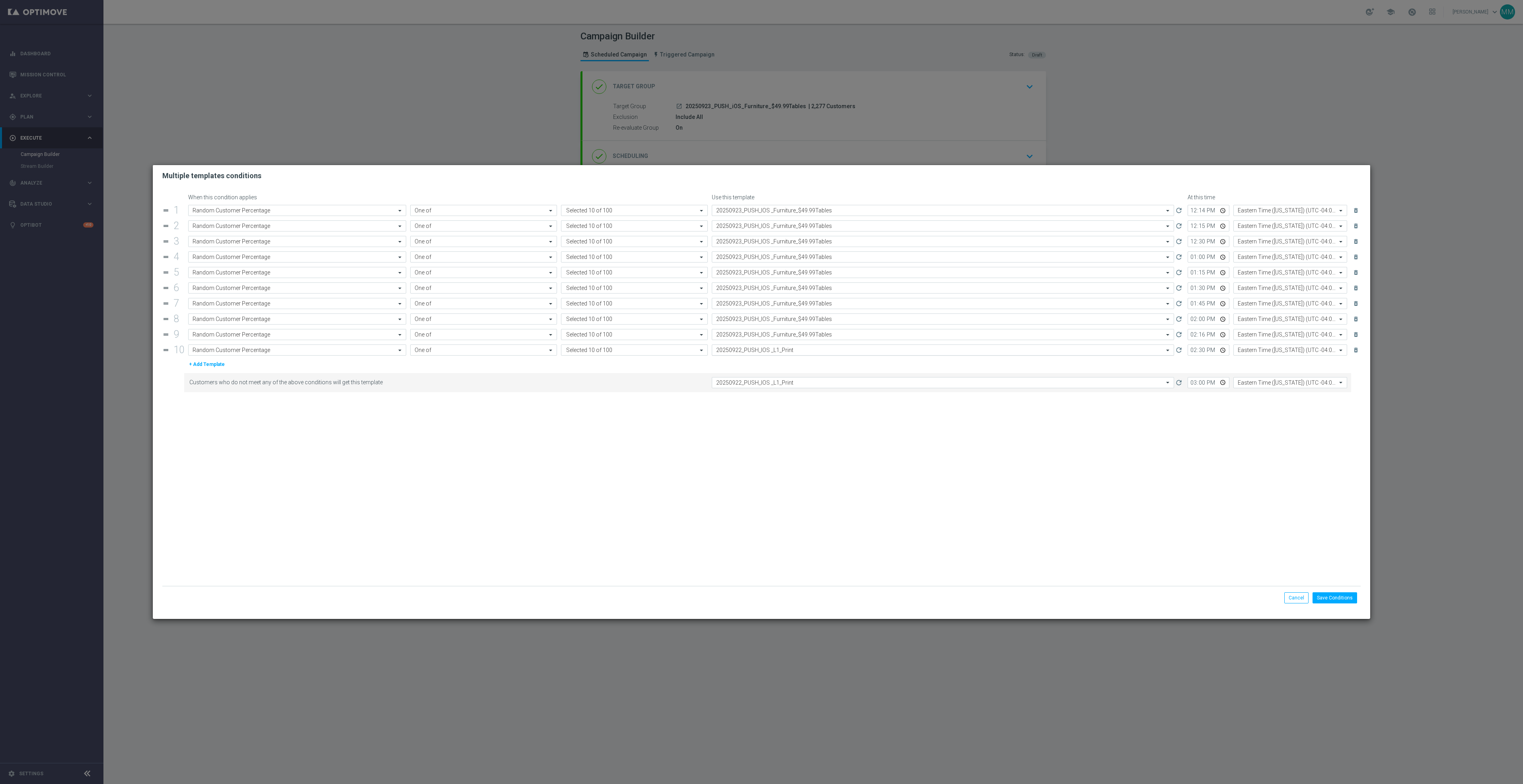
click at [797, 354] on input "text" at bounding box center [935, 350] width 438 height 7
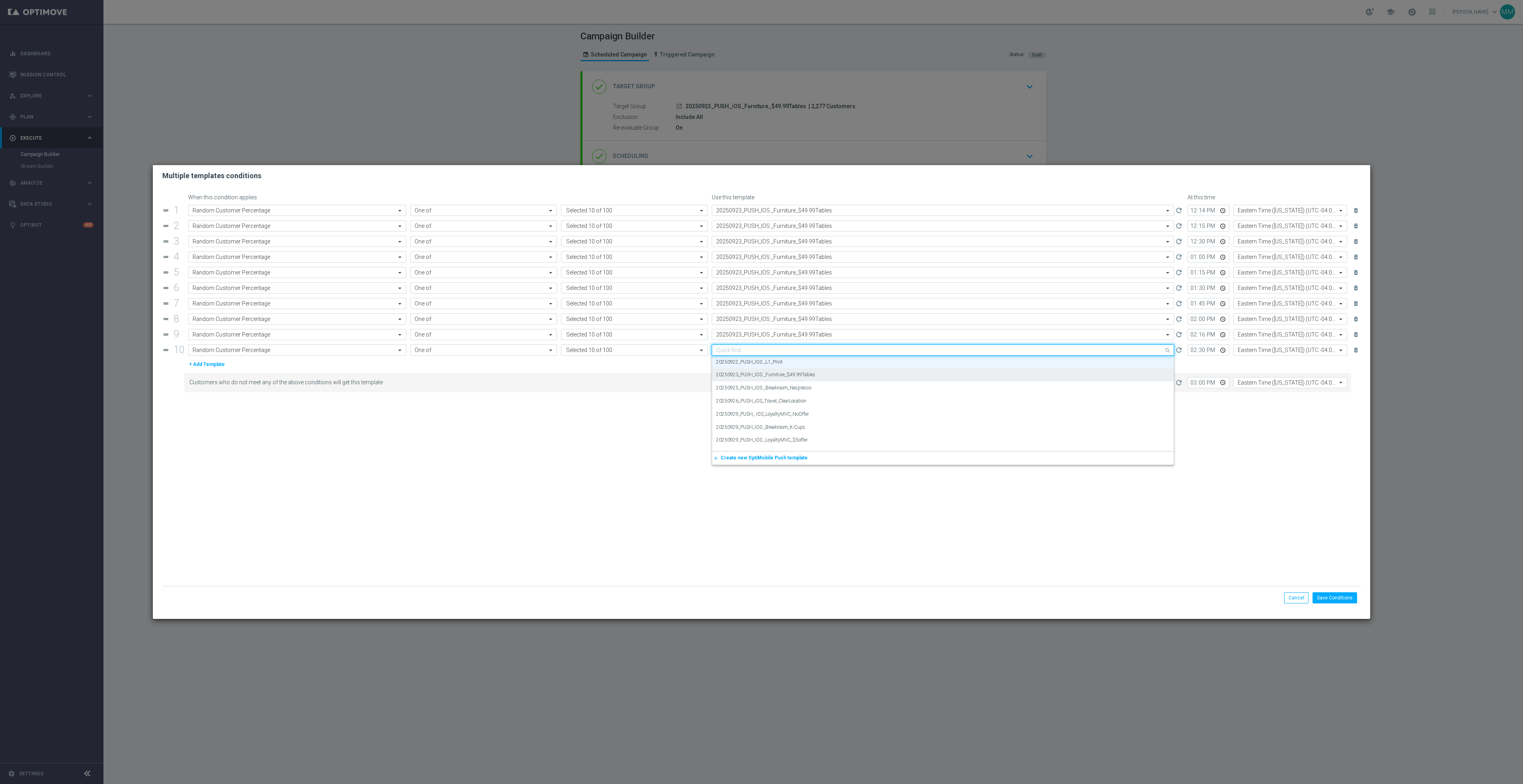
paste input "20250923_PUSH_IOS _Furniture_$49.99Tables"
click at [797, 364] on label "20250923_PUSH_IOS _Furniture_$49.99Tables" at bounding box center [765, 362] width 99 height 7
type input "20250923_PUSH_IOS _Furniture_$49.99Tables"
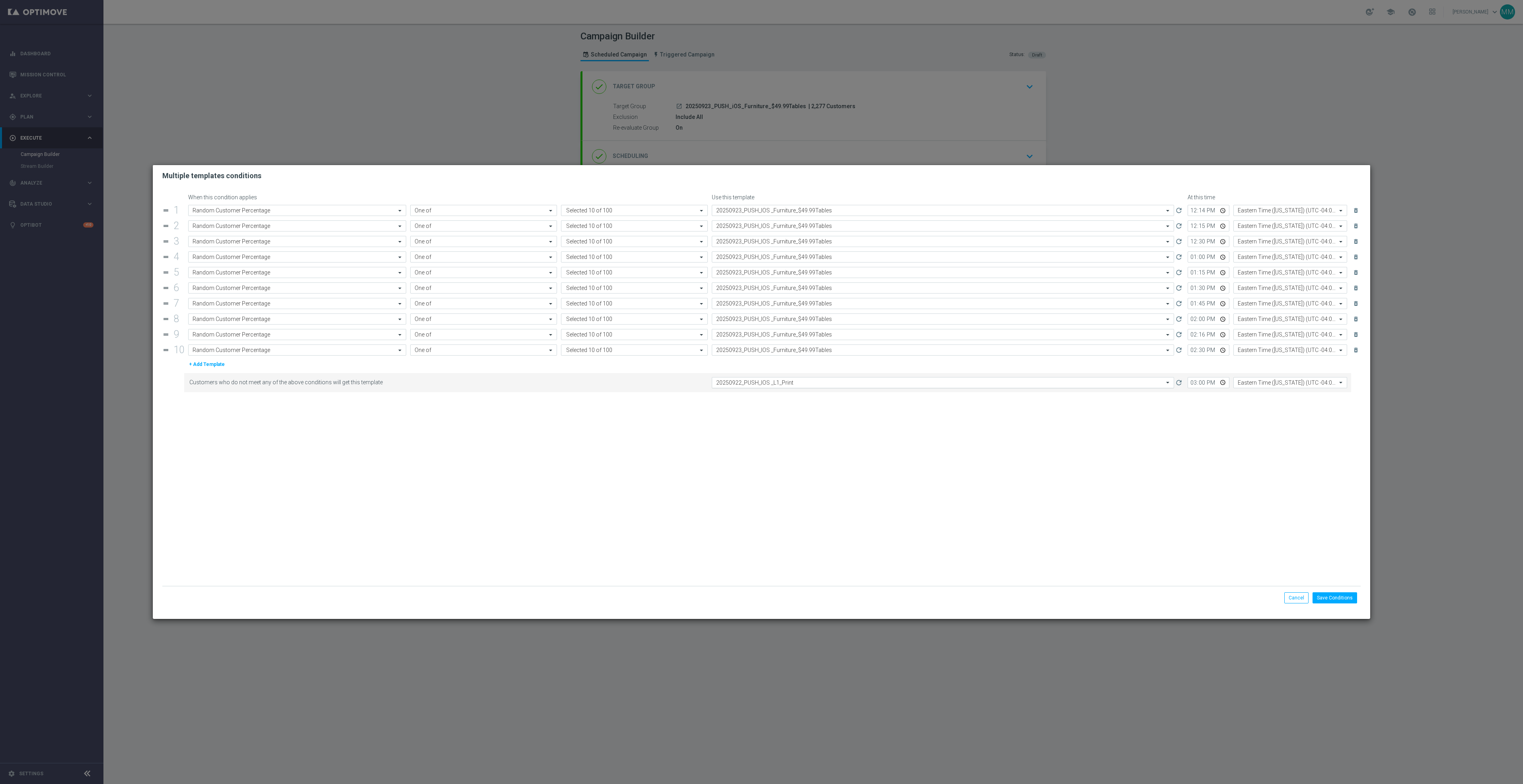
click at [804, 384] on input "text" at bounding box center [935, 383] width 438 height 7
paste input "20250923_PUSH_IOS _Furniture_$49.99Tables"
click at [804, 398] on label "20250923_PUSH_IOS _Furniture_$49.99Tables" at bounding box center [765, 395] width 99 height 7
type input "20250923_PUSH_IOS _Furniture_$49.99Tables"
click at [1341, 597] on button "Save Conditions" at bounding box center [1335, 598] width 45 height 11
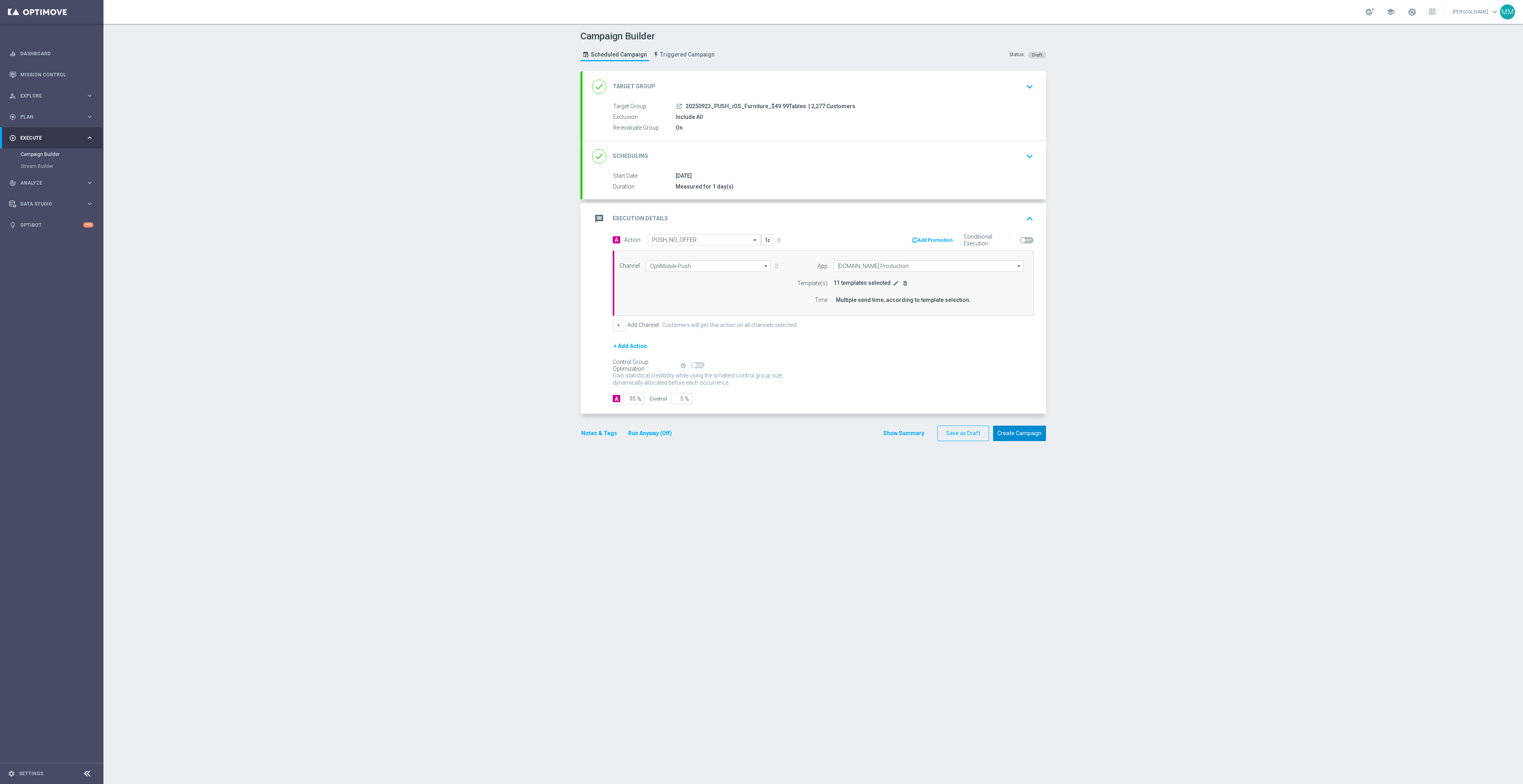
click at [1023, 438] on button "Create Campaign" at bounding box center [1020, 433] width 53 height 16
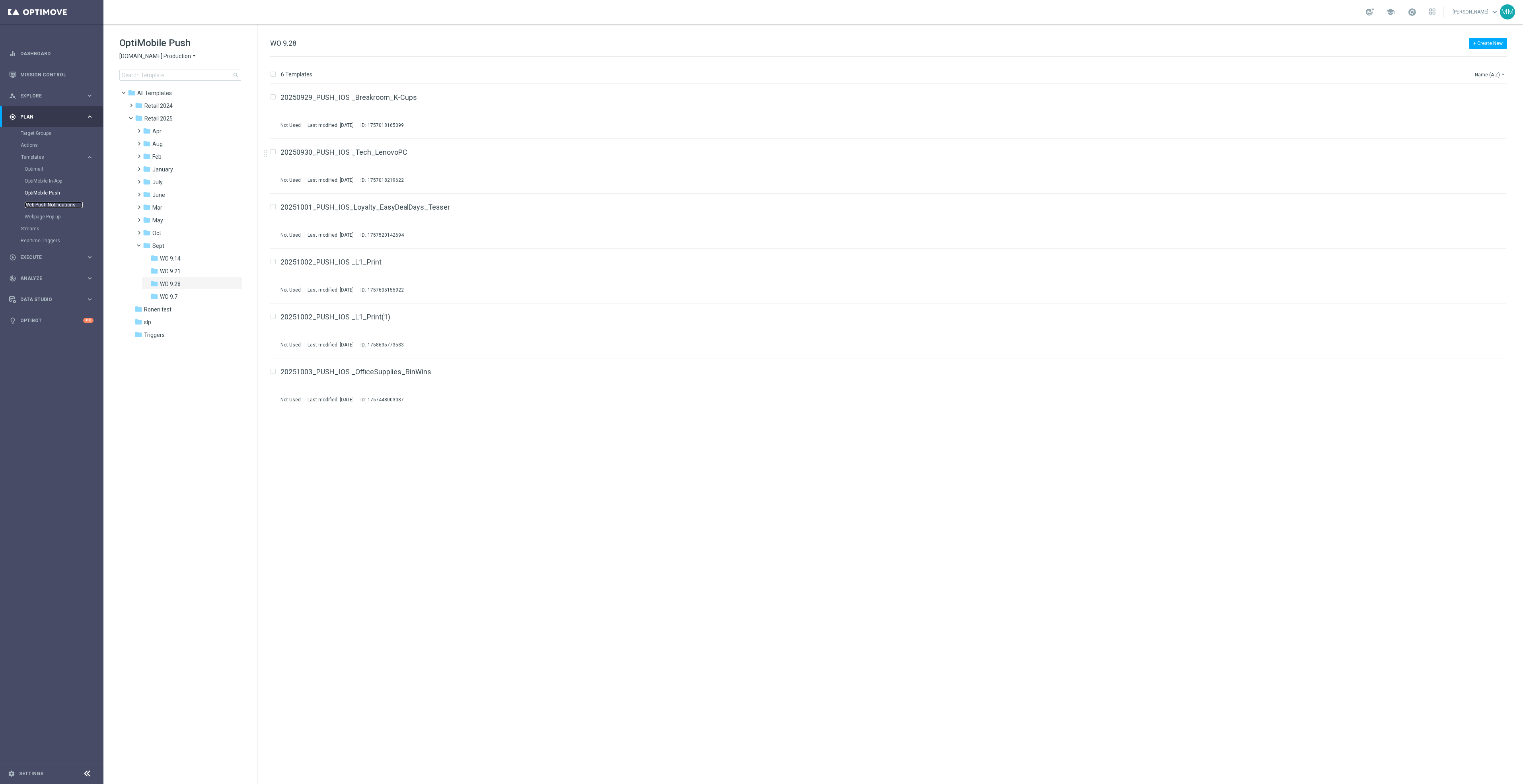
click at [51, 206] on link "Web Push Notifications" at bounding box center [53, 204] width 58 height 6
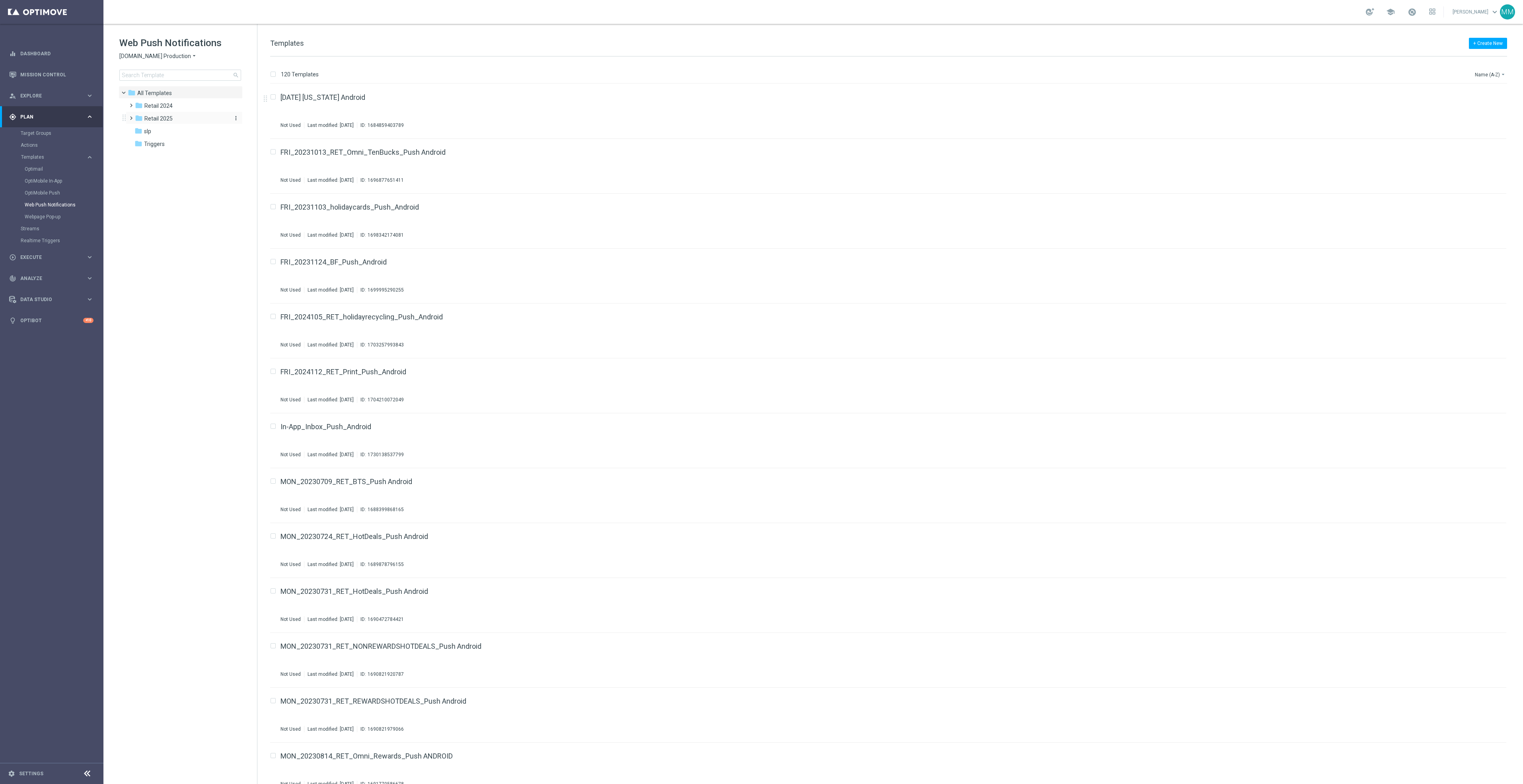
click at [176, 120] on div "folder Retail 2025" at bounding box center [180, 118] width 92 height 9
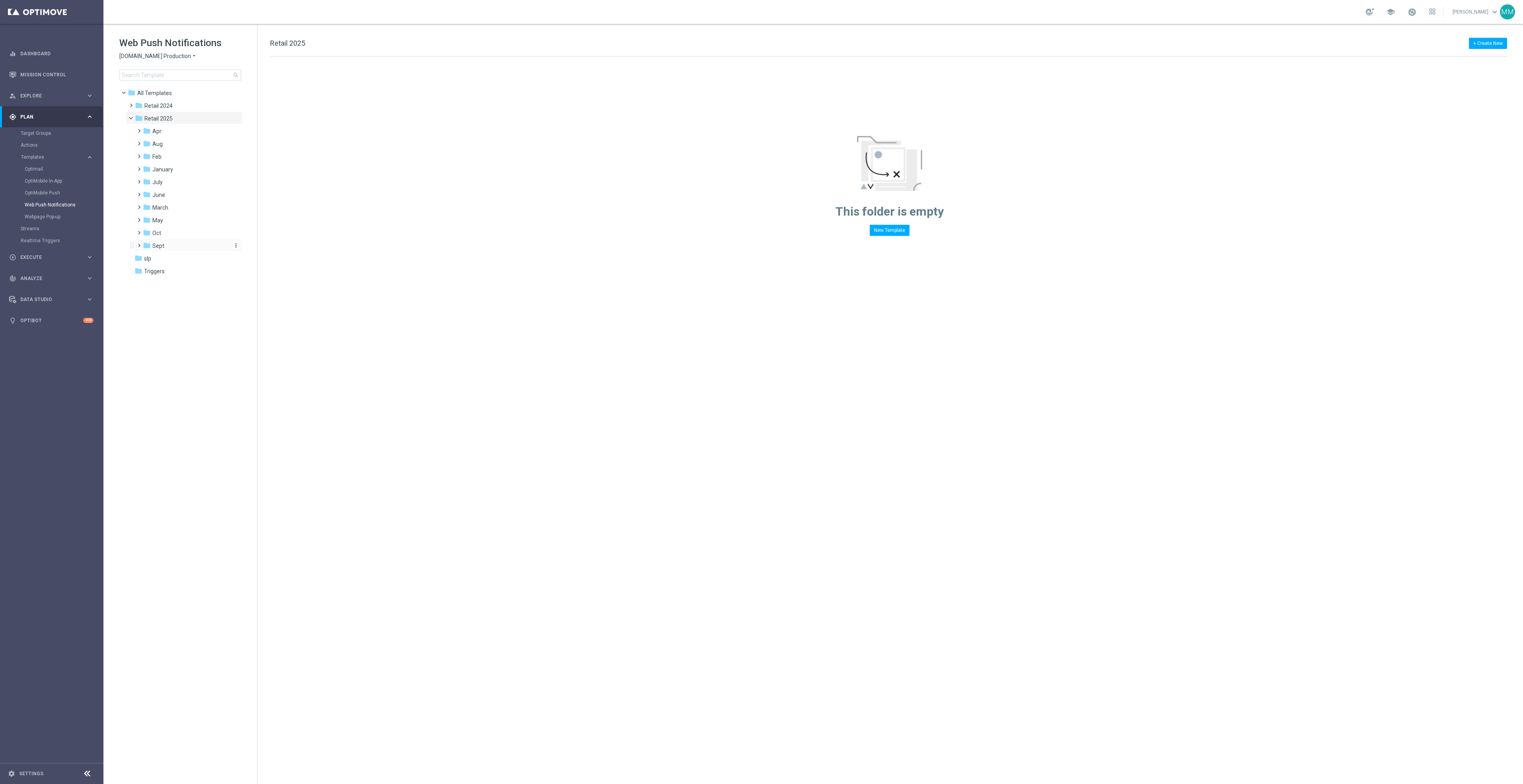
click at [175, 242] on div "folder Sept" at bounding box center [185, 246] width 85 height 9
click at [197, 275] on div "folder WO 9.21" at bounding box center [190, 271] width 79 height 9
